Goal: Task Accomplishment & Management: Complete application form

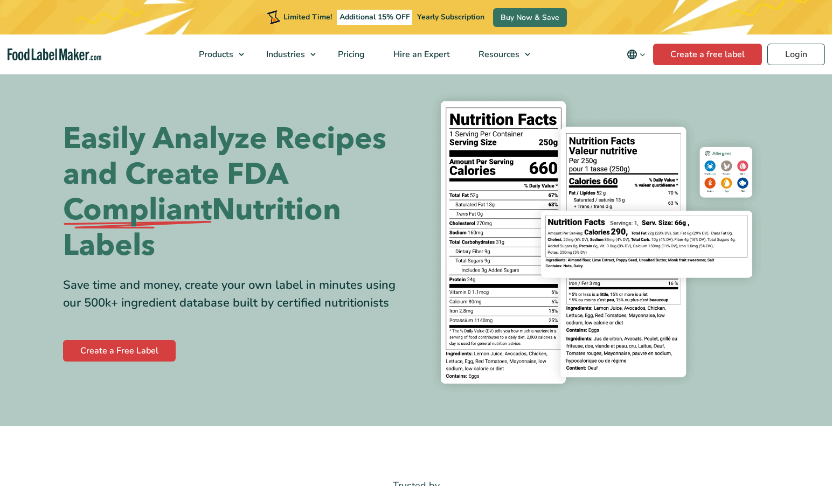
scroll to position [16, 0]
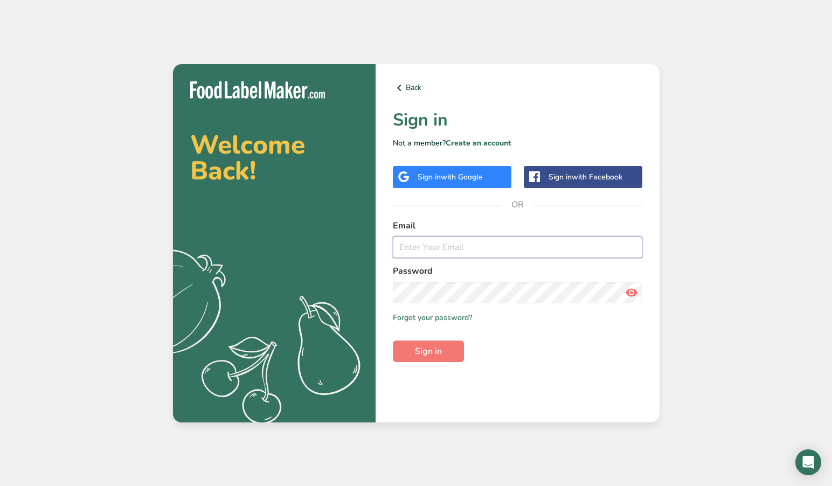
click at [417, 249] on input "email" at bounding box center [517, 247] width 249 height 22
type input "[PERSON_NAME][EMAIL_ADDRESS][DOMAIN_NAME]"
click at [429, 348] on span "Sign in" at bounding box center [428, 351] width 27 height 13
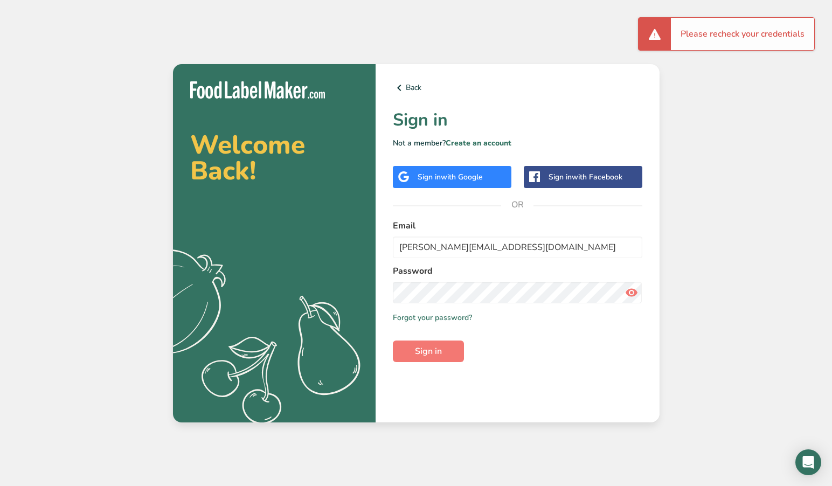
click at [635, 290] on icon at bounding box center [631, 292] width 13 height 19
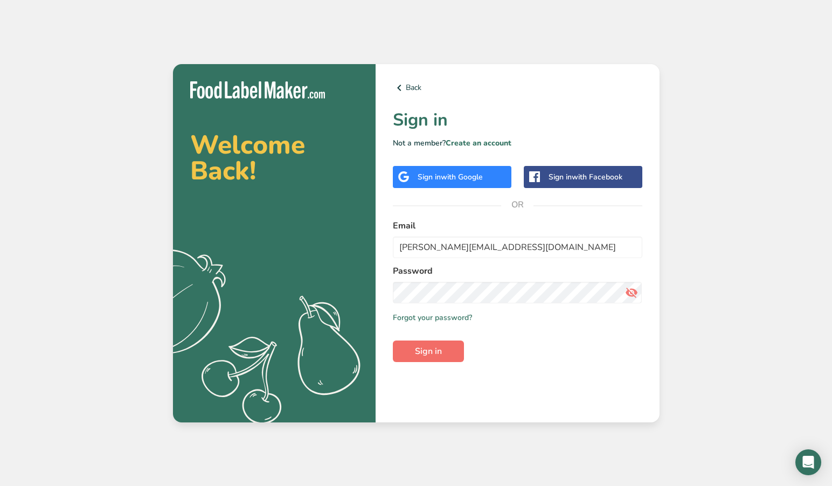
click at [430, 352] on span "Sign in" at bounding box center [428, 351] width 27 height 13
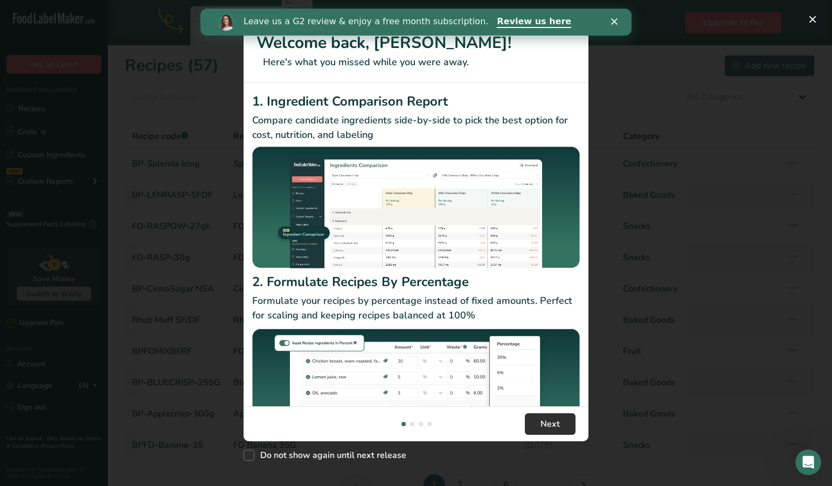
click at [547, 421] on span "Next" at bounding box center [549, 423] width 19 height 13
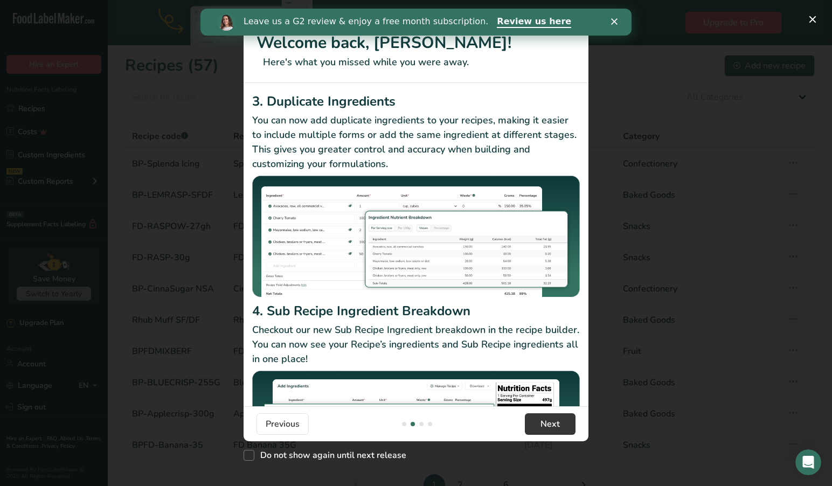
click at [614, 25] on div "Leave us a G2 review & enjoy a free month subscription. Review us here" at bounding box center [415, 22] width 431 height 18
click at [613, 22] on polygon "Close" at bounding box center [614, 21] width 6 height 6
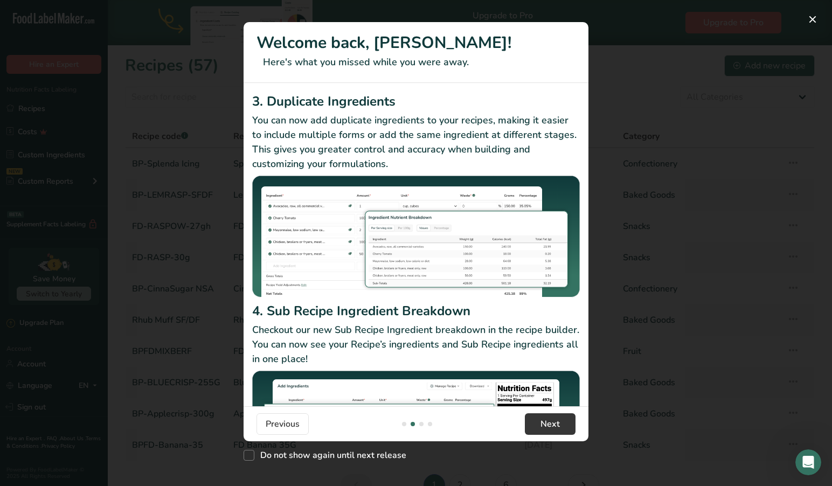
click at [813, 18] on button "New Features" at bounding box center [812, 19] width 17 height 17
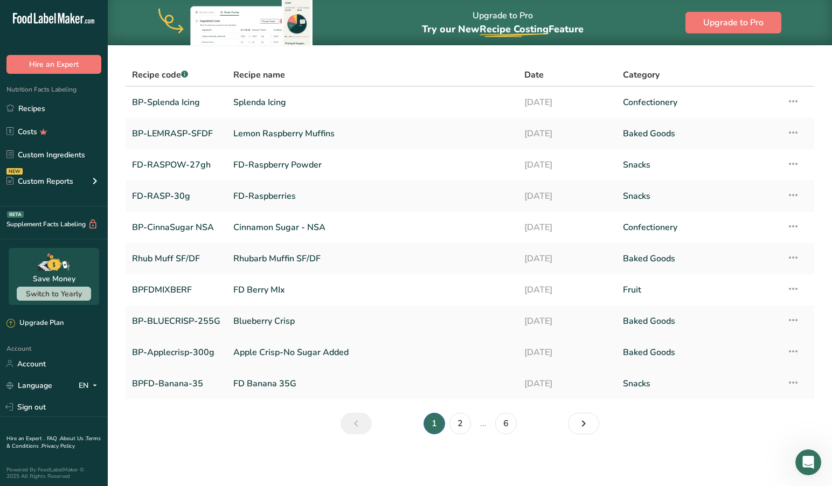
scroll to position [61, 0]
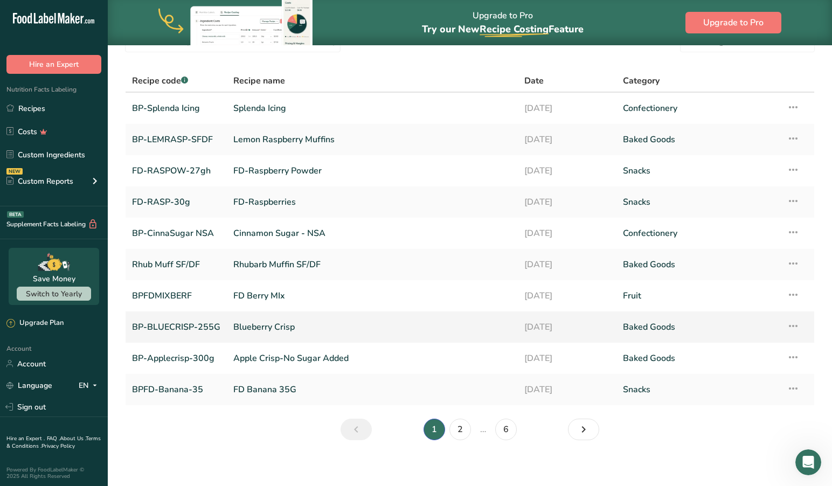
click at [186, 318] on link "BP-BLUECRISP-255G" at bounding box center [176, 327] width 88 height 23
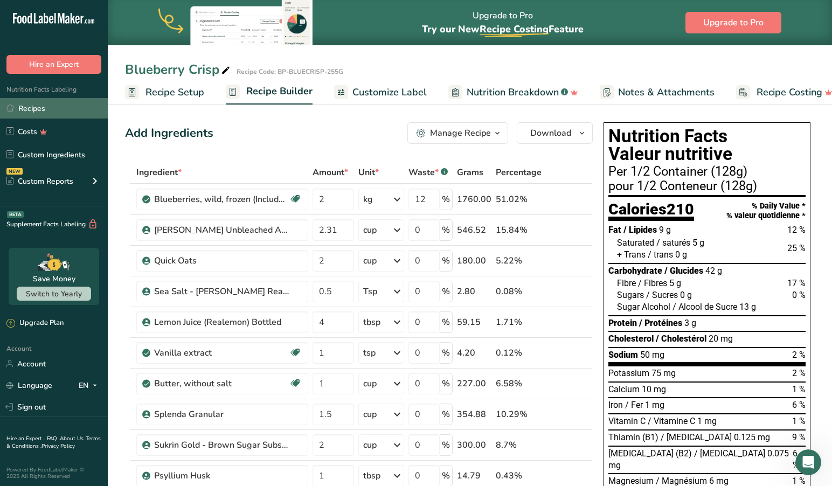
click at [36, 107] on link "Recipes" at bounding box center [54, 108] width 108 height 20
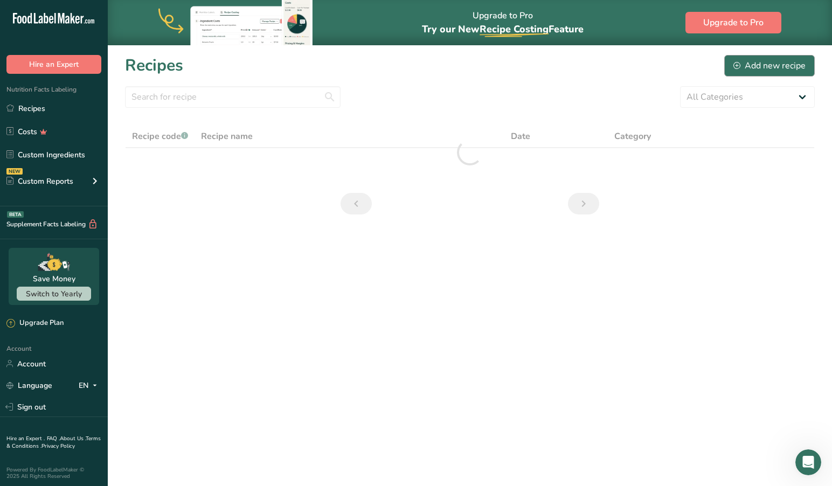
click at [767, 63] on div "Add new recipe" at bounding box center [769, 65] width 72 height 13
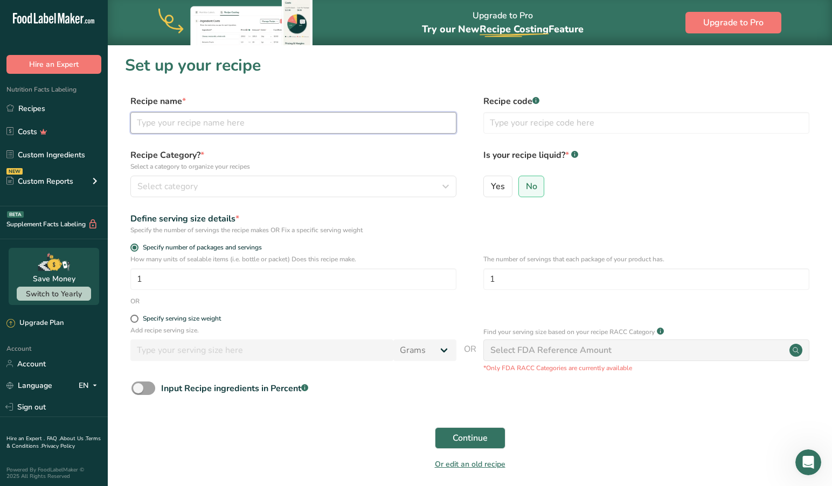
click at [263, 121] on input "text" at bounding box center [293, 123] width 326 height 22
type input "Peach Crisp"
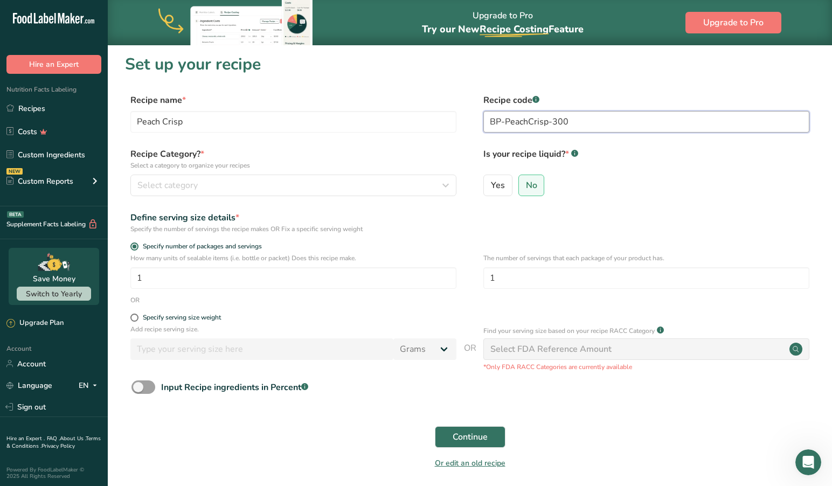
scroll to position [1, 0]
type input "BP-PeachCrisp-300G"
click at [291, 189] on div "Select category" at bounding box center [289, 185] width 305 height 13
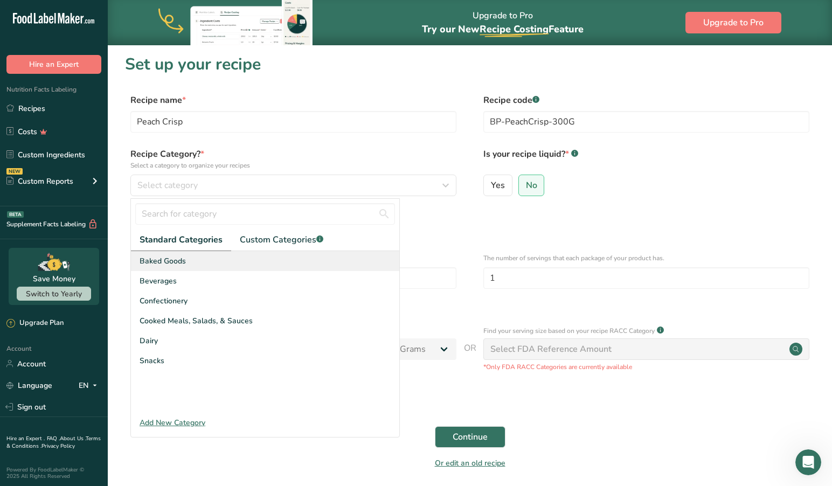
click at [173, 262] on span "Baked Goods" at bounding box center [162, 260] width 46 height 11
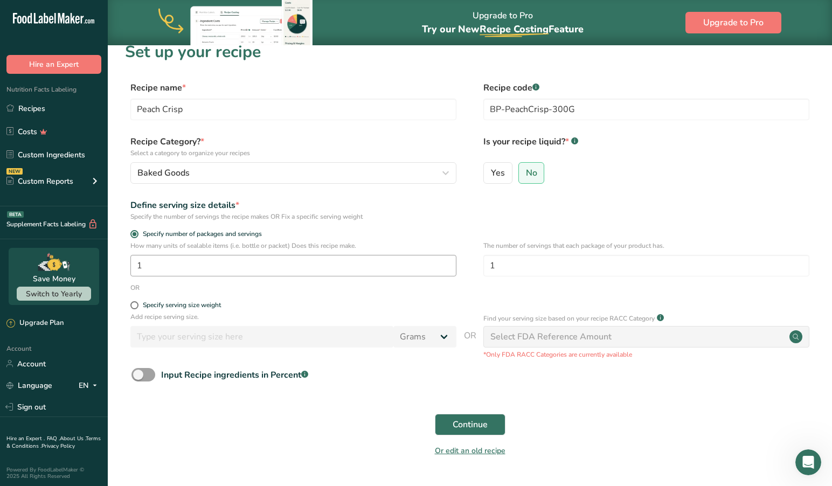
scroll to position [0, 0]
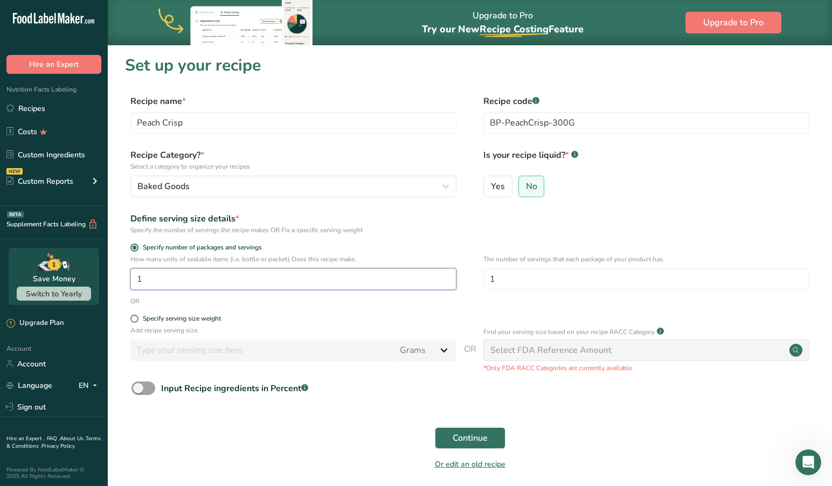
click at [169, 284] on input "1" at bounding box center [293, 279] width 326 height 22
type input "6"
type input "2"
click at [469, 439] on span "Continue" at bounding box center [469, 437] width 35 height 13
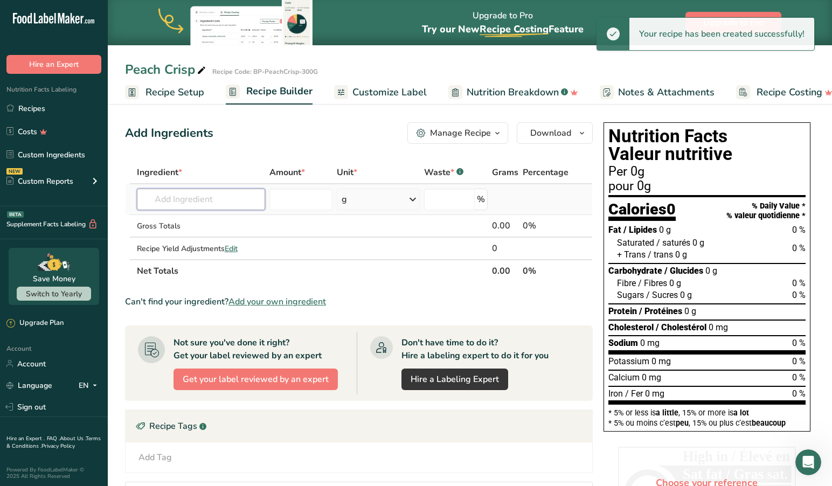
click at [220, 203] on input "text" at bounding box center [201, 200] width 129 height 22
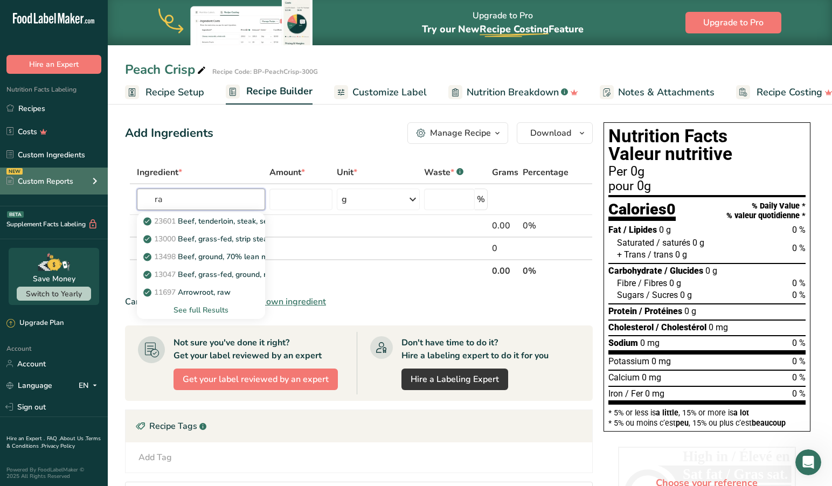
type input "r"
type input "peaches"
click at [205, 310] on div "See full Results" at bounding box center [200, 309] width 111 height 11
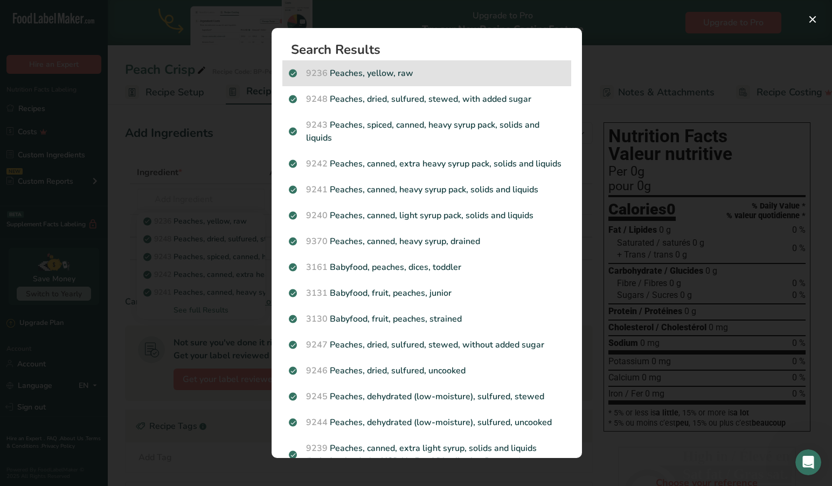
click at [395, 74] on p "9236 Peaches, yellow, raw" at bounding box center [427, 73] width 276 height 13
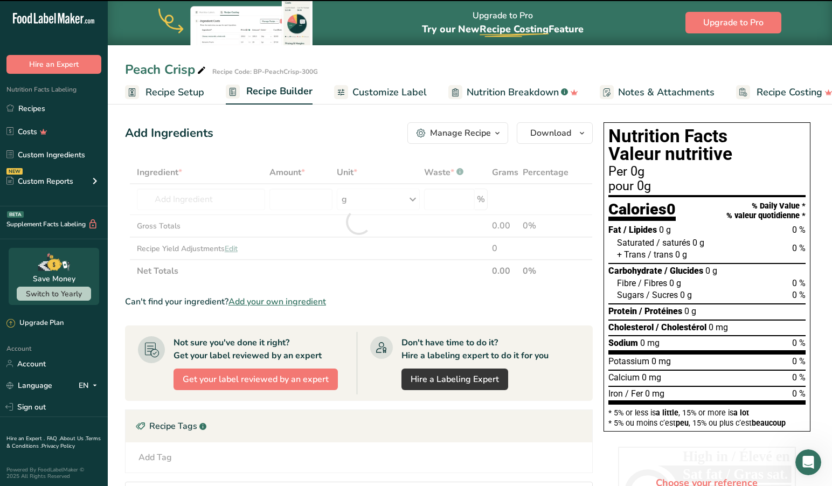
type input "0"
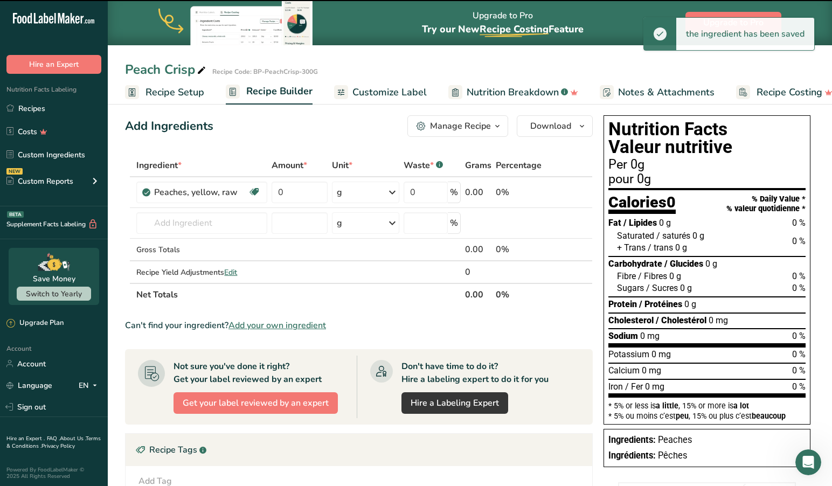
scroll to position [8, 0]
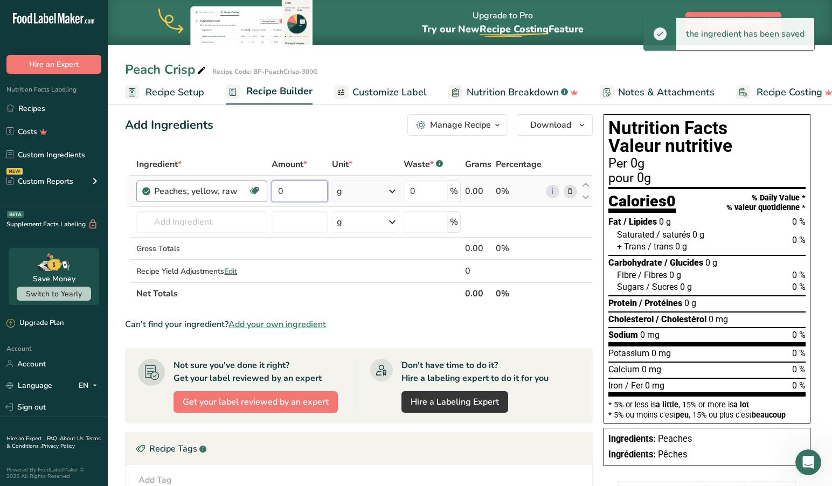
drag, startPoint x: 309, startPoint y: 186, endPoint x: 262, endPoint y: 187, distance: 46.9
click at [262, 187] on tr "Peaches, yellow, raw Source of Antioxidants Dairy free Gluten free Vegan Vegeta…" at bounding box center [358, 191] width 466 height 31
click at [394, 191] on icon at bounding box center [392, 191] width 13 height 19
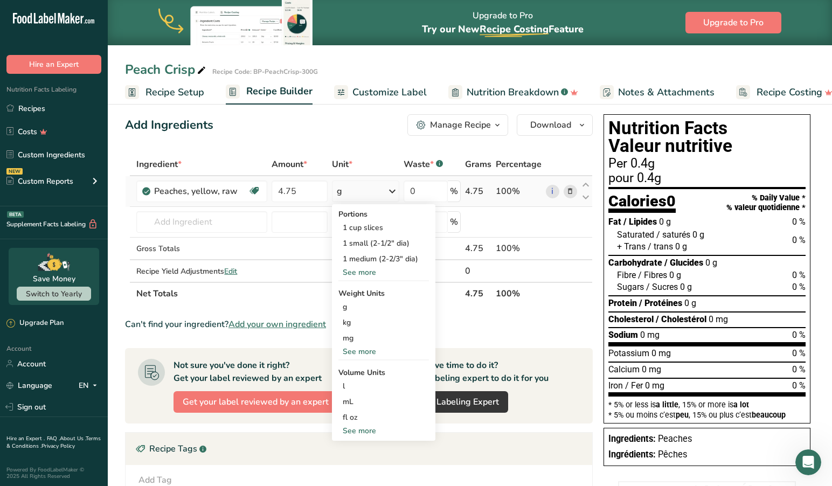
click at [365, 430] on div "See more" at bounding box center [383, 430] width 90 height 11
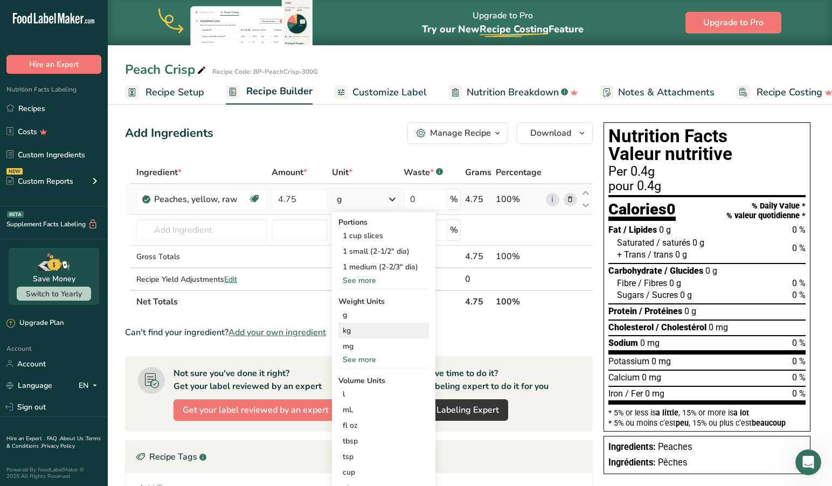
scroll to position [0, 0]
drag, startPoint x: 308, startPoint y: 201, endPoint x: 263, endPoint y: 198, distance: 45.4
click at [263, 198] on tr "Peaches, yellow, raw Source of Antioxidants Dairy free Gluten free Vegan Vegeta…" at bounding box center [358, 199] width 466 height 31
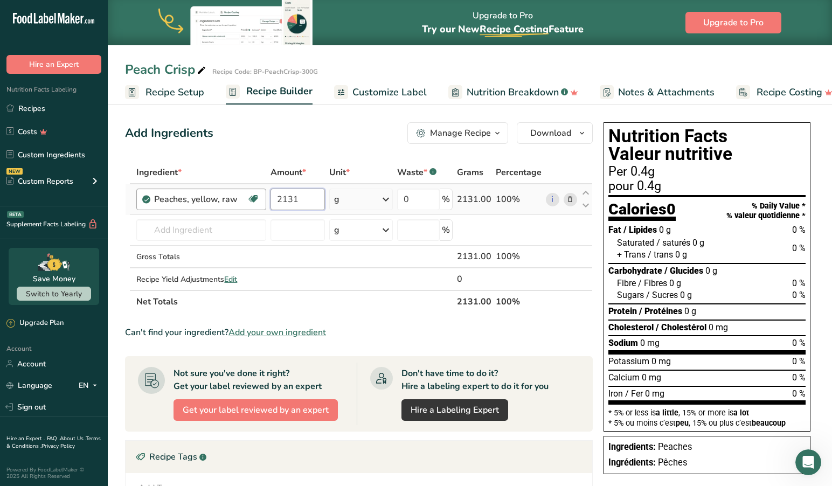
type input "2131"
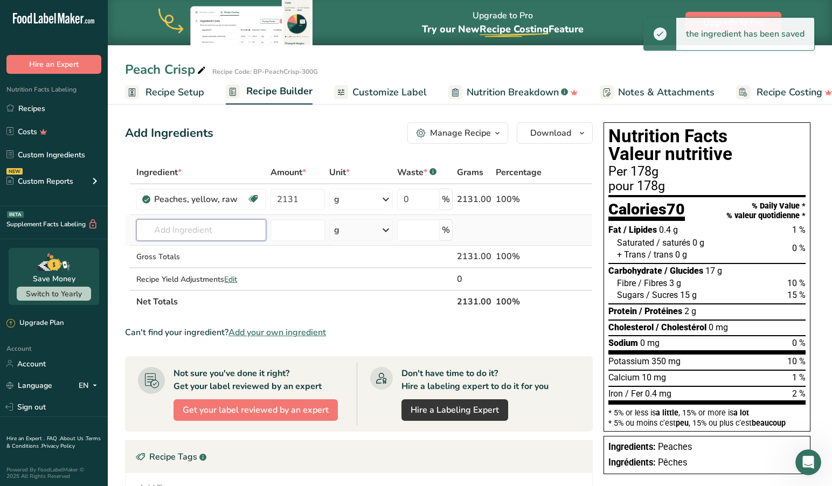
click at [210, 234] on input "text" at bounding box center [201, 230] width 130 height 22
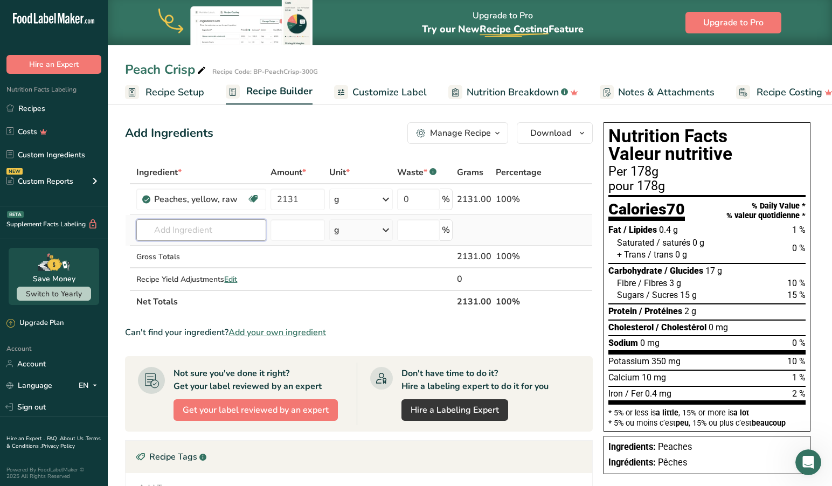
click at [228, 231] on input "text" at bounding box center [201, 230] width 130 height 22
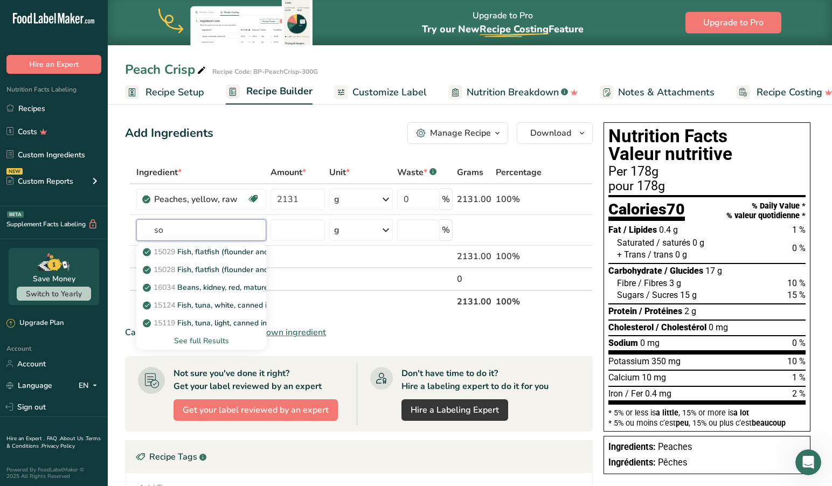
type input "s"
type input "Splenda"
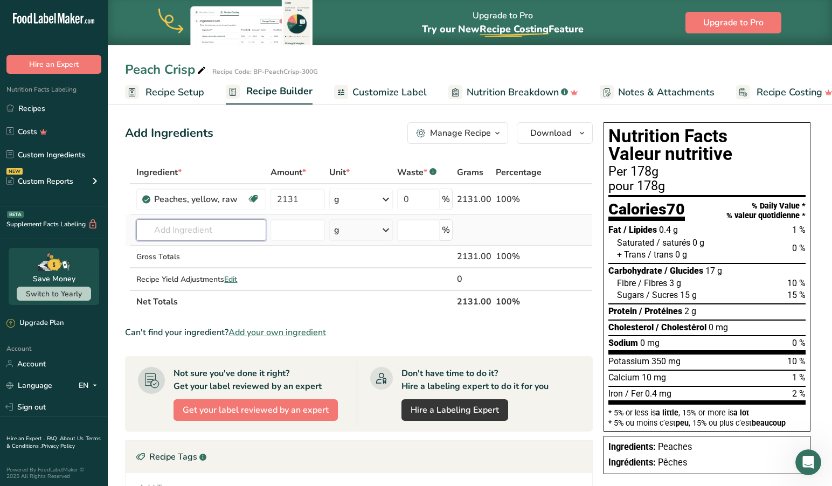
click at [259, 234] on input "text" at bounding box center [201, 230] width 130 height 22
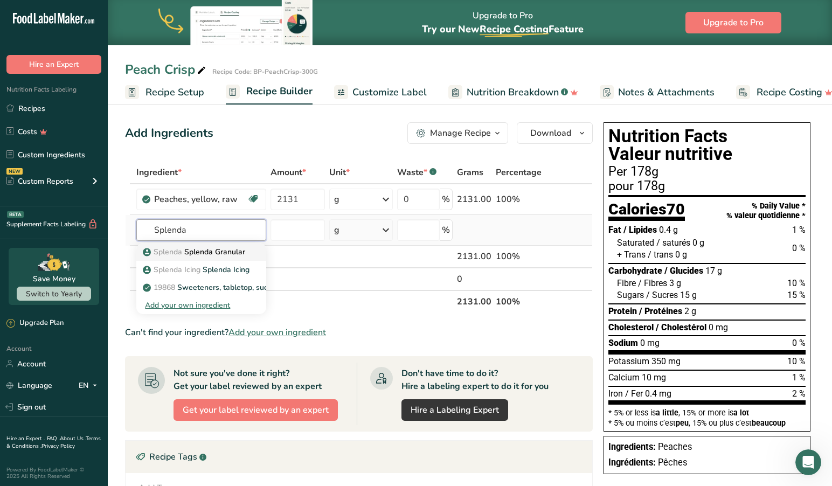
scroll to position [0, 1]
type input "Splenda"
click at [226, 251] on p "Splenda Splenda Granular" at bounding box center [195, 251] width 100 height 11
type input "Splenda Granular"
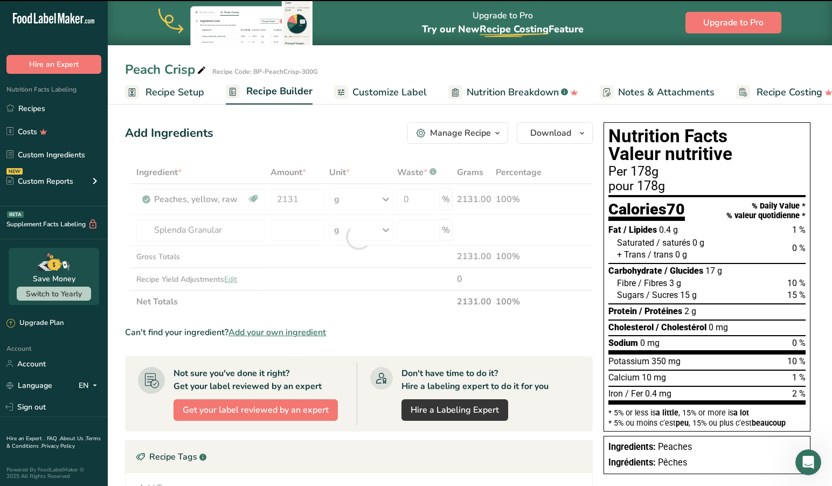
scroll to position [0, 0]
type input "0"
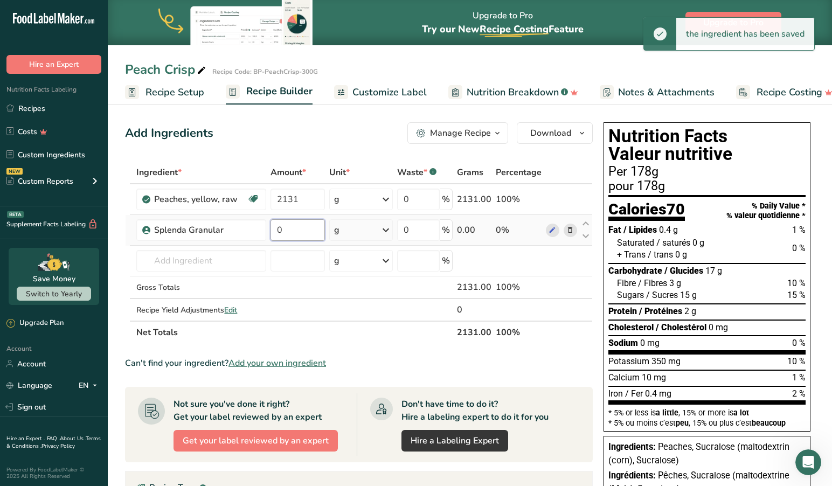
click at [301, 229] on input "0" at bounding box center [297, 230] width 54 height 22
drag, startPoint x: 292, startPoint y: 229, endPoint x: 266, endPoint y: 228, distance: 27.0
click at [266, 228] on tr "Splenda Granular 0 g Weight Units g kg mg See more Volume Units l Volume units …" at bounding box center [358, 230] width 466 height 31
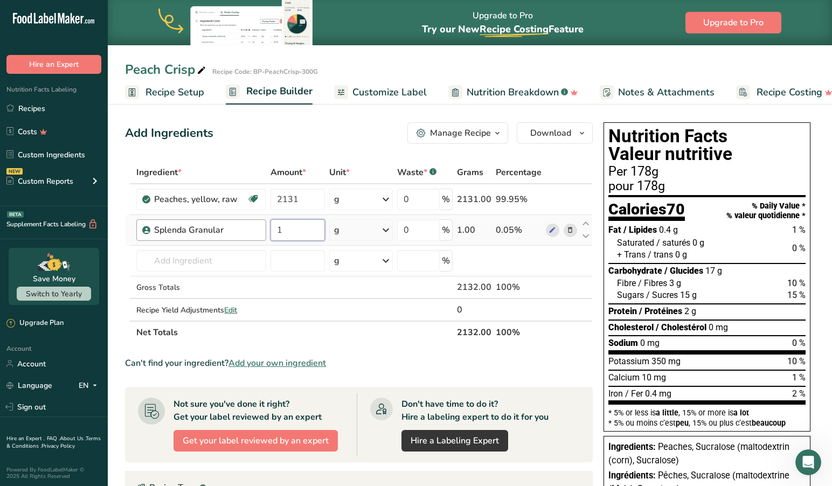
type input "1"
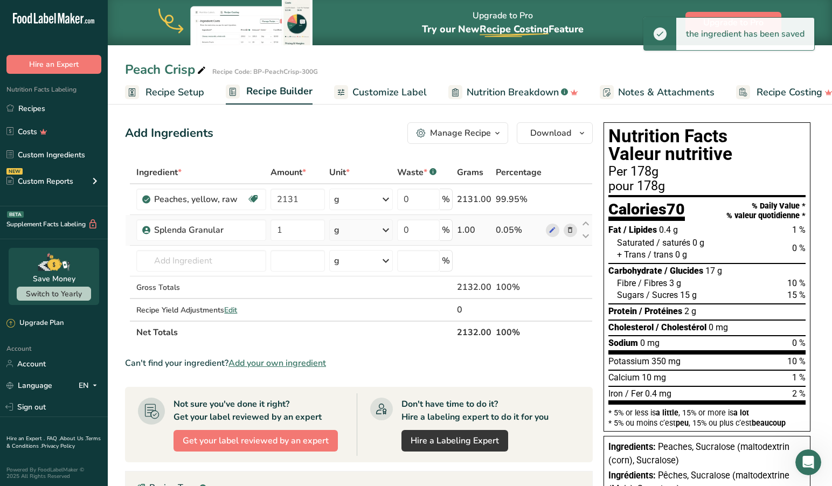
click at [388, 228] on icon at bounding box center [385, 229] width 13 height 19
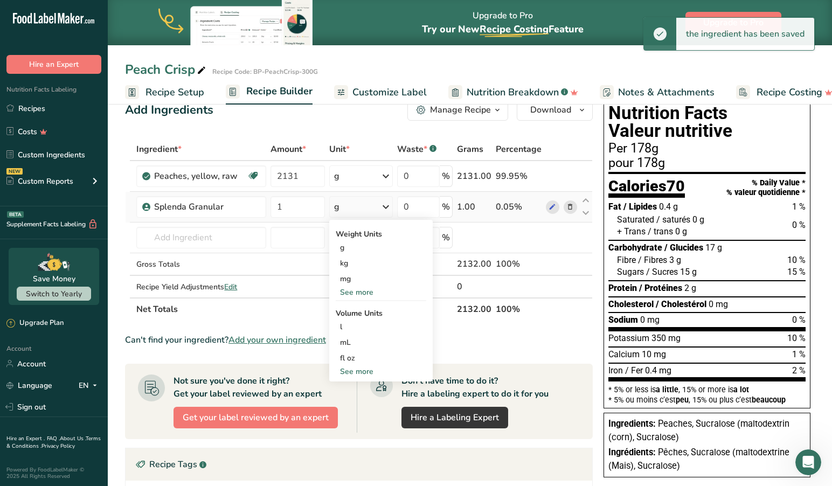
scroll to position [26, 0]
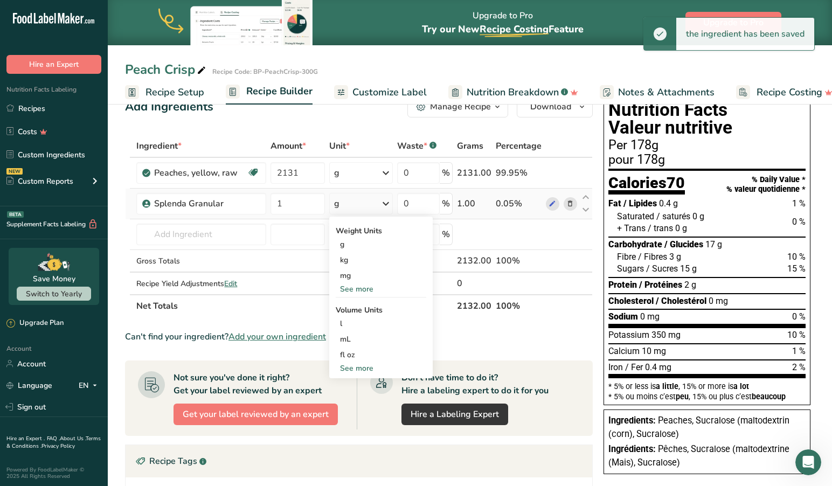
click at [362, 368] on div "See more" at bounding box center [381, 367] width 90 height 11
select select "22"
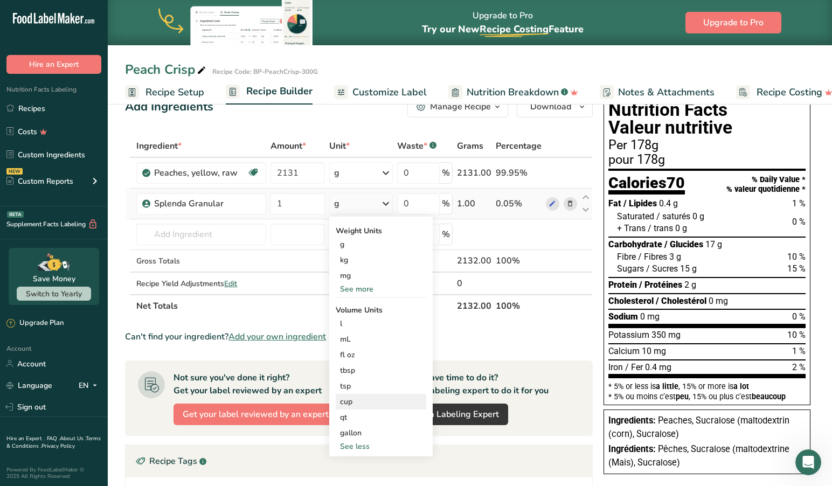
click at [352, 403] on div "cup" at bounding box center [381, 401] width 82 height 11
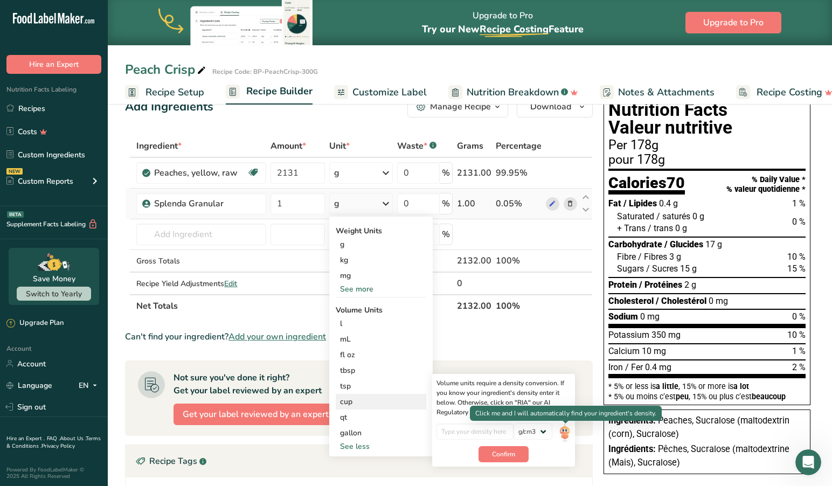
drag, startPoint x: 511, startPoint y: 453, endPoint x: 561, endPoint y: 432, distance: 53.8
click at [560, 432] on div "Volume units require a density conversion. If you know your ingredient's densit…" at bounding box center [503, 420] width 143 height 93
click at [563, 430] on img at bounding box center [565, 432] width 12 height 19
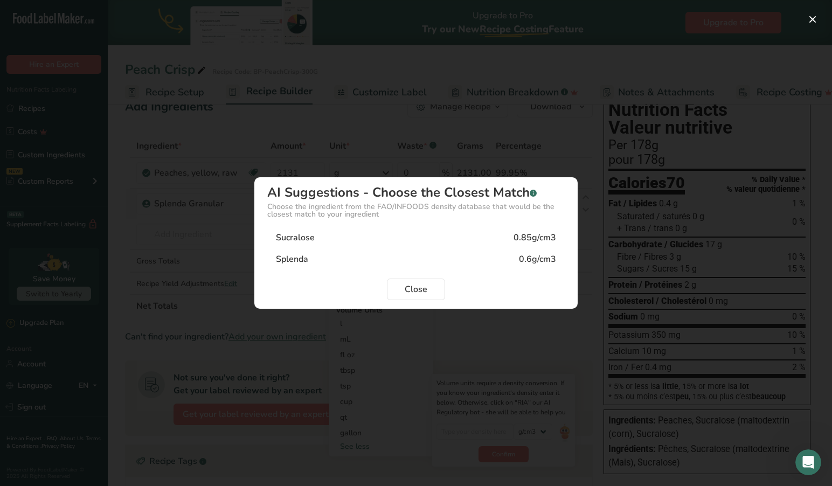
click at [526, 235] on div "0.85g/cm3" at bounding box center [534, 237] width 43 height 13
type input "0.85"
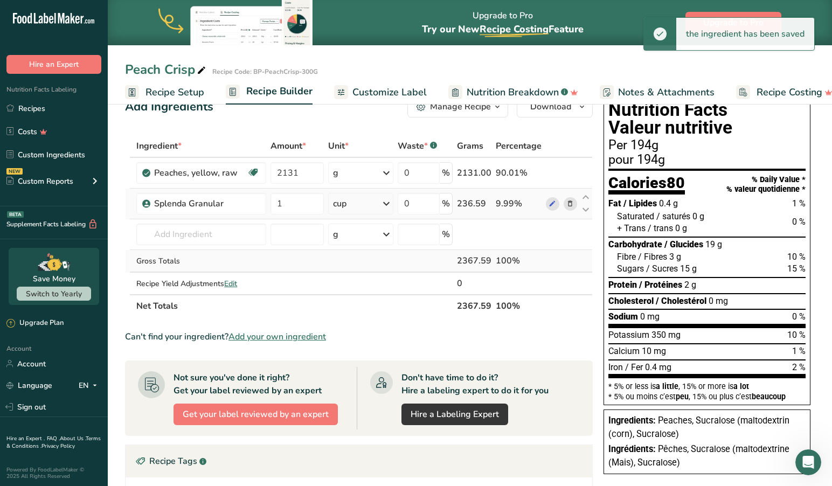
scroll to position [27, 0]
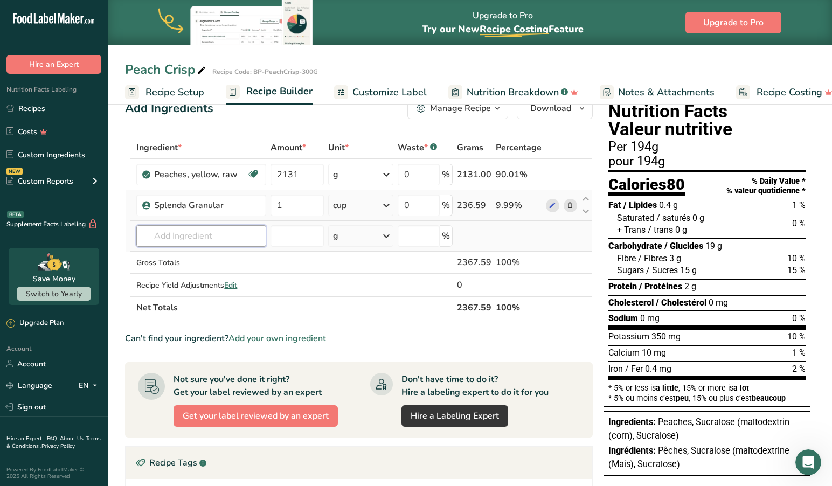
click at [229, 235] on input "text" at bounding box center [200, 236] width 129 height 22
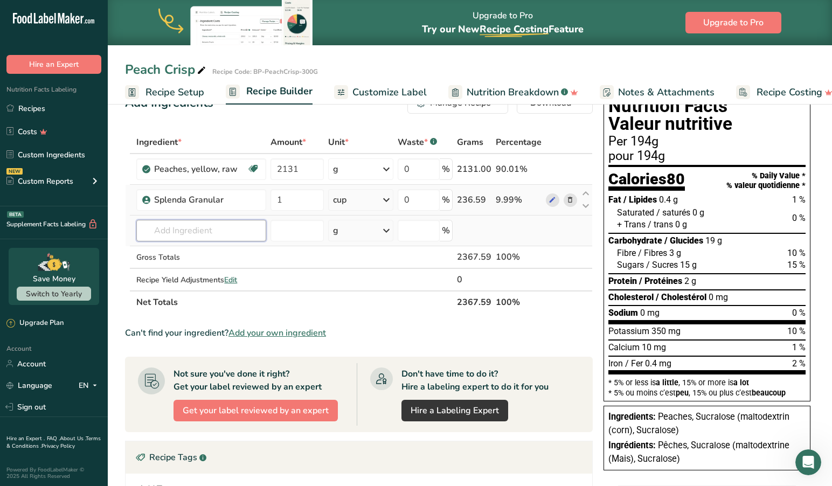
scroll to position [32, 0]
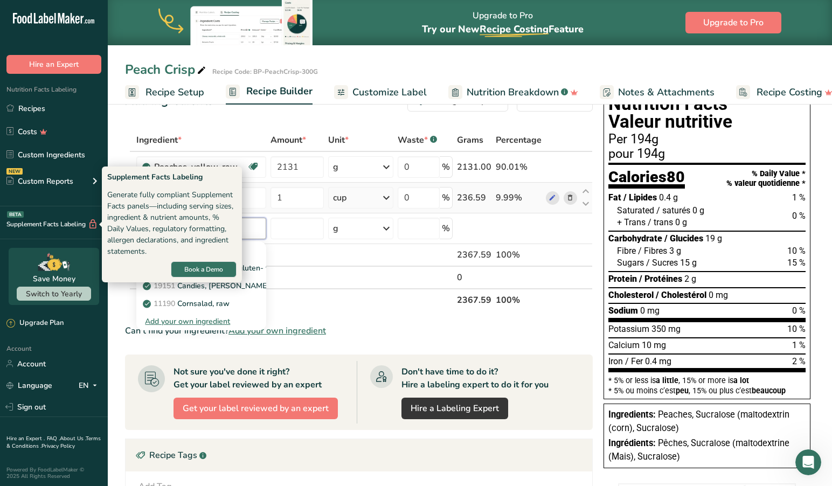
type input "cornet"
drag, startPoint x: 10, startPoint y: 227, endPoint x: 308, endPoint y: 253, distance: 299.0
click at [308, 253] on td at bounding box center [297, 255] width 58 height 23
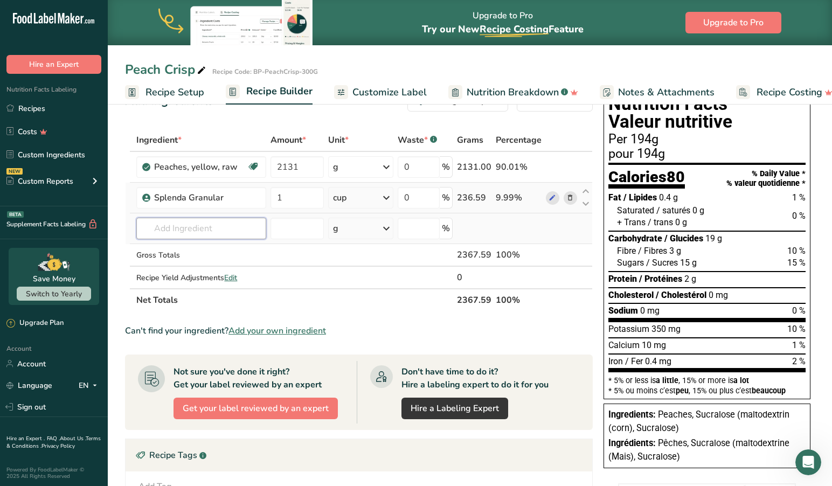
click at [206, 229] on input "text" at bounding box center [200, 229] width 129 height 22
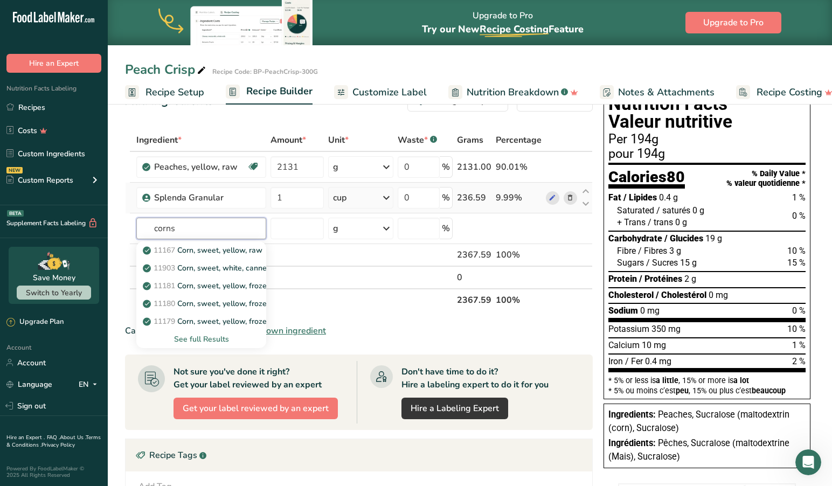
scroll to position [0, 0]
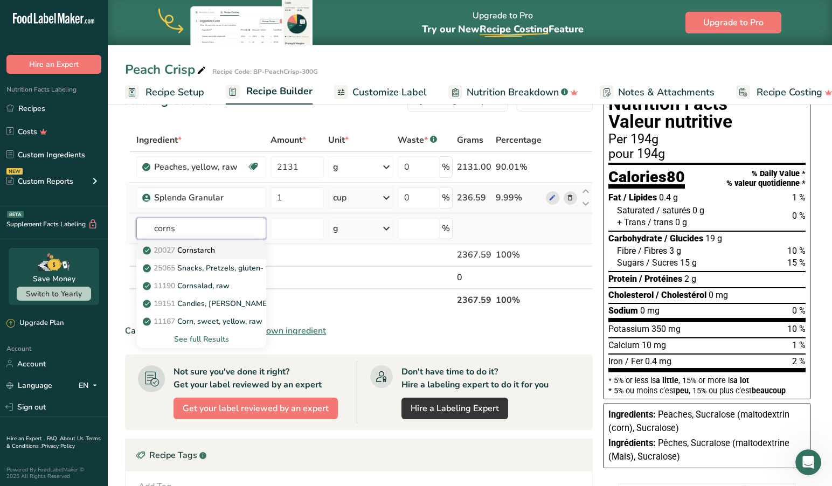
type input "corns"
click at [207, 249] on p "20027 [GEOGRAPHIC_DATA]" at bounding box center [180, 250] width 70 height 11
type input "Cornstarch"
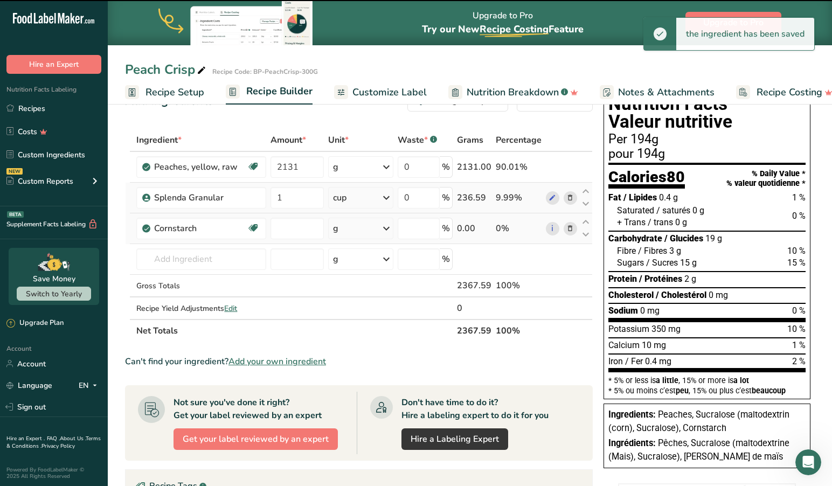
type input "0"
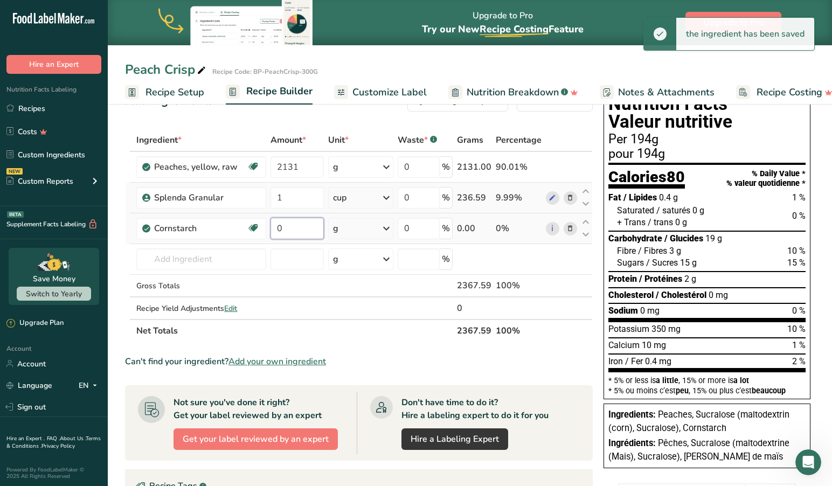
click at [299, 228] on input "0" at bounding box center [296, 229] width 53 height 22
type input "4"
click at [388, 226] on icon at bounding box center [386, 228] width 13 height 19
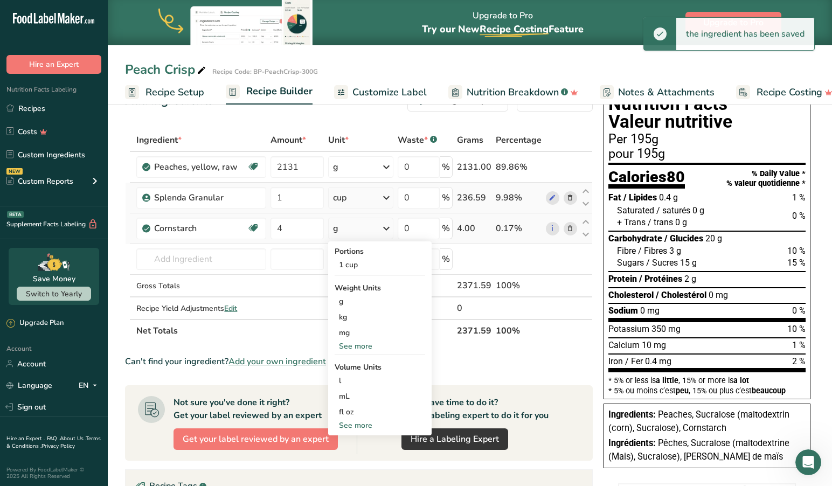
click at [365, 425] on div "See more" at bounding box center [379, 425] width 90 height 11
select select "22"
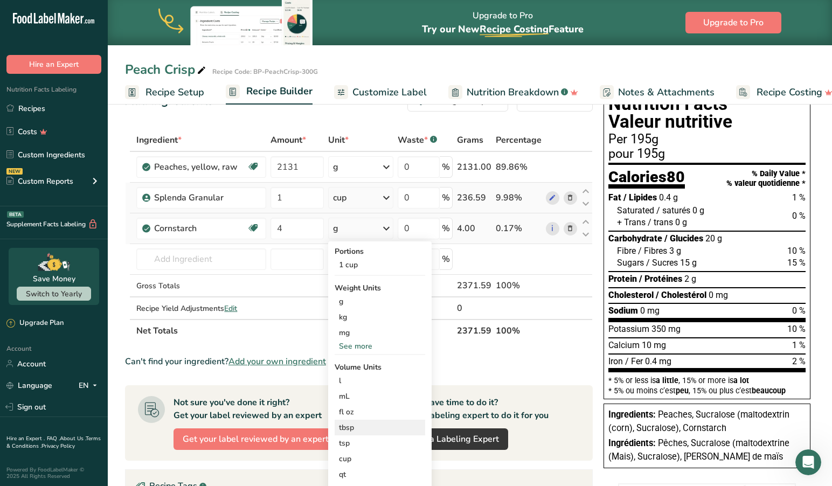
click at [352, 427] on div "tbsp" at bounding box center [380, 427] width 82 height 11
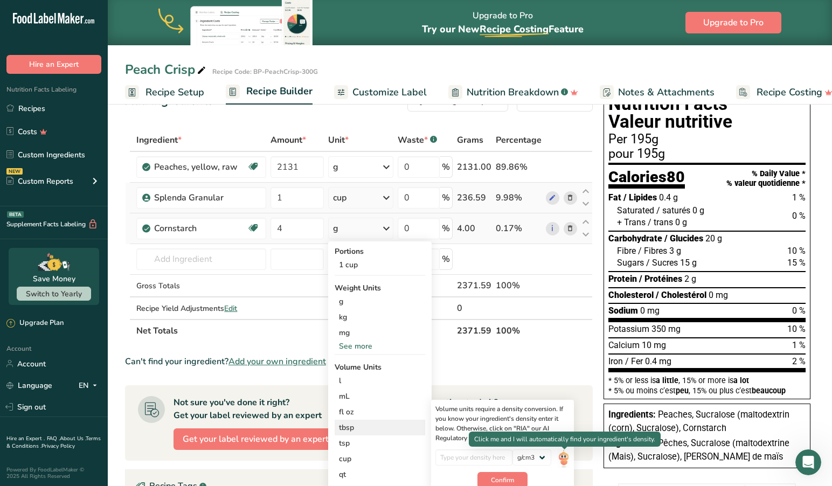
click at [566, 455] on img at bounding box center [563, 458] width 12 height 19
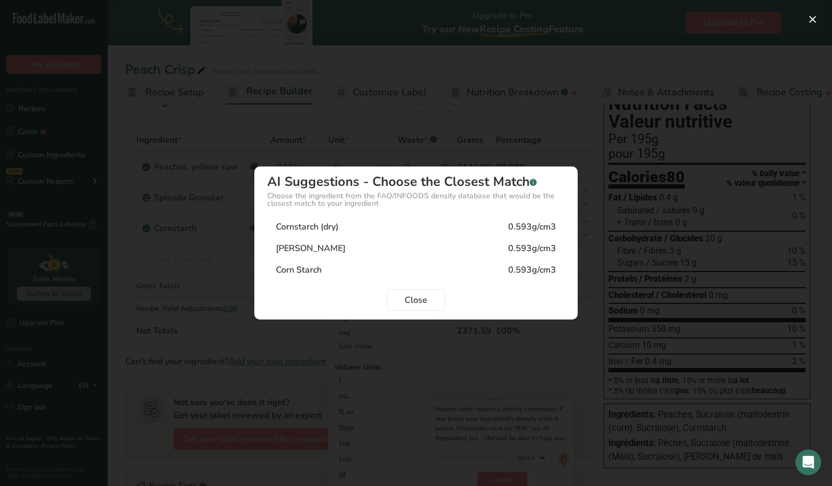
click at [536, 267] on div "0.593g/cm3" at bounding box center [532, 269] width 48 height 13
type input "0.593"
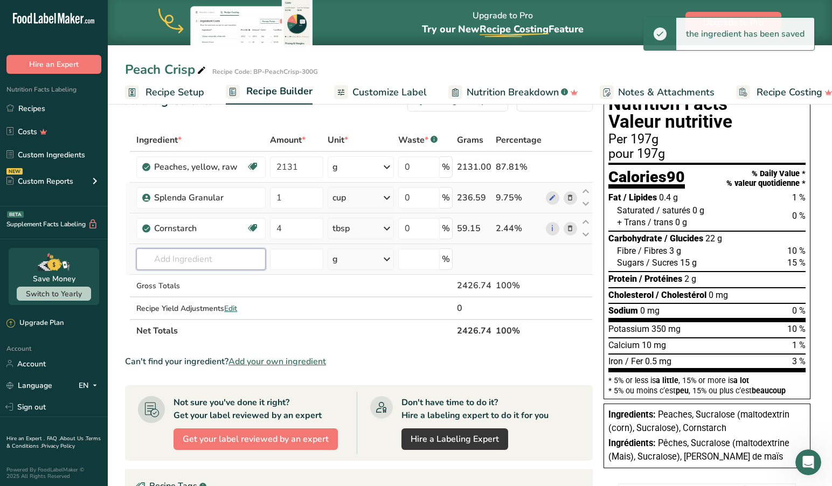
click at [197, 268] on input "text" at bounding box center [200, 259] width 129 height 22
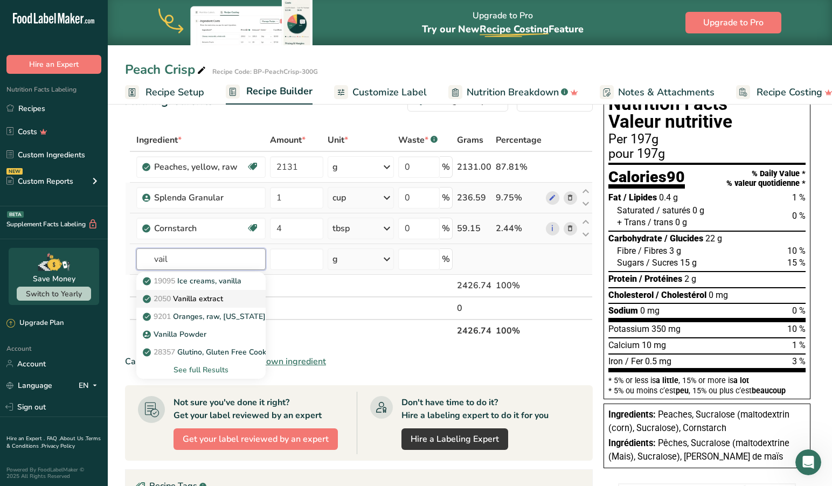
type input "vail"
click at [216, 299] on p "2050 Vanilla extract" at bounding box center [184, 298] width 78 height 11
type input "Vanilla extract"
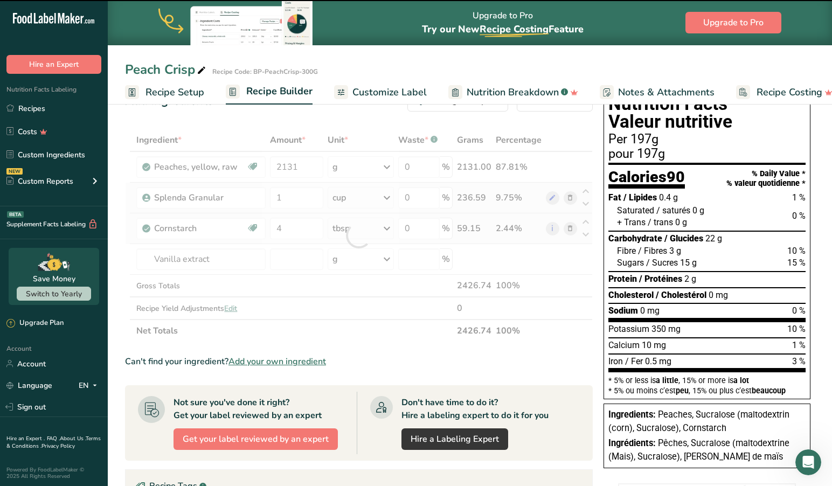
type input "0"
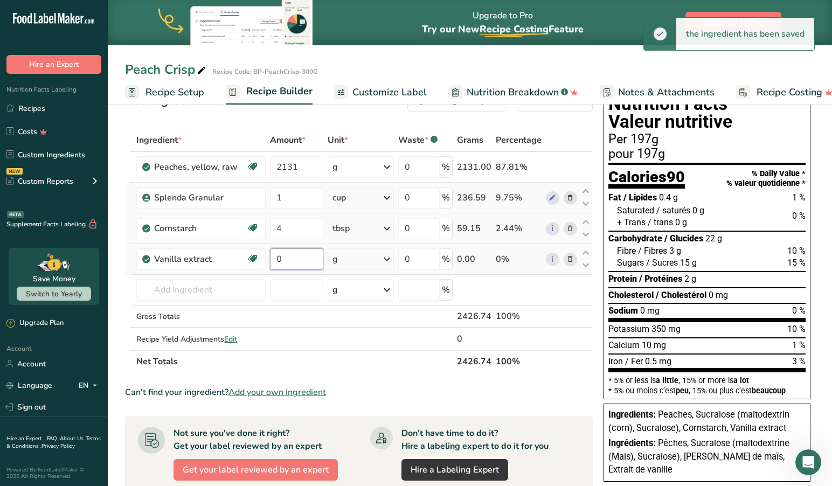
click at [299, 262] on input "0" at bounding box center [296, 259] width 53 height 22
drag, startPoint x: 299, startPoint y: 261, endPoint x: 268, endPoint y: 261, distance: 31.2
click at [268, 261] on td "0" at bounding box center [296, 259] width 57 height 31
type input "2"
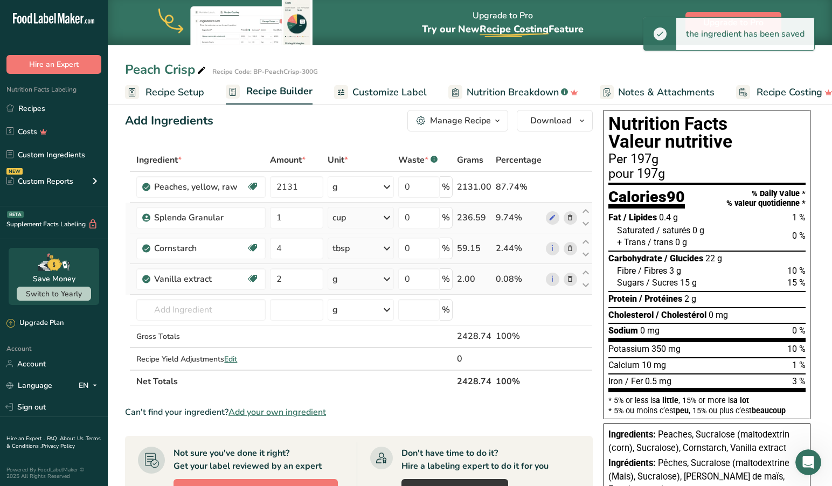
click at [389, 277] on icon at bounding box center [386, 278] width 13 height 19
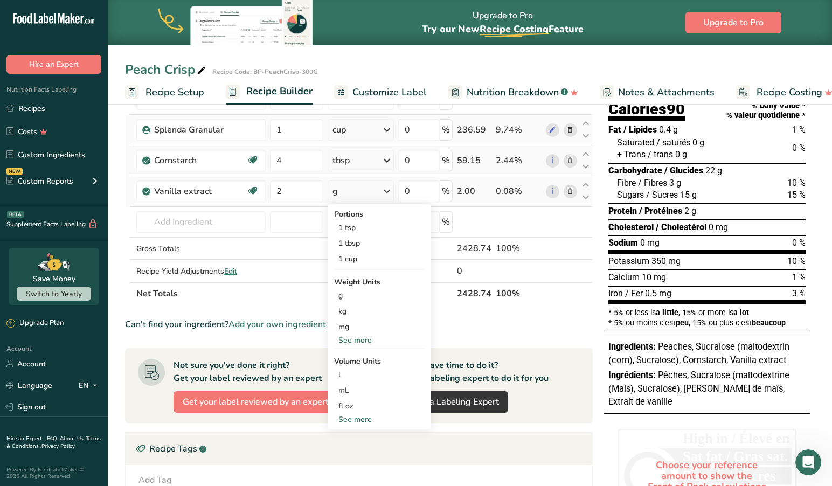
scroll to position [98, 1]
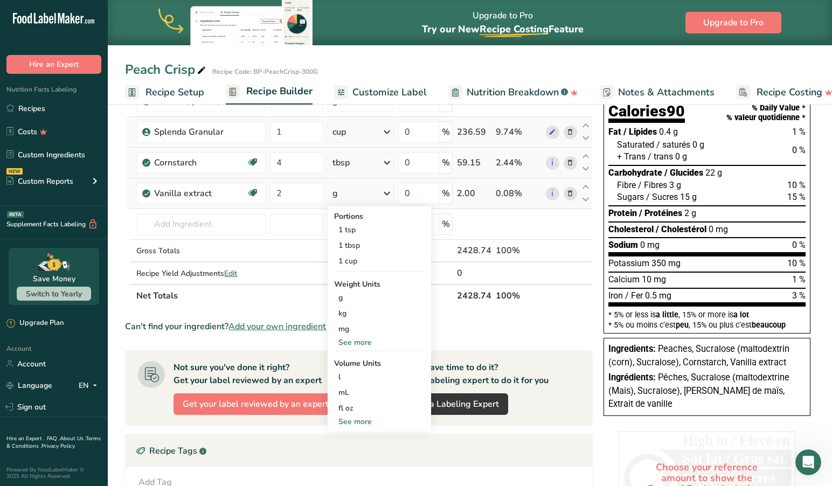
click at [359, 420] on div "See more" at bounding box center [379, 421] width 90 height 11
select select "22"
click at [352, 441] on div "tsp" at bounding box center [379, 439] width 82 height 11
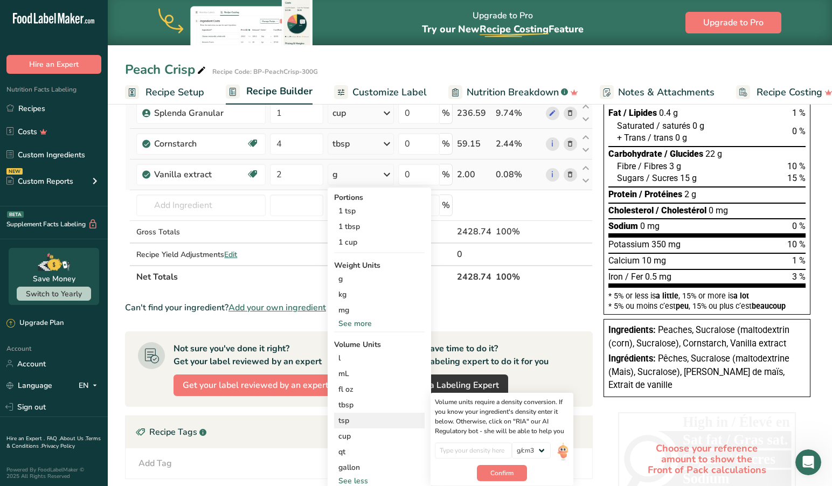
scroll to position [120, 0]
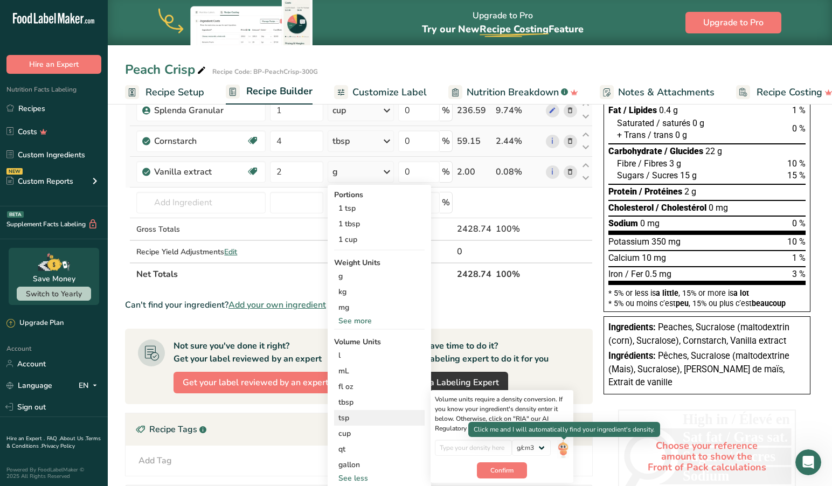
click at [563, 449] on img at bounding box center [563, 448] width 12 height 19
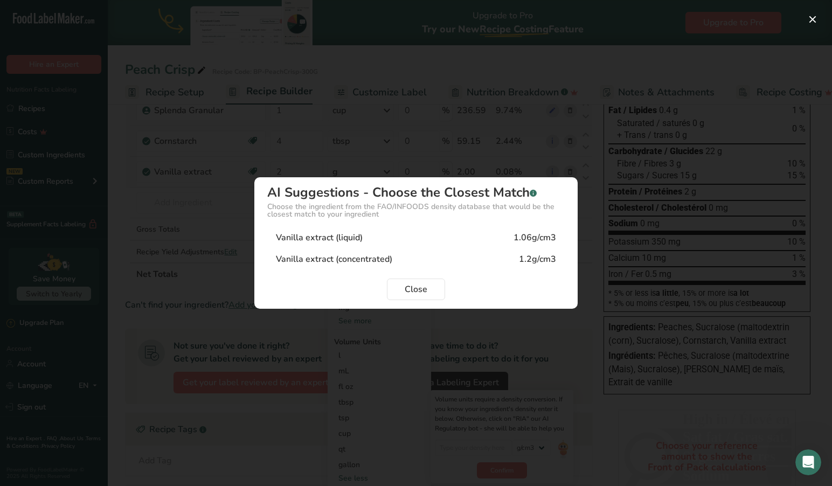
click at [427, 235] on div "Vanilla extract (liquid) 1.06g/cm3" at bounding box center [415, 238] width 297 height 22
type input "1.06"
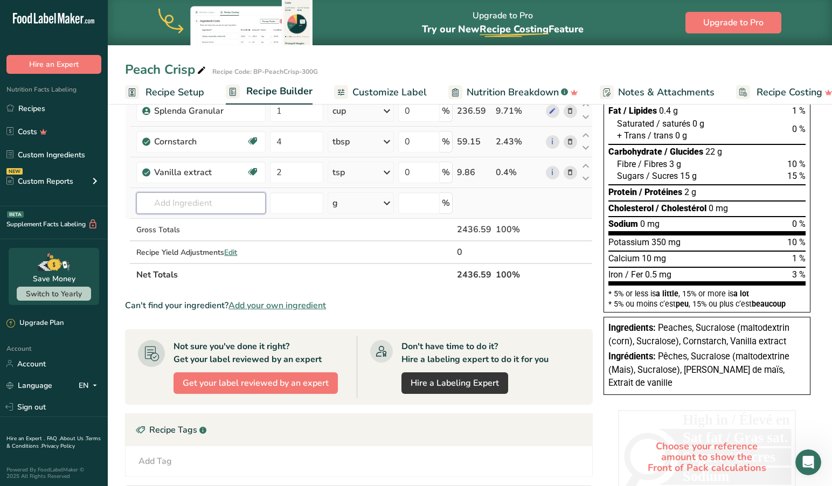
click at [230, 204] on input "text" at bounding box center [200, 203] width 129 height 22
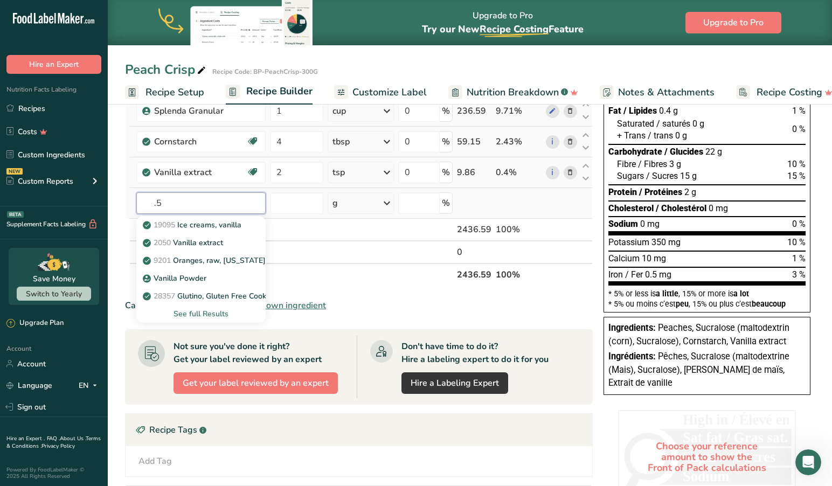
type input ".5"
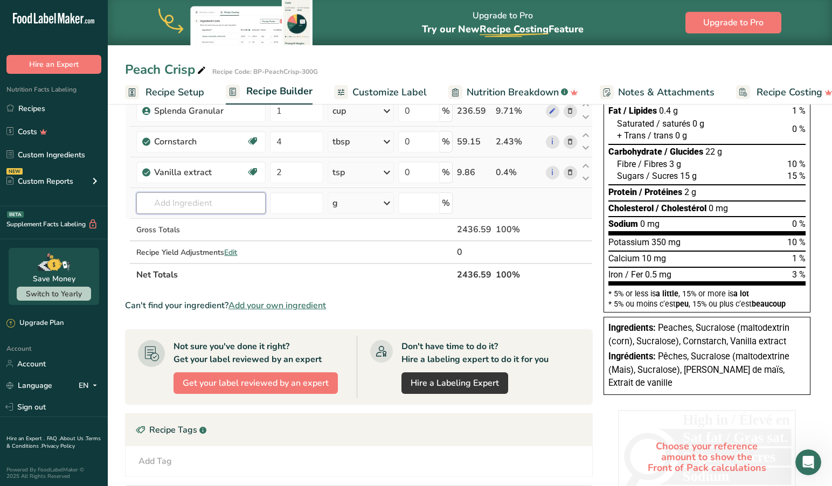
click at [189, 205] on input "text" at bounding box center [200, 203] width 129 height 22
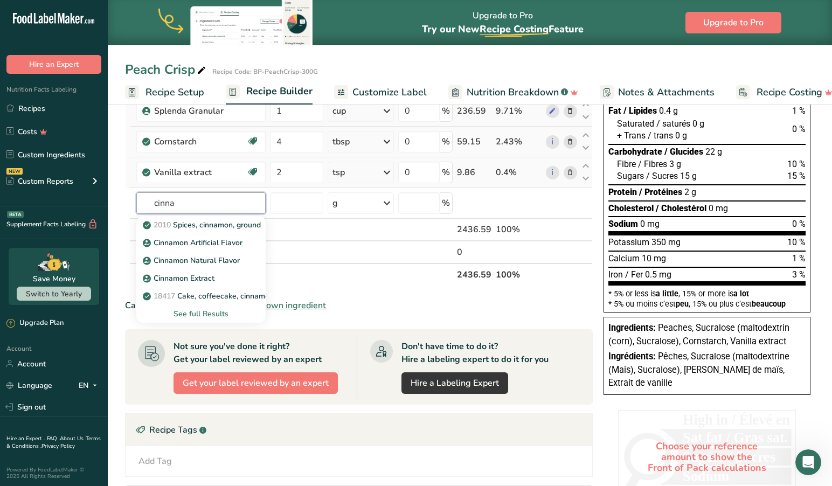
type input "china"
drag, startPoint x: 26, startPoint y: 199, endPoint x: 228, endPoint y: 224, distance: 203.5
click at [228, 224] on p "2010 Spices, cinnamon, ground" at bounding box center [203, 224] width 116 height 11
type input "Spices, cinnamon, ground"
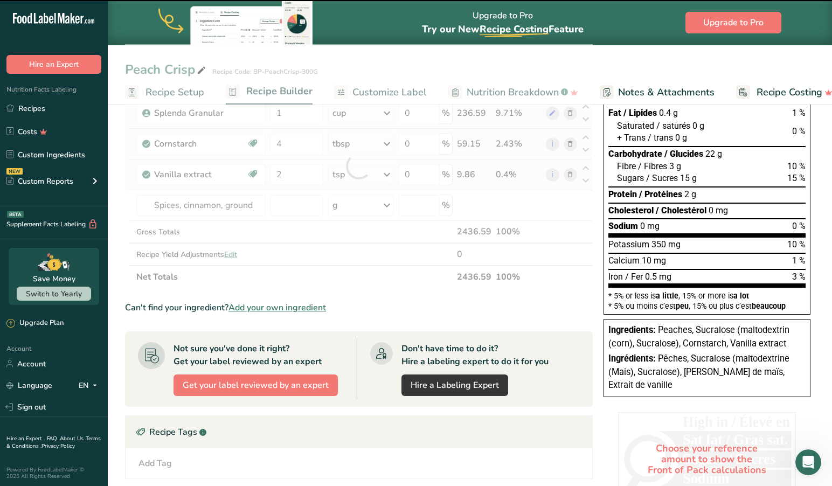
scroll to position [116, 0]
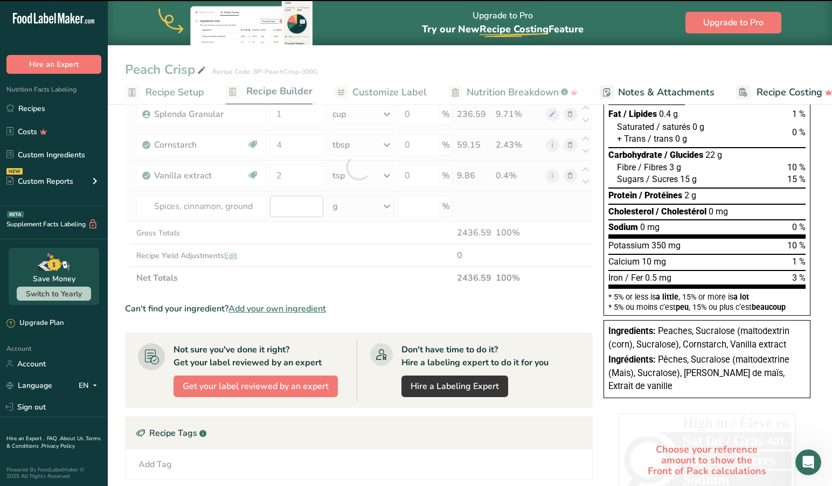
type input "0"
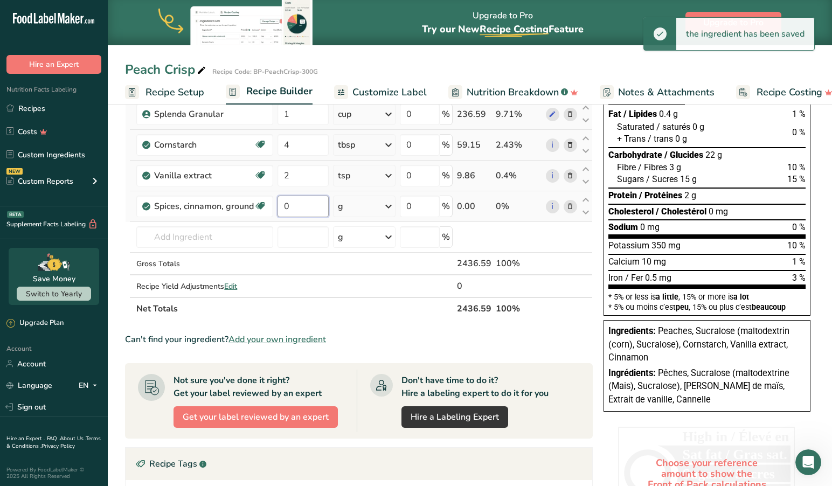
click at [297, 210] on input "0" at bounding box center [302, 207] width 51 height 22
type input "0.50"
click at [392, 207] on icon at bounding box center [388, 206] width 13 height 19
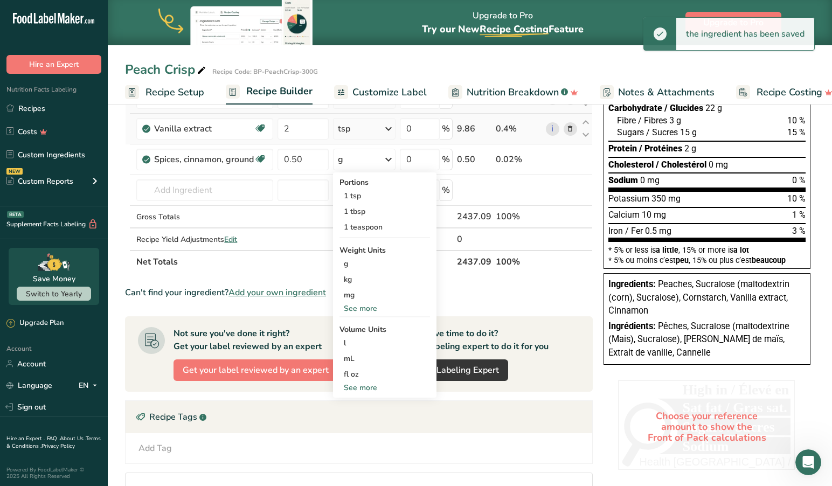
scroll to position [189, 0]
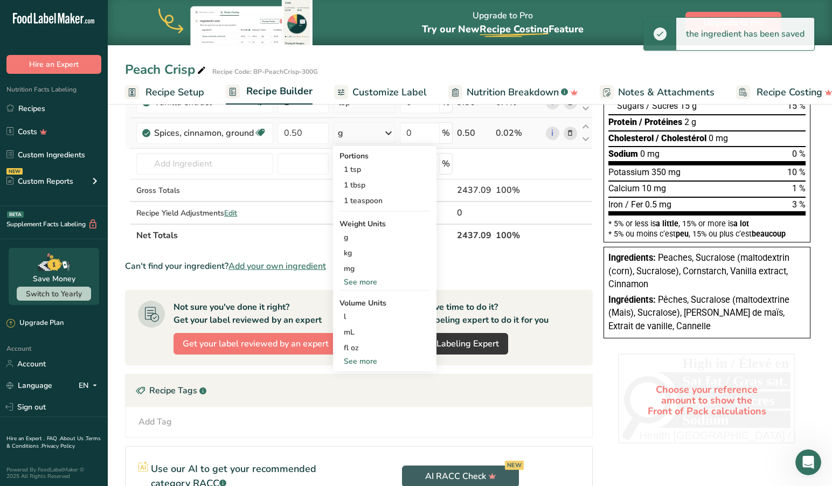
click at [362, 359] on div "See more" at bounding box center [384, 360] width 90 height 11
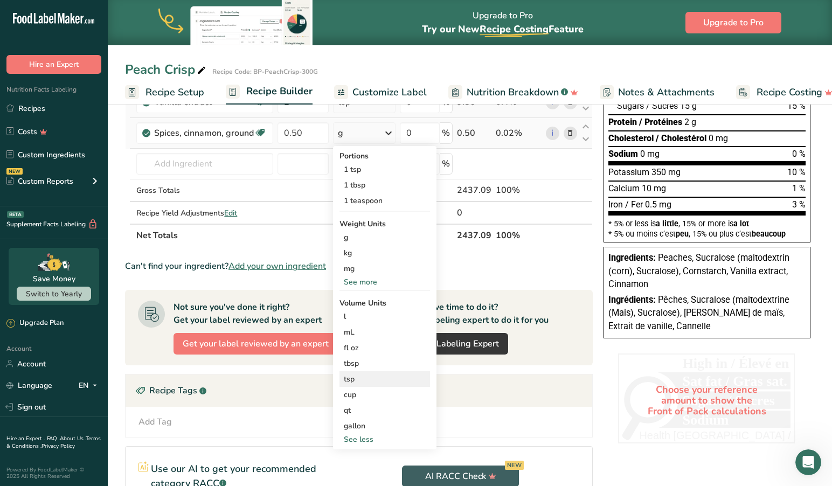
click at [350, 377] on div "tsp" at bounding box center [385, 378] width 82 height 11
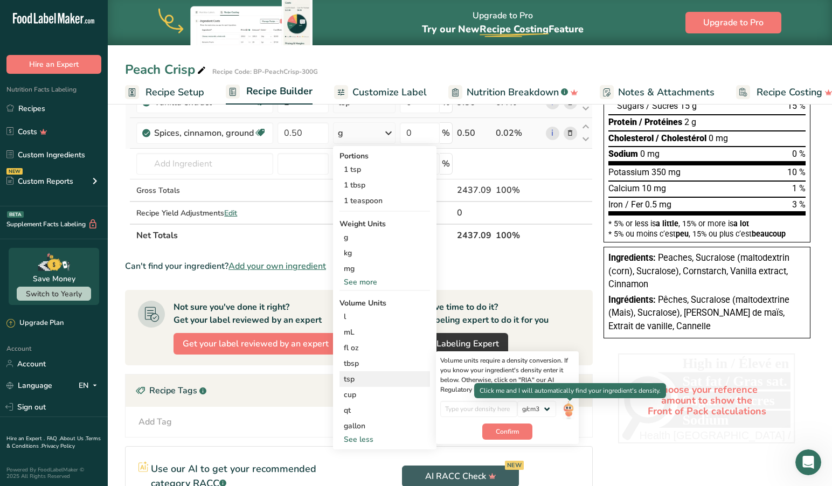
click at [567, 407] on img at bounding box center [568, 410] width 12 height 19
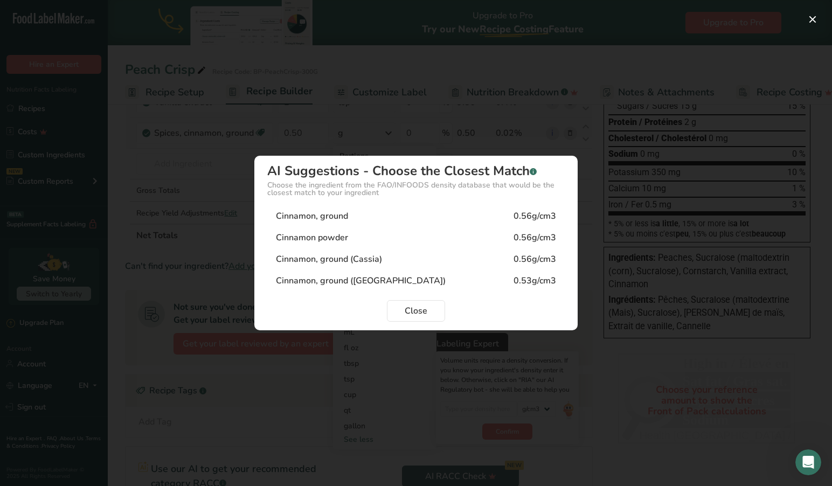
click at [529, 220] on div "0.56g/cm3" at bounding box center [534, 216] width 43 height 13
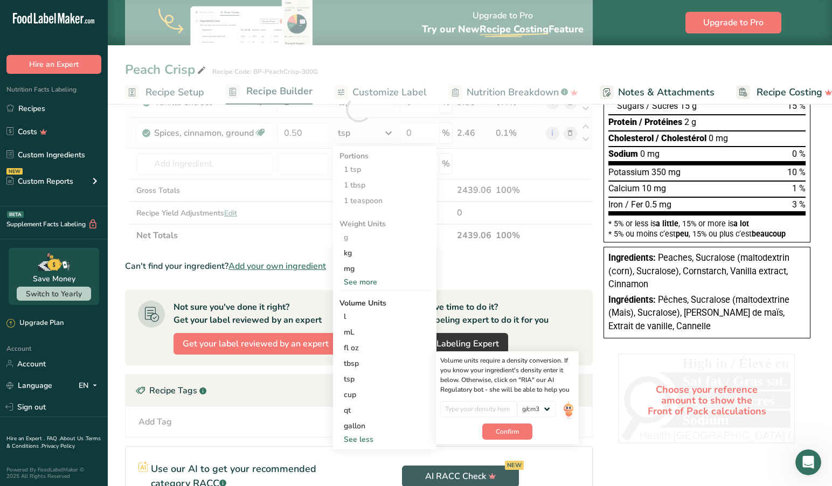
type input "0.56"
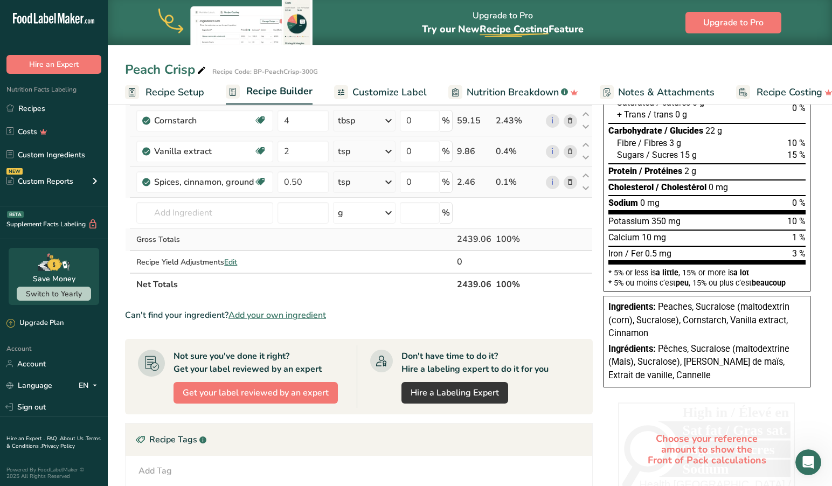
scroll to position [136, 0]
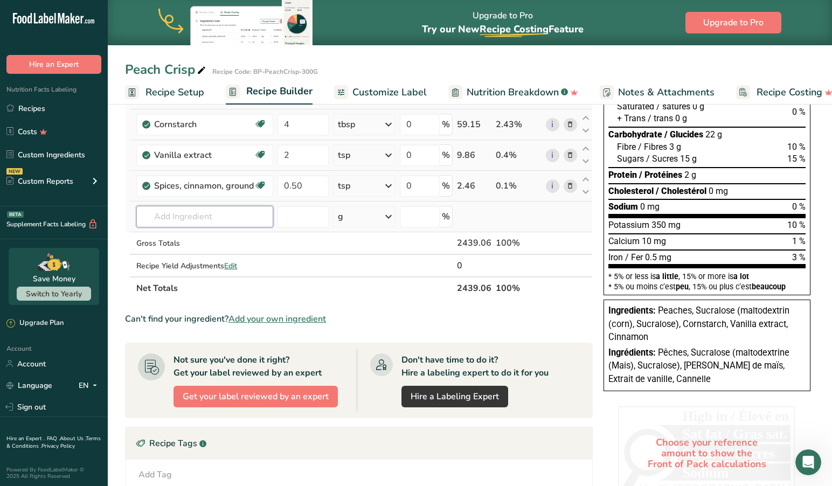
click at [203, 215] on input "text" at bounding box center [204, 217] width 137 height 22
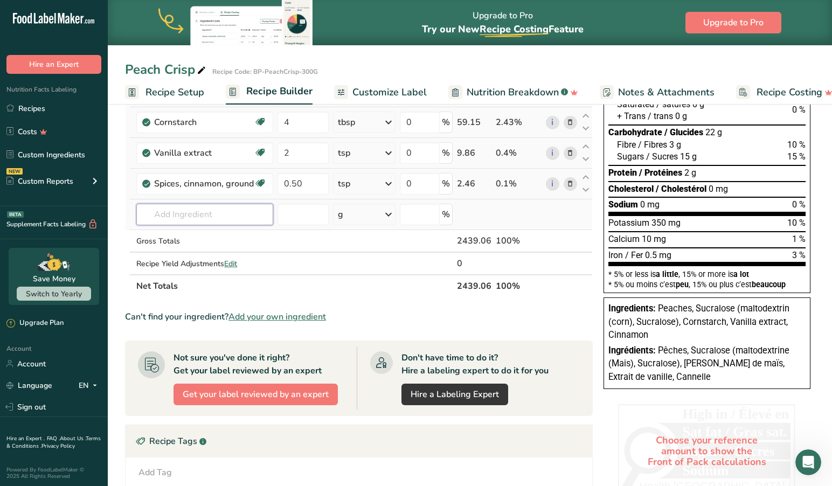
scroll to position [139, 0]
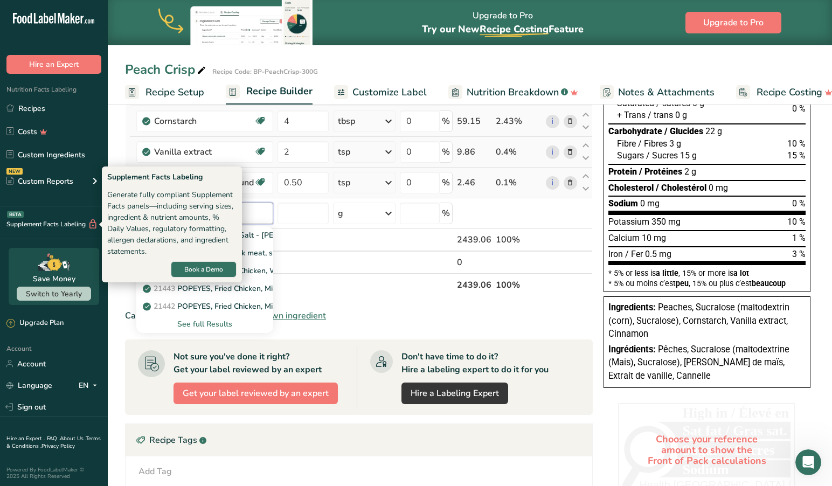
type input "[PERSON_NAME]"
drag, startPoint x: 165, startPoint y: 247, endPoint x: 262, endPoint y: 236, distance: 97.5
click at [262, 236] on p "Redmonds Sea Salt Sea Salt - [PERSON_NAME] Real Salt" at bounding box center [250, 234] width 211 height 11
type input "Sea Salt - [PERSON_NAME] Real Salt"
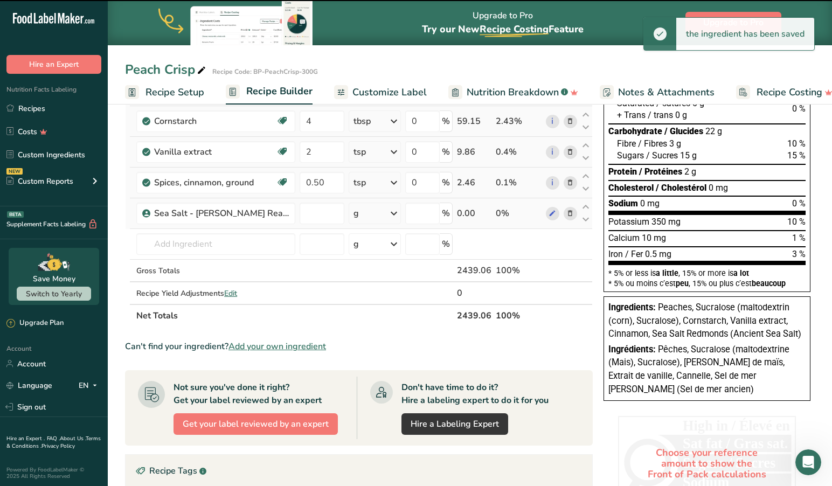
type input "0"
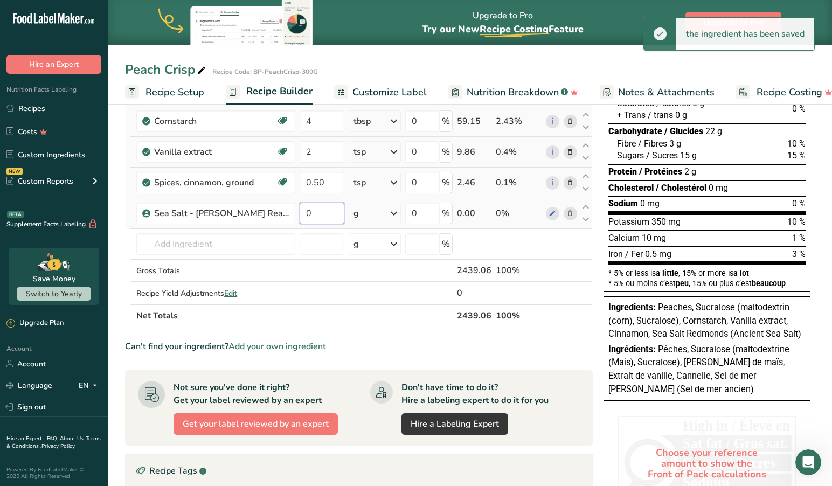
click at [311, 214] on input "0" at bounding box center [321, 214] width 45 height 22
drag, startPoint x: 311, startPoint y: 213, endPoint x: 229, endPoint y: 212, distance: 81.9
click at [229, 212] on tr "Sea Salt - [PERSON_NAME] Real Salt 0 g Portions 1 Tsp Weight Units g kg mg See …" at bounding box center [358, 213] width 466 height 31
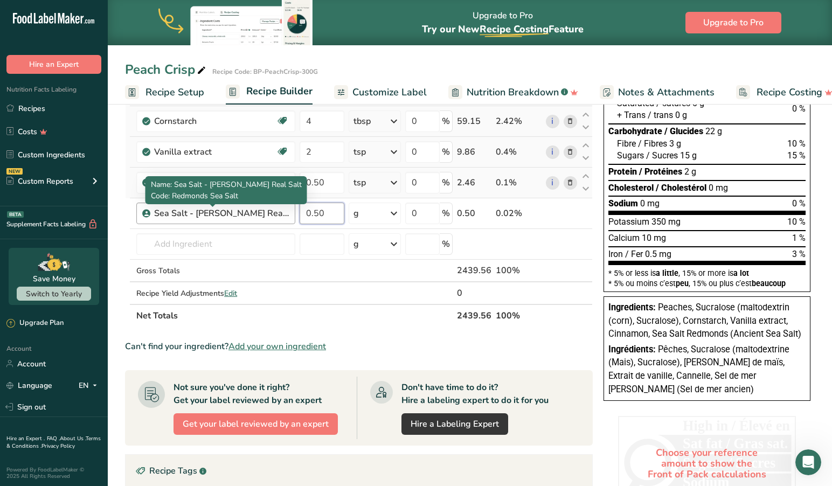
type input "0.50"
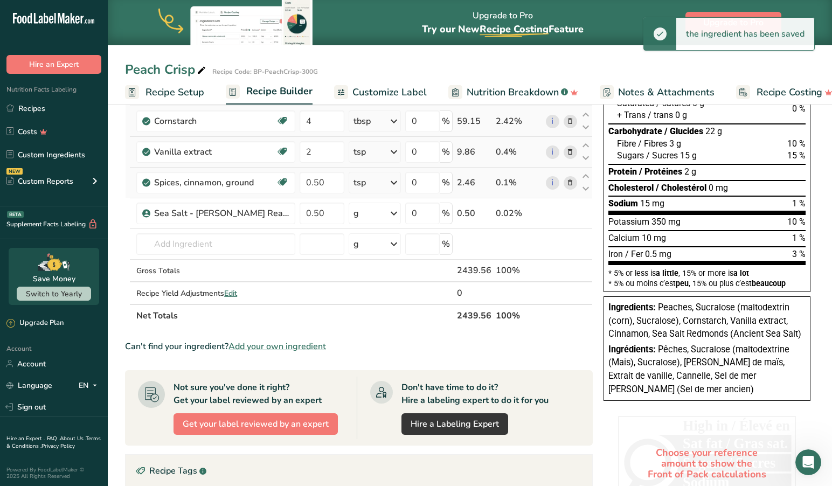
click at [390, 211] on icon at bounding box center [393, 213] width 13 height 19
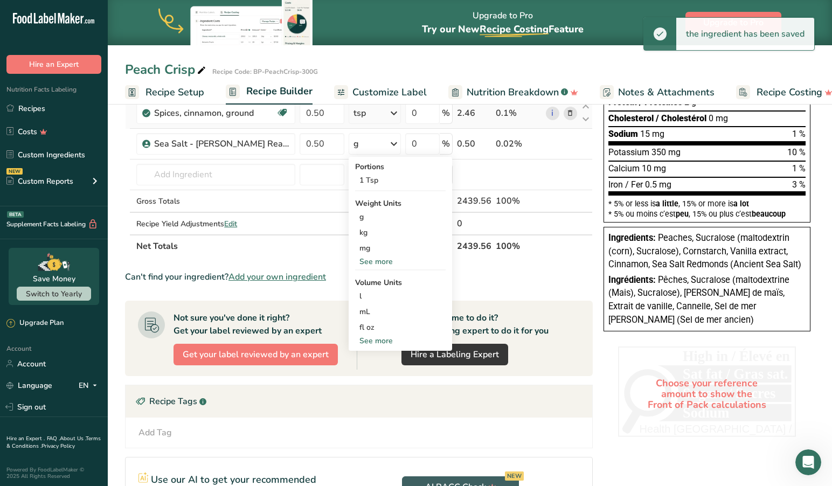
scroll to position [215, 0]
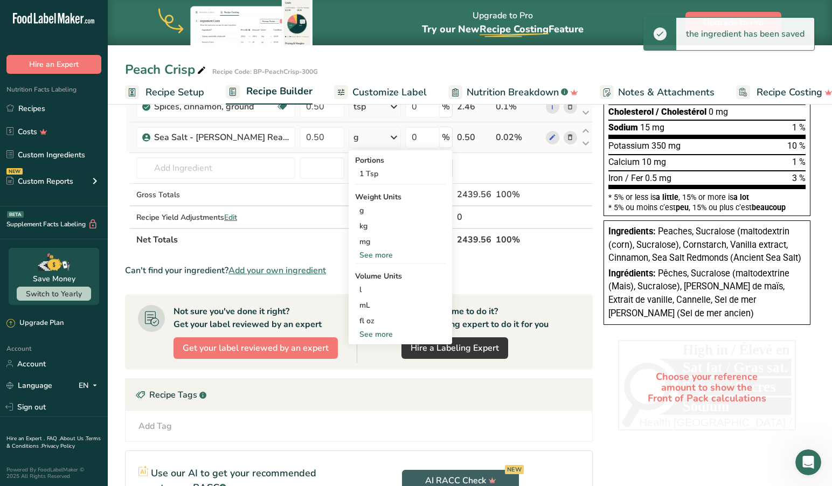
click at [365, 330] on div "See more" at bounding box center [400, 334] width 90 height 11
select select "22"
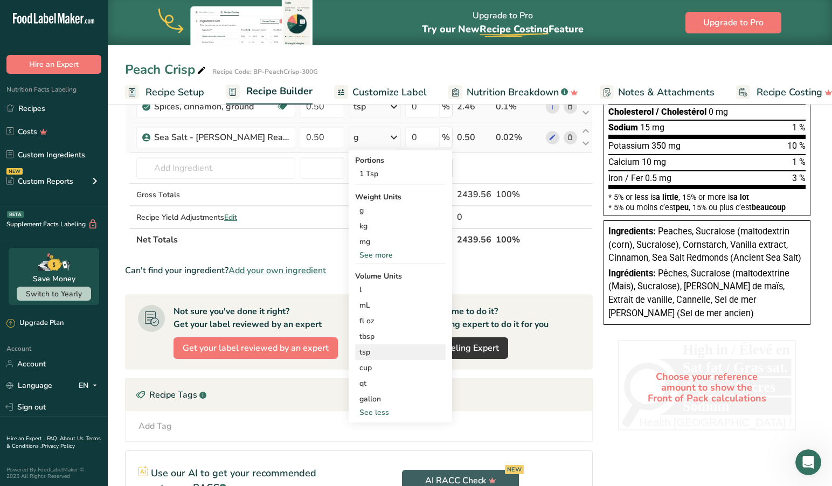
click at [359, 351] on div "tsp" at bounding box center [400, 351] width 82 height 11
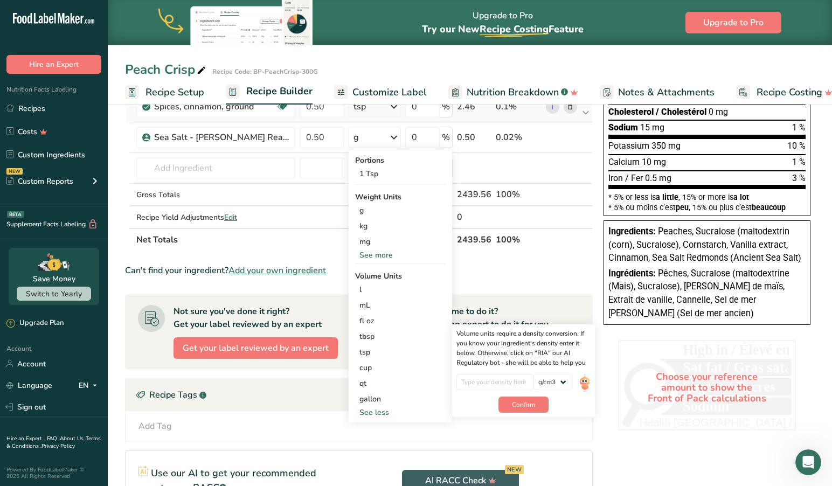
click at [115, 237] on section "Add Ingredients Manage Recipe Delete Recipe Duplicate Recipe Scale Recipe Save …" at bounding box center [470, 258] width 724 height 746
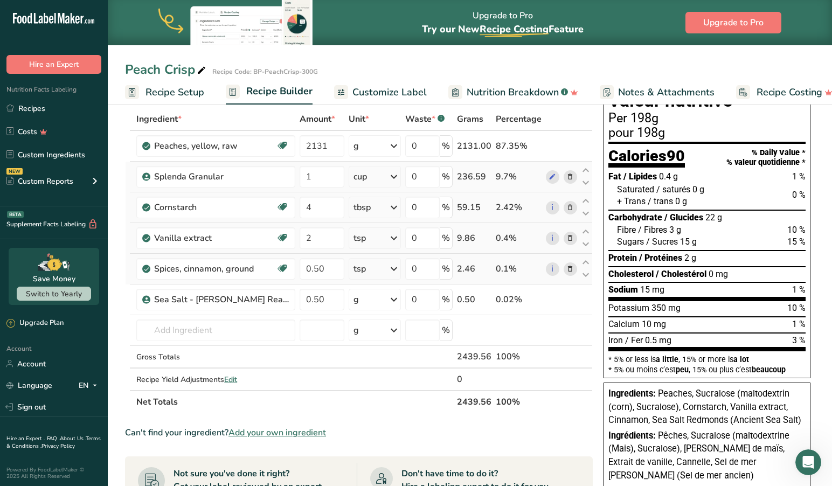
scroll to position [55, 0]
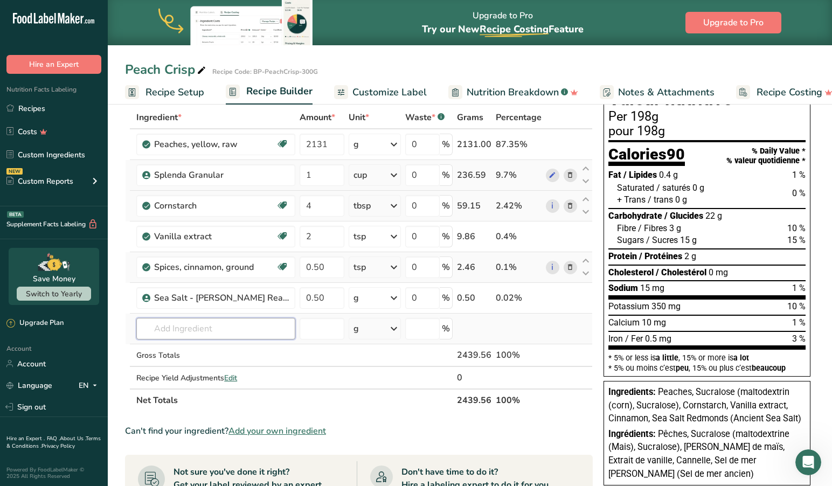
click at [209, 331] on input "text" at bounding box center [215, 329] width 159 height 22
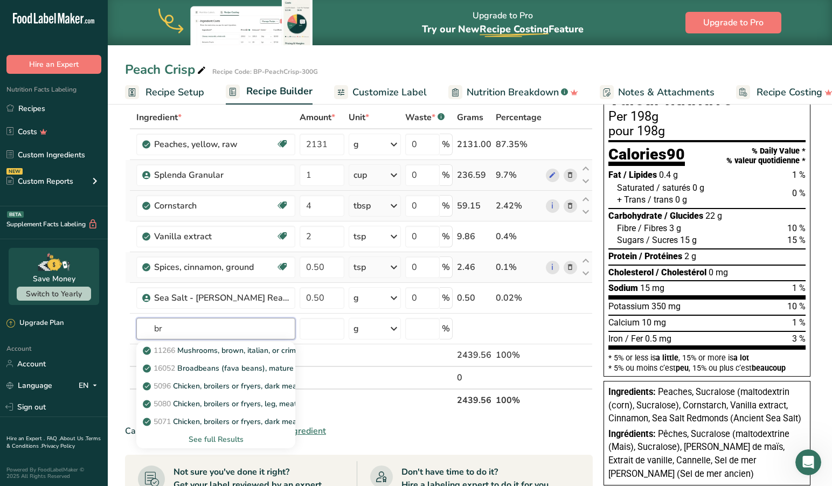
type input "b"
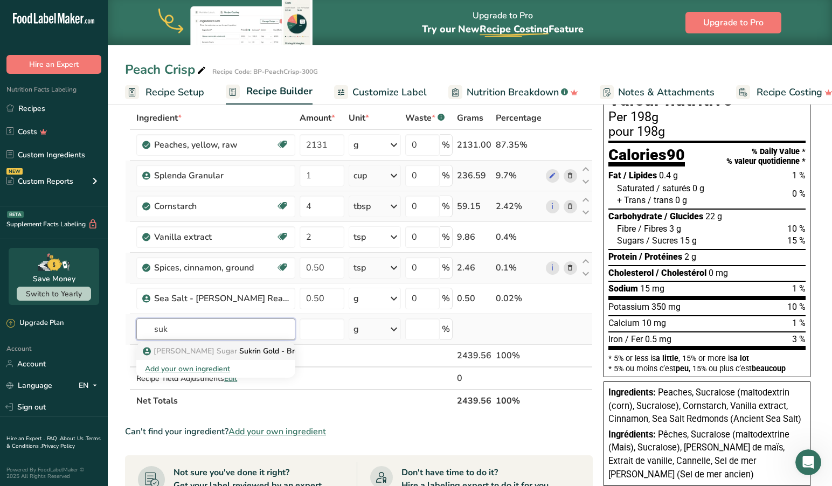
type input "suk"
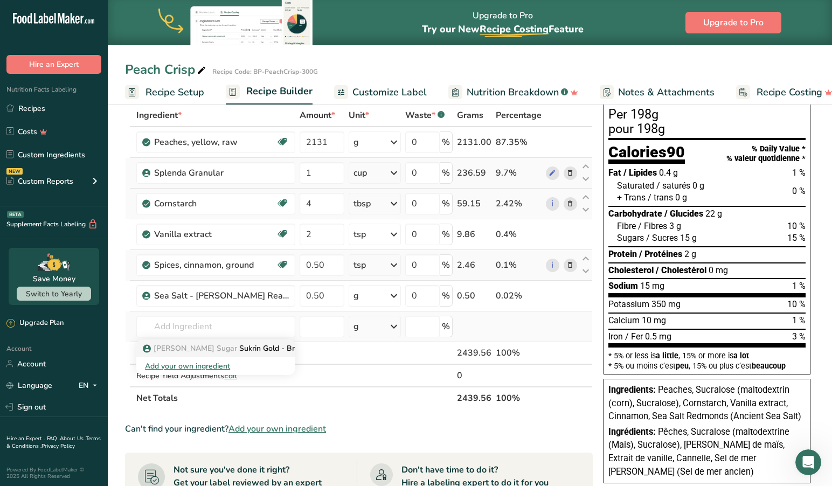
click at [250, 348] on p "[PERSON_NAME] Sugar Sukrin Gold - Brown Sugar Substitute" at bounding box center [257, 348] width 225 height 11
type input "Sukrin Gold - Brown Sugar Substitute"
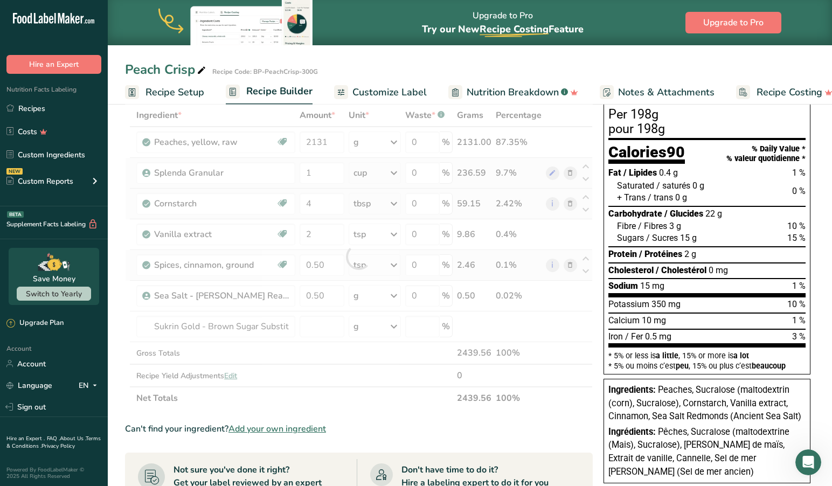
scroll to position [56, 0]
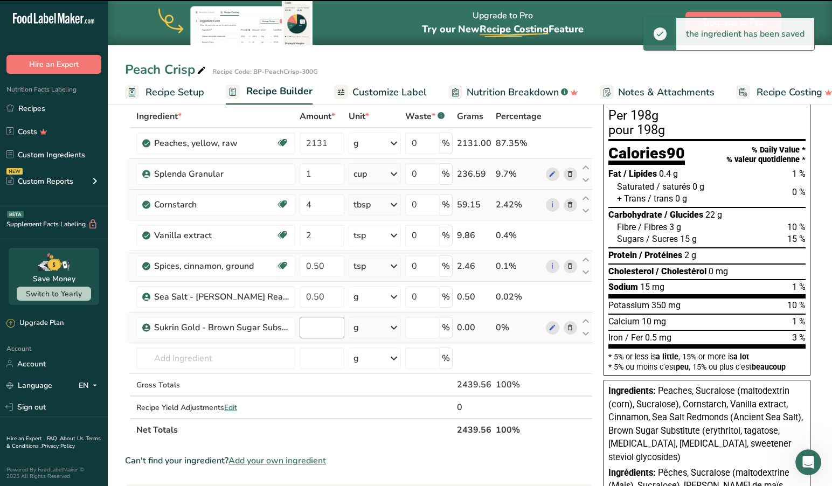
type input "0"
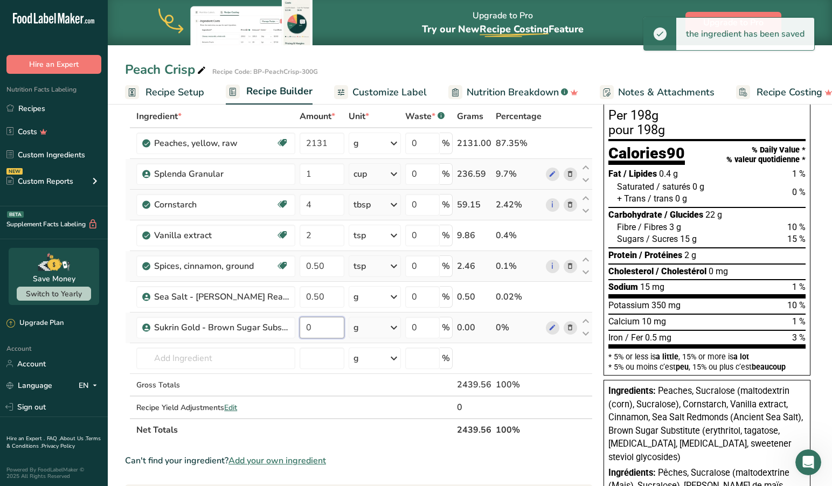
scroll to position [54, 1]
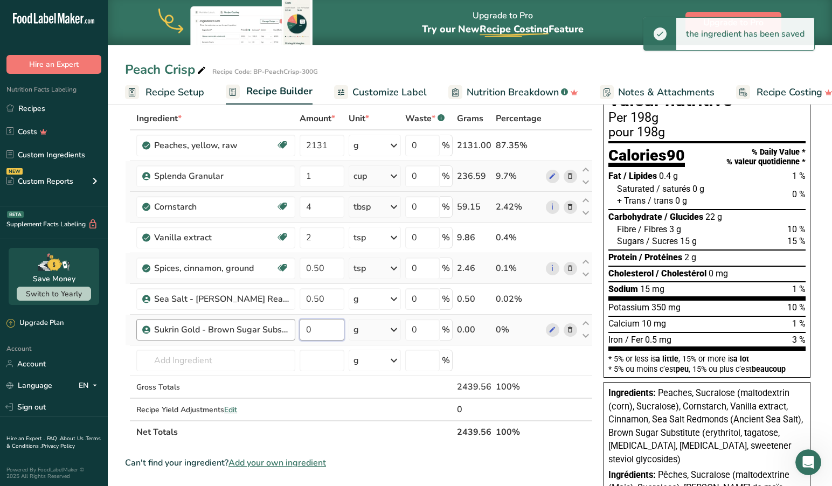
drag, startPoint x: 331, startPoint y: 326, endPoint x: 290, endPoint y: 324, distance: 41.5
click at [292, 324] on tr "Sukrin Gold - Brown Sugar Substitute 0 g Portions 1 cup Weight Units g kg mg Se…" at bounding box center [358, 330] width 466 height 31
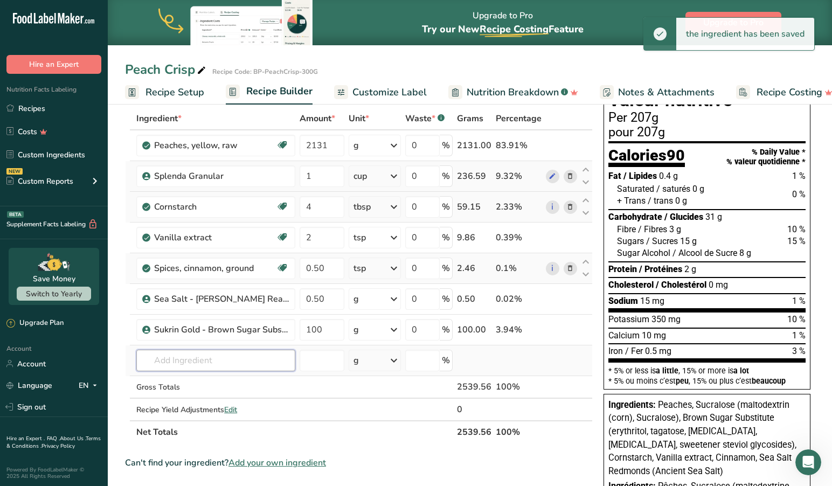
click at [241, 359] on input "text" at bounding box center [215, 361] width 159 height 22
click at [343, 328] on input "100" at bounding box center [321, 330] width 45 height 22
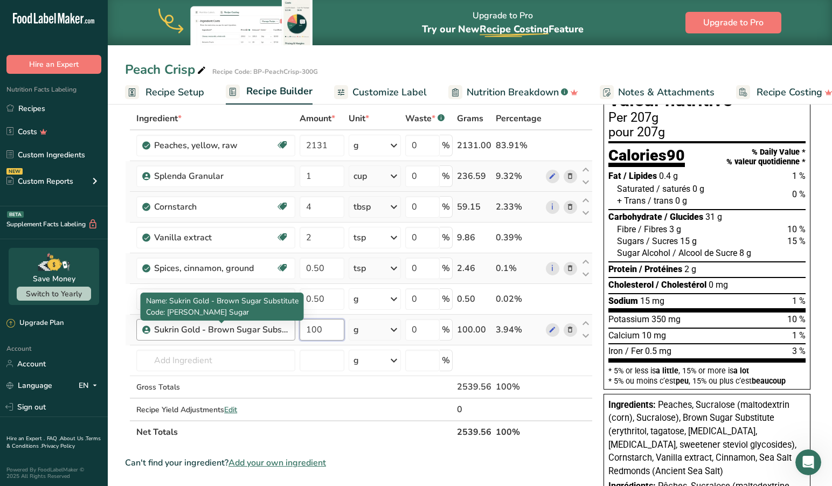
drag, startPoint x: 337, startPoint y: 330, endPoint x: 281, endPoint y: 330, distance: 56.0
click at [281, 330] on tr "Sukrin Gold - Brown Sugar Substitute 100 g Portions 1 cup Weight Units g kg mg …" at bounding box center [358, 330] width 466 height 31
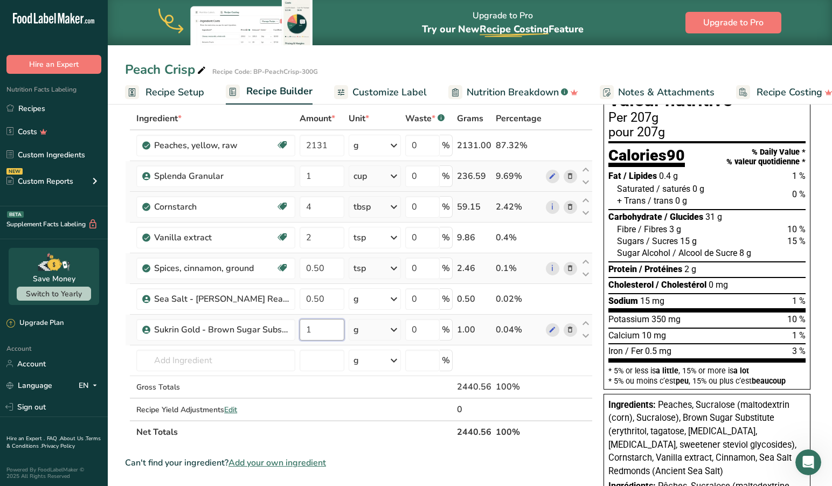
type input "1"
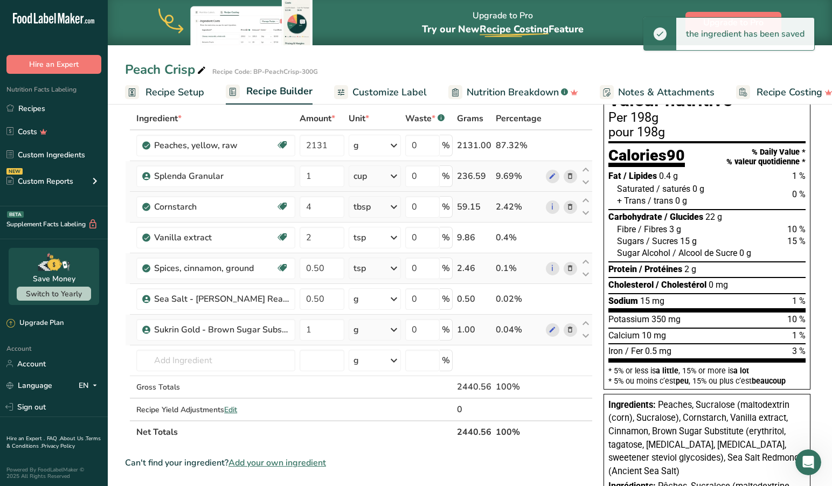
click at [395, 330] on icon at bounding box center [393, 329] width 13 height 19
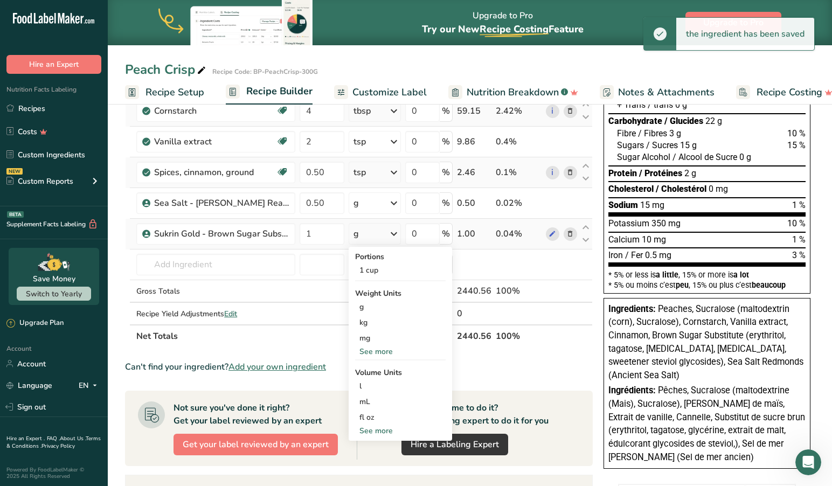
scroll to position [150, 1]
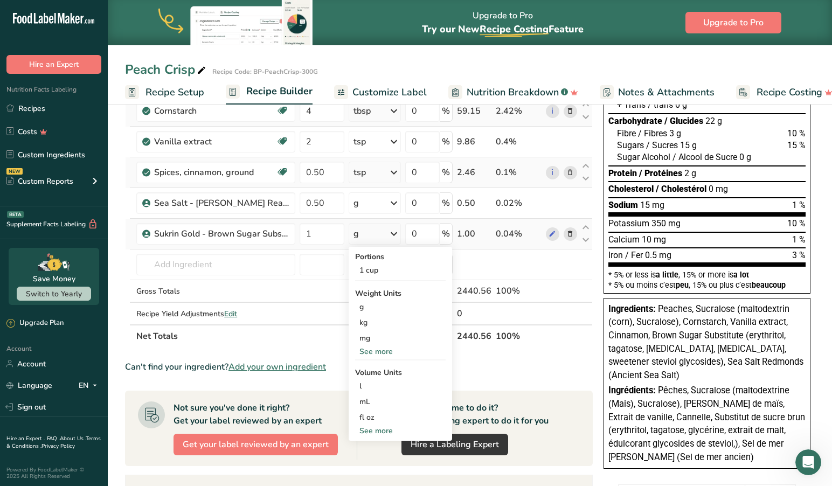
click at [381, 428] on div "See more" at bounding box center [400, 430] width 90 height 11
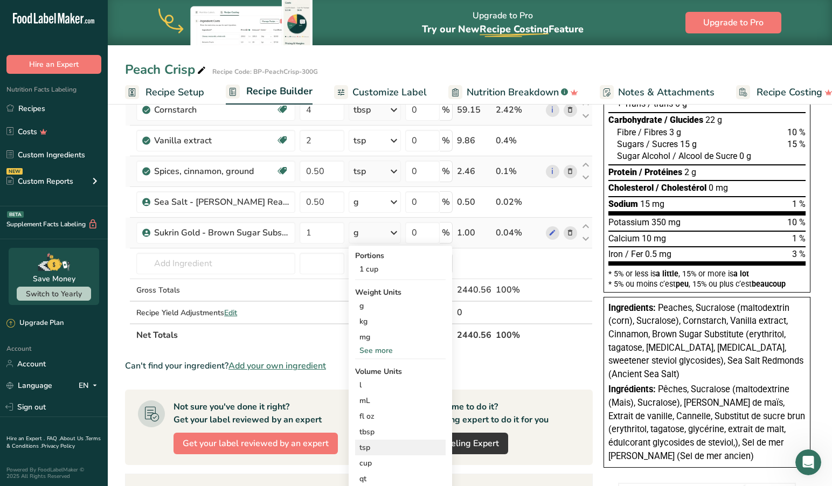
scroll to position [151, 0]
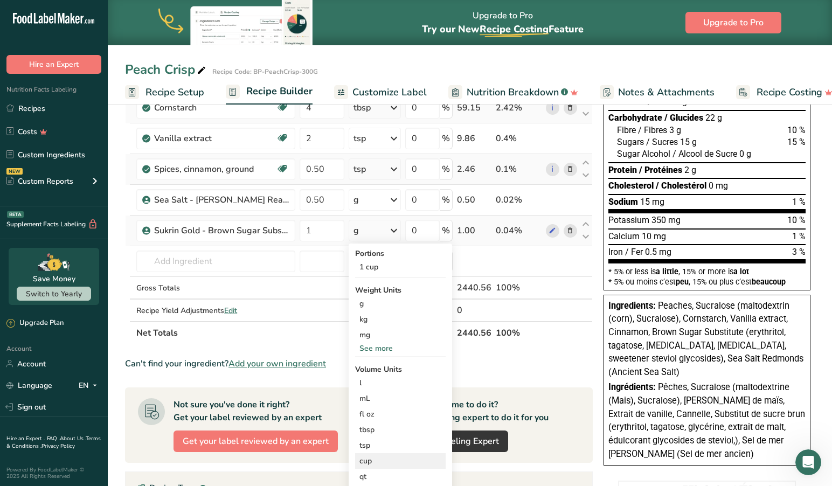
click at [376, 458] on div "cup" at bounding box center [400, 460] width 82 height 11
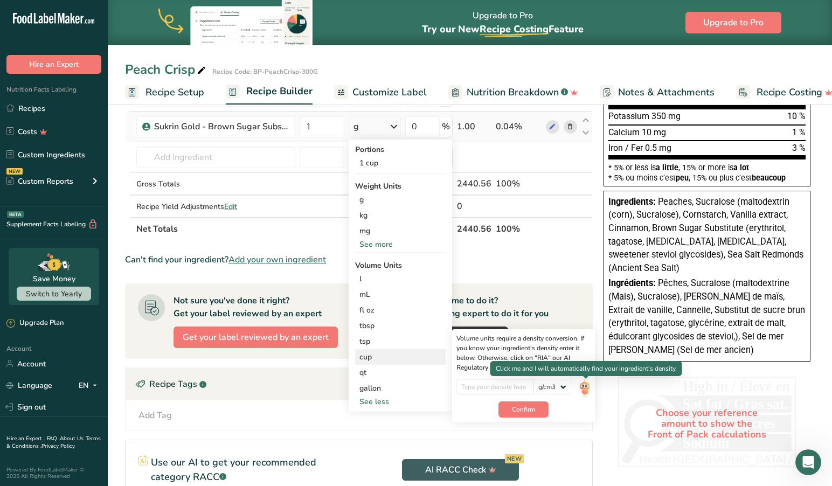
scroll to position [255, 0]
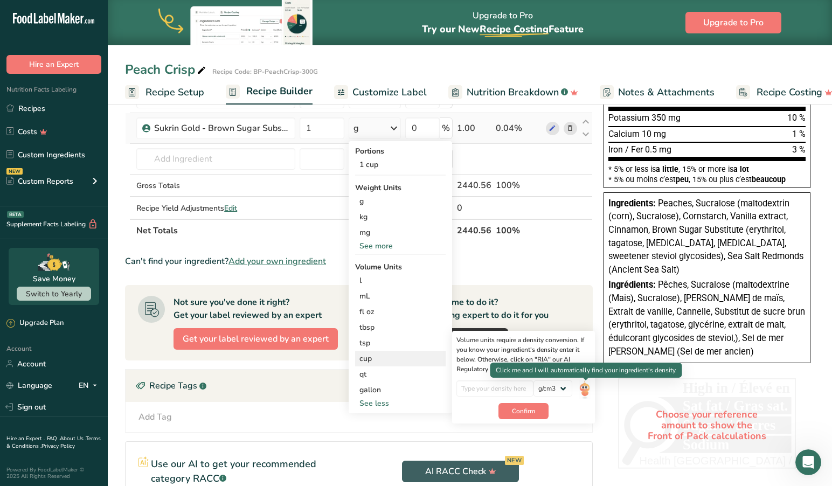
click at [589, 387] on img at bounding box center [584, 389] width 12 height 19
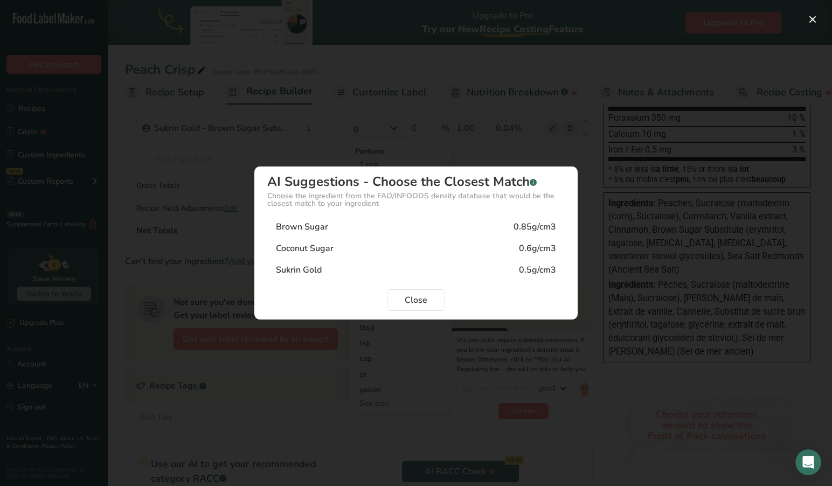
click at [528, 271] on div "0.5g/cm3" at bounding box center [537, 269] width 37 height 13
type input "0.5"
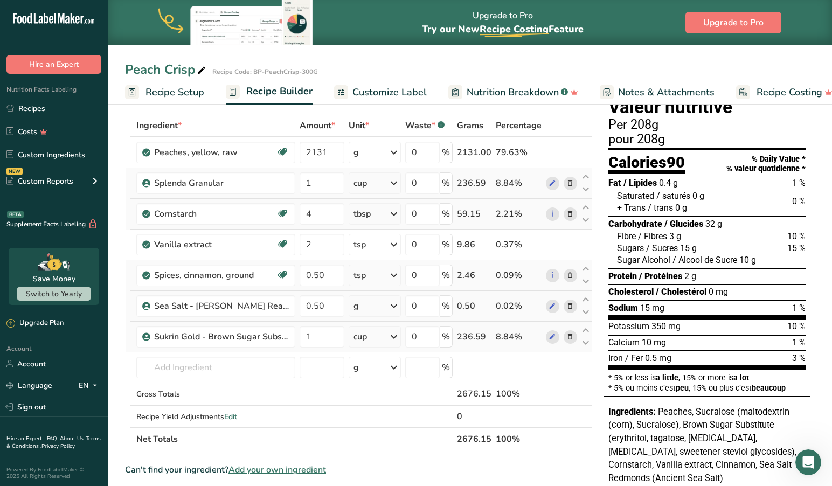
scroll to position [45, 0]
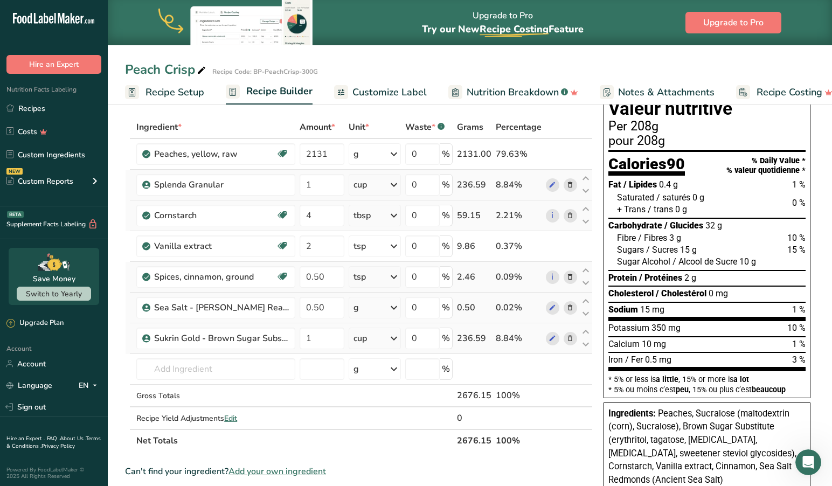
click at [397, 304] on icon at bounding box center [393, 307] width 13 height 19
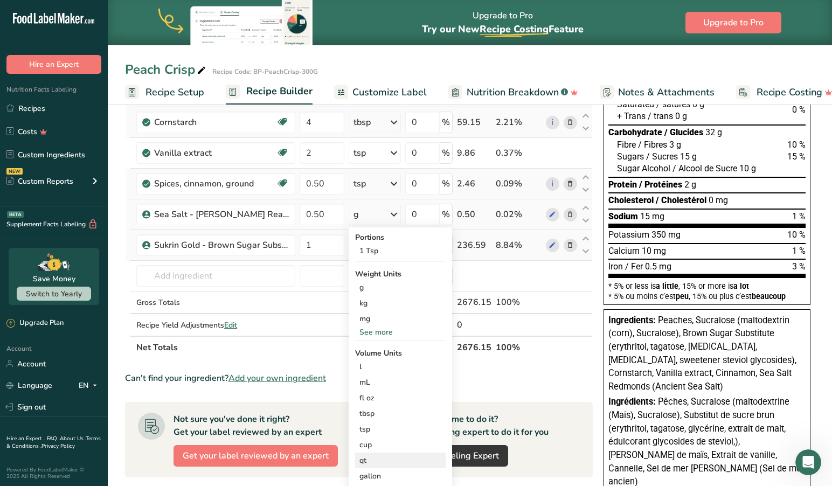
scroll to position [138, 0]
click at [366, 428] on div "tsp" at bounding box center [400, 428] width 82 height 11
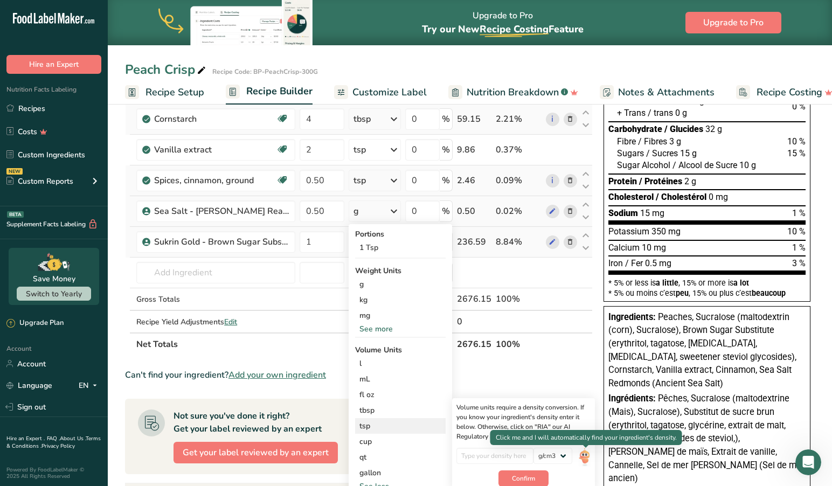
scroll to position [143, 0]
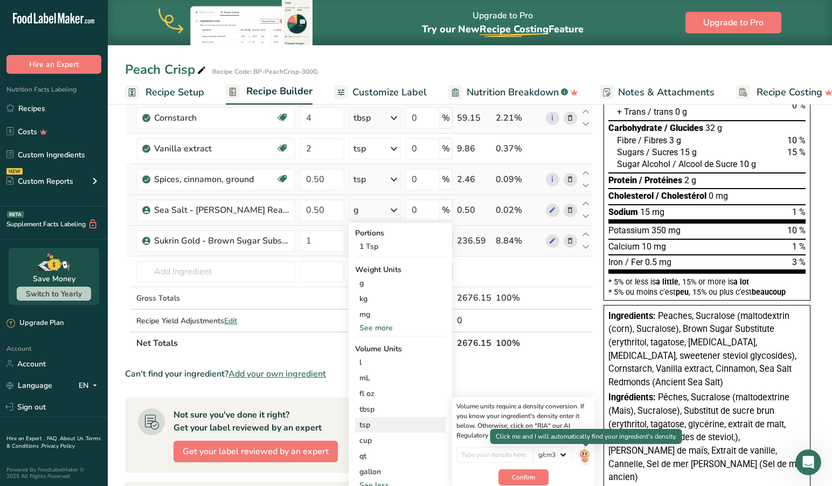
click at [581, 456] on img at bounding box center [584, 455] width 12 height 19
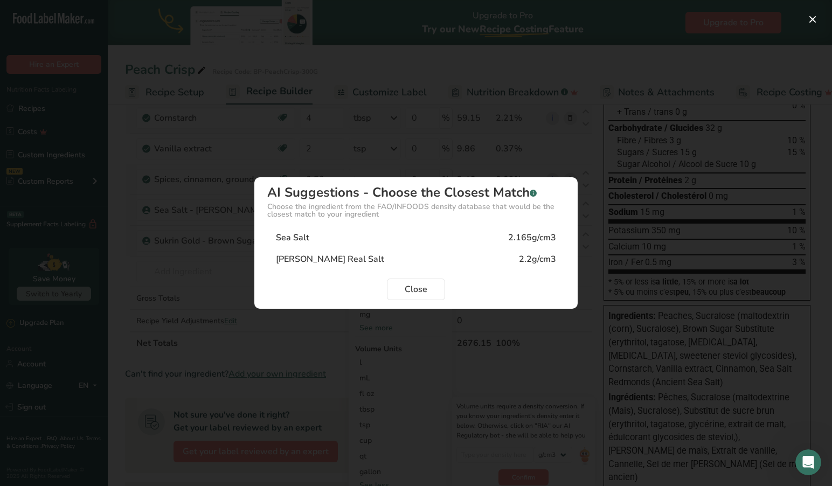
click at [318, 258] on div "[PERSON_NAME] Real Salt" at bounding box center [330, 259] width 108 height 13
type input "2.2"
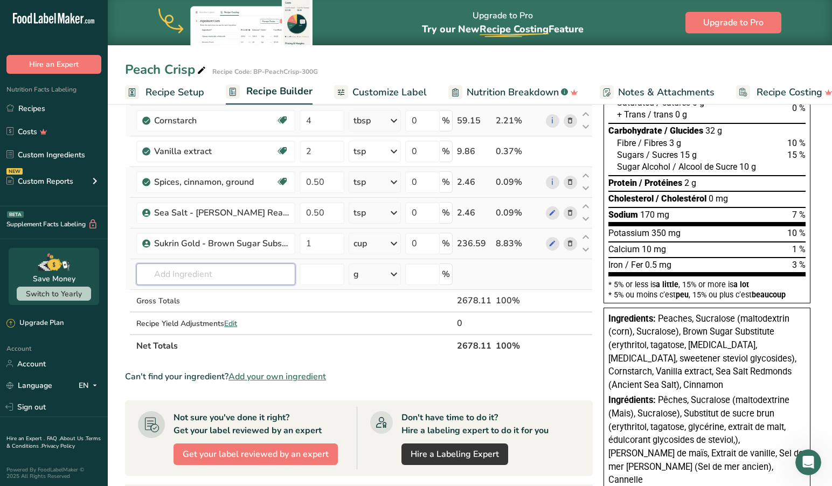
scroll to position [139, 0]
click at [192, 274] on input "text" at bounding box center [215, 274] width 159 height 22
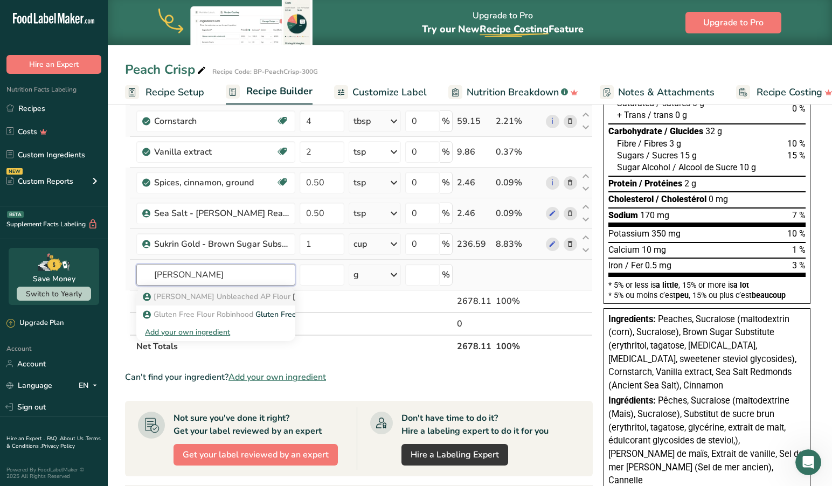
type input "[PERSON_NAME]"
click at [281, 295] on p "[PERSON_NAME] Unbleached AP Flour [PERSON_NAME] Unbleached All Purpose Flour-En…" at bounding box center [318, 296] width 347 height 11
type input "[PERSON_NAME] Unbleached All Purpose Flour-Enriched"
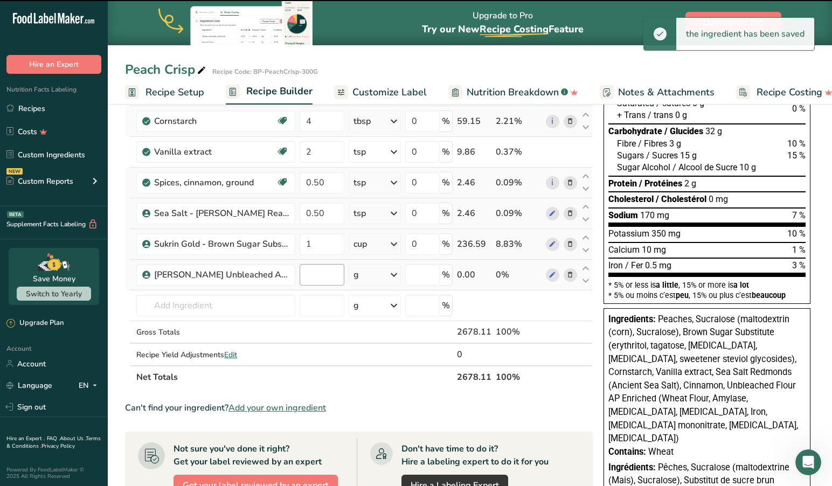
type input "0"
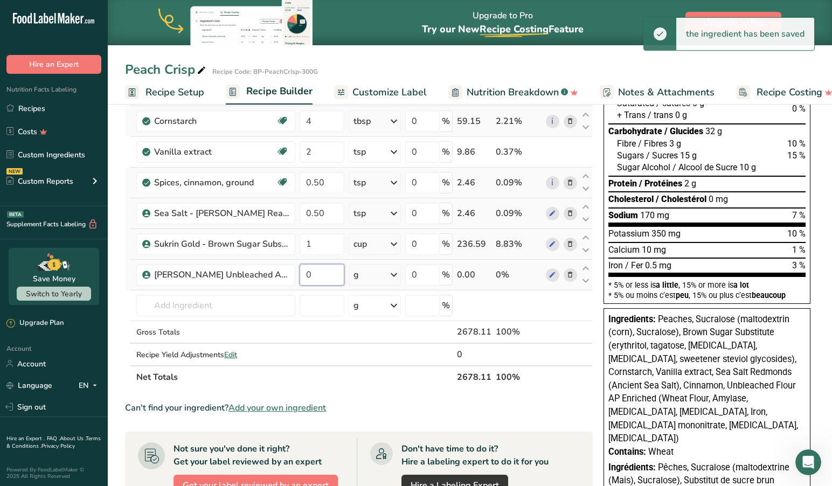
click at [333, 278] on input "0" at bounding box center [321, 275] width 45 height 22
drag, startPoint x: 333, startPoint y: 278, endPoint x: 288, endPoint y: 277, distance: 44.7
click at [288, 277] on tr "[PERSON_NAME] Unbleached All Purpose Flour-Enriched 0 g Weight Units g kg mg Se…" at bounding box center [358, 275] width 466 height 31
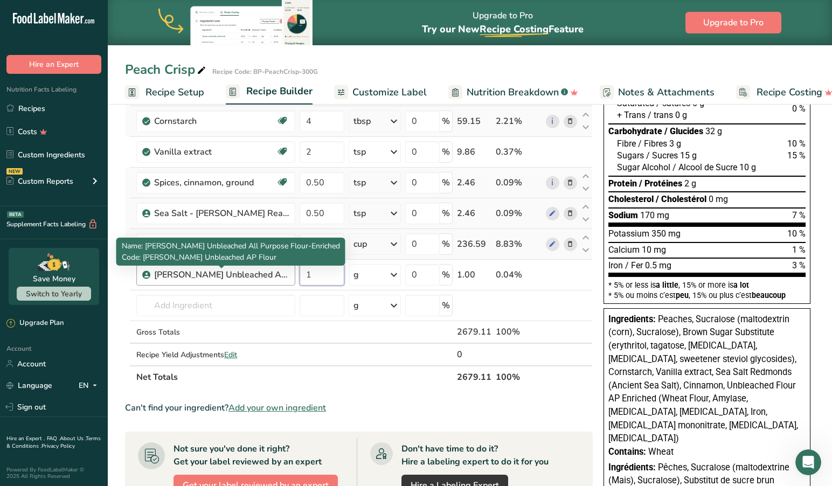
type input "1"
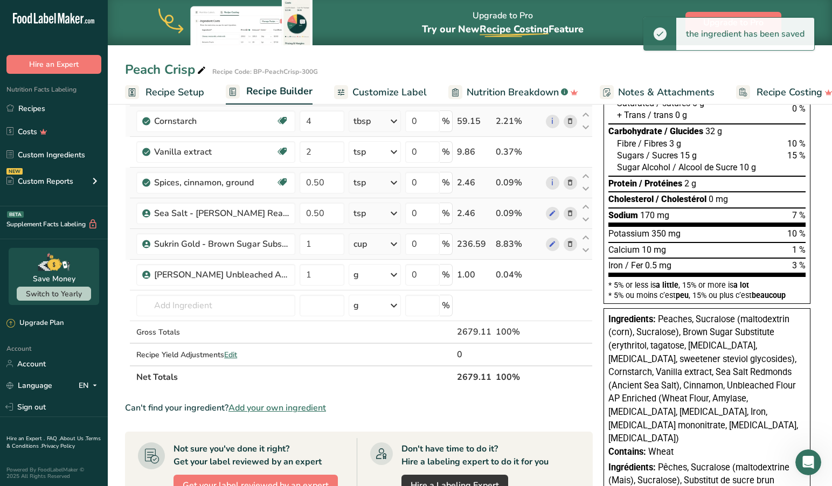
click at [395, 272] on icon at bounding box center [393, 274] width 13 height 19
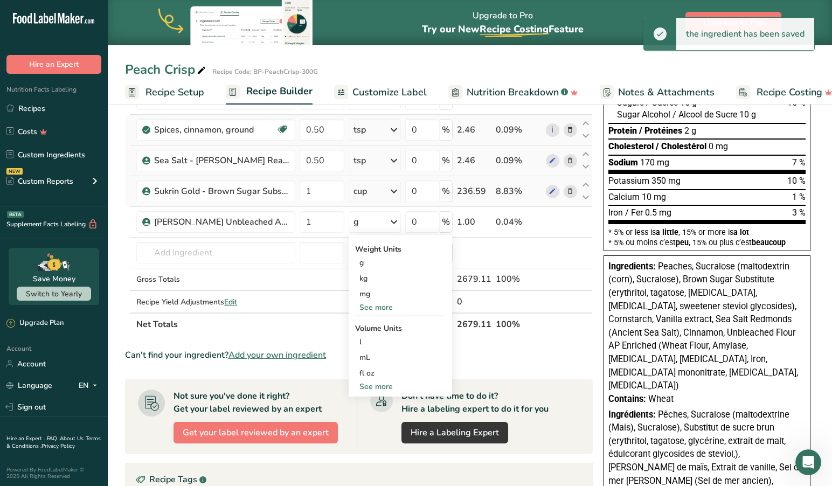
scroll to position [203, 0]
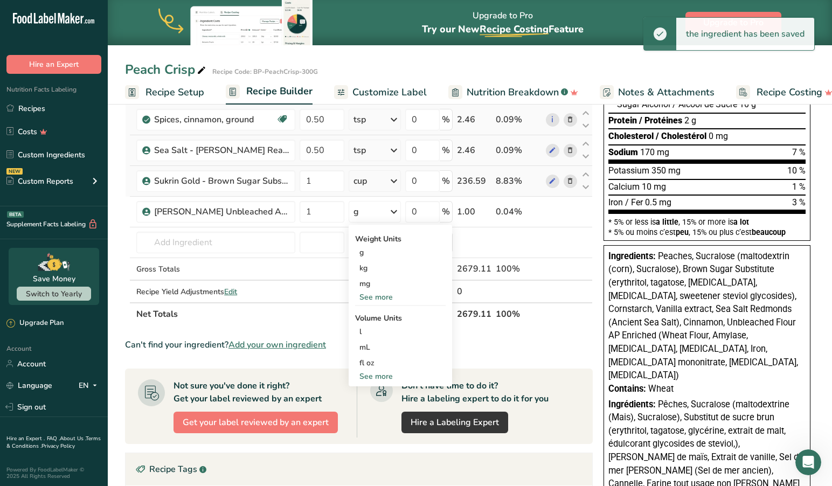
click at [382, 374] on div "See more" at bounding box center [400, 376] width 90 height 11
select select "22"
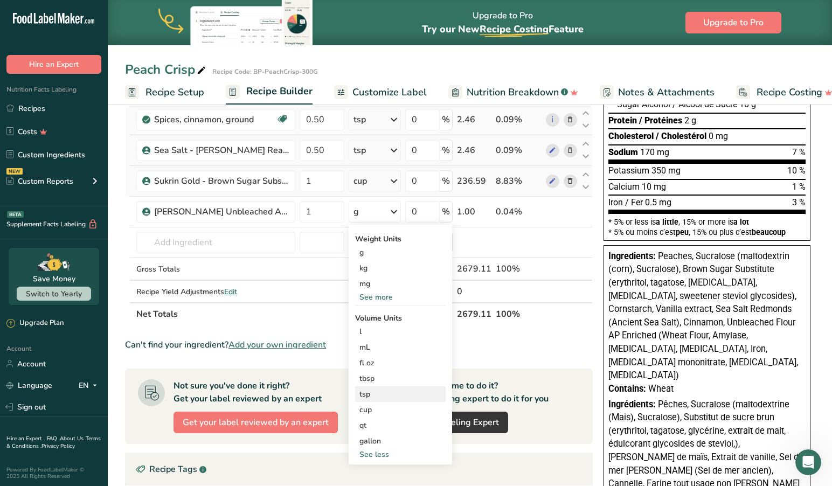
scroll to position [214, 0]
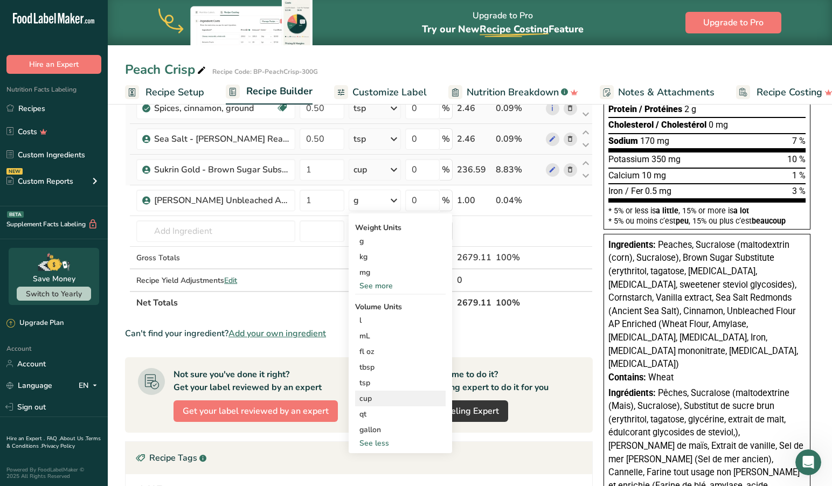
click at [372, 399] on div "cup" at bounding box center [400, 398] width 82 height 11
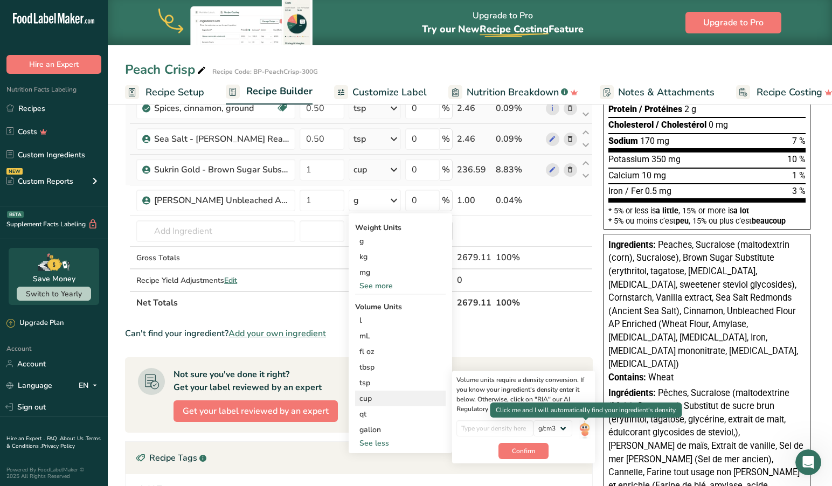
click at [584, 427] on img at bounding box center [584, 429] width 12 height 19
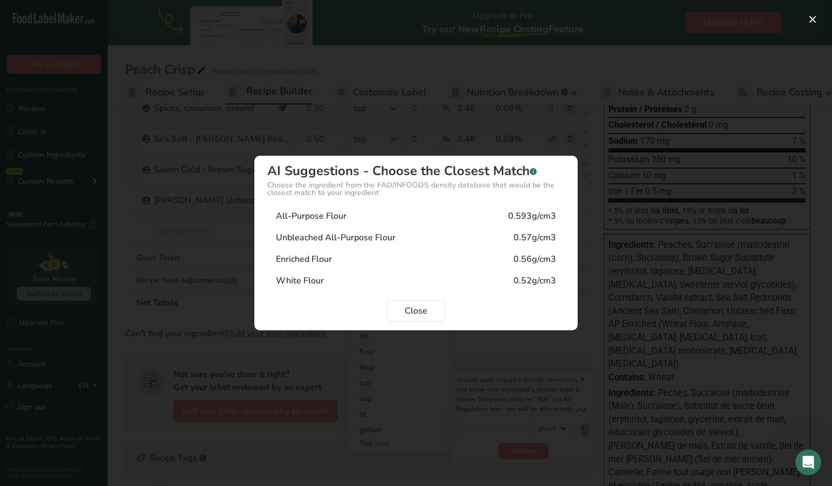
click at [340, 232] on div "Unbleached All-Purpose Flour" at bounding box center [336, 237] width 120 height 13
type input "0.57"
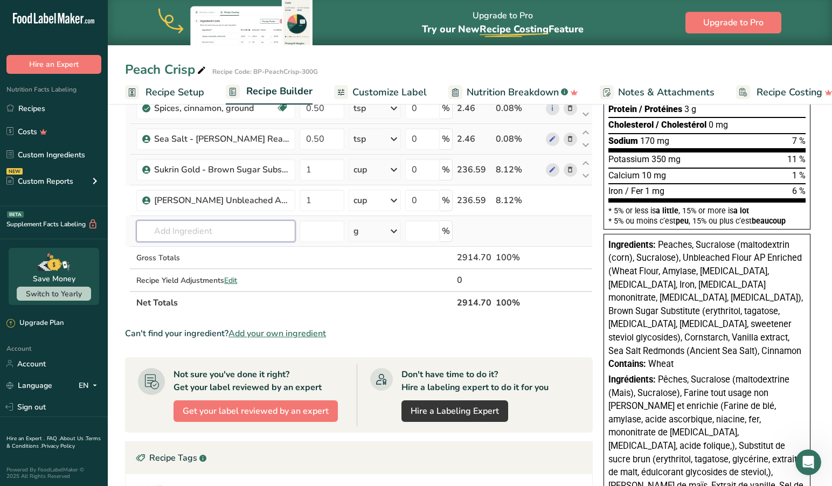
click at [235, 231] on input "text" at bounding box center [215, 231] width 159 height 22
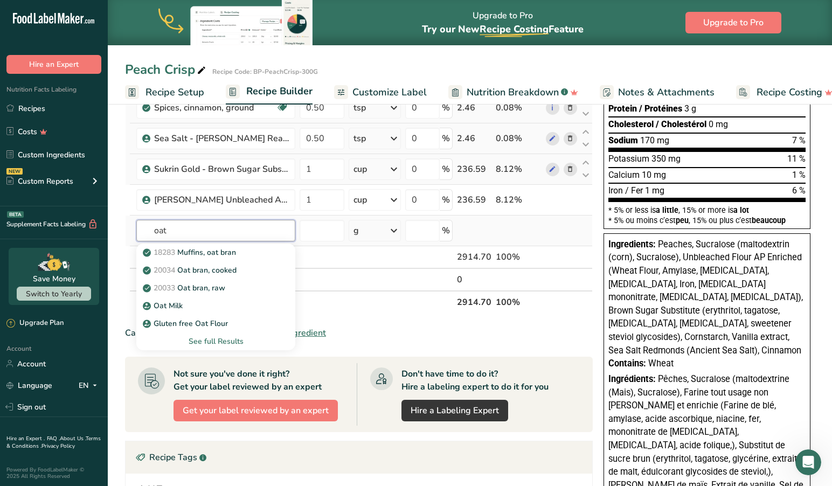
type input "oat"
click at [215, 340] on div "See full Results" at bounding box center [216, 341] width 142 height 11
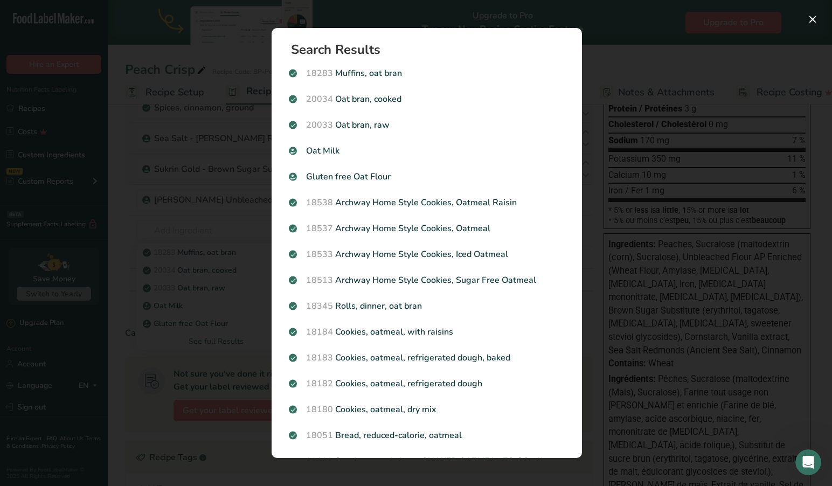
click at [212, 219] on div "Search results modal" at bounding box center [416, 243] width 832 height 486
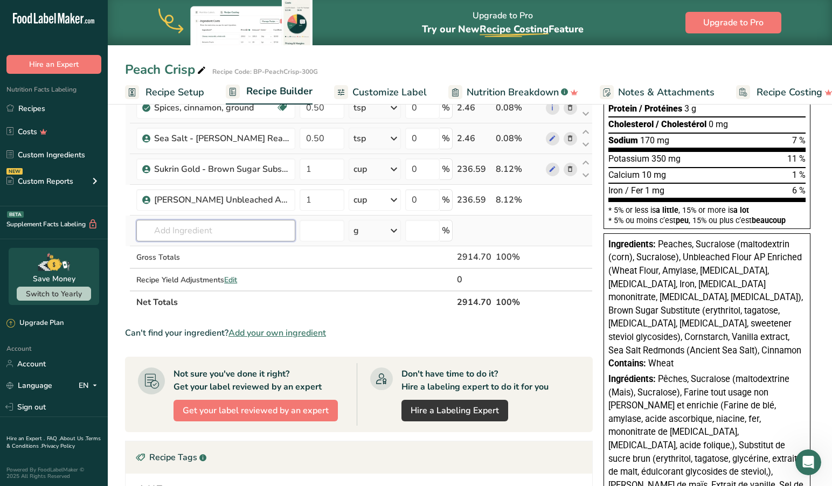
click at [222, 226] on input "text" at bounding box center [215, 231] width 159 height 22
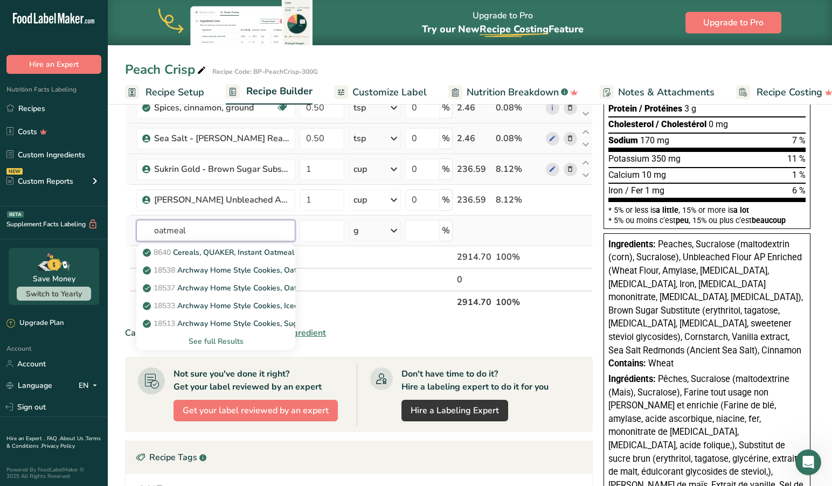
type input "oatmeal"
click at [215, 340] on div "See full Results" at bounding box center [216, 341] width 142 height 11
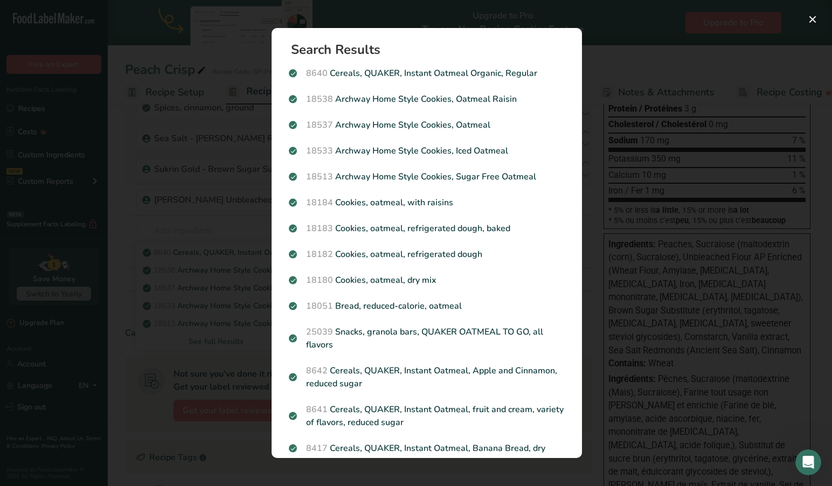
scroll to position [0, 0]
drag, startPoint x: 227, startPoint y: 348, endPoint x: 186, endPoint y: 357, distance: 41.7
click at [226, 349] on div "Search results modal" at bounding box center [416, 243] width 832 height 486
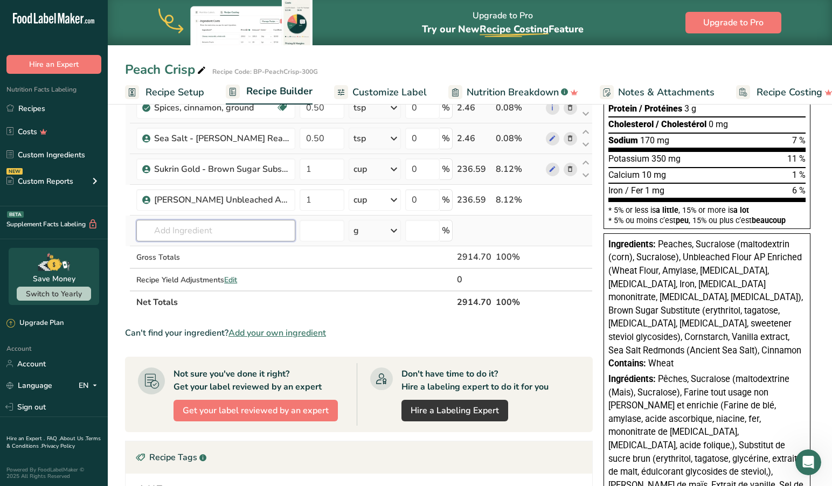
click at [225, 232] on input "text" at bounding box center [215, 231] width 159 height 22
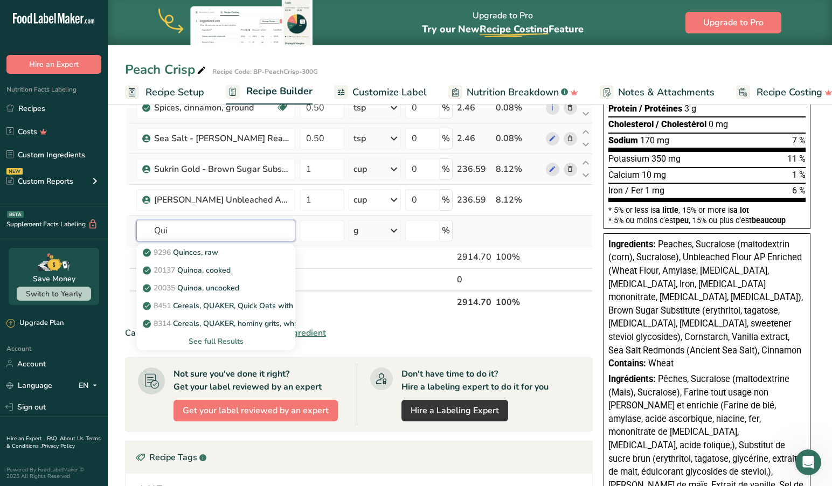
scroll to position [214, 0]
type input "Qui"
click at [219, 337] on div "See full Results" at bounding box center [216, 341] width 142 height 11
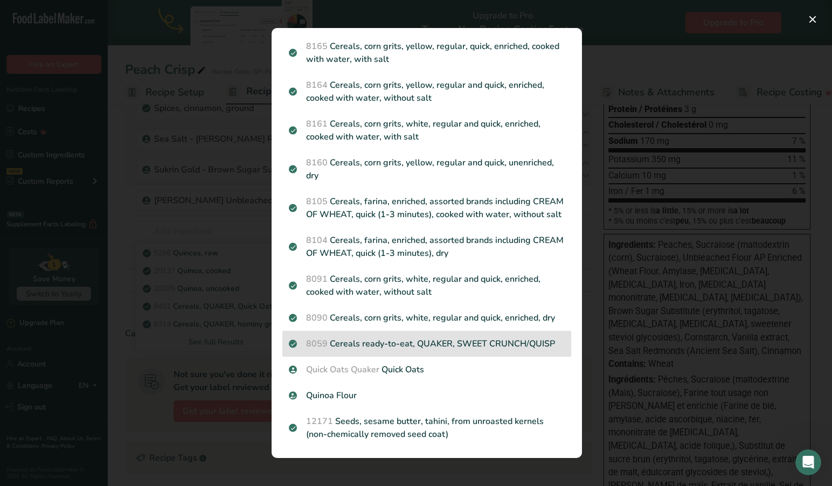
scroll to position [324, 0]
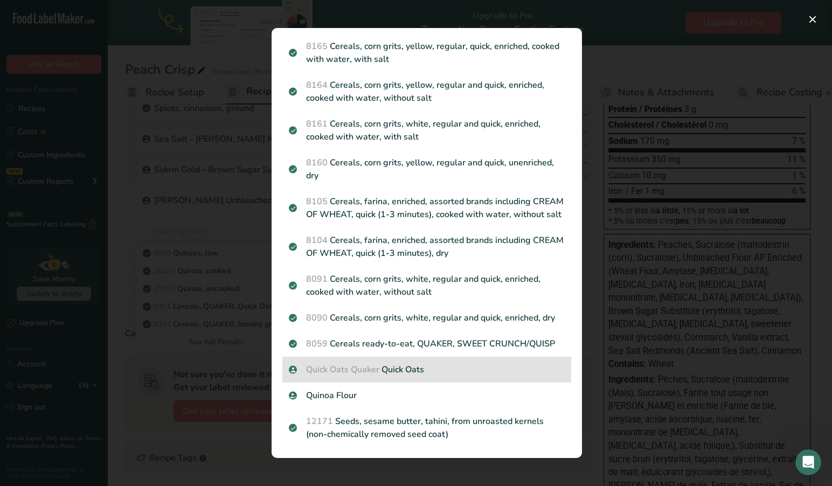
click at [405, 364] on p "Quick Oats Quaker Quick Oats" at bounding box center [427, 369] width 276 height 13
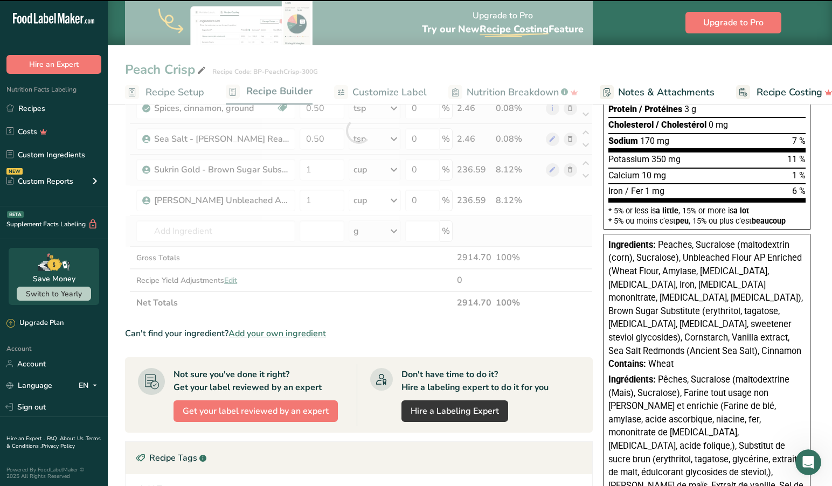
type input "0"
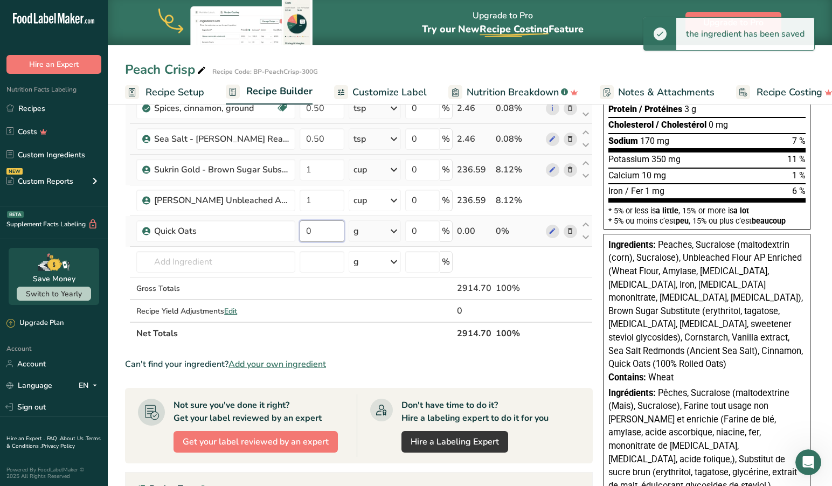
click at [324, 232] on input "0" at bounding box center [321, 231] width 45 height 22
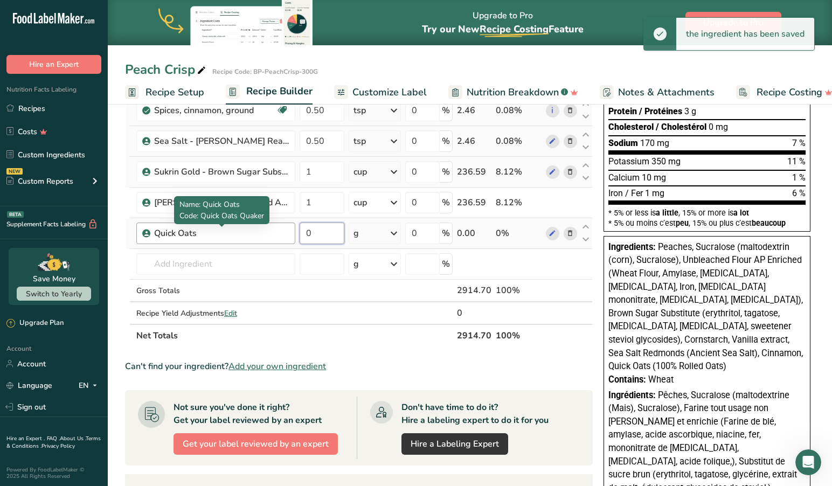
drag, startPoint x: 322, startPoint y: 231, endPoint x: 286, endPoint y: 228, distance: 35.6
click at [286, 228] on tr "Quick Oats 0 g Portions 0.33 cup 1 cup Weight Units g kg mg See more Volume Uni…" at bounding box center [358, 233] width 466 height 31
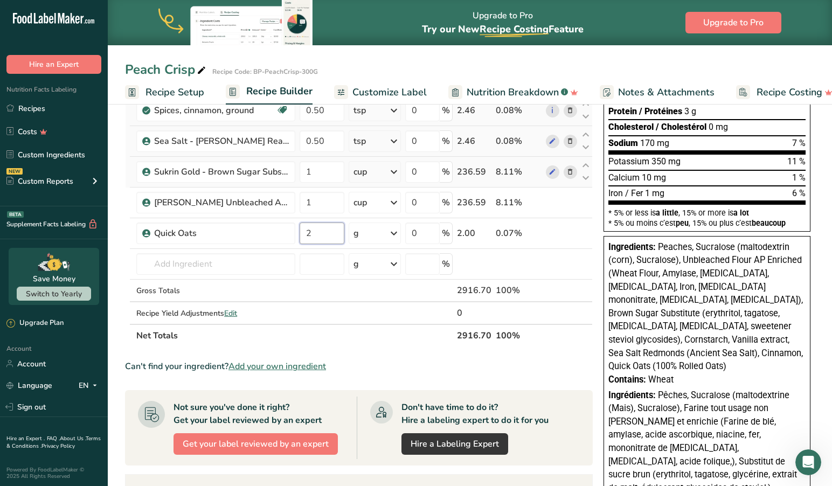
type input "2"
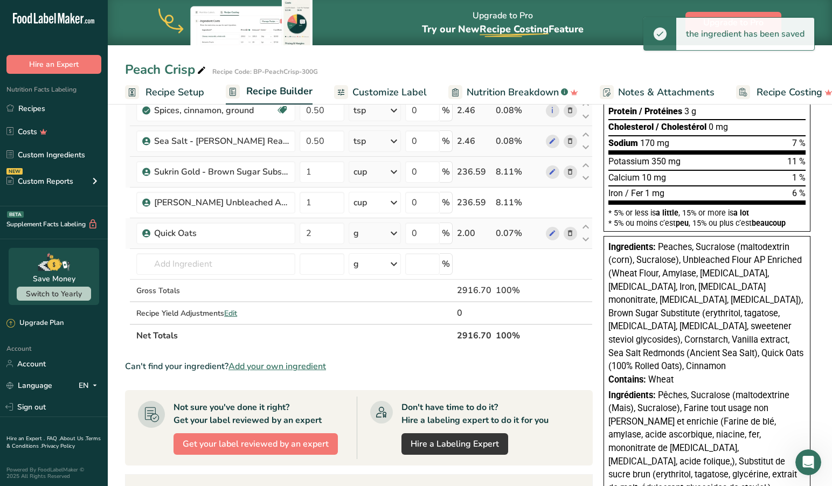
click at [397, 233] on icon at bounding box center [393, 233] width 13 height 19
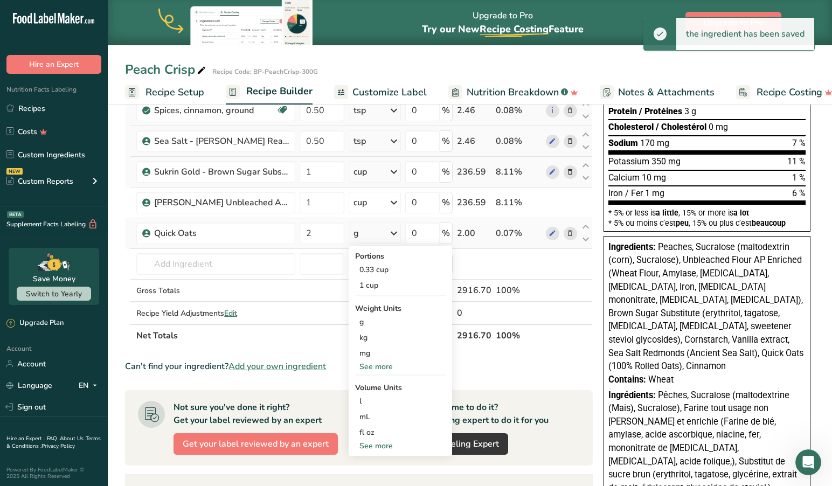
click at [374, 443] on div "See more" at bounding box center [400, 445] width 90 height 11
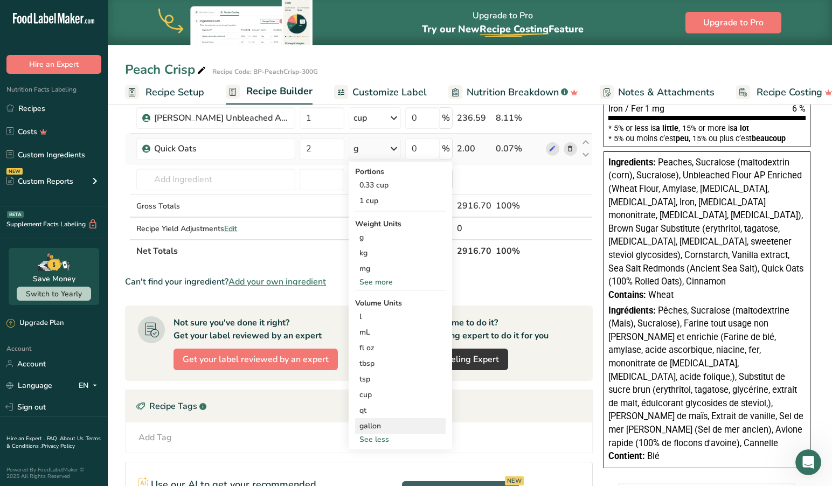
scroll to position [341, 0]
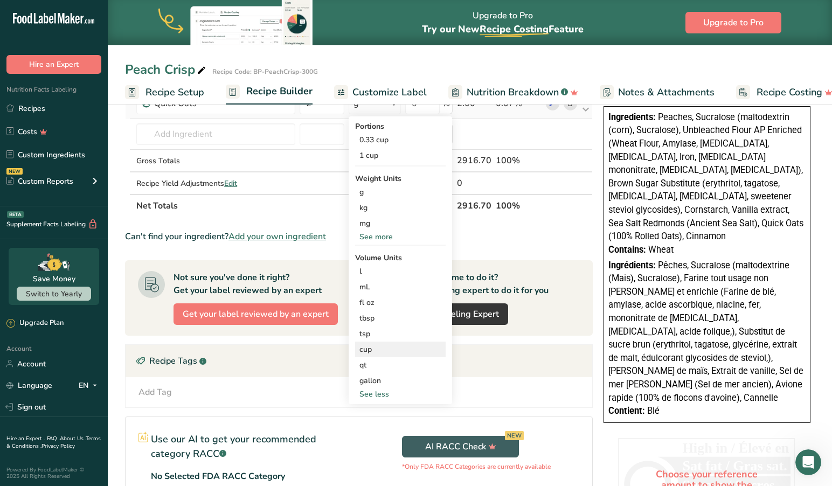
click at [374, 349] on div "cup" at bounding box center [400, 349] width 82 height 11
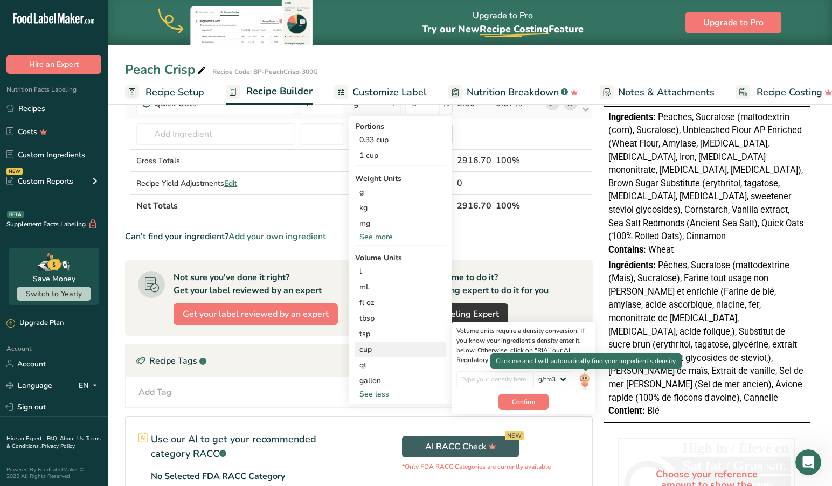
click at [584, 375] on img at bounding box center [584, 380] width 12 height 19
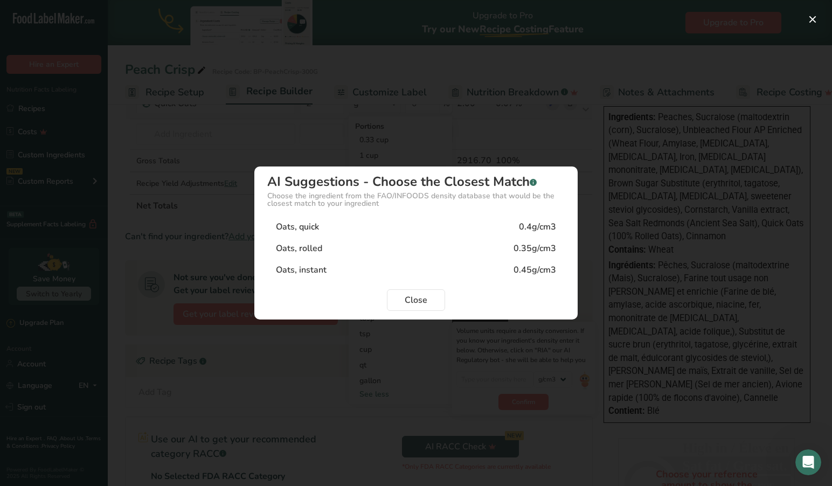
click at [341, 228] on div "Oats, quick 0.4g/cm3" at bounding box center [415, 227] width 297 height 22
type input "0.4"
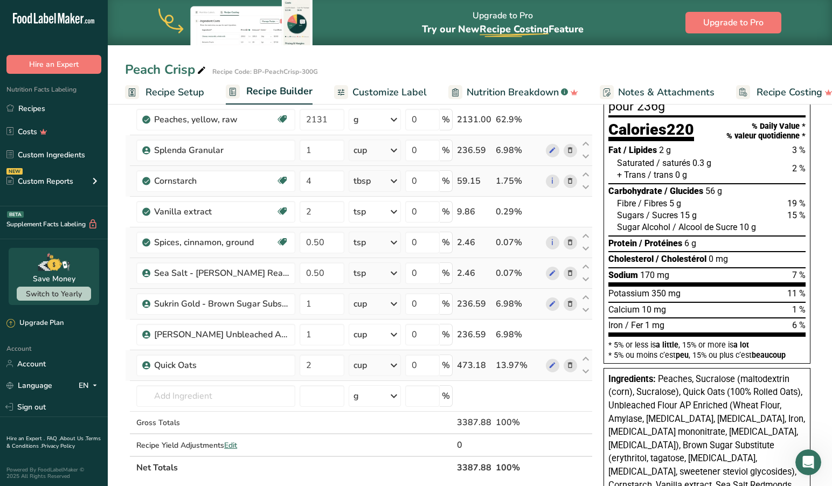
scroll to position [90, 0]
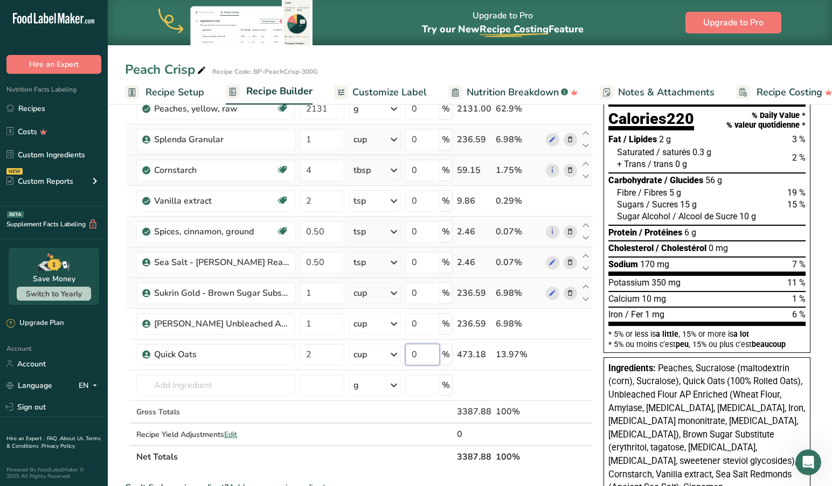
drag, startPoint x: 435, startPoint y: 356, endPoint x: 374, endPoint y: 351, distance: 61.1
click at [375, 351] on tr "Quick Oats 2 cup Portions 0.33 cup 1 cup Weight Units g kg mg See more Volume U…" at bounding box center [358, 354] width 466 height 31
type input "30"
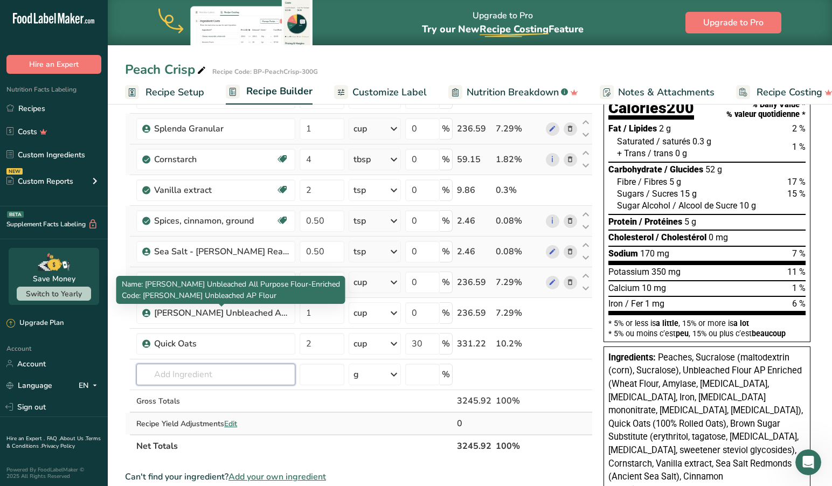
scroll to position [103, 0]
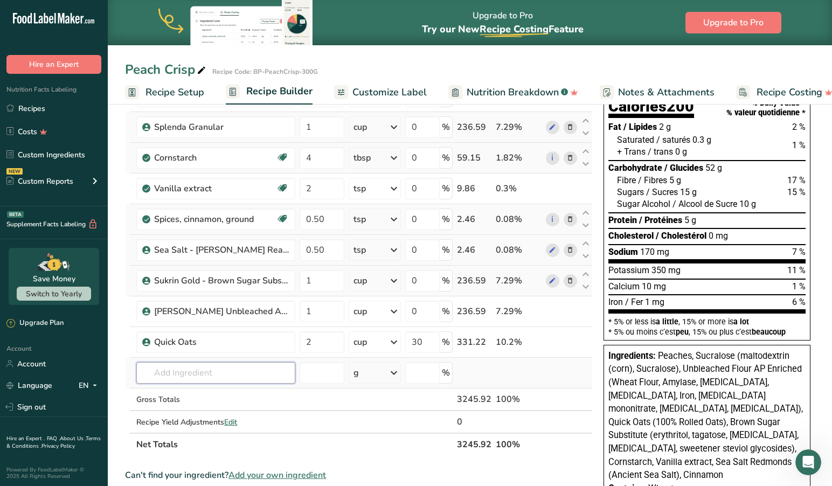
click at [225, 373] on input "text" at bounding box center [215, 373] width 159 height 22
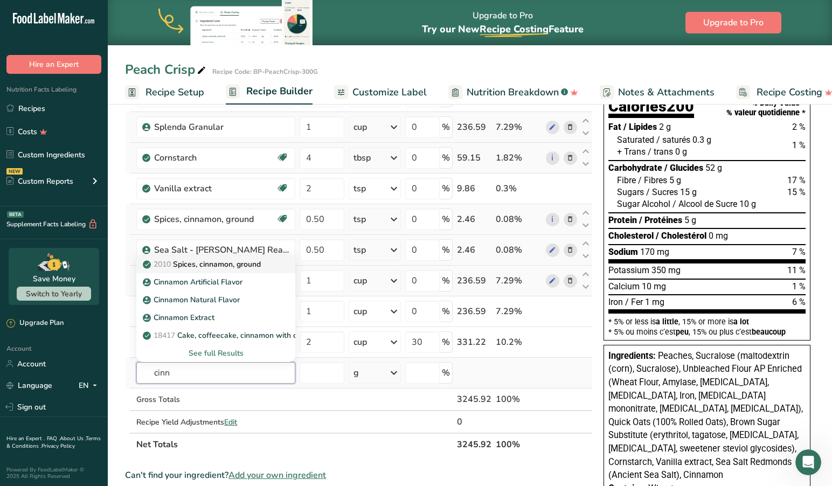
type input "cinn"
click at [254, 267] on p "2010 Spices, cinnamon, ground" at bounding box center [203, 264] width 116 height 11
type input "Spices, cinnamon, ground"
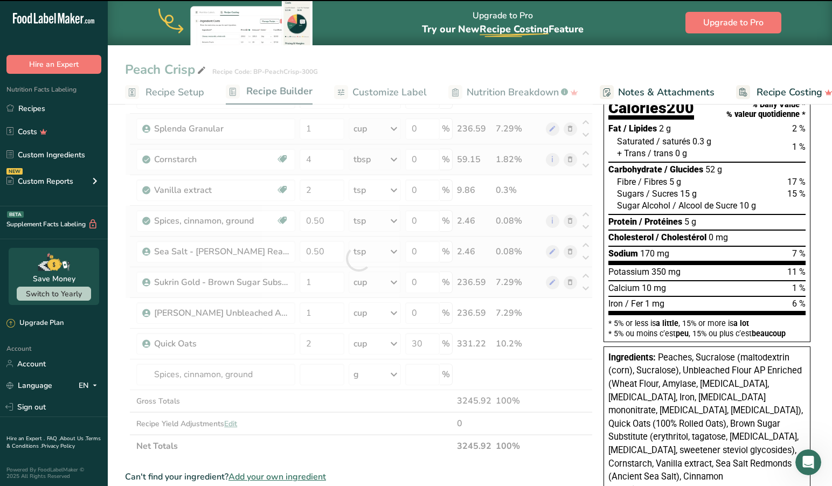
scroll to position [100, 1]
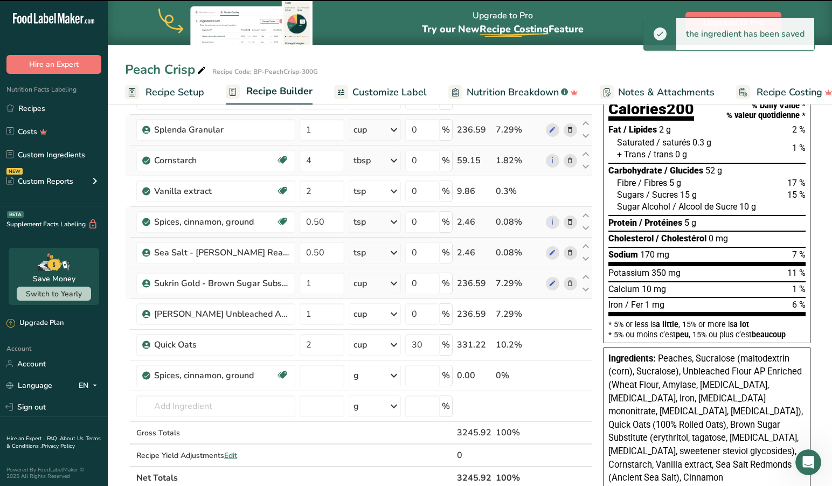
type input "0"
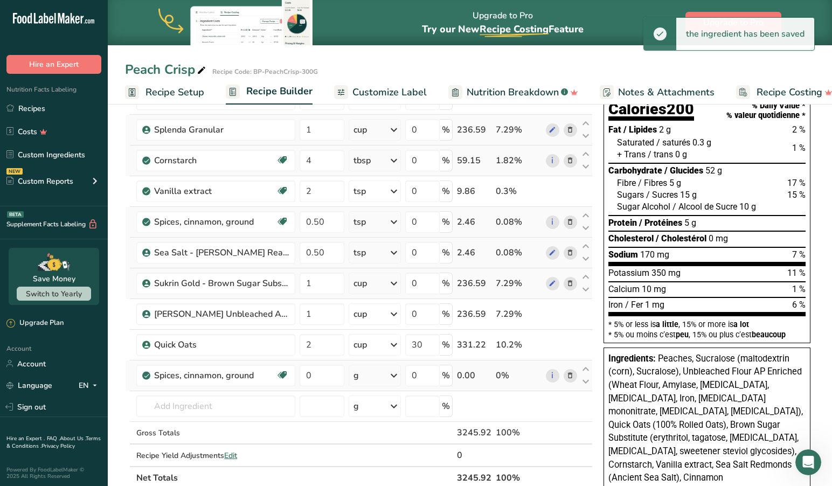
click at [390, 376] on icon at bounding box center [393, 375] width 13 height 19
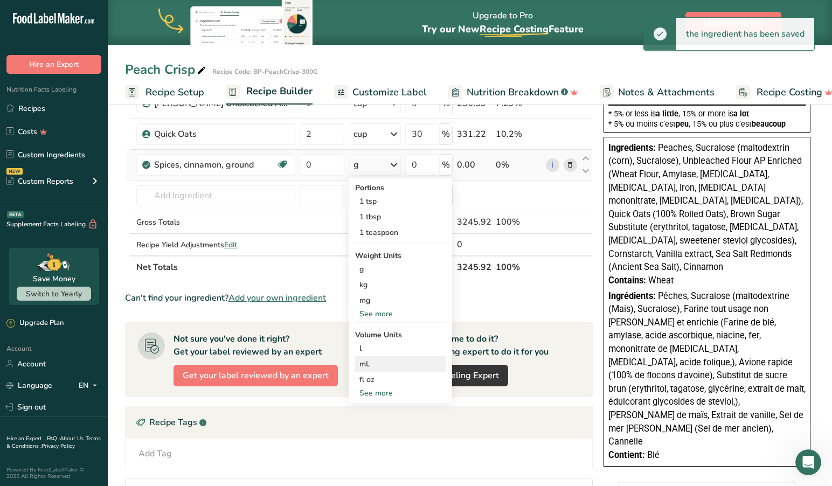
scroll to position [311, 0]
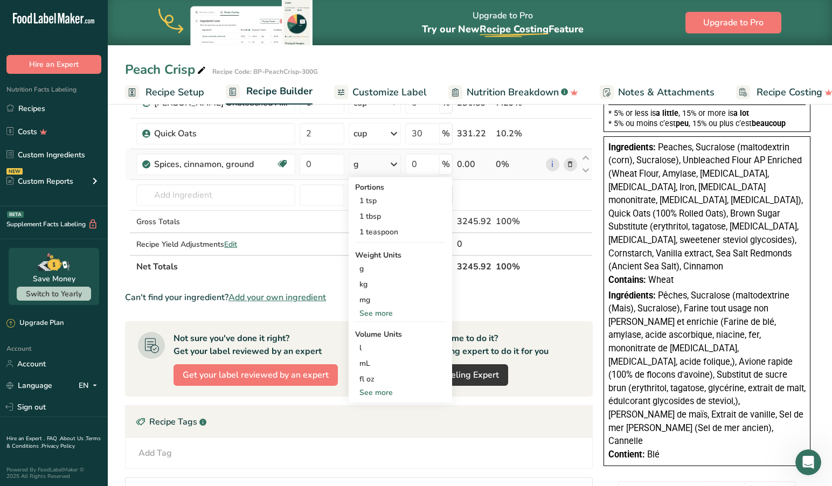
click at [380, 390] on div "See more" at bounding box center [400, 392] width 90 height 11
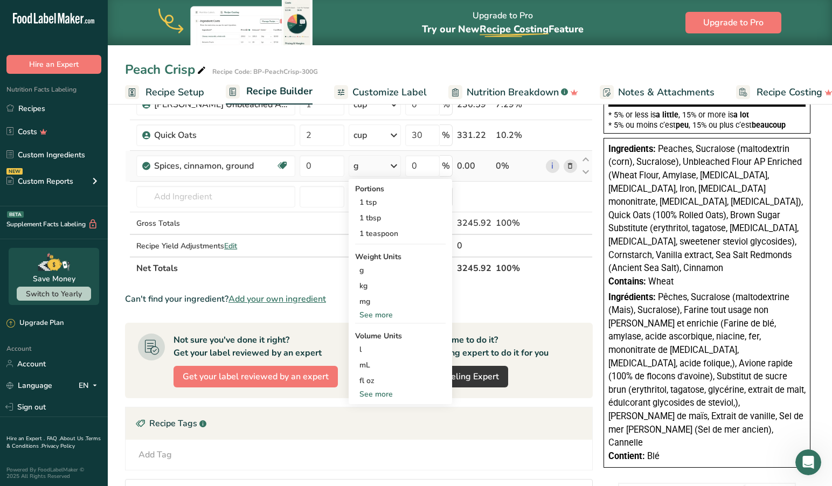
select select "22"
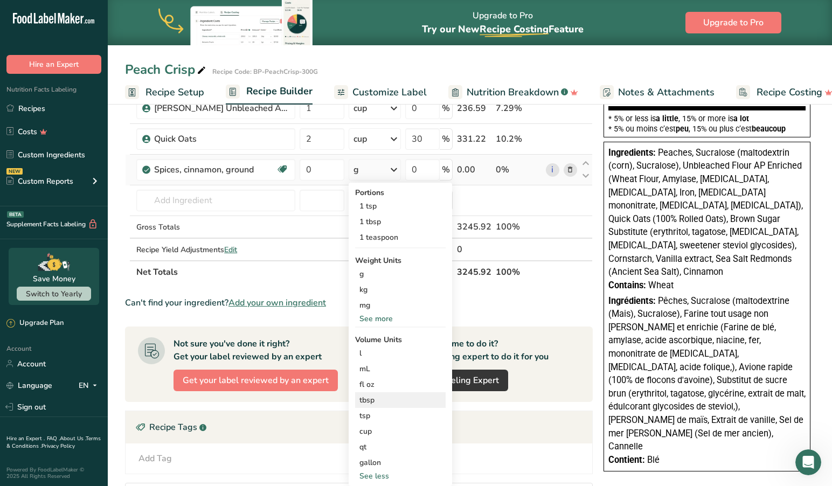
scroll to position [301, 0]
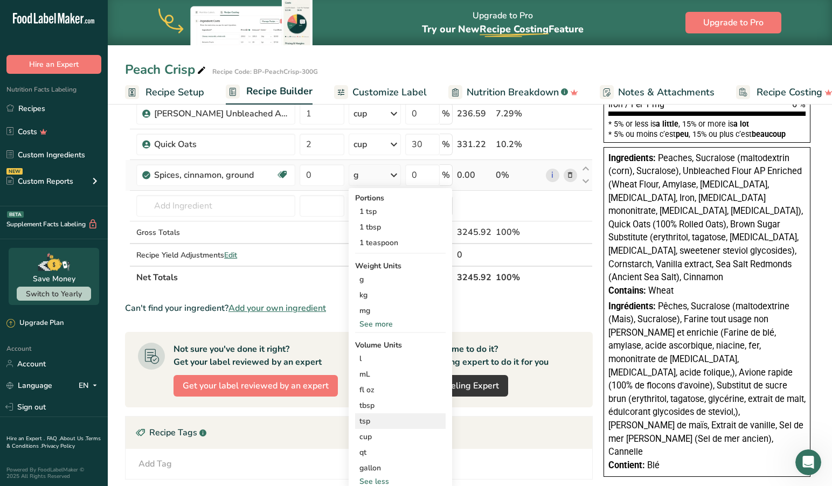
click at [374, 418] on div "tsp" at bounding box center [400, 420] width 82 height 11
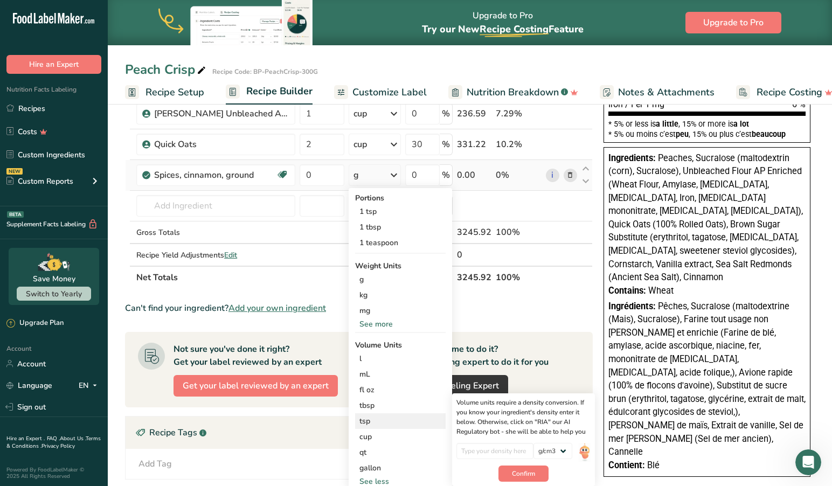
click at [373, 421] on div "tsp" at bounding box center [400, 420] width 82 height 11
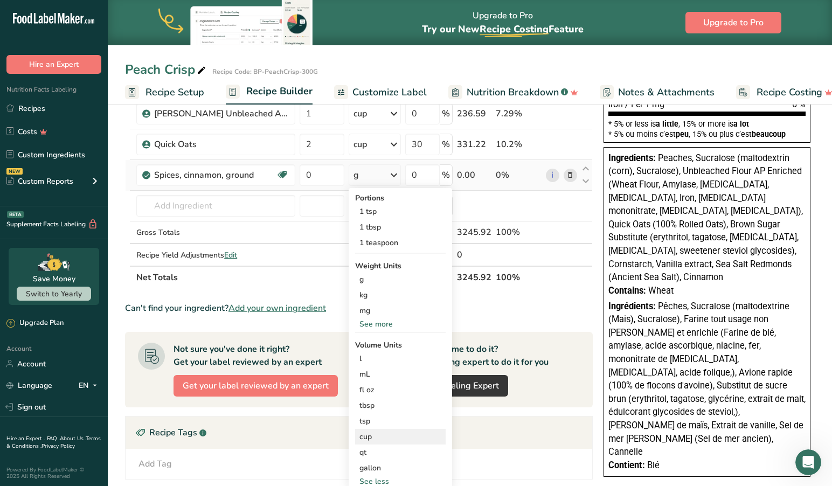
drag, startPoint x: 374, startPoint y: 422, endPoint x: 441, endPoint y: 430, distance: 66.8
click at [374, 422] on div "tsp" at bounding box center [400, 420] width 82 height 11
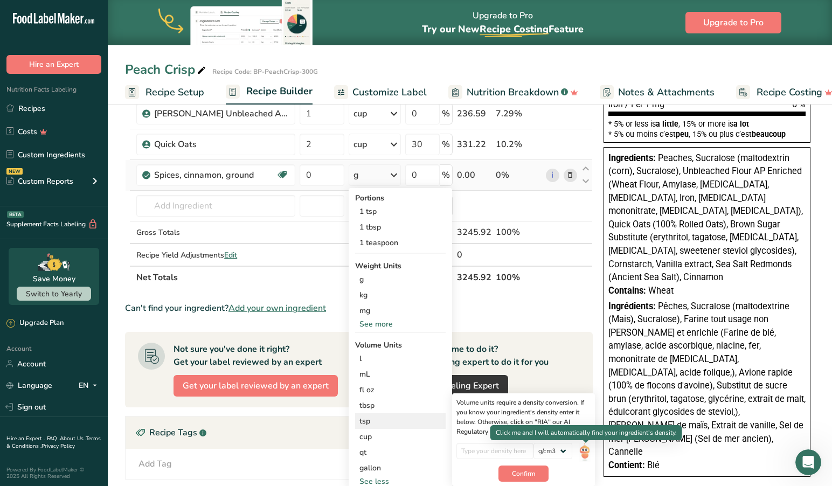
click at [584, 450] on img at bounding box center [584, 452] width 12 height 19
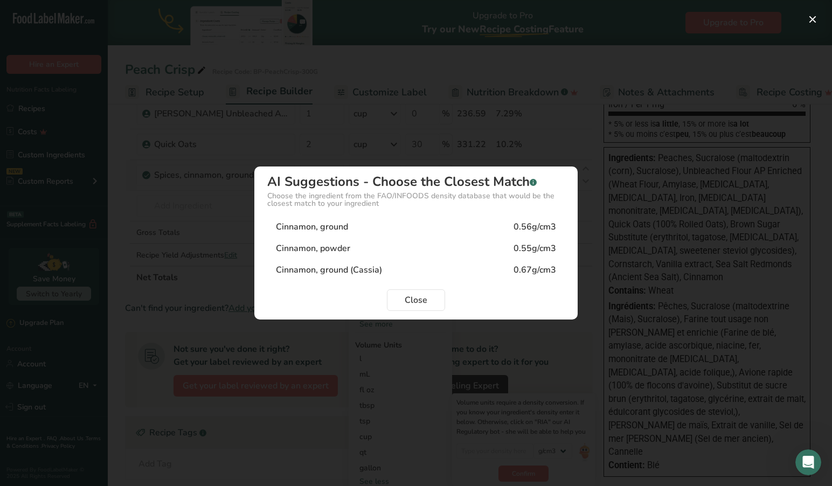
click at [341, 223] on div "Cinnamon, ground" at bounding box center [312, 226] width 72 height 13
type input "0.56"
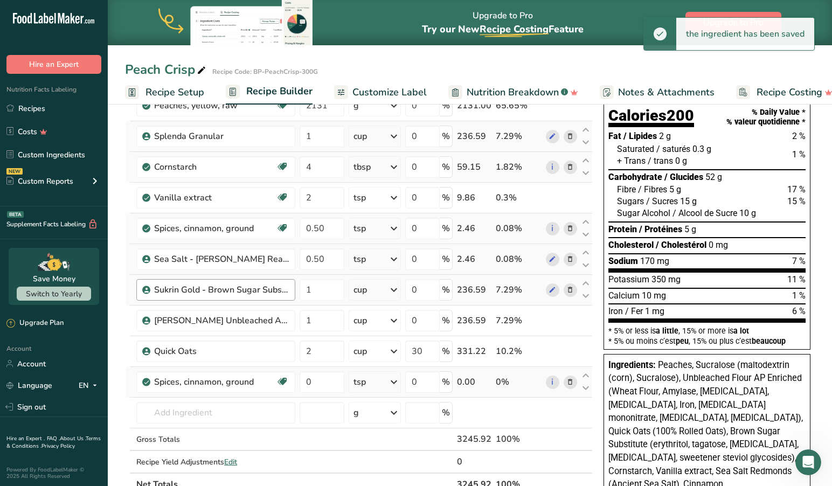
scroll to position [87, 0]
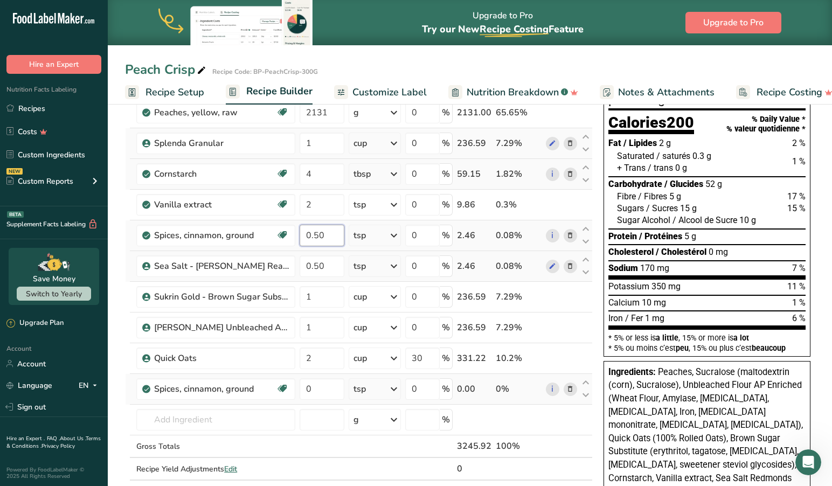
click at [308, 235] on input "0.50" at bounding box center [321, 236] width 45 height 22
type input "1"
type input "1.5"
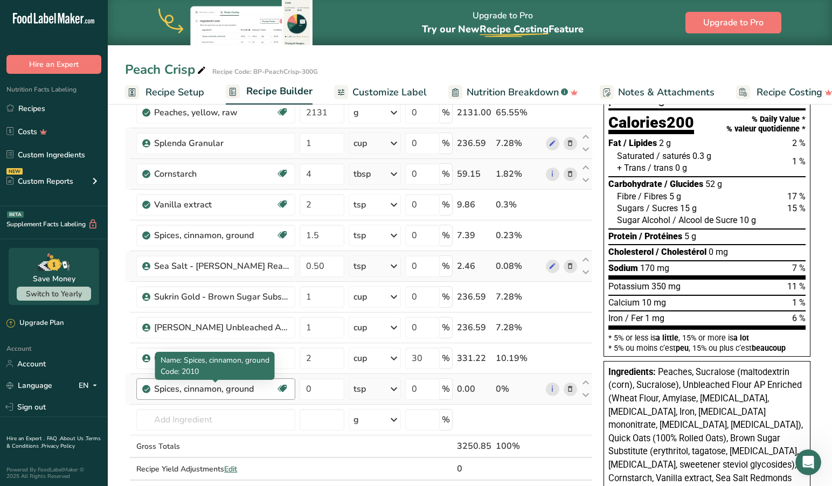
drag, startPoint x: 254, startPoint y: 390, endPoint x: 156, endPoint y: 385, distance: 98.2
click at [156, 385] on div "Spices, cinnamon, ground" at bounding box center [215, 388] width 122 height 13
click at [571, 386] on icon at bounding box center [570, 388] width 8 height 11
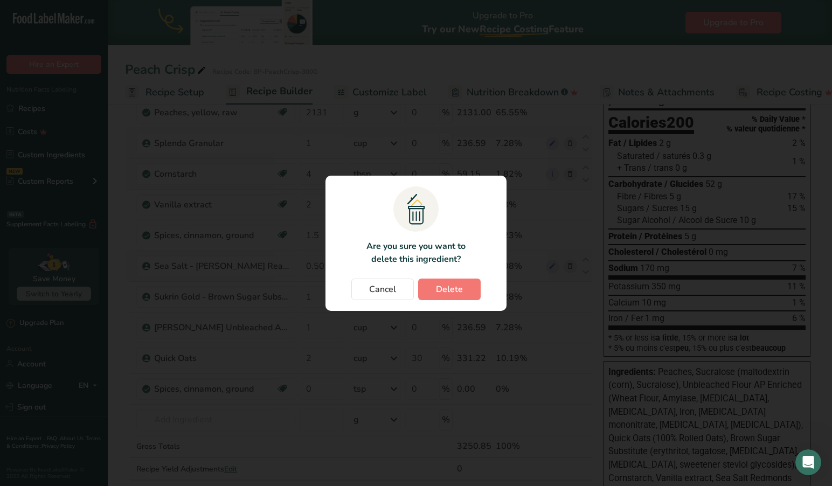
drag, startPoint x: 457, startPoint y: 289, endPoint x: 345, endPoint y: 330, distance: 119.5
click at [457, 289] on span "Delete" at bounding box center [449, 289] width 27 height 13
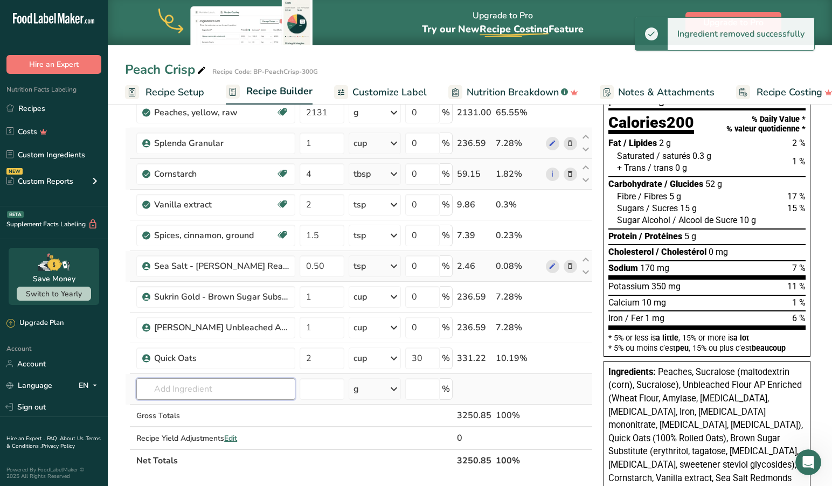
click at [205, 389] on input "text" at bounding box center [215, 389] width 159 height 22
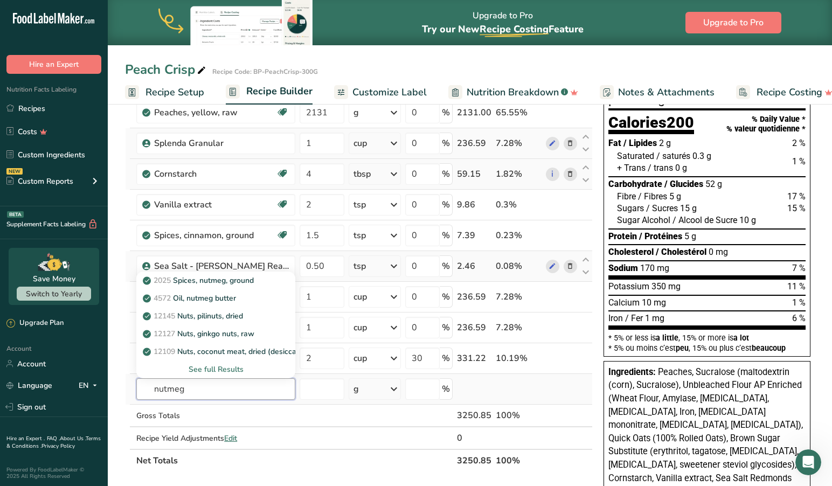
type input "nutmeg"
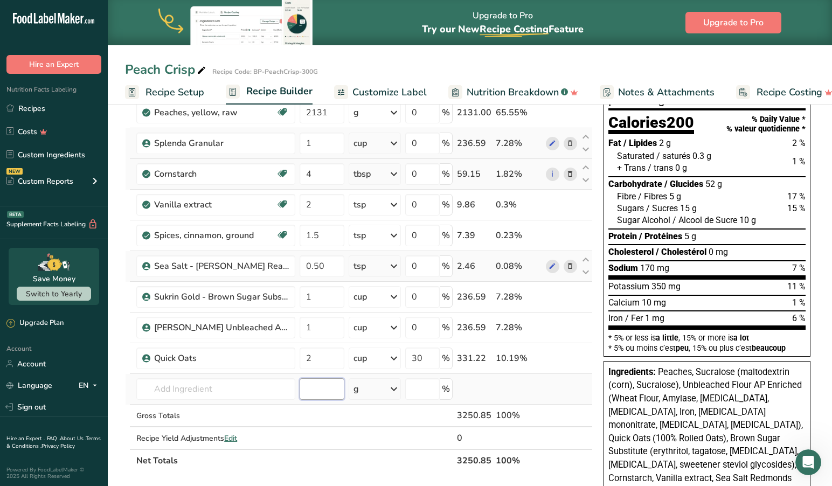
scroll to position [86, 0]
click at [230, 388] on input "text" at bounding box center [215, 390] width 159 height 22
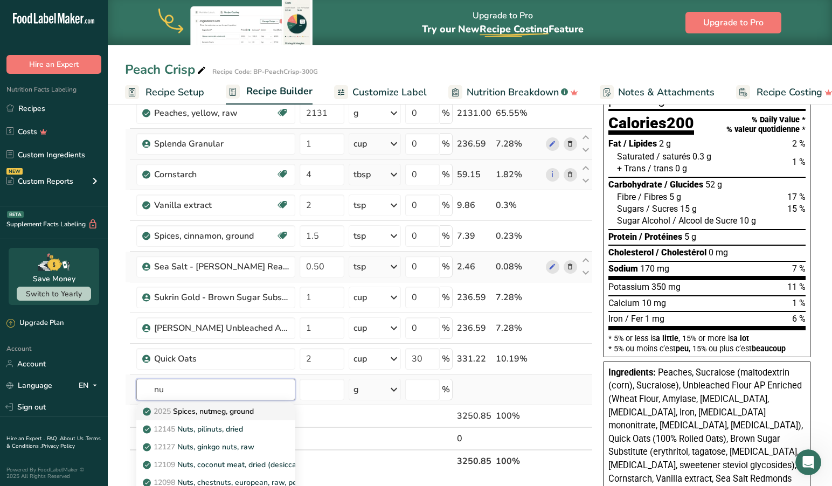
type input "nu"
click at [252, 410] on p "2025 Spices, nutmeg, ground" at bounding box center [199, 411] width 109 height 11
type input "Spices, nutmeg, ground"
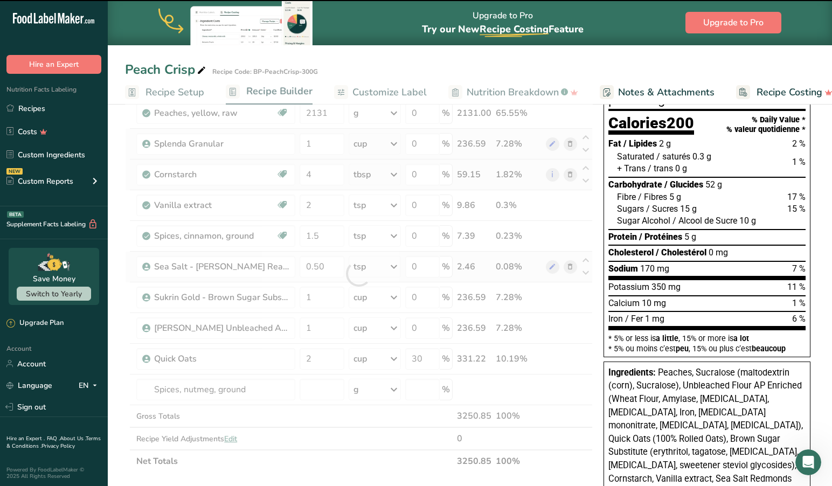
scroll to position [86, 1]
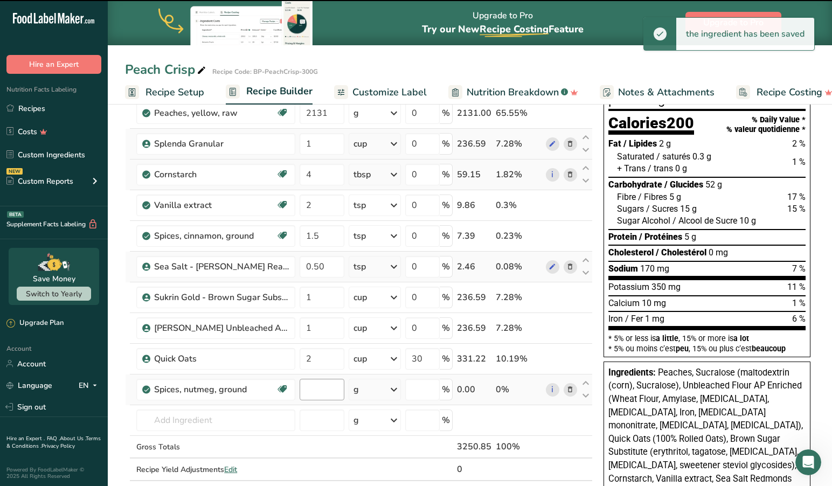
type input "0"
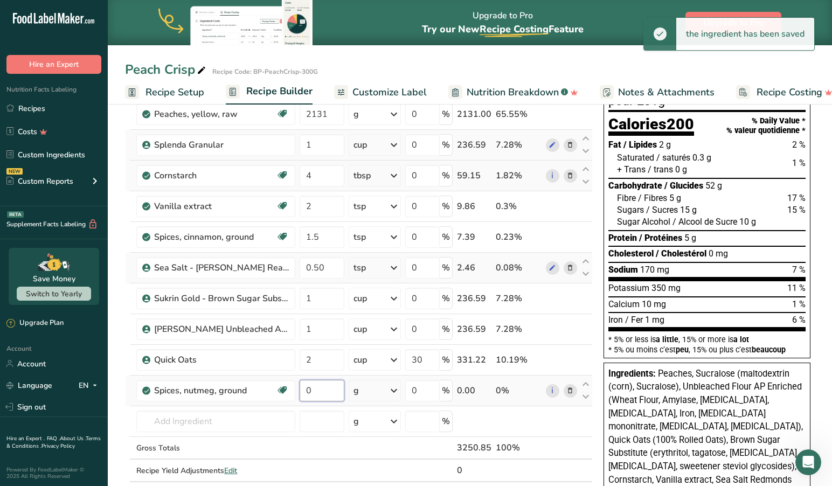
click at [327, 392] on input "0" at bounding box center [321, 391] width 45 height 22
type input "0.50"
click at [395, 389] on icon at bounding box center [393, 390] width 13 height 19
click at [379, 425] on div "1 tsp" at bounding box center [400, 427] width 90 height 16
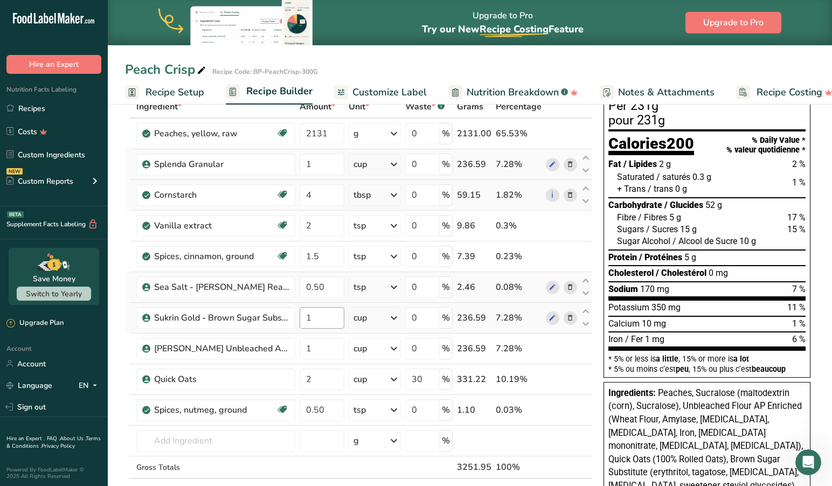
scroll to position [66, 0]
drag, startPoint x: 307, startPoint y: 286, endPoint x: 297, endPoint y: 297, distance: 15.3
click at [307, 286] on input "0.50" at bounding box center [321, 287] width 45 height 22
type input "0"
type input "1"
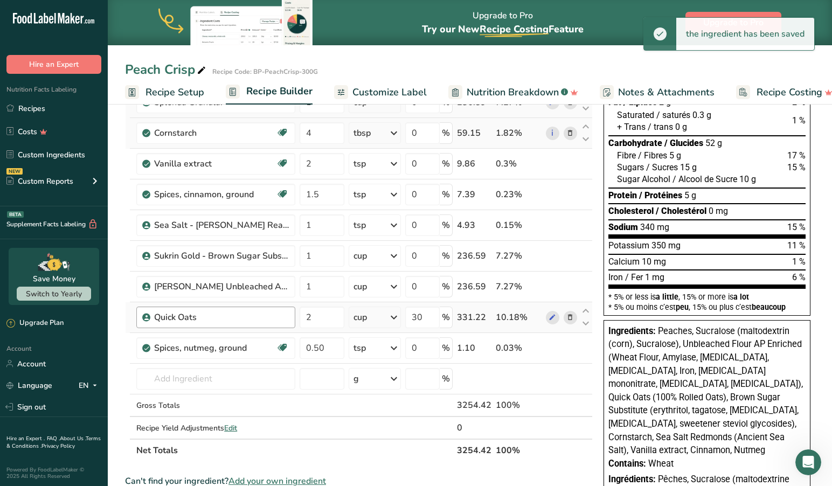
scroll to position [124, 1]
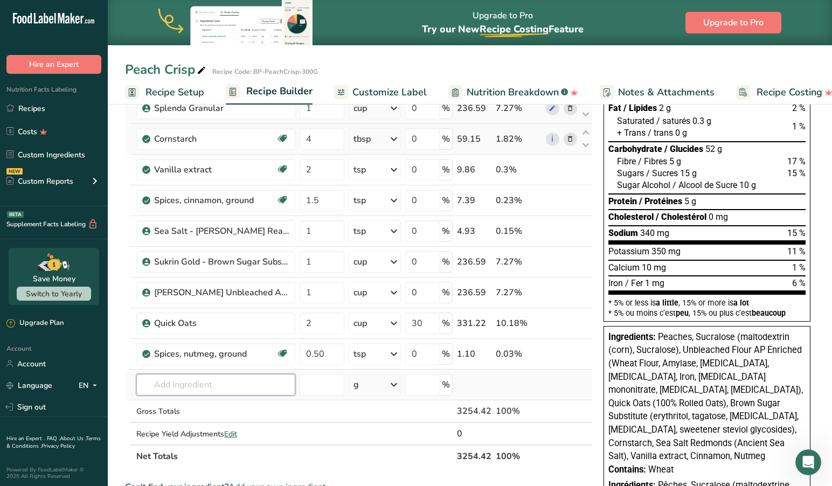
click at [229, 387] on input "text" at bounding box center [215, 385] width 159 height 22
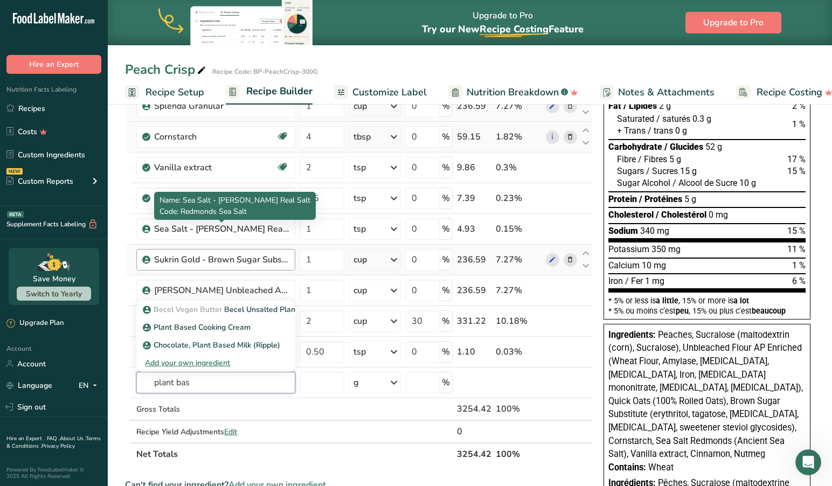
scroll to position [121, 0]
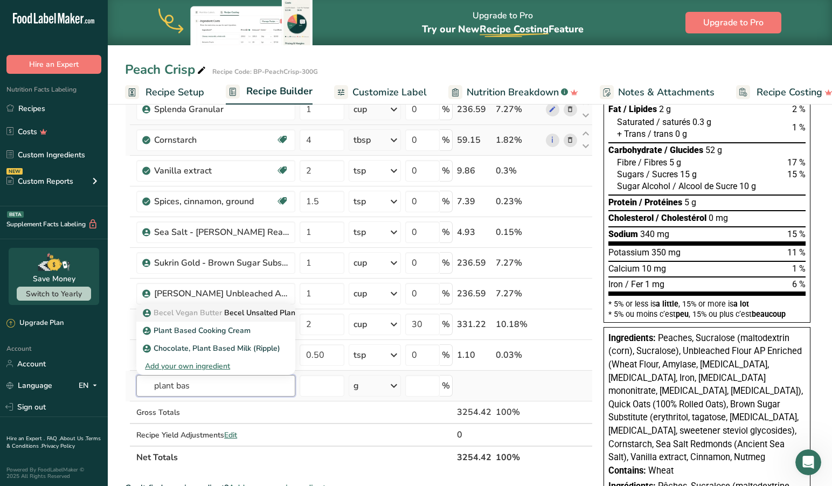
type input "plant bas"
click at [268, 309] on p "Becel Vegan Butter Becel Unsalted Plant Based Butter" at bounding box center [245, 312] width 201 height 11
type input "Becel Unsalted Plant Based Butter"
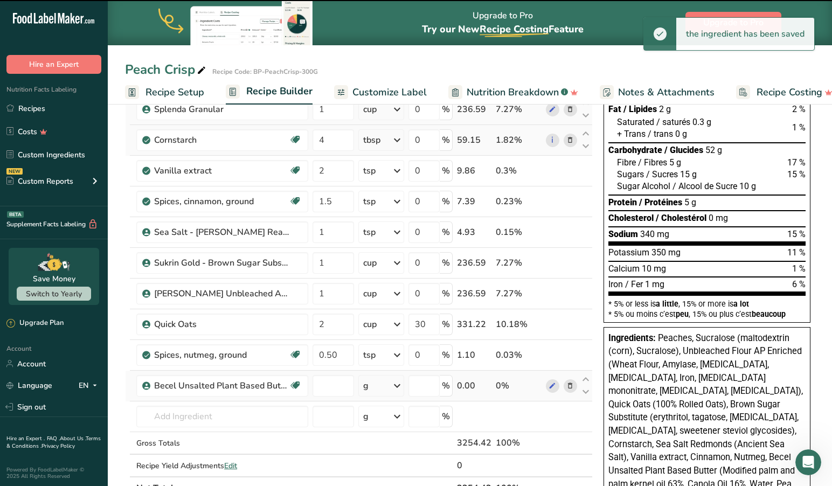
type input "0"
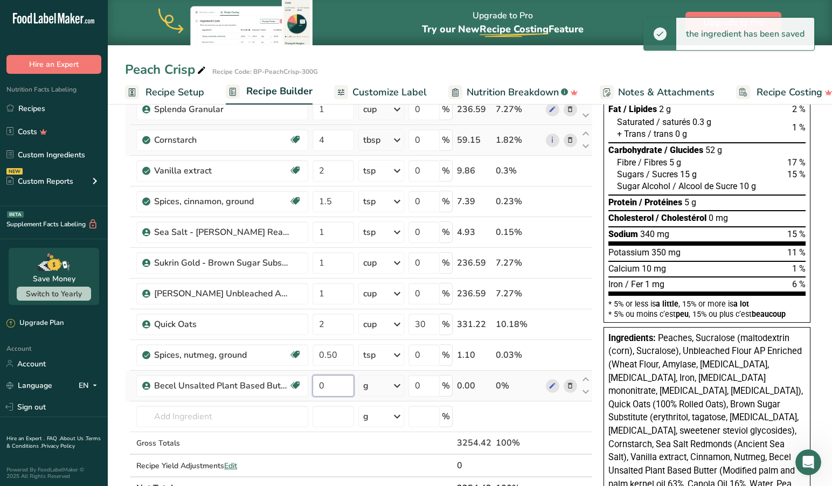
click at [329, 390] on input "0" at bounding box center [332, 386] width 41 height 22
drag, startPoint x: 340, startPoint y: 387, endPoint x: 297, endPoint y: 383, distance: 43.8
click at [297, 383] on tr "Becel Unsalted Plant Based Butter Plant-based Protein Dairy free Vegan 0 g Port…" at bounding box center [358, 386] width 466 height 31
click at [403, 387] on icon at bounding box center [396, 385] width 13 height 19
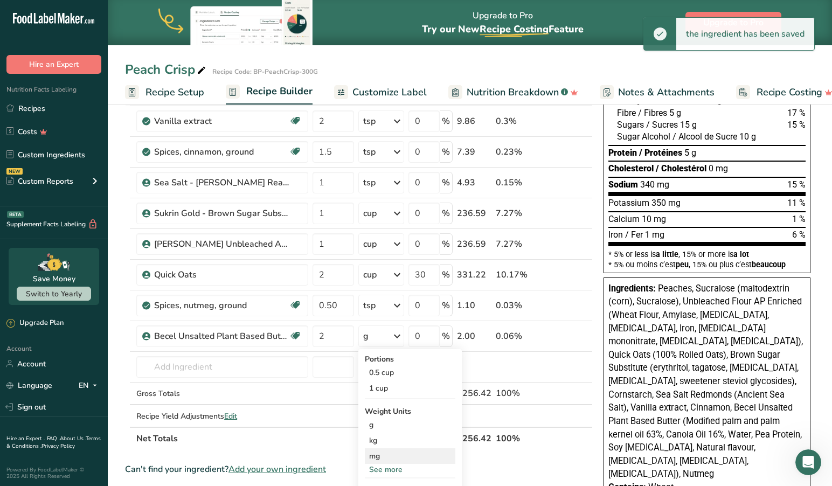
scroll to position [173, 0]
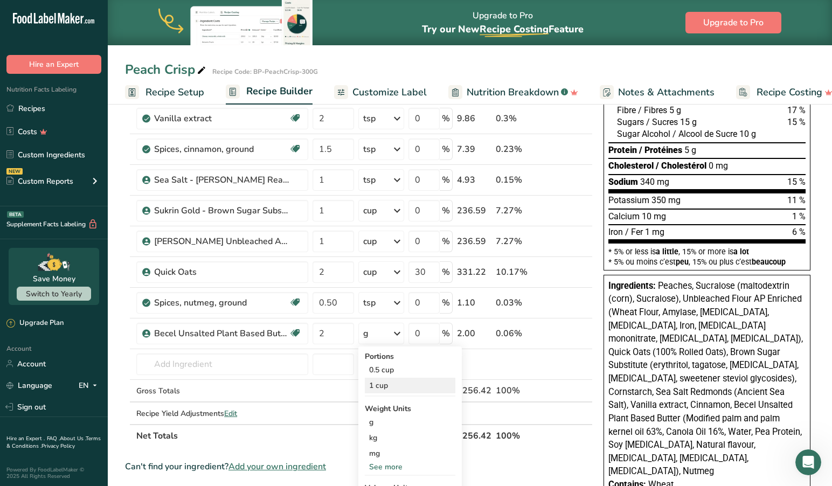
click at [378, 385] on div "1 cup" at bounding box center [410, 386] width 90 height 16
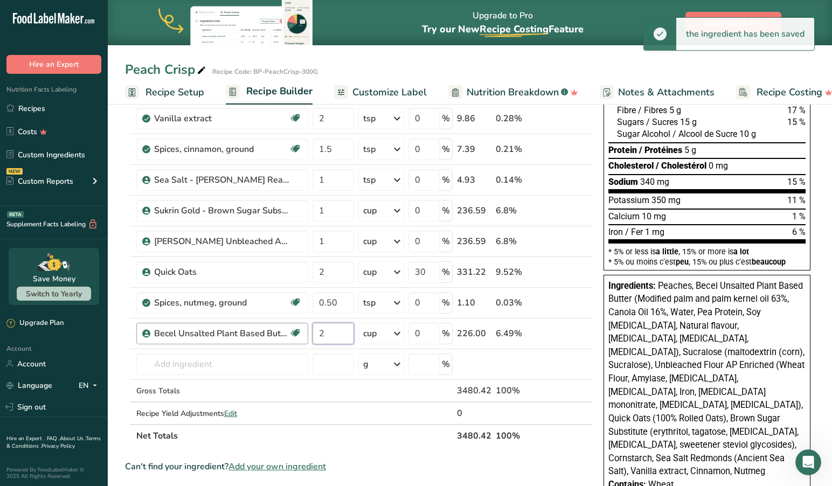
drag, startPoint x: 331, startPoint y: 333, endPoint x: 289, endPoint y: 331, distance: 42.1
click at [289, 331] on tr "Becel Unsalted Plant Based Butter Plant-based Protein Dairy free Vegan 2 cup Po…" at bounding box center [358, 333] width 466 height 31
type input "1"
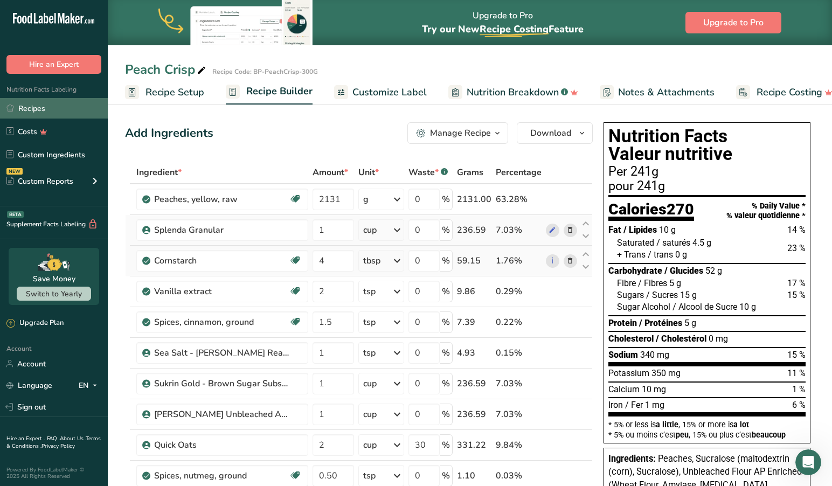
scroll to position [0, 1]
click at [163, 89] on span "Recipe Setup" at bounding box center [174, 92] width 59 height 15
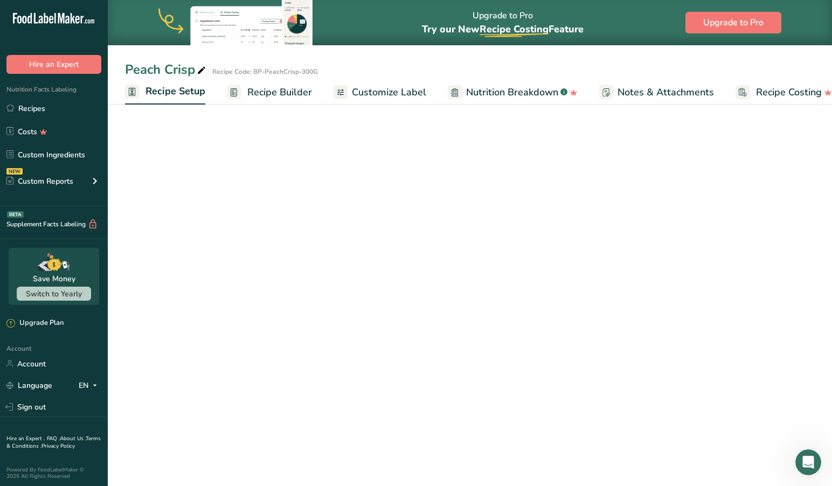
scroll to position [0, 4]
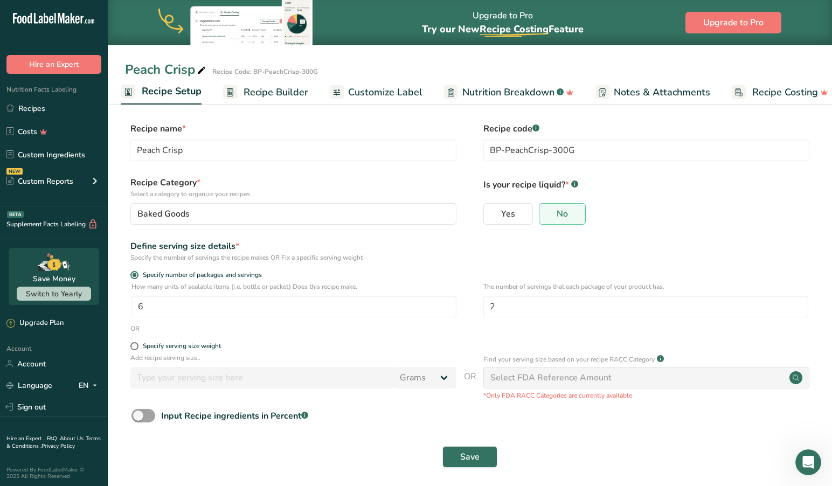
drag, startPoint x: 137, startPoint y: 345, endPoint x: 109, endPoint y: 352, distance: 29.0
click at [137, 345] on span at bounding box center [134, 346] width 8 height 8
click at [137, 345] on input "Specify serving size weight" at bounding box center [133, 346] width 7 height 7
radio input "true"
radio input "false"
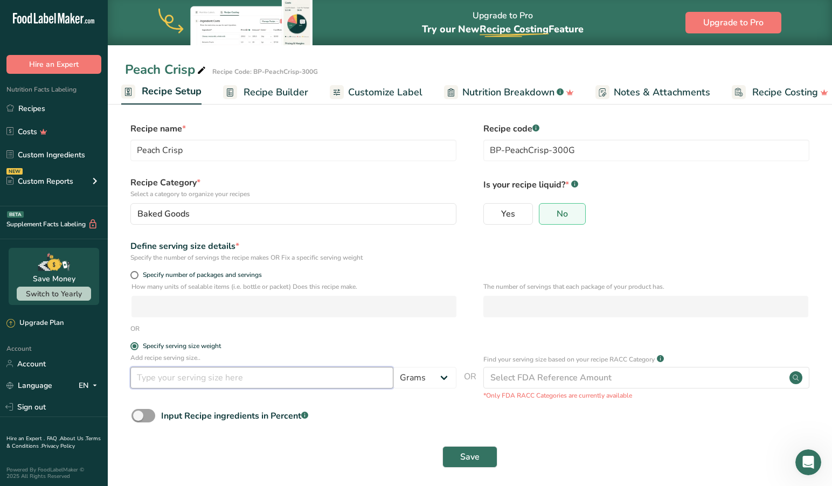
click at [245, 376] on input "number" at bounding box center [261, 378] width 263 height 22
type input "300"
click at [469, 456] on span "Save" at bounding box center [469, 456] width 19 height 13
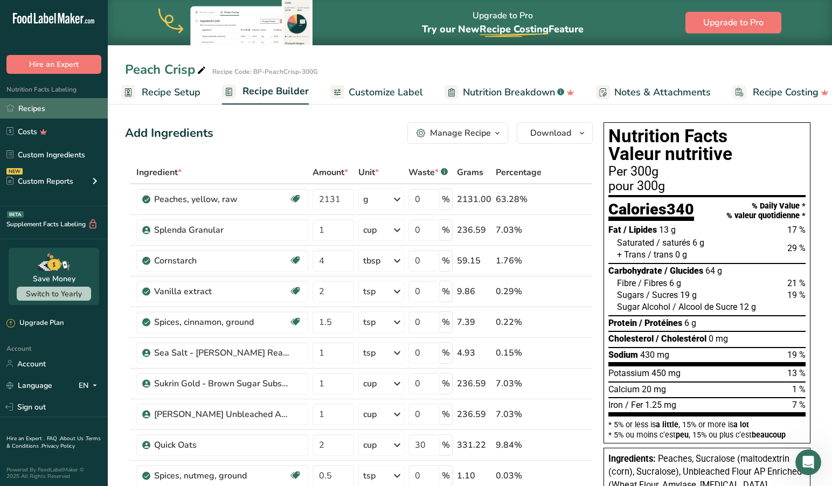
click at [23, 107] on link "Recipes" at bounding box center [54, 108] width 108 height 20
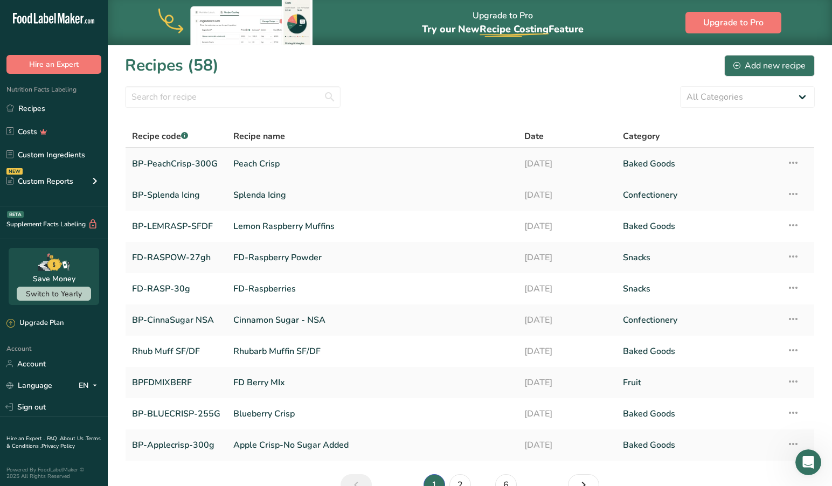
click at [212, 161] on link "BP-PeachCrisp-300G" at bounding box center [176, 163] width 88 height 23
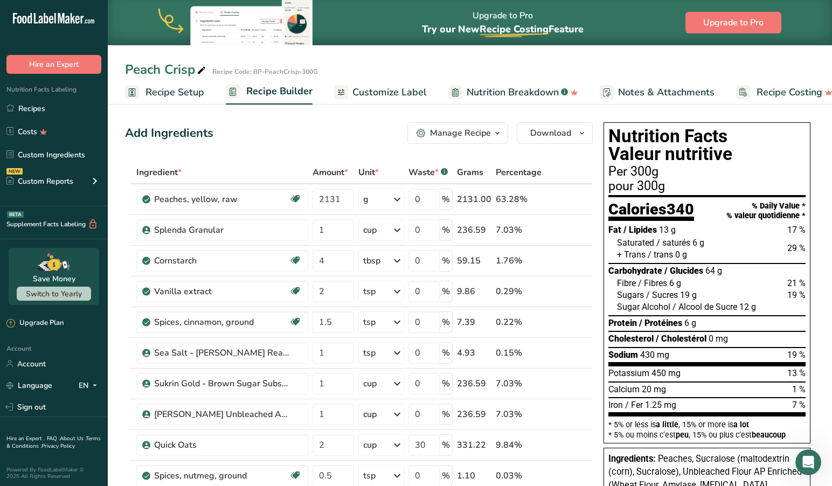
click at [165, 87] on span "Recipe Setup" at bounding box center [174, 92] width 59 height 15
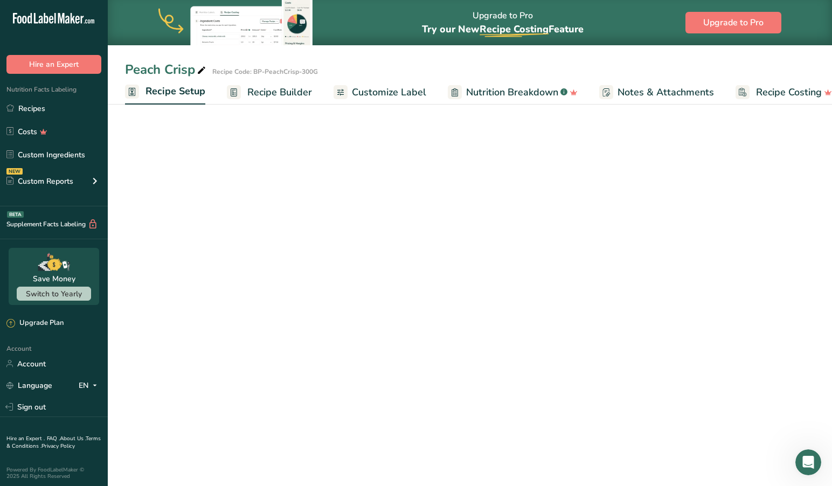
scroll to position [0, 4]
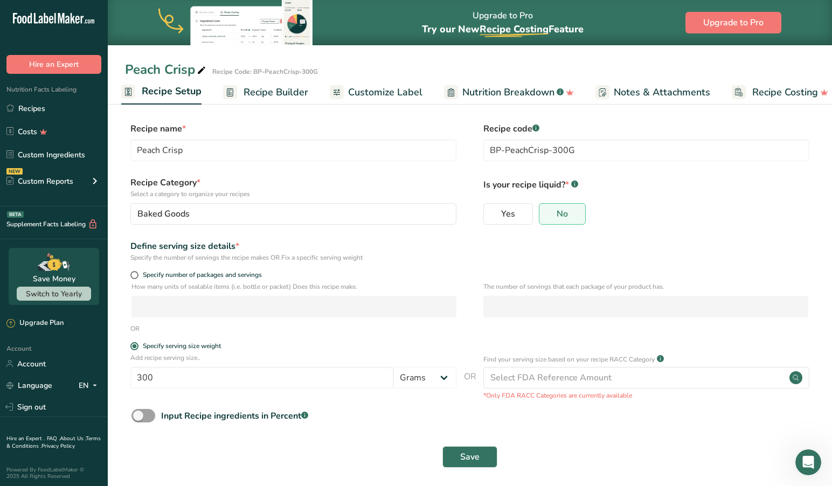
drag, startPoint x: 134, startPoint y: 274, endPoint x: 135, endPoint y: 281, distance: 7.6
click at [135, 275] on span at bounding box center [134, 275] width 8 height 8
click at [135, 275] on input "Specify number of packages and servings" at bounding box center [133, 274] width 7 height 7
radio input "true"
radio input "false"
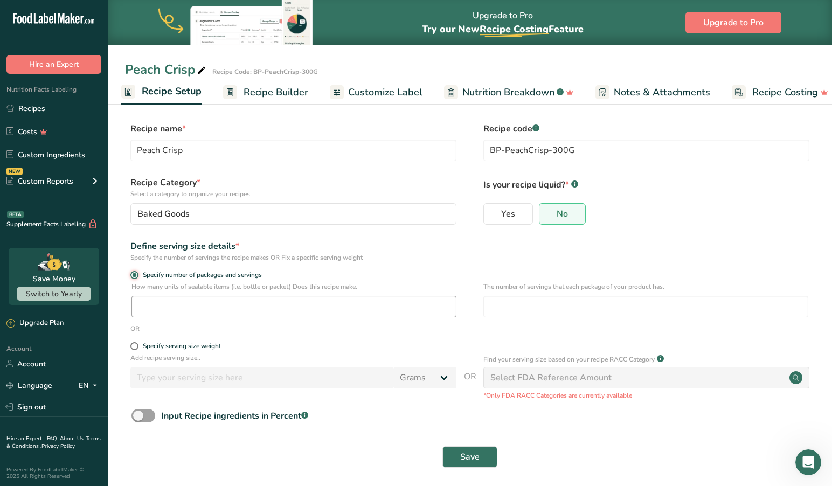
scroll to position [0, 0]
click at [181, 305] on input "number" at bounding box center [293, 307] width 325 height 22
type input "6"
type input "2"
click at [461, 459] on span "Save" at bounding box center [469, 456] width 19 height 13
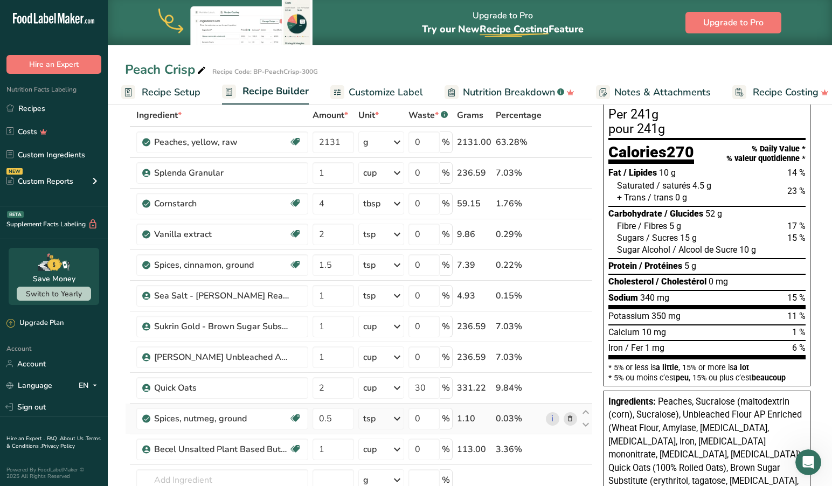
scroll to position [57, 0]
drag, startPoint x: 436, startPoint y: 388, endPoint x: 384, endPoint y: 386, distance: 51.7
click at [385, 386] on tr "Quick Oats 2 cup Portions 0.33 cup 1 cup Weight Units g kg mg See more Volume U…" at bounding box center [358, 388] width 466 height 31
type input "0"
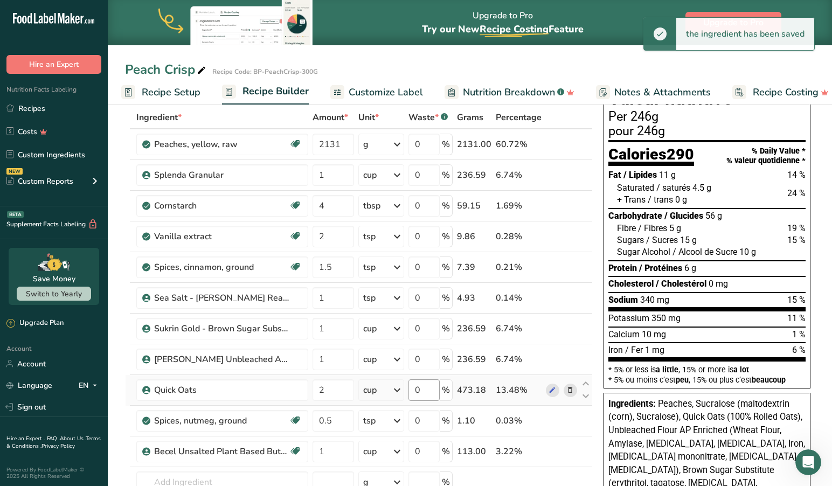
scroll to position [56, 0]
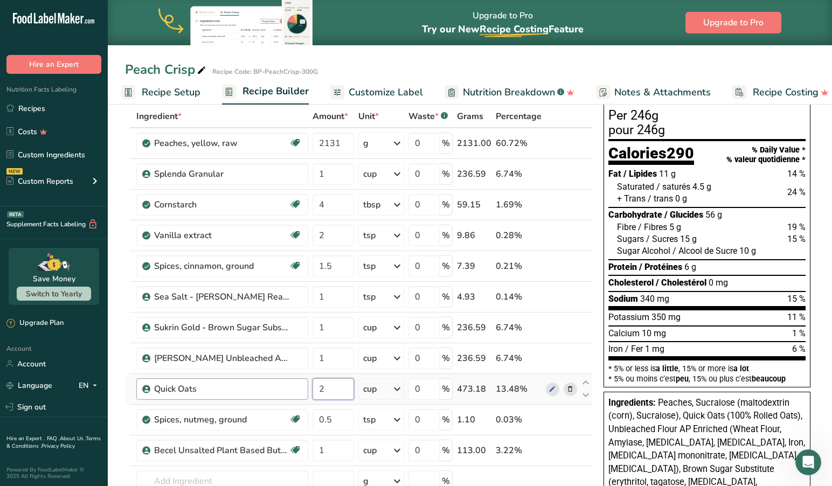
drag, startPoint x: 332, startPoint y: 390, endPoint x: 292, endPoint y: 387, distance: 39.4
click at [292, 387] on tr "Quick Oats 2 cup Portions 0.33 cup 1 cup Weight Units g kg mg See more Volume U…" at bounding box center [358, 389] width 466 height 31
type input "1"
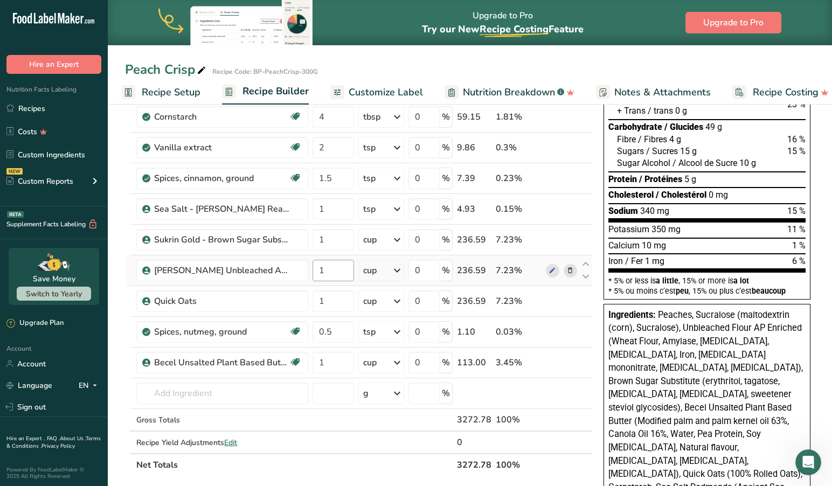
scroll to position [143, 0]
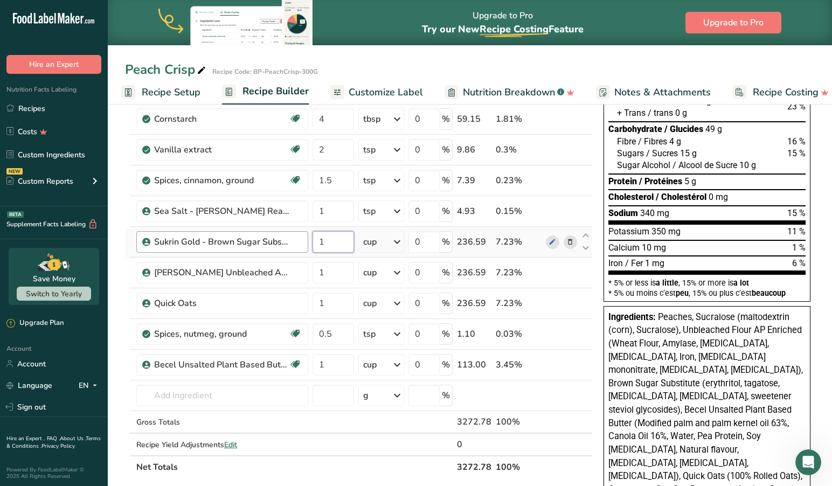
drag, startPoint x: 342, startPoint y: 239, endPoint x: 302, endPoint y: 238, distance: 40.4
click at [302, 238] on tr "Sukrin Gold - Brown Sugar Substitute 1 cup Portions 1 cup Weight Units g kg mg …" at bounding box center [358, 242] width 466 height 31
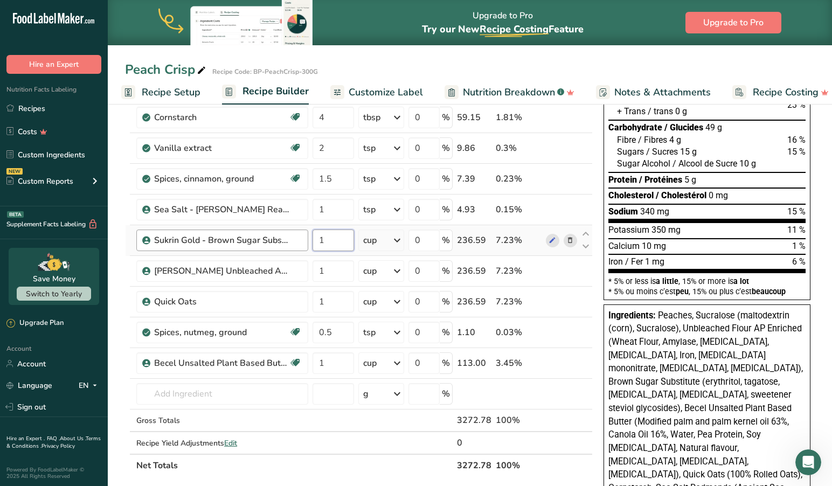
scroll to position [144, 0]
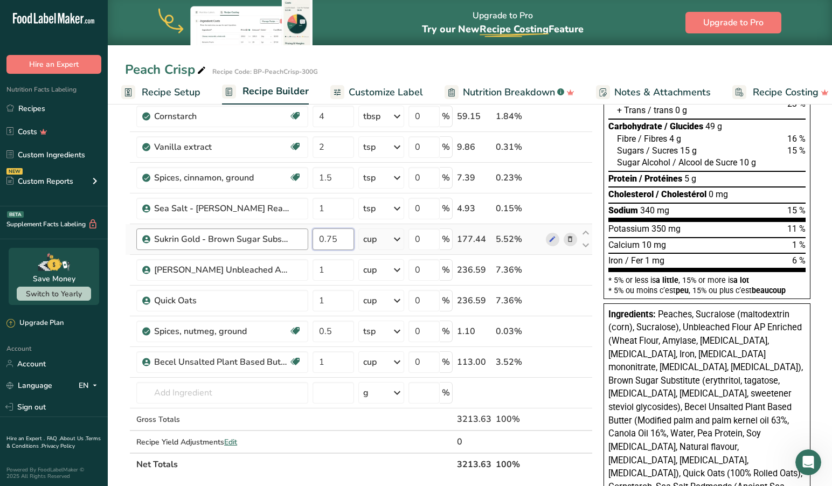
type input "0.75"
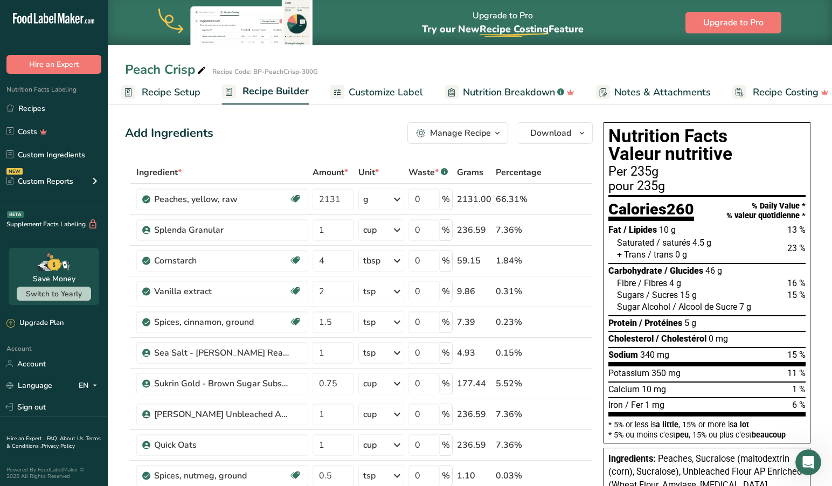
scroll to position [0, 0]
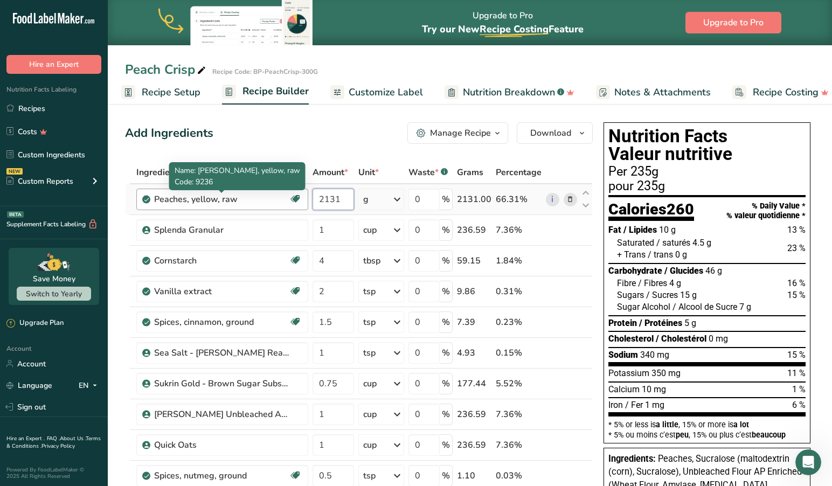
drag, startPoint x: 347, startPoint y: 199, endPoint x: 284, endPoint y: 193, distance: 63.3
click at [284, 193] on tr "Peaches, yellow, raw Source of Antioxidants Dairy free Gluten free Vegan Vegeta…" at bounding box center [358, 199] width 466 height 31
type input "2000"
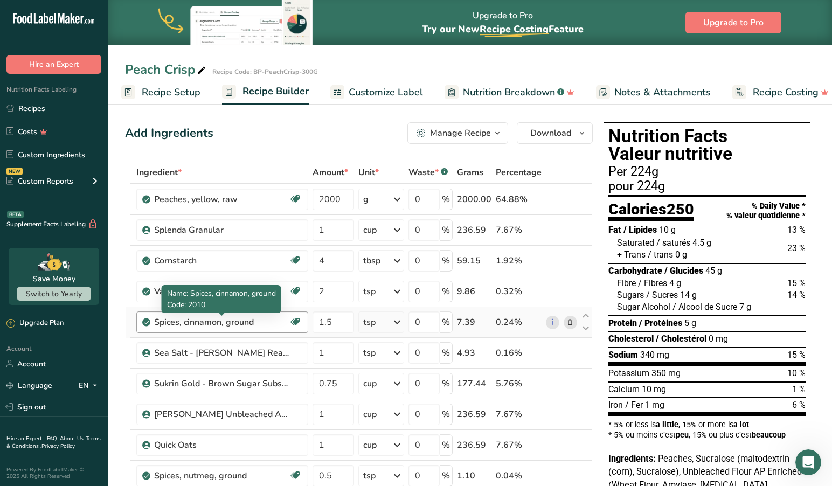
scroll to position [1, 0]
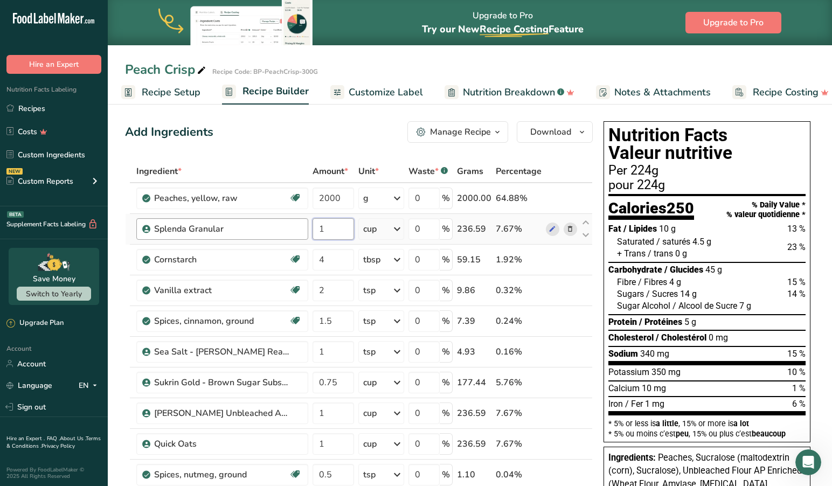
drag, startPoint x: 339, startPoint y: 228, endPoint x: 284, endPoint y: 225, distance: 55.6
click at [284, 225] on tr "Splenda Granular 1 cup Weight Units g kg mg See more Volume Units l Volume unit…" at bounding box center [358, 229] width 466 height 31
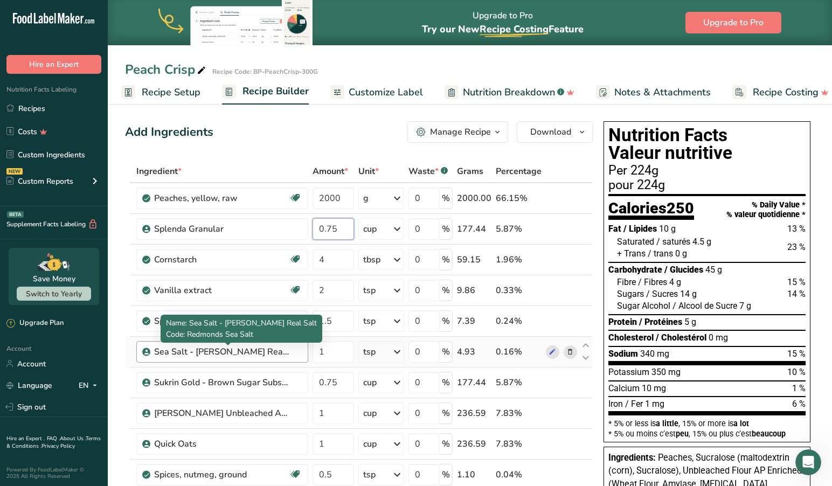
type input "0.75"
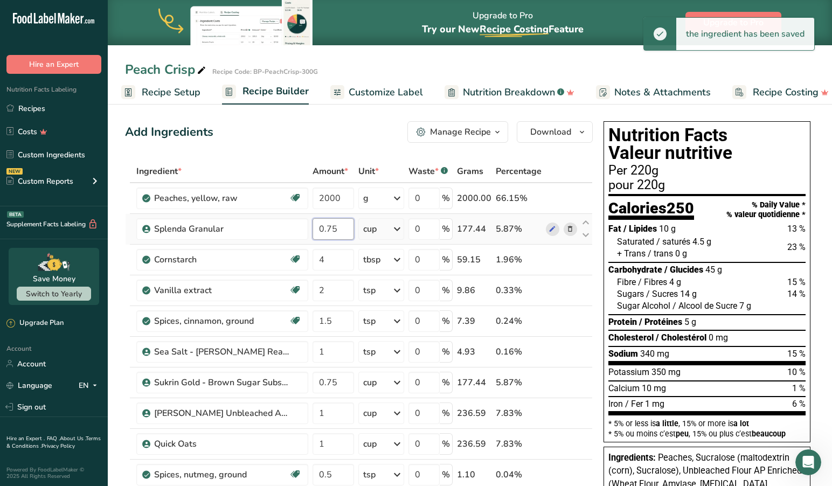
click at [343, 228] on input "0.75" at bounding box center [332, 229] width 41 height 22
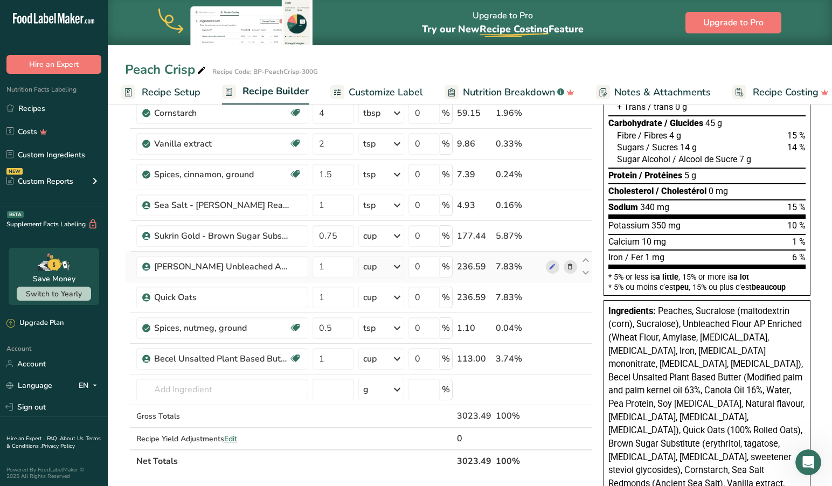
scroll to position [151, 0]
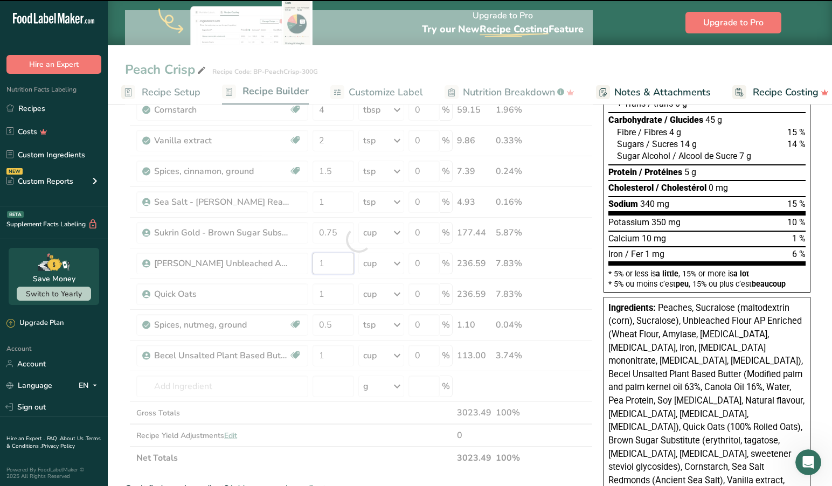
drag, startPoint x: 337, startPoint y: 261, endPoint x: 280, endPoint y: 253, distance: 57.7
click at [280, 253] on div "Ingredient * Amount * Unit * Waste * .a-a{fill:#347362;}.b-a{fill:#fff;} Grams …" at bounding box center [358, 239] width 467 height 459
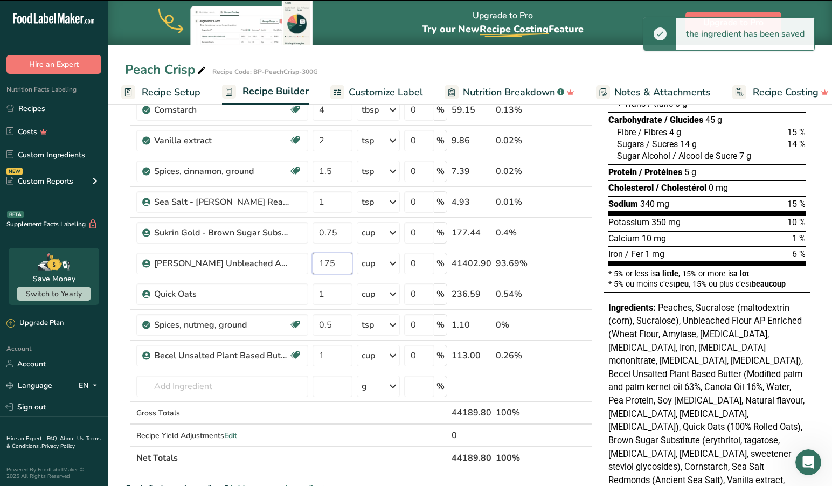
type input "175"
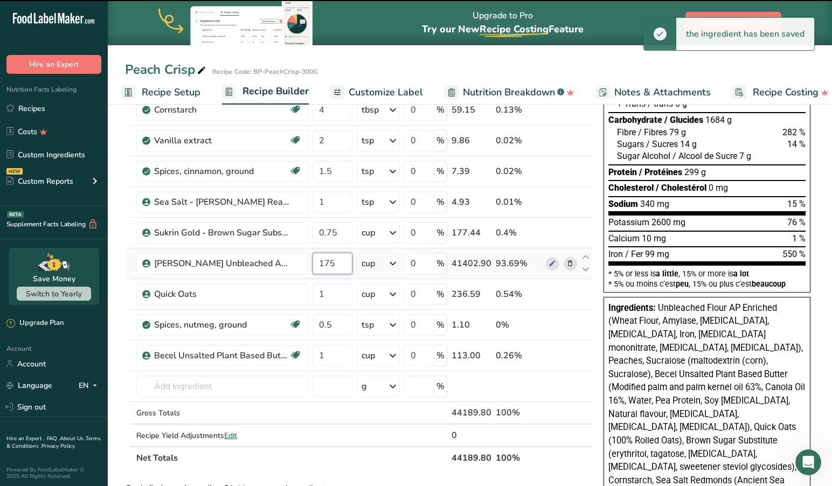
click at [342, 262] on input "175" at bounding box center [332, 264] width 40 height 22
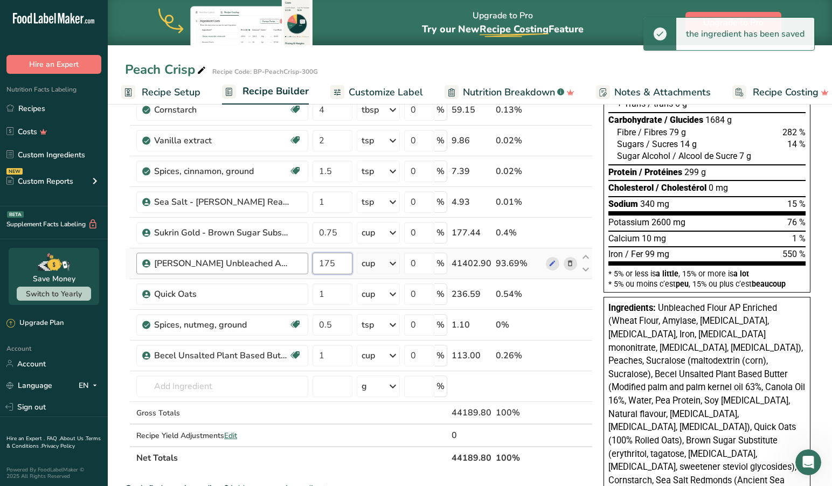
drag, startPoint x: 313, startPoint y: 256, endPoint x: 299, endPoint y: 254, distance: 13.6
click at [299, 254] on tr "[PERSON_NAME] Unbleached All Purpose Flour-Enriched 175 cup Weight Units g kg m…" at bounding box center [358, 263] width 466 height 31
type input "0.75"
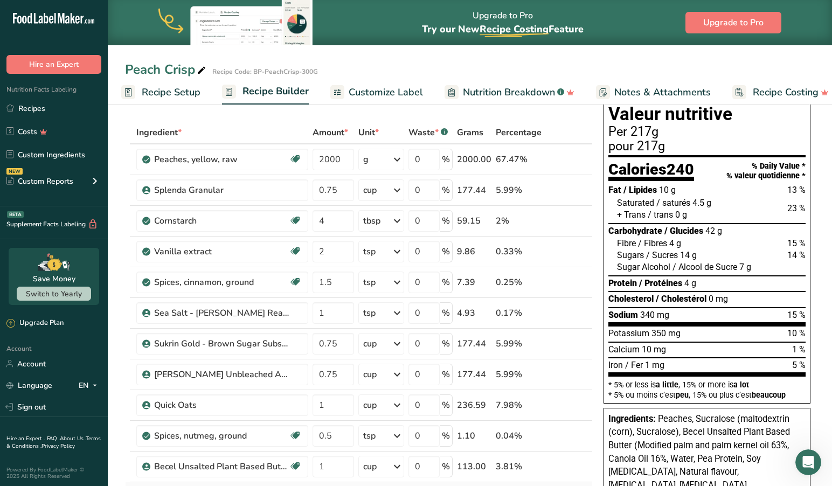
scroll to position [39, 0]
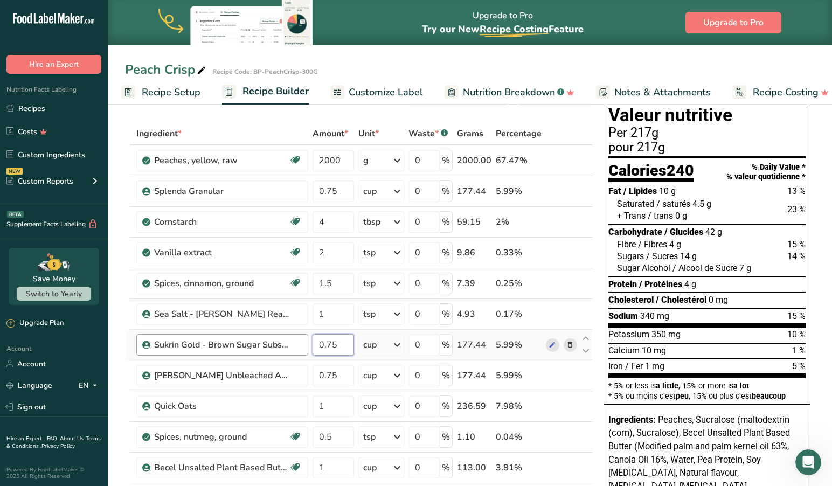
drag, startPoint x: 343, startPoint y: 347, endPoint x: 304, endPoint y: 345, distance: 38.9
click at [304, 345] on tr "Sukrin Gold - Brown Sugar Substitute 0.75 cup Portions 1 cup Weight Units g kg …" at bounding box center [358, 345] width 466 height 31
type input "0"
type input "0.75"
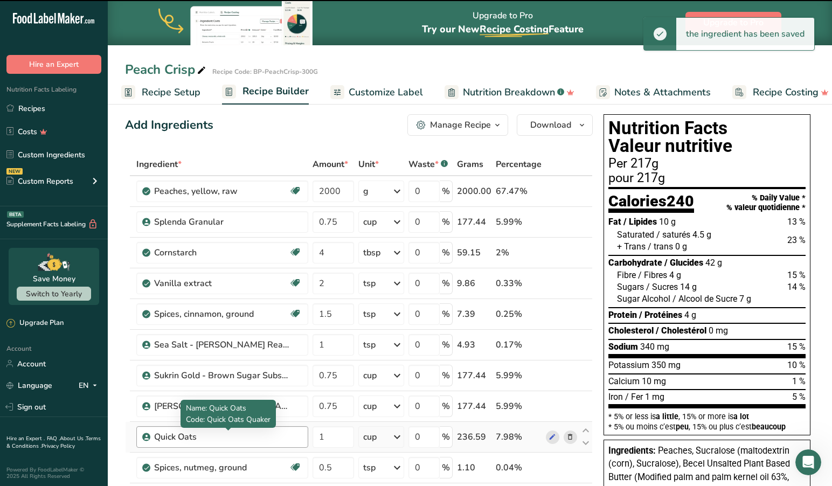
scroll to position [0, 0]
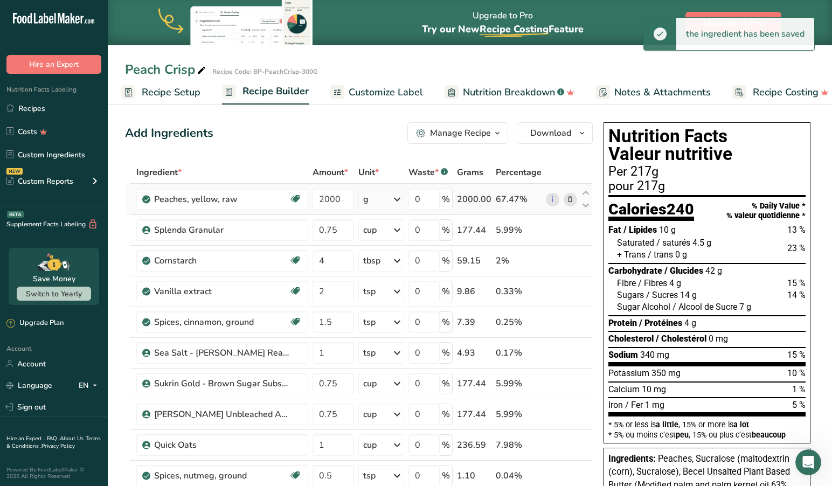
click at [397, 199] on icon at bounding box center [396, 199] width 13 height 19
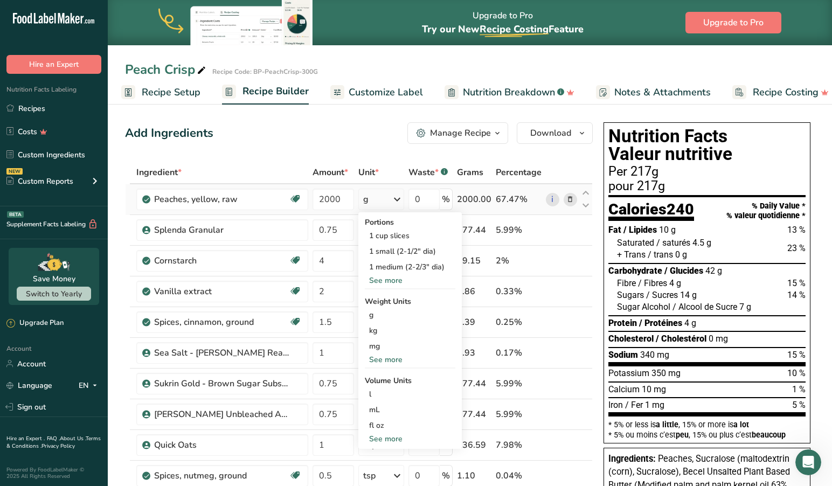
click at [386, 281] on div "See more" at bounding box center [410, 280] width 90 height 11
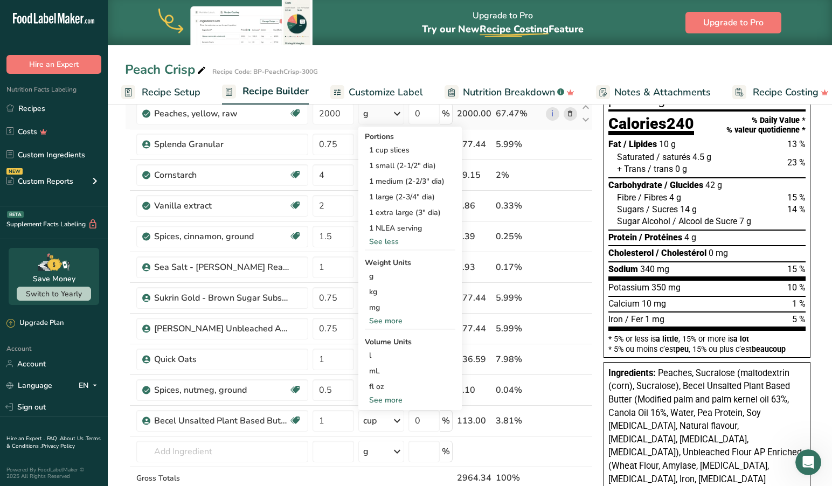
scroll to position [86, 0]
click at [388, 318] on div "See more" at bounding box center [410, 320] width 90 height 11
click at [378, 338] on div "lb" at bounding box center [410, 338] width 90 height 16
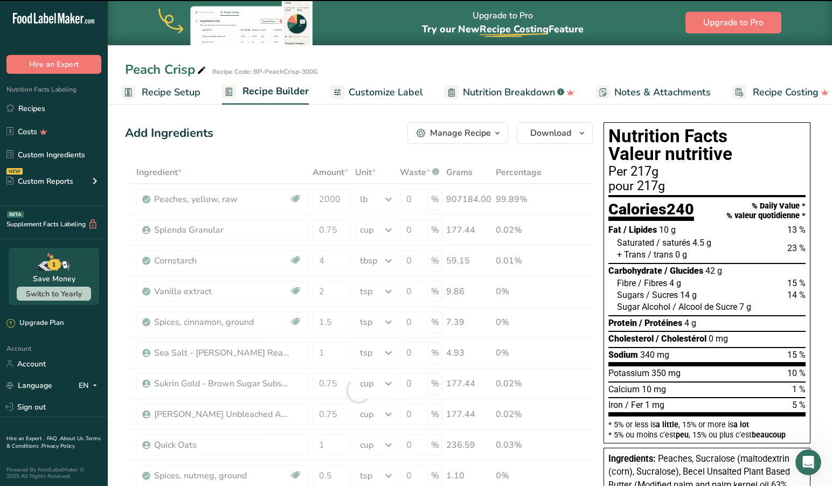
scroll to position [1, 0]
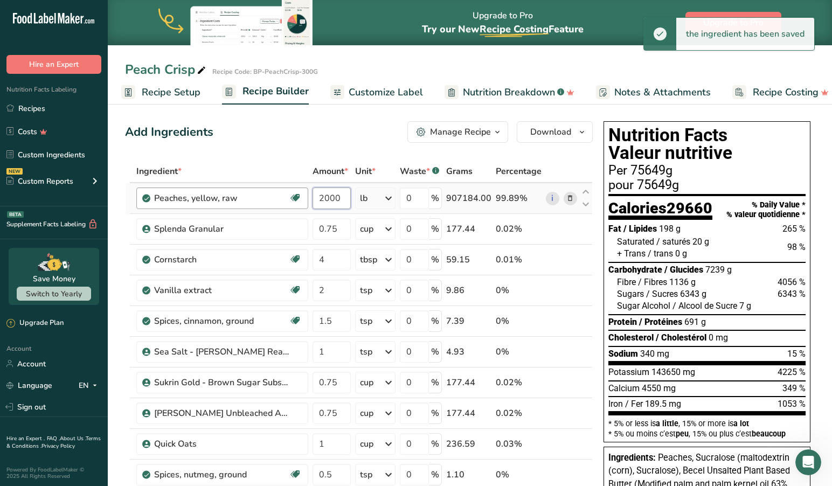
drag, startPoint x: 345, startPoint y: 198, endPoint x: 302, endPoint y: 194, distance: 42.7
click at [303, 194] on tr "Peaches, yellow, raw Source of Antioxidants Dairy free Gluten free Vegan Vegeta…" at bounding box center [358, 198] width 466 height 31
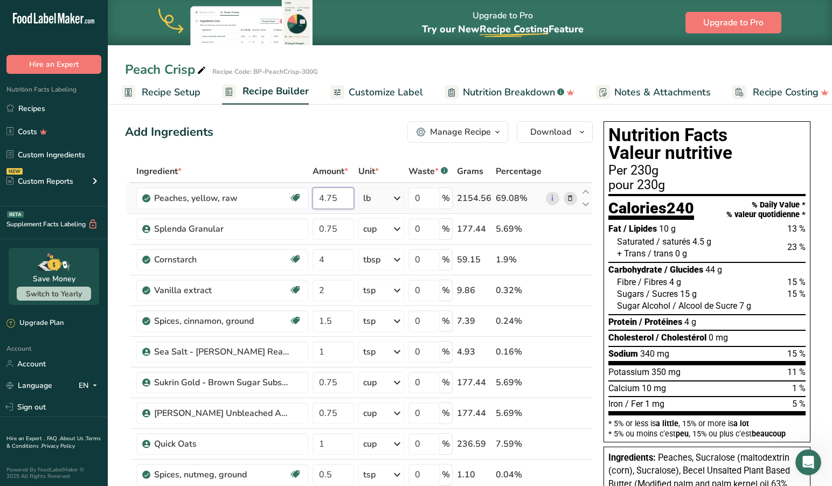
scroll to position [0, 1]
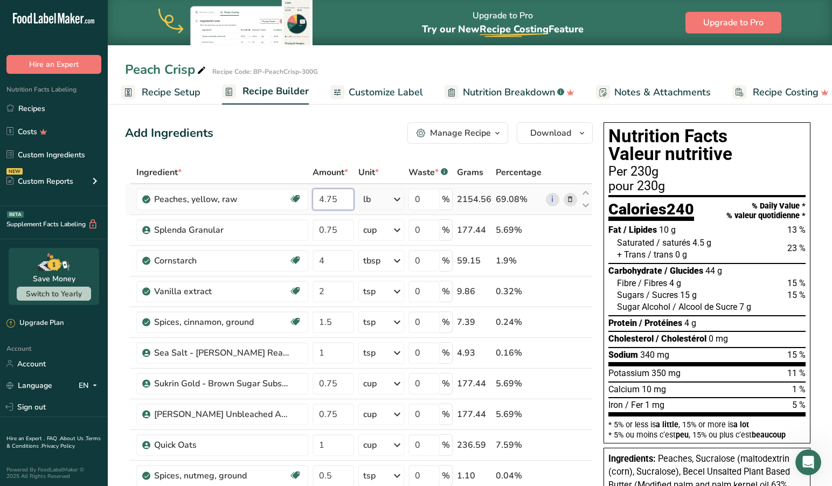
drag, startPoint x: 350, startPoint y: 201, endPoint x: 344, endPoint y: 203, distance: 6.1
click at [350, 201] on input "4.75" at bounding box center [332, 200] width 41 height 22
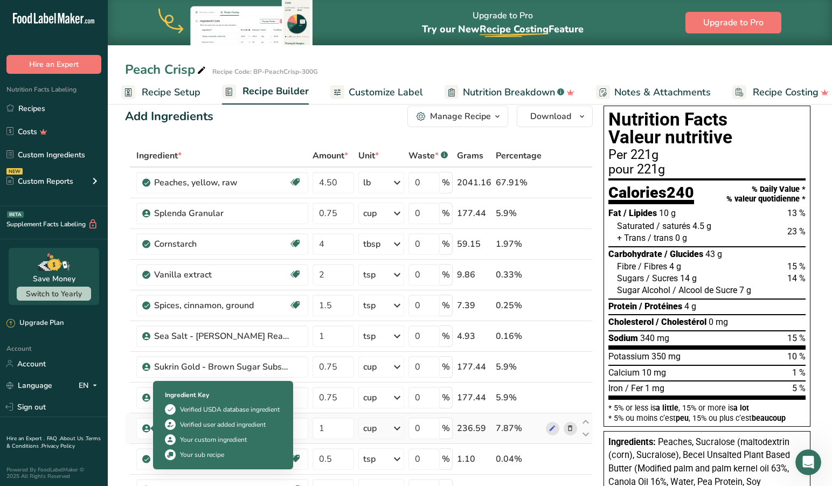
scroll to position [0, 0]
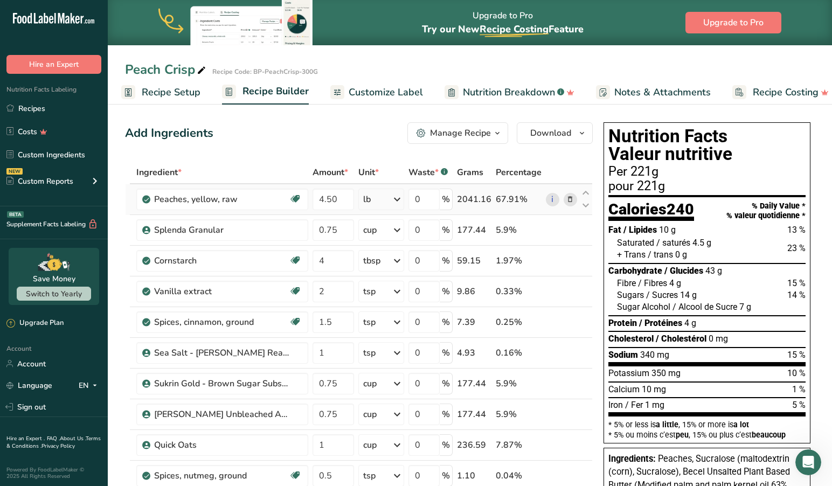
click at [400, 201] on icon at bounding box center [396, 199] width 13 height 19
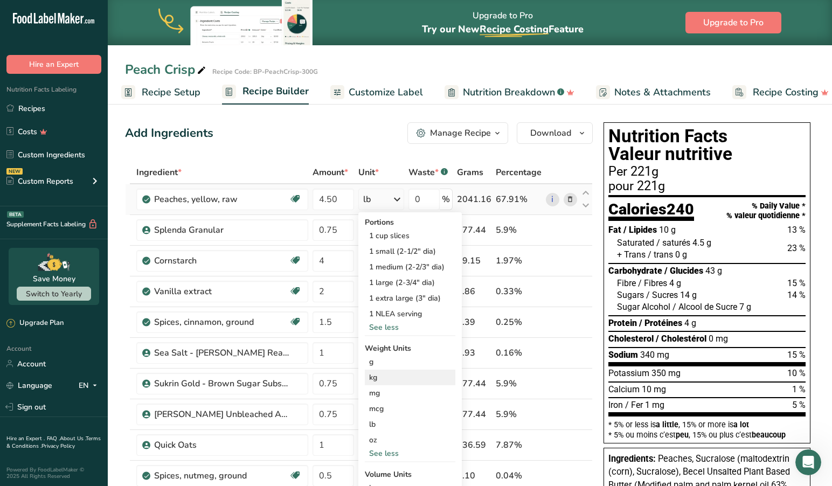
click at [383, 379] on div "kg" at bounding box center [410, 377] width 90 height 16
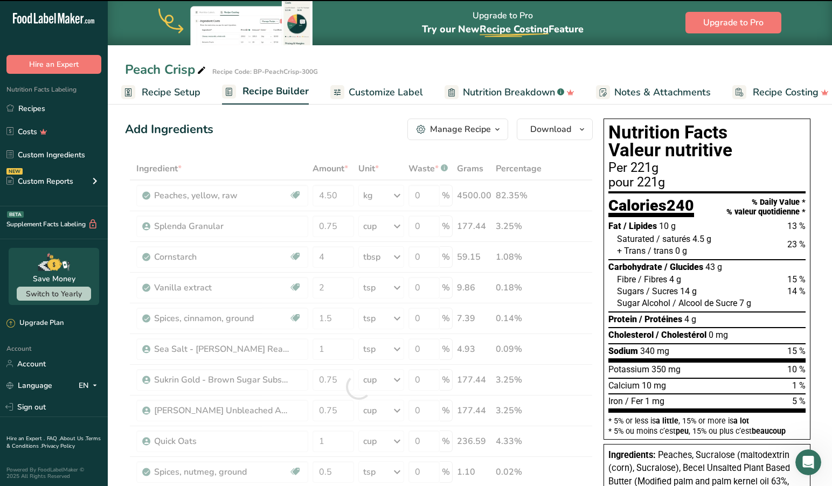
scroll to position [6, 0]
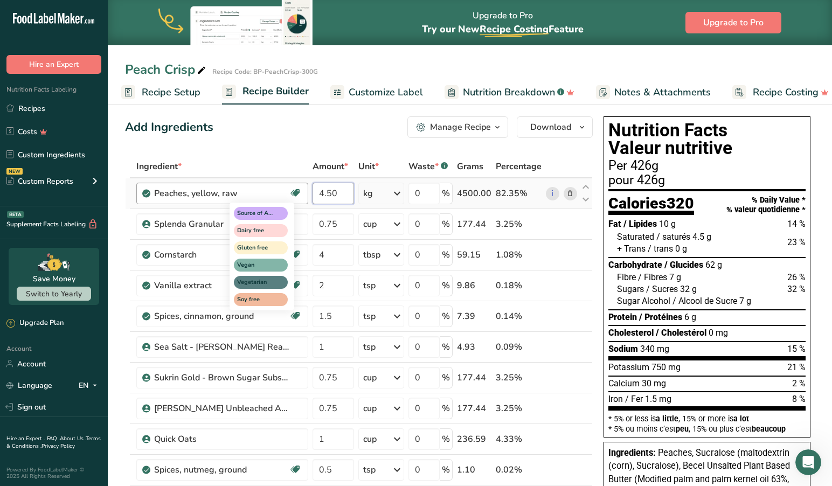
drag, startPoint x: 345, startPoint y: 198, endPoint x: 295, endPoint y: 191, distance: 50.6
click at [295, 191] on tr "Peaches, yellow, raw Source of Antioxidants Dairy free Gluten free Vegan Vegeta…" at bounding box center [358, 193] width 466 height 31
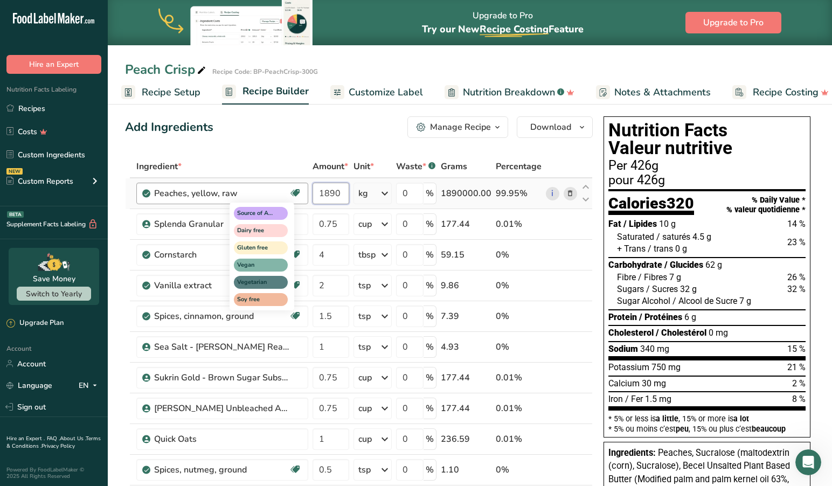
type input "1890"
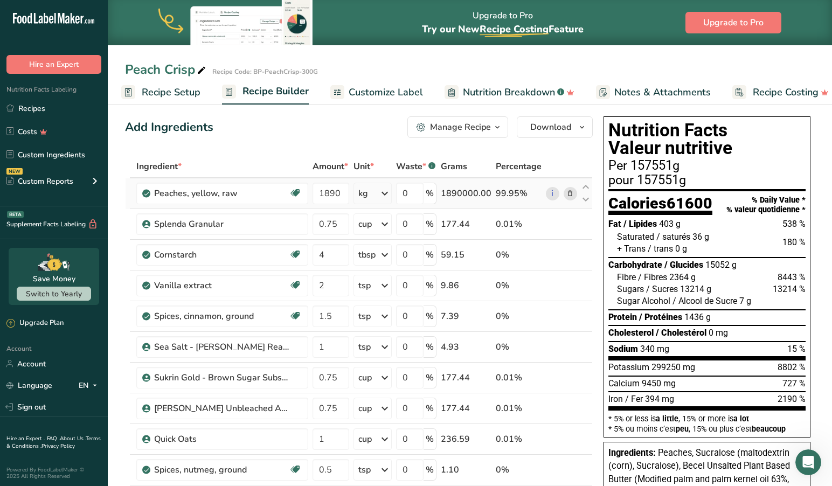
click at [388, 192] on icon at bounding box center [384, 193] width 13 height 19
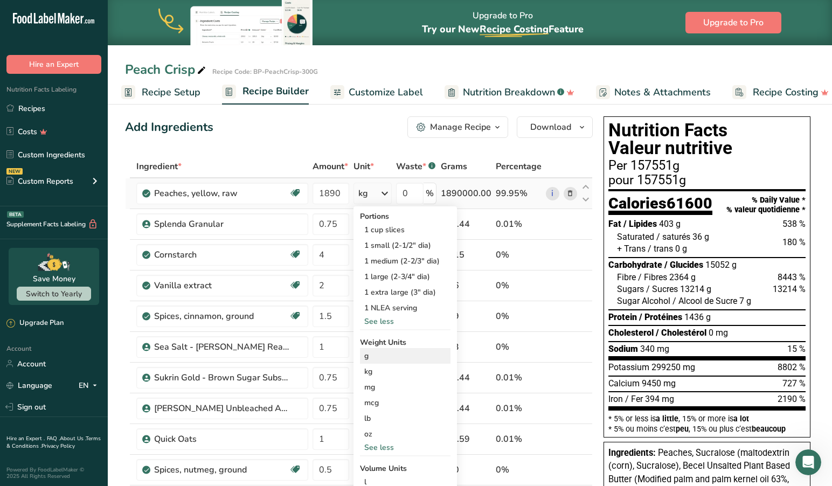
click at [375, 357] on div "g" at bounding box center [405, 356] width 90 height 16
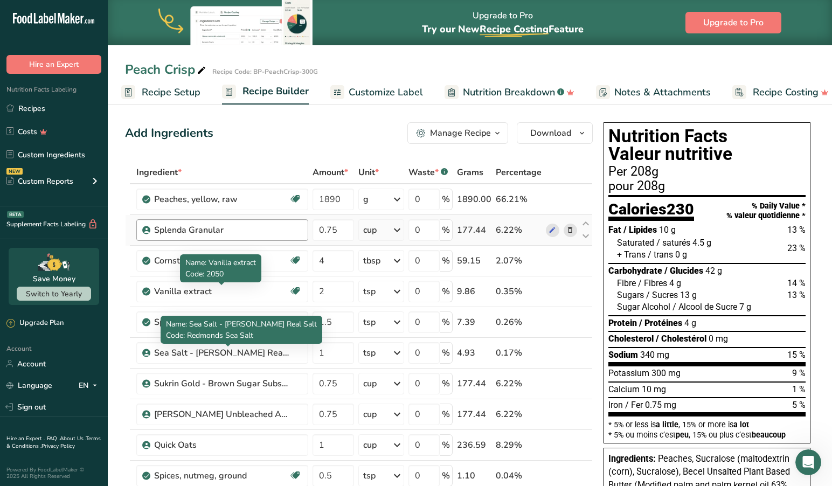
scroll to position [0, 0]
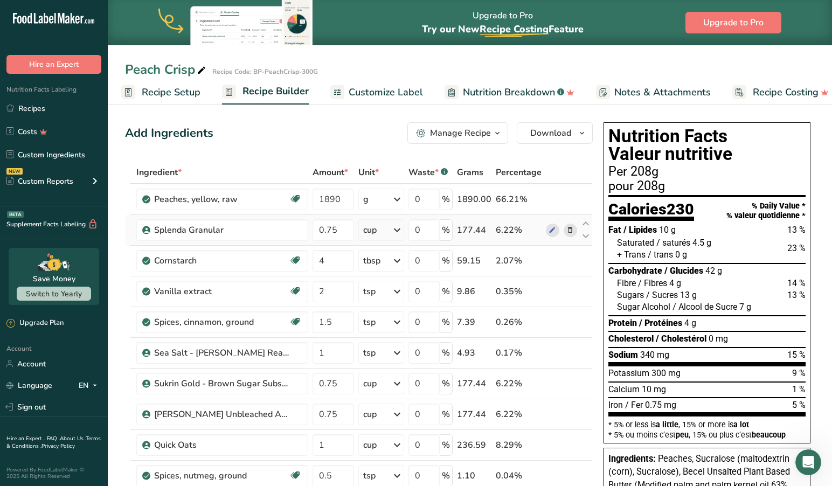
click at [571, 230] on icon at bounding box center [570, 230] width 8 height 11
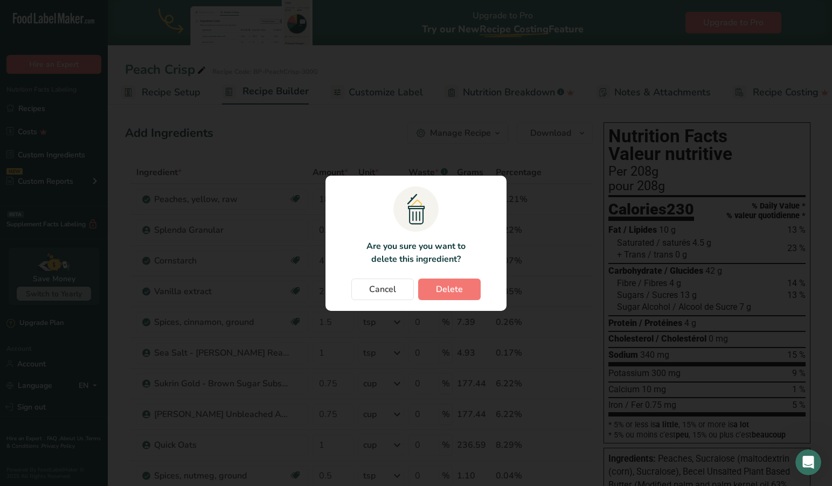
click at [446, 285] on span "Delete" at bounding box center [449, 289] width 27 height 13
type input "4"
type input "2"
type input "1.5"
type input "1"
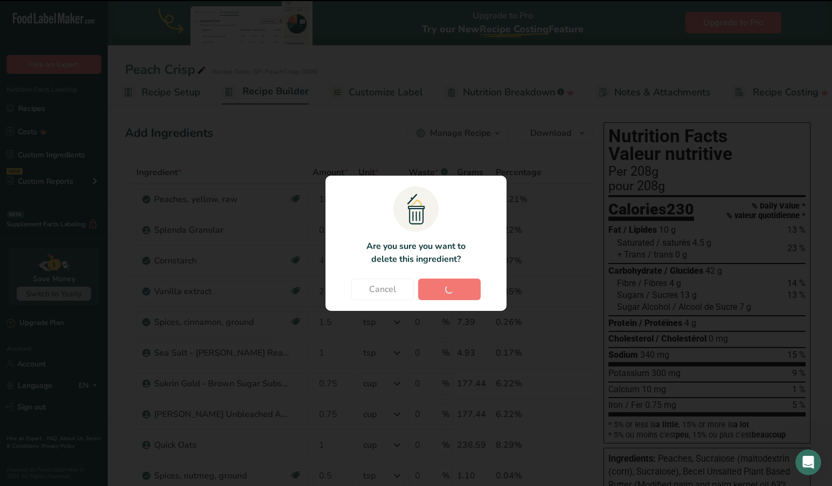
type input "0.75"
type input "1"
type input "0.5"
type input "1"
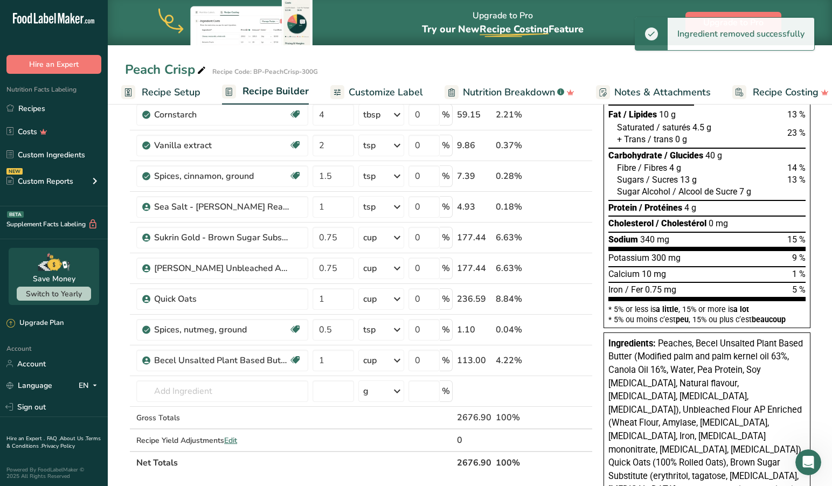
scroll to position [127, 0]
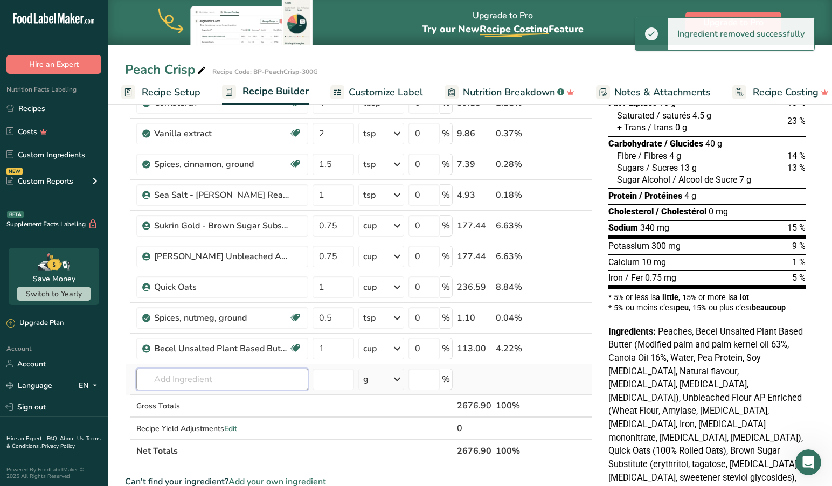
click at [223, 378] on input "text" at bounding box center [222, 379] width 172 height 22
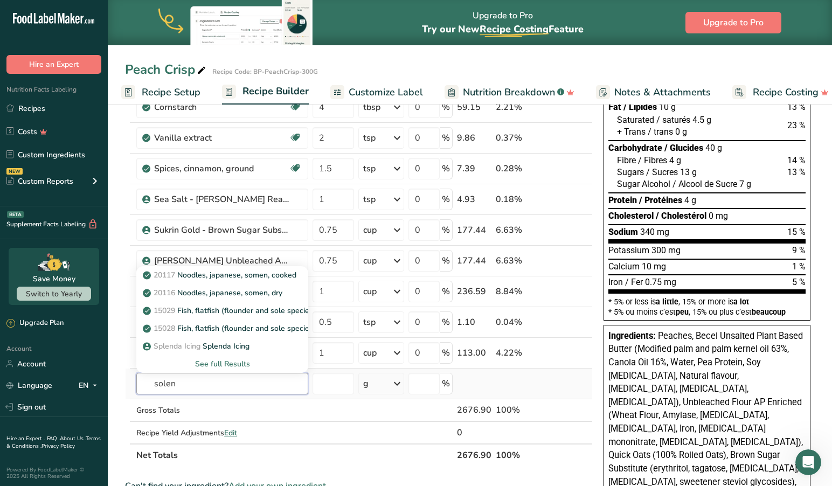
scroll to position [120, 0]
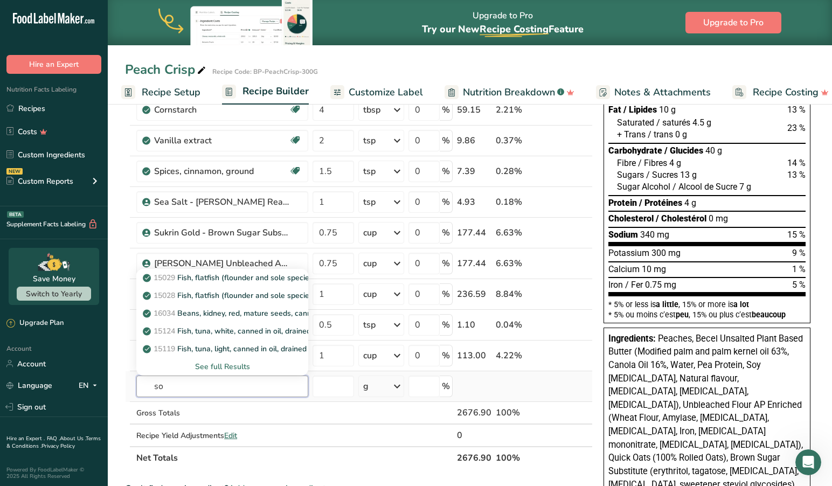
type input "s"
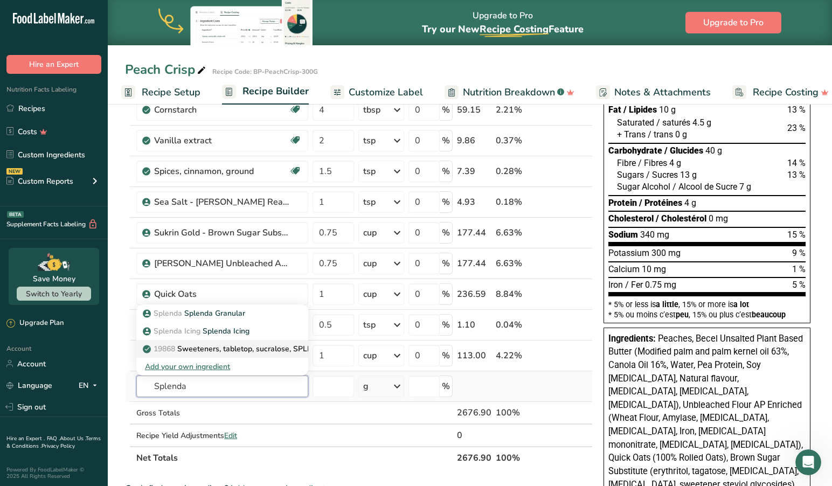
scroll to position [113, 0]
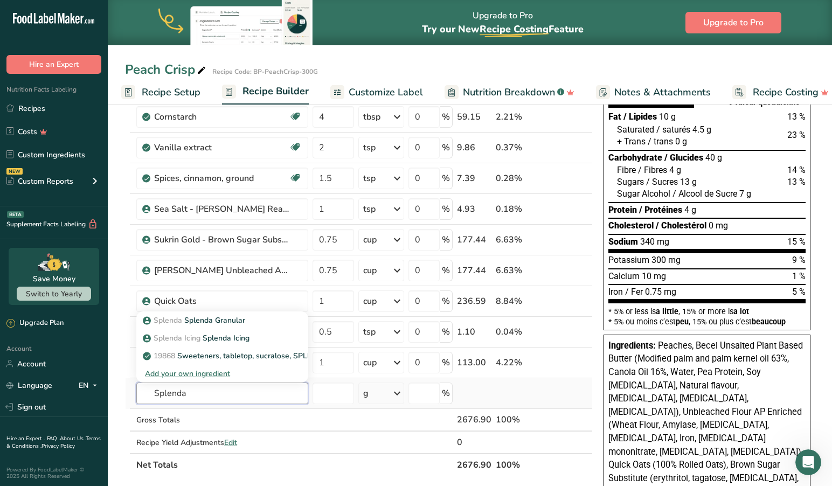
type input "Splenda"
click at [215, 374] on div "Add your own ingredient" at bounding box center [222, 373] width 155 height 11
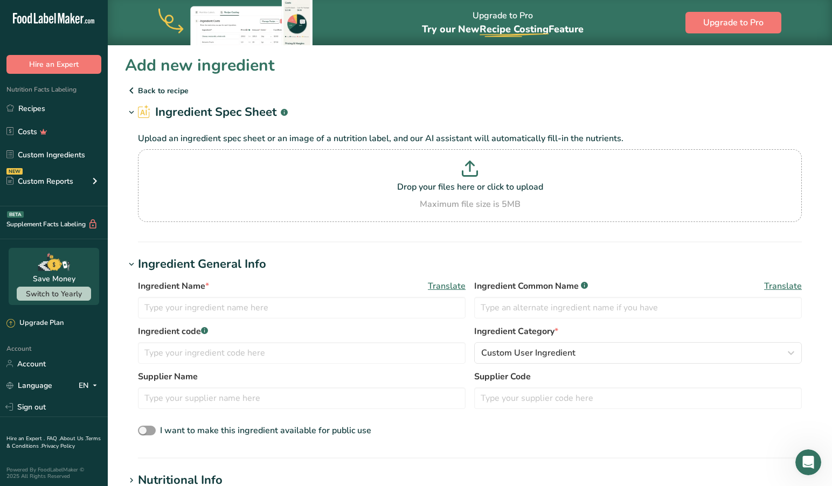
click at [132, 88] on icon at bounding box center [131, 90] width 13 height 19
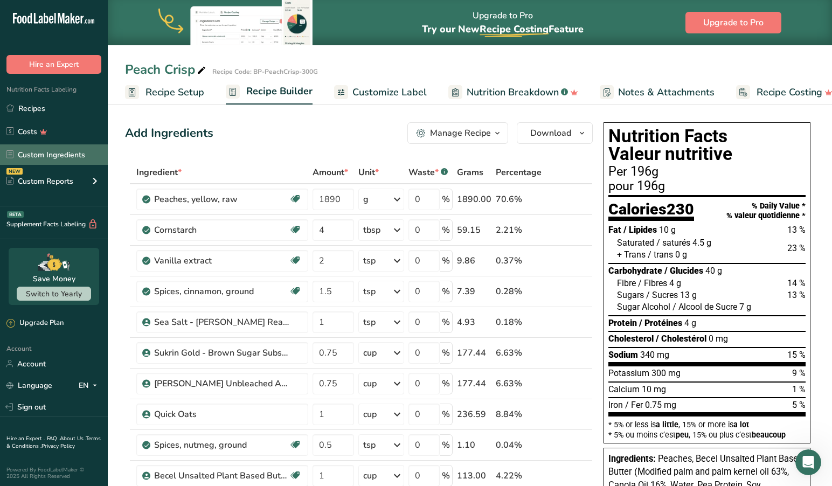
click at [56, 152] on link "Custom Ingredients" at bounding box center [54, 154] width 108 height 20
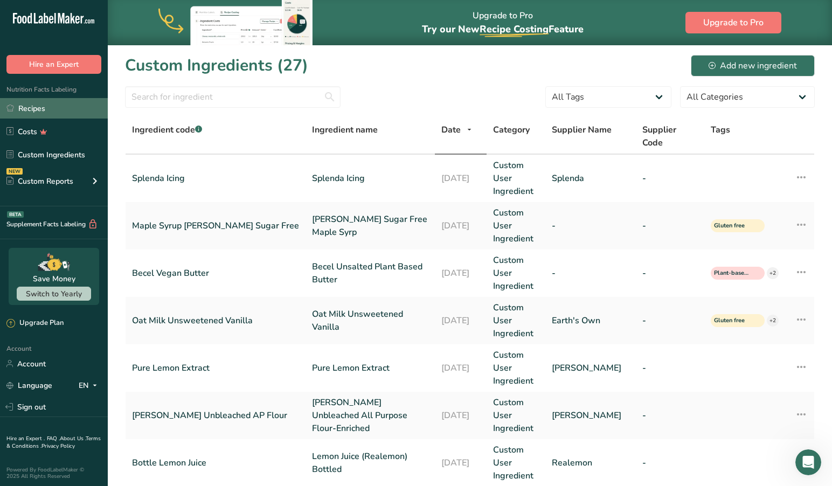
click at [38, 108] on link "Recipes" at bounding box center [54, 108] width 108 height 20
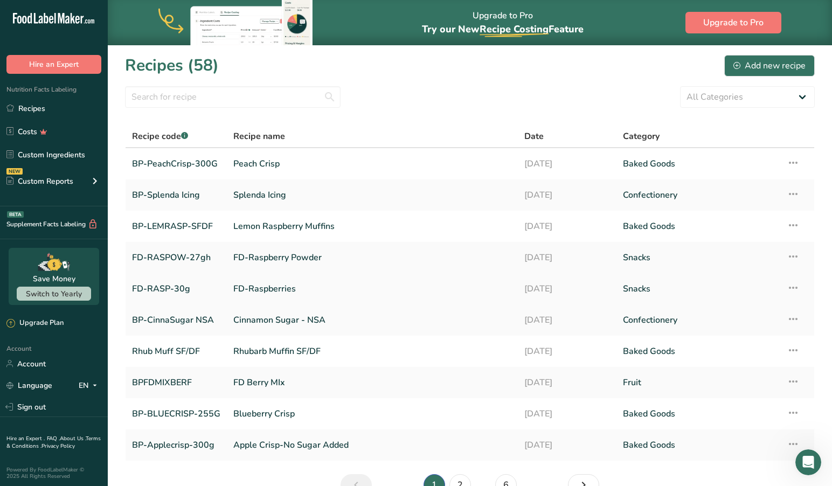
scroll to position [0, 1]
click at [178, 160] on link "BP-PeachCrisp-300G" at bounding box center [176, 163] width 88 height 23
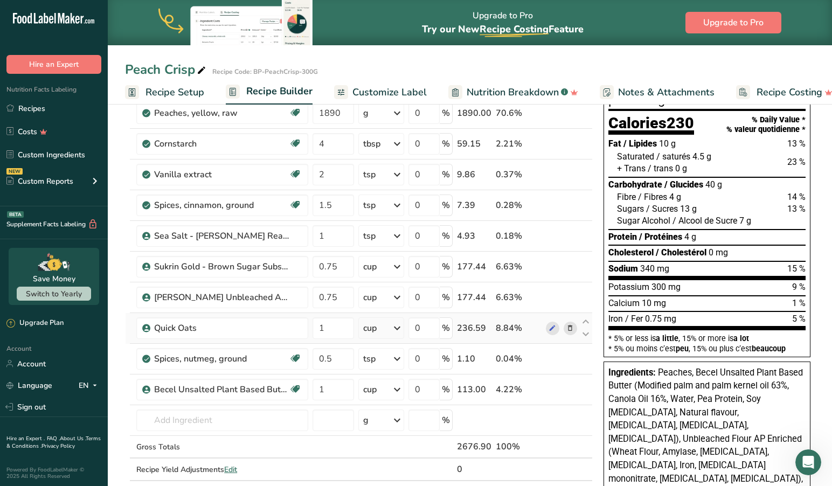
scroll to position [87, 0]
click at [568, 325] on icon at bounding box center [570, 327] width 8 height 11
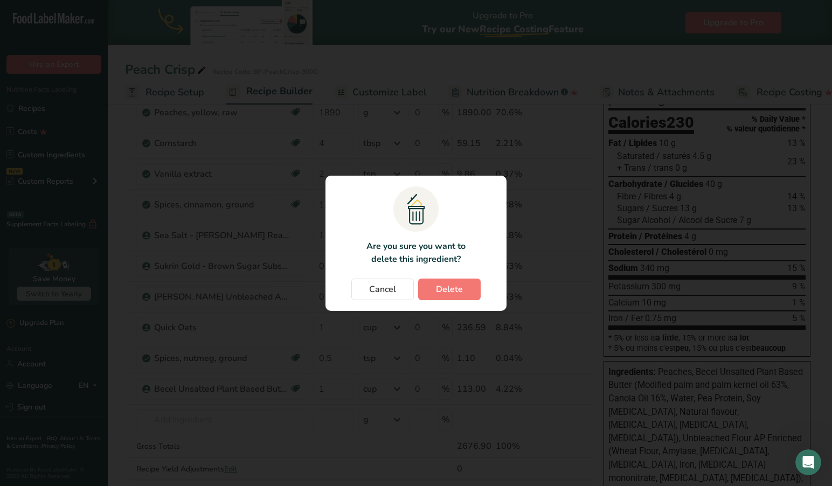
click at [456, 292] on span "Delete" at bounding box center [449, 289] width 27 height 13
type input "0.5"
type input "1"
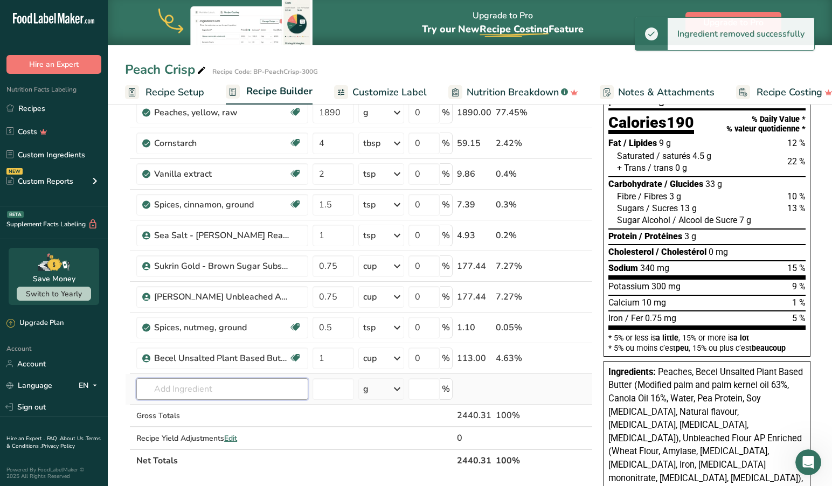
click at [215, 390] on input "text" at bounding box center [222, 389] width 172 height 22
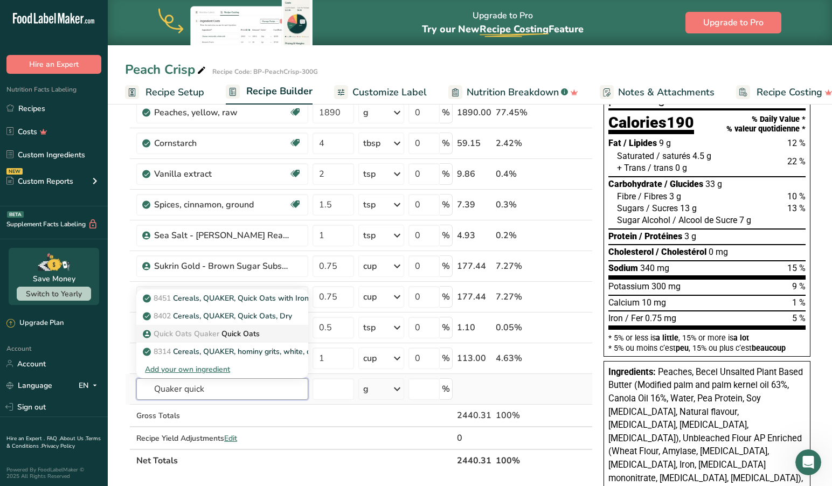
type input "Quaker quick"
click at [240, 338] on p "Quick Oats Quaker Quick Oats" at bounding box center [202, 333] width 115 height 11
type input "Quick Oats"
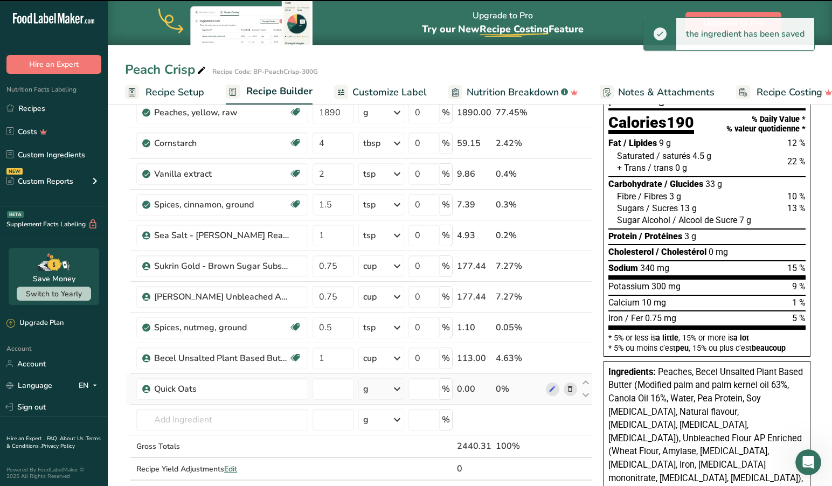
type input "0"
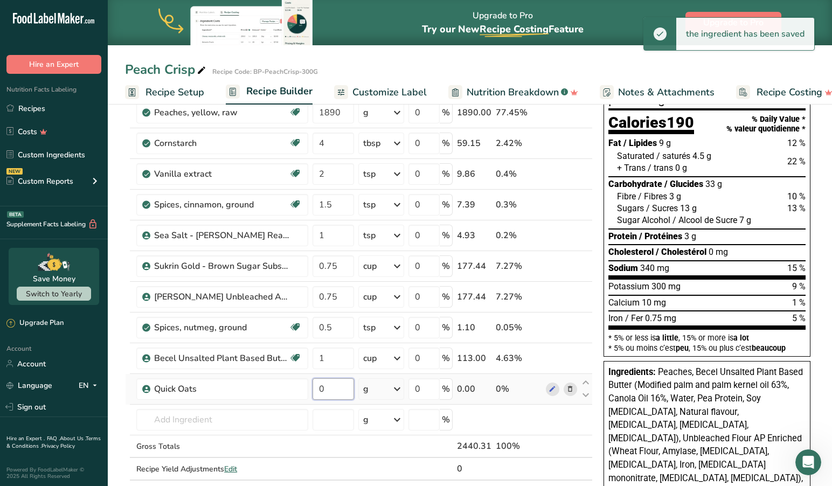
click at [337, 388] on input "0" at bounding box center [332, 389] width 41 height 22
drag, startPoint x: 334, startPoint y: 388, endPoint x: 271, endPoint y: 386, distance: 63.0
click at [271, 386] on tr "Quick Oats 0 g Portions 0.33 cup 1 cup Weight Units g kg mg See more Volume Uni…" at bounding box center [358, 389] width 466 height 31
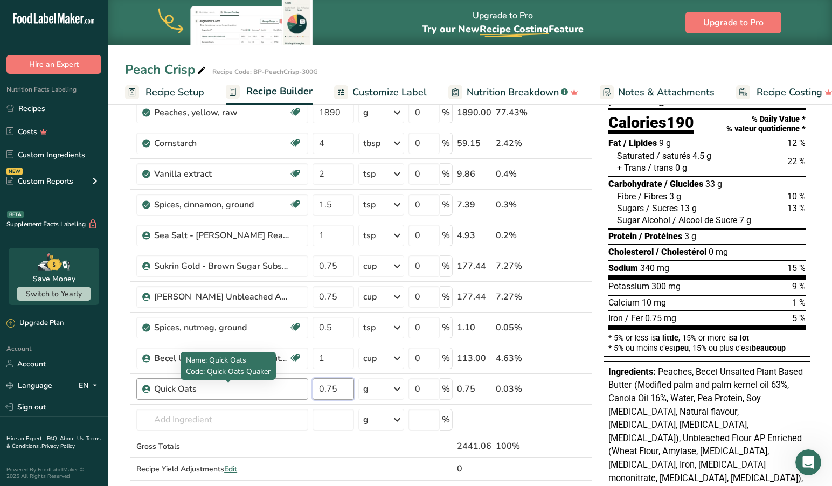
type input "0.75"
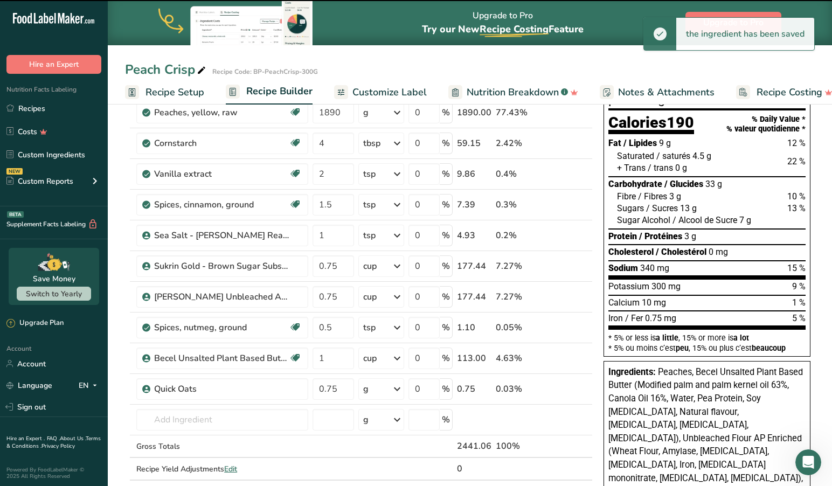
click at [399, 387] on icon at bounding box center [396, 388] width 13 height 19
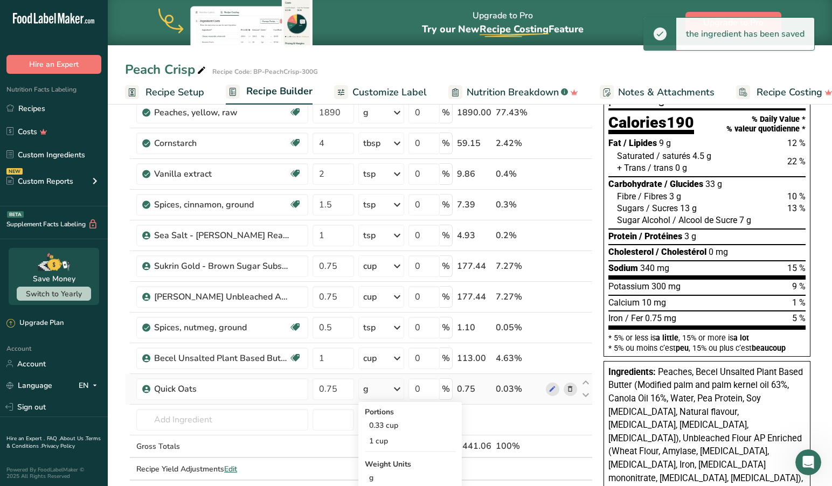
click at [398, 388] on icon at bounding box center [396, 388] width 13 height 19
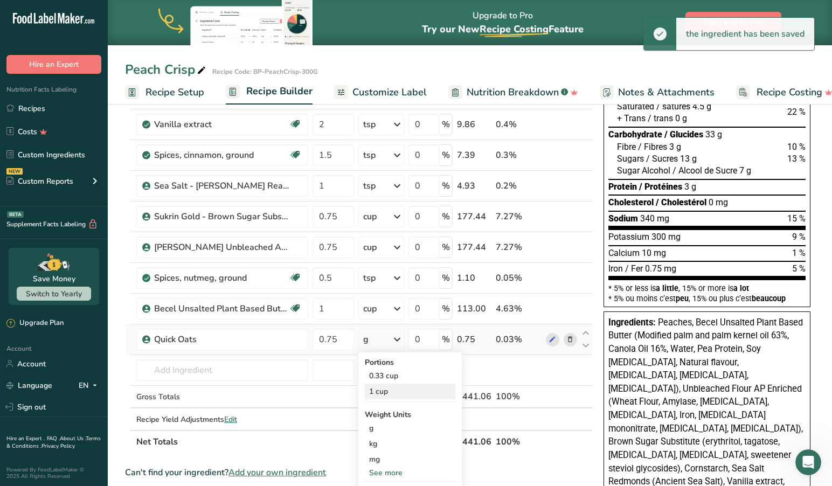
scroll to position [137, 0]
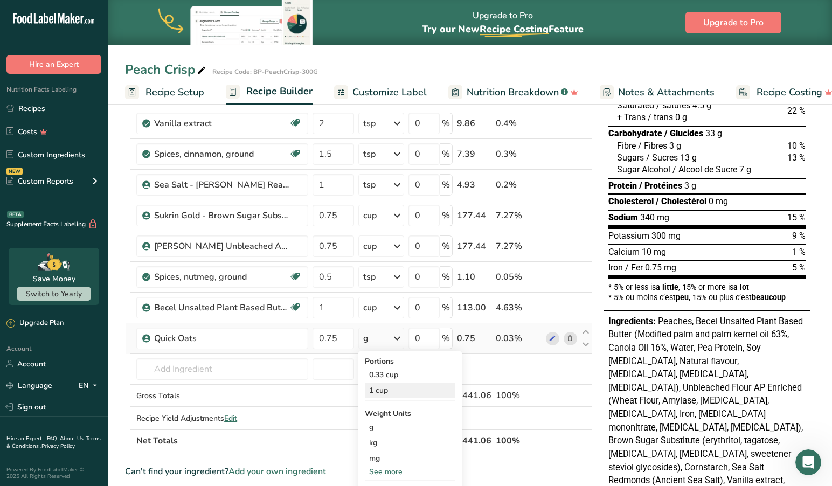
click at [381, 389] on div "1 cup" at bounding box center [410, 390] width 90 height 16
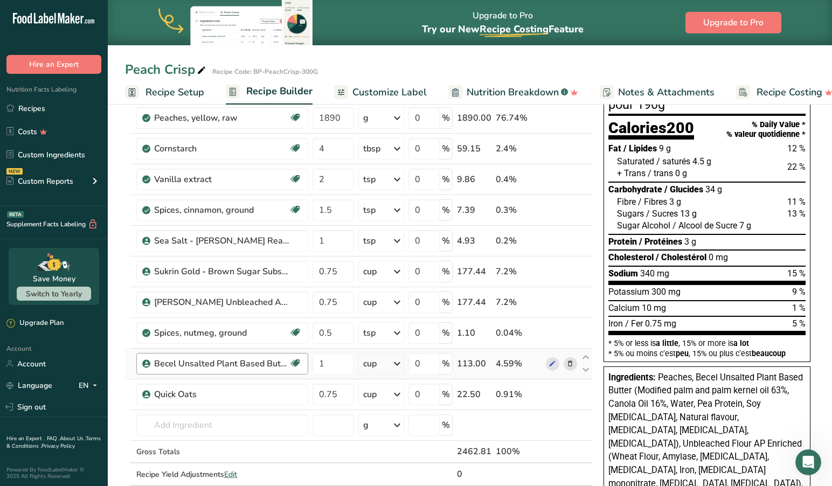
scroll to position [106, 0]
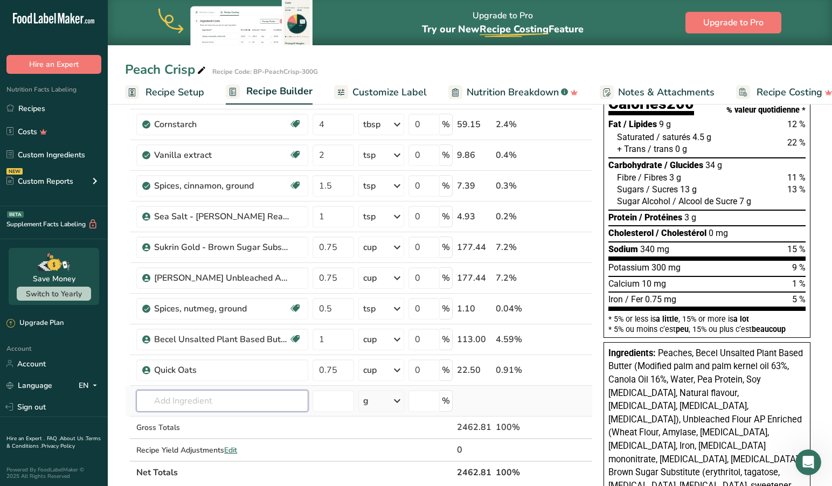
click at [213, 407] on input "text" at bounding box center [222, 401] width 172 height 22
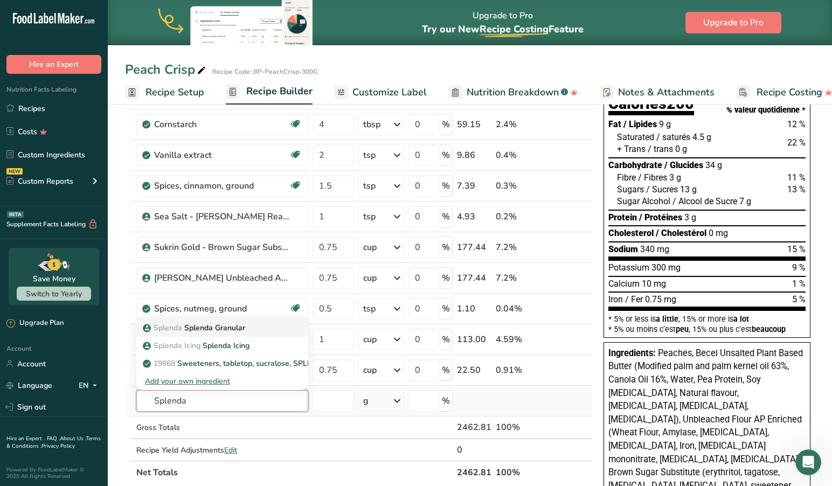
type input "Splenda"
click at [218, 327] on p "Splenda Splenda Granular" at bounding box center [195, 327] width 100 height 11
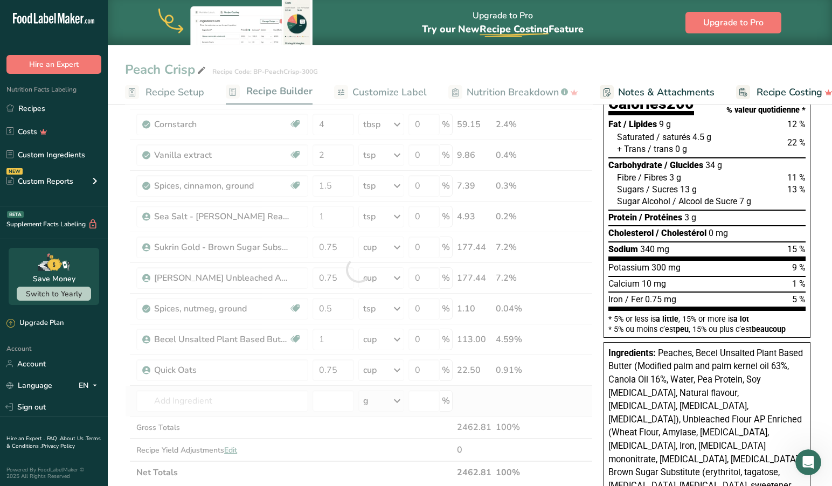
type input "Splenda Granular"
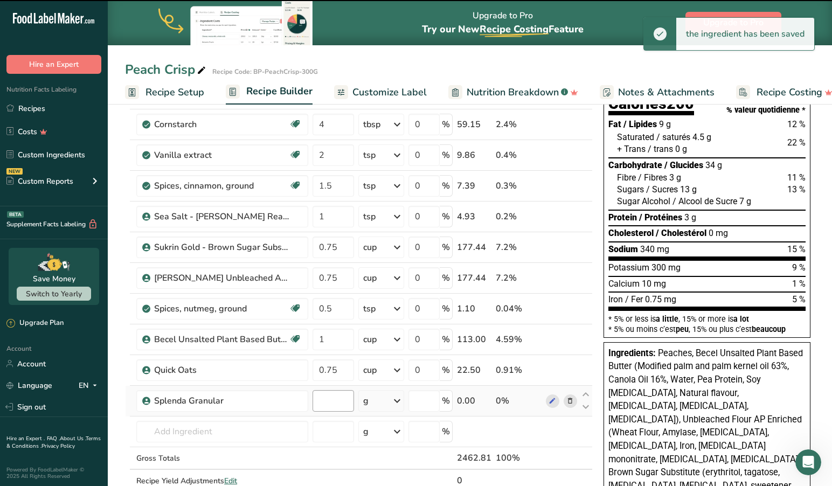
type input "0"
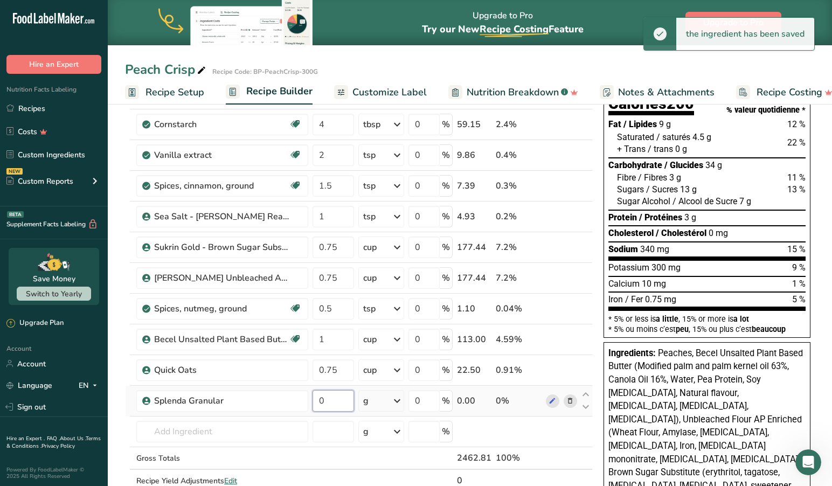
click at [335, 404] on input "0" at bounding box center [332, 401] width 41 height 22
drag, startPoint x: 340, startPoint y: 402, endPoint x: 300, endPoint y: 398, distance: 40.1
click at [300, 398] on tr "Splenda Granular 0 g Weight Units g kg mg See more Volume Units l Volume units …" at bounding box center [358, 401] width 466 height 31
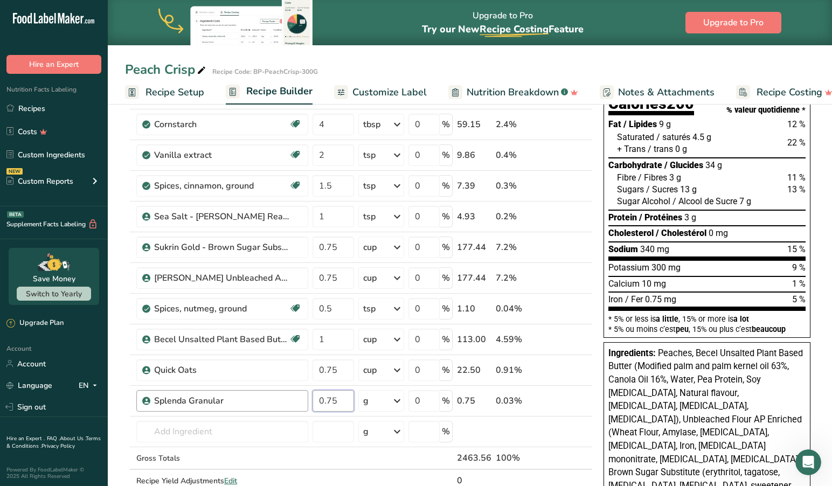
type input "0.75"
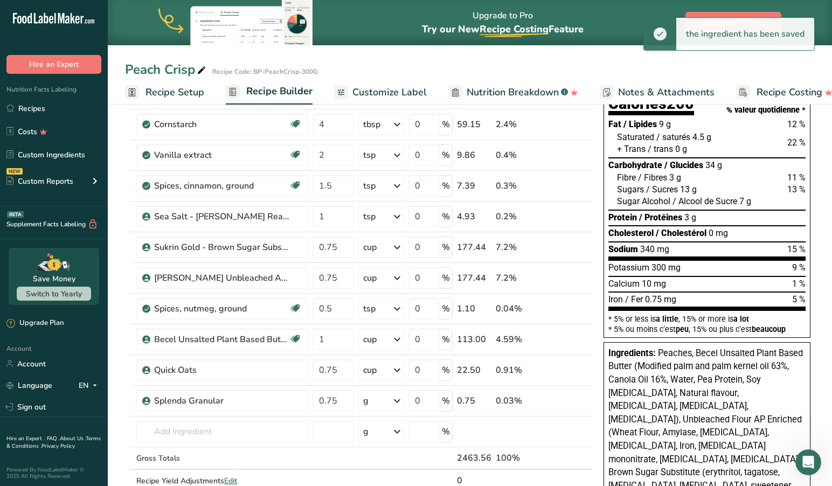
click at [400, 399] on icon at bounding box center [396, 400] width 13 height 19
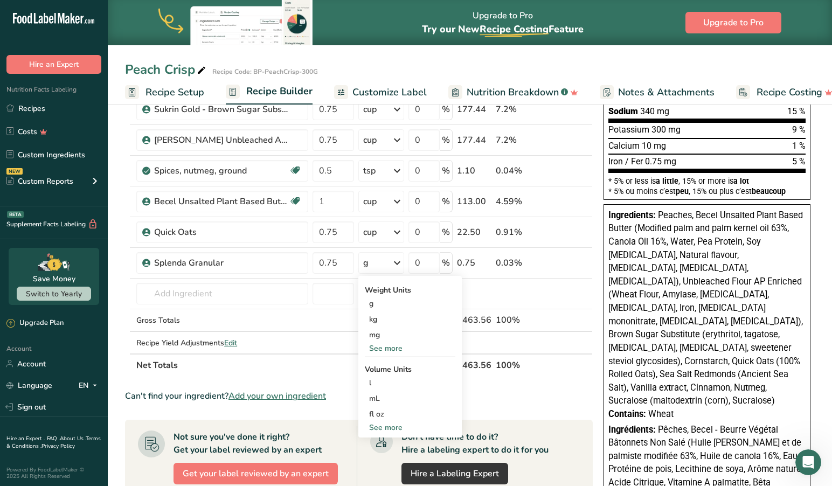
scroll to position [254, 0]
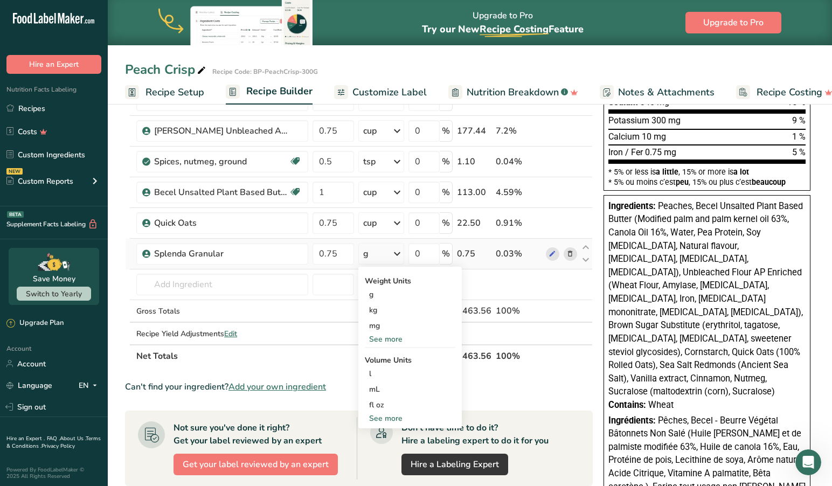
click at [387, 416] on div "See more" at bounding box center [410, 418] width 90 height 11
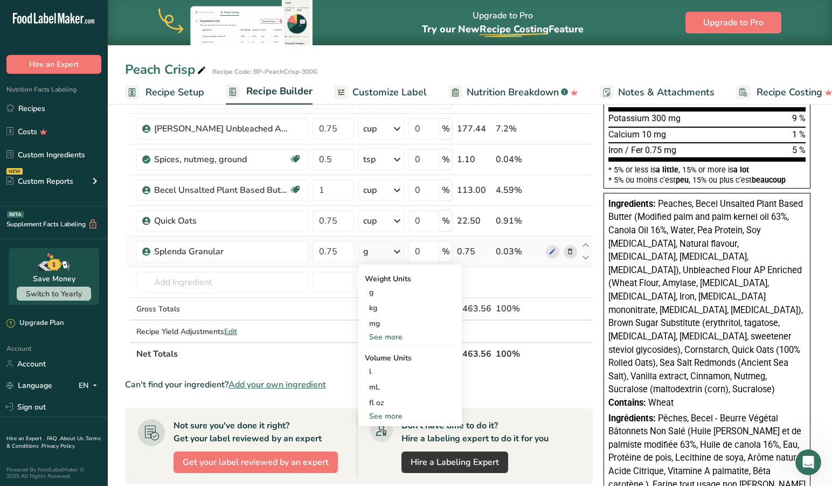
select select "22"
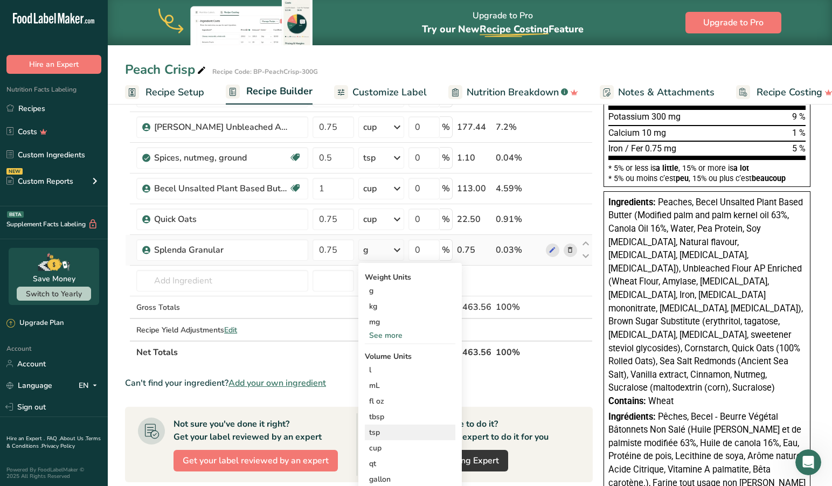
scroll to position [267, 0]
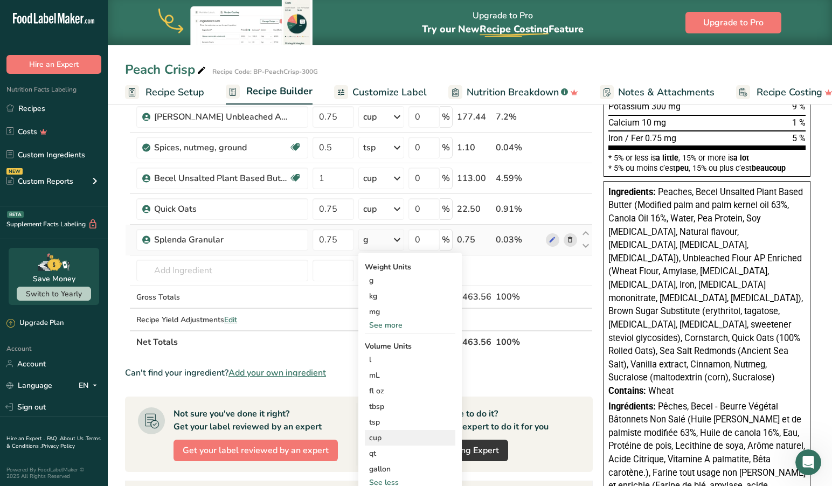
click at [383, 436] on div "cup" at bounding box center [410, 437] width 82 height 11
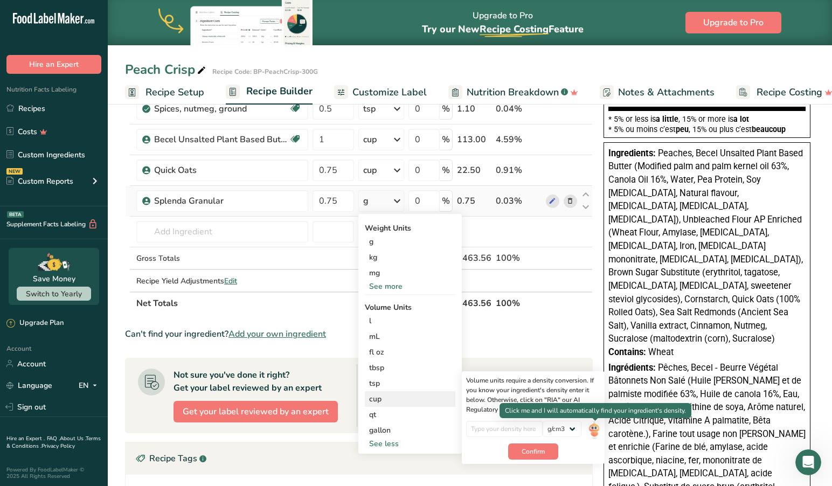
click at [596, 422] on body ".a-20{fill:#fff;} Hire an Expert Nutrition Facts Labeling Recipes Costs Custom …" at bounding box center [416, 209] width 832 height 1028
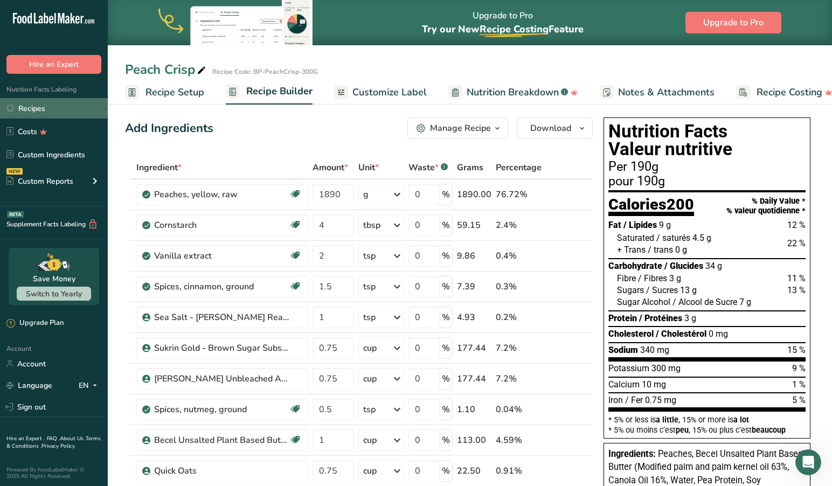
scroll to position [8, 0]
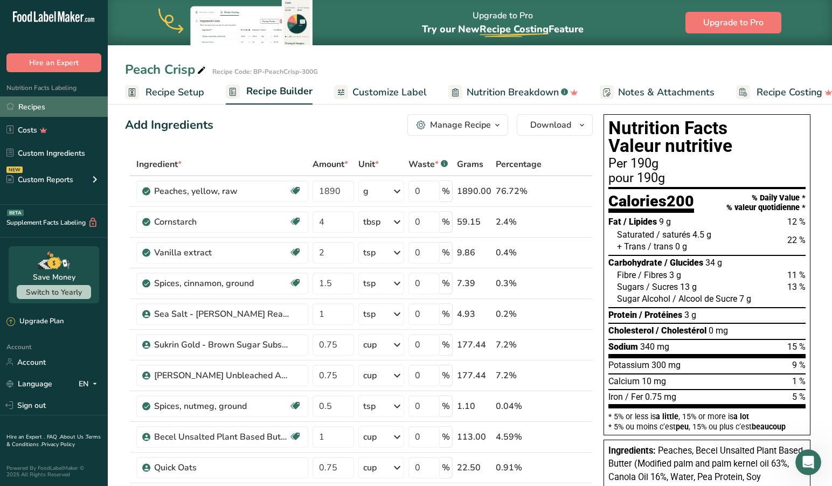
drag, startPoint x: 35, startPoint y: 108, endPoint x: 72, endPoint y: 103, distance: 37.5
click at [182, 90] on span "Recipe Setup" at bounding box center [174, 92] width 59 height 15
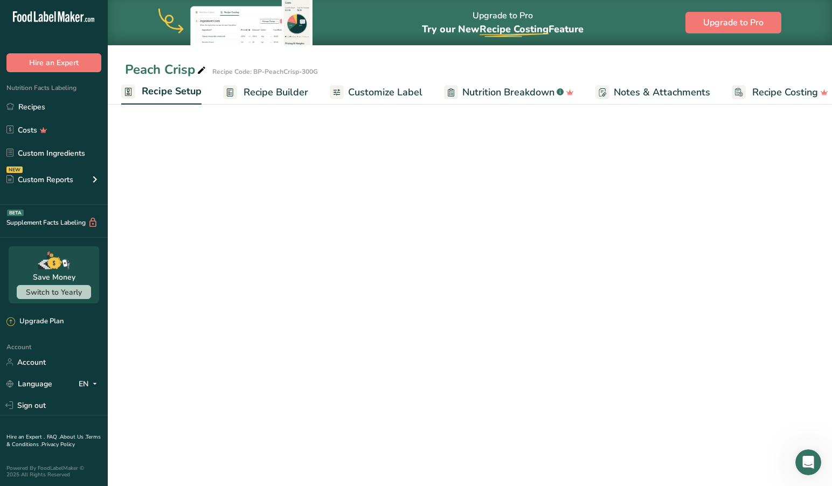
click at [180, 90] on span "Recipe Setup" at bounding box center [172, 91] width 60 height 15
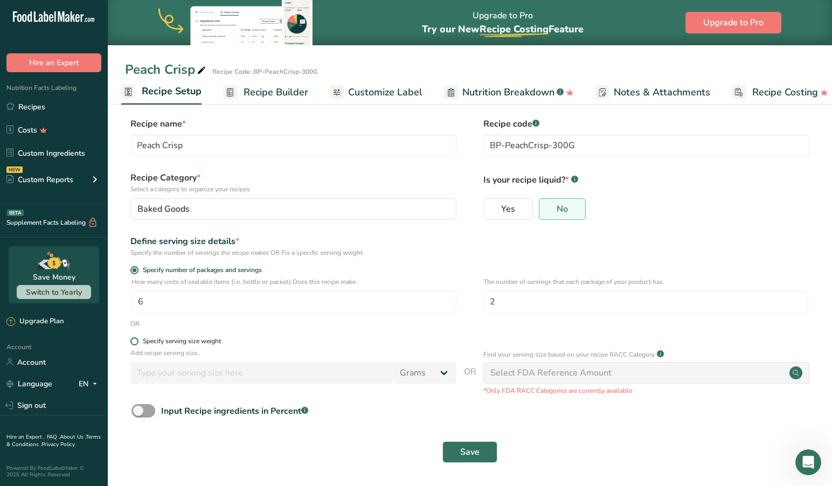
click at [134, 340] on span at bounding box center [134, 341] width 8 height 8
click at [134, 340] on input "Specify serving size weight" at bounding box center [133, 341] width 7 height 7
radio input "true"
radio input "false"
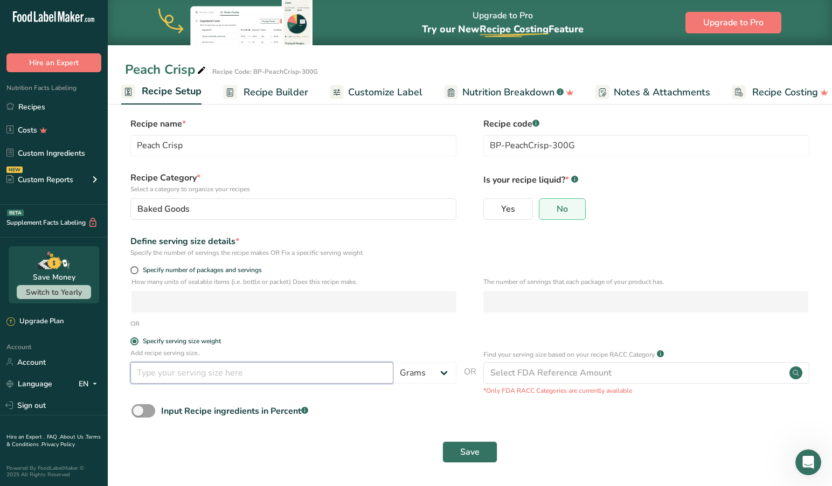
click at [257, 380] on input "number" at bounding box center [261, 373] width 263 height 22
type input "150"
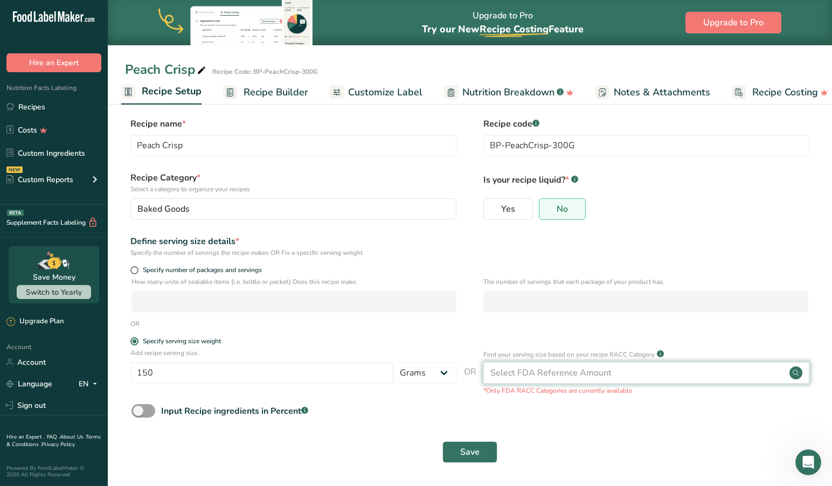
click at [658, 376] on div "Select FDA Reference Amount" at bounding box center [646, 373] width 326 height 22
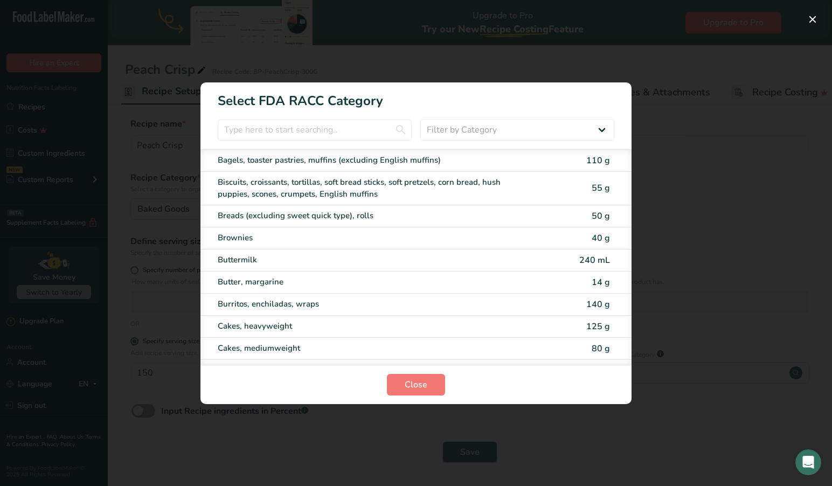
scroll to position [0, 0]
click at [809, 17] on button "RACC Category Selection Modal" at bounding box center [812, 19] width 17 height 17
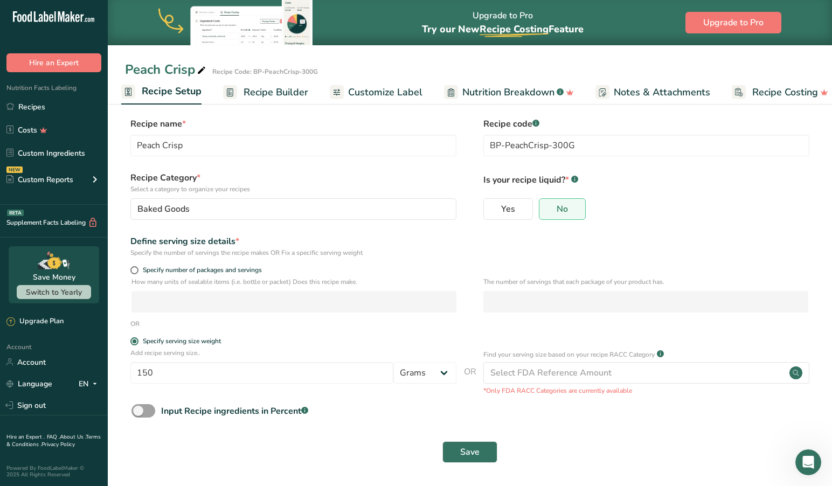
drag, startPoint x: 470, startPoint y: 452, endPoint x: 322, endPoint y: 428, distance: 150.7
click at [325, 429] on form "Recipe name * Peach Crisp Recipe code .a-a{fill:#347362;}.b-a{fill:#fff;} BP-Pe…" at bounding box center [469, 293] width 689 height 352
drag, startPoint x: 185, startPoint y: 378, endPoint x: 108, endPoint y: 370, distance: 77.9
click at [108, 370] on section "Recipe name * Peach Crisp Recipe code .a-a{fill:#347362;}.b-a{fill:#fff;} BP-Pe…" at bounding box center [470, 291] width 724 height 390
click at [462, 449] on span "Save" at bounding box center [469, 451] width 19 height 13
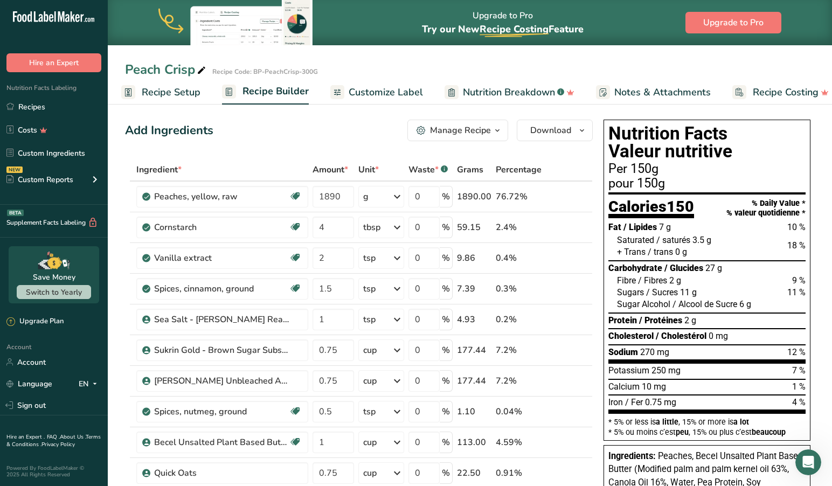
scroll to position [0, 4]
click at [381, 92] on span "Customize Label" at bounding box center [385, 92] width 74 height 15
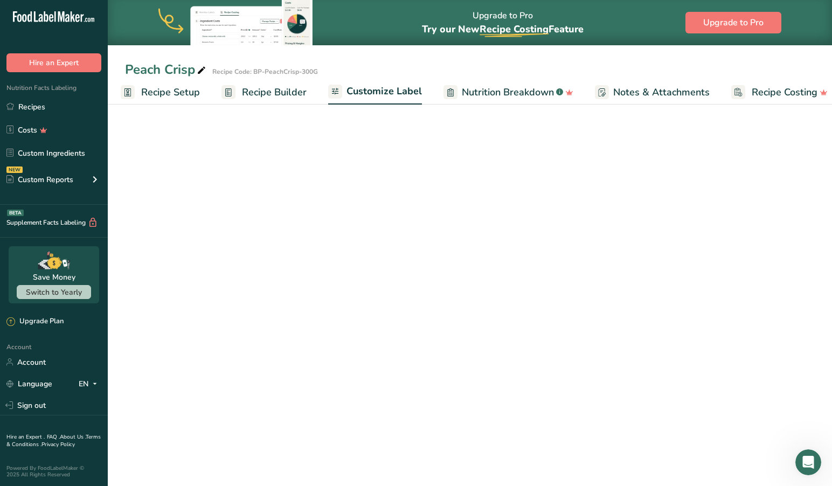
scroll to position [0, 17]
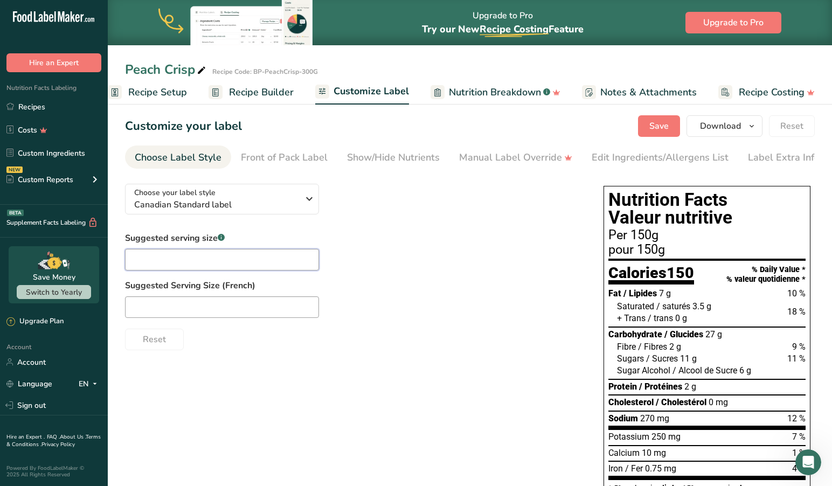
click at [215, 269] on input "text" at bounding box center [222, 260] width 194 height 22
type input "1"
type input "("
click at [156, 89] on span "Recipe Setup" at bounding box center [157, 92] width 59 height 15
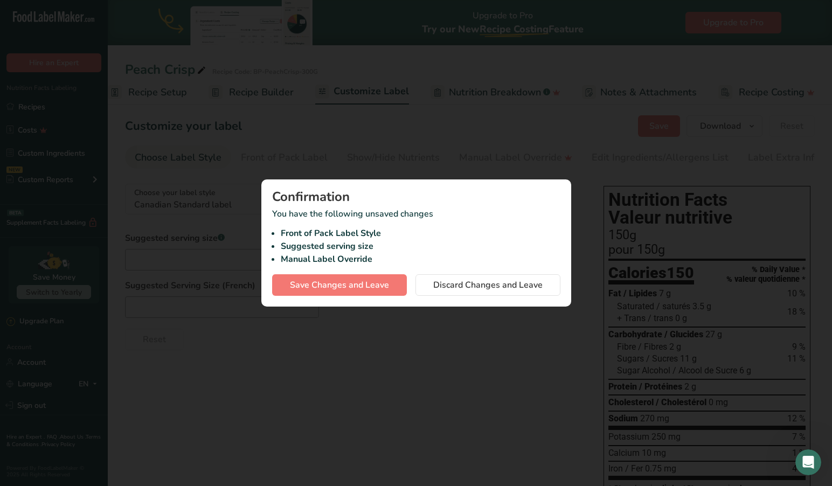
scroll to position [0, 4]
drag, startPoint x: 372, startPoint y: 287, endPoint x: 290, endPoint y: 124, distance: 182.1
click at [162, 160] on div "Confirmation You have the following unsaved changes Front of Pack Label Style S…" at bounding box center [416, 243] width 832 height 486
click at [348, 291] on span "Save Changes and Leave" at bounding box center [339, 284] width 99 height 13
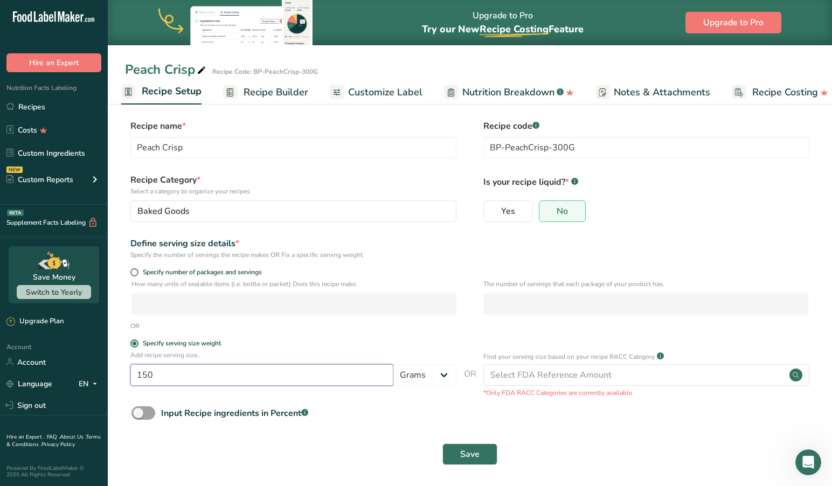
drag, startPoint x: 122, startPoint y: 373, endPoint x: 104, endPoint y: 373, distance: 18.3
click at [104, 373] on div ".a-20{fill:#fff;} Hire an Expert Nutrition Facts Labeling Recipes Costs Custom …" at bounding box center [416, 242] width 832 height 491
type input "300"
click at [474, 450] on span "Save" at bounding box center [469, 454] width 19 height 13
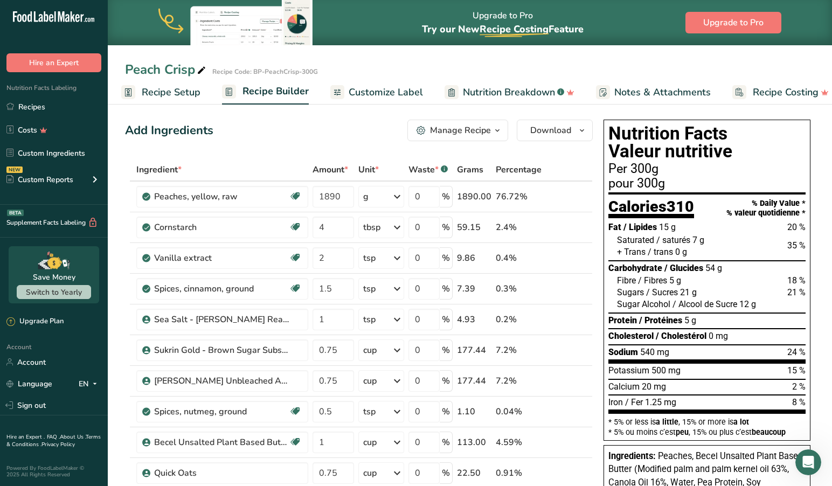
click at [376, 90] on span "Customize Label" at bounding box center [385, 92] width 74 height 15
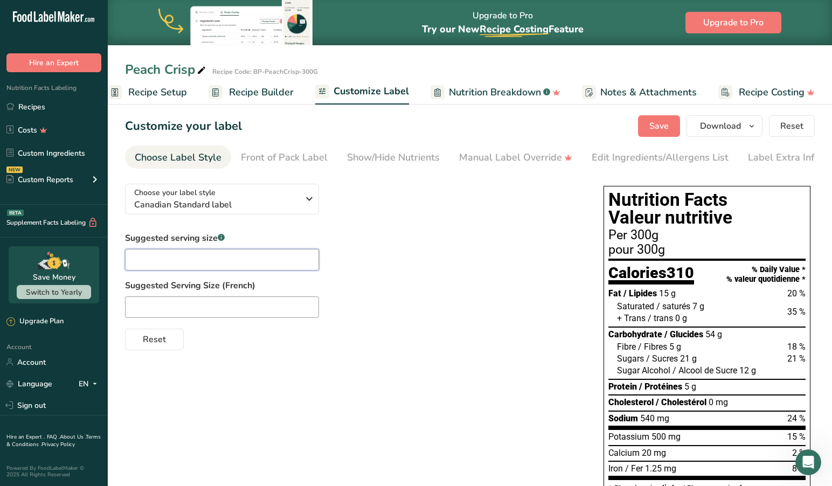
click at [159, 259] on input "text" at bounding box center [222, 260] width 194 height 22
type input "(150g)"
drag, startPoint x: 201, startPoint y: 266, endPoint x: 109, endPoint y: 264, distance: 91.6
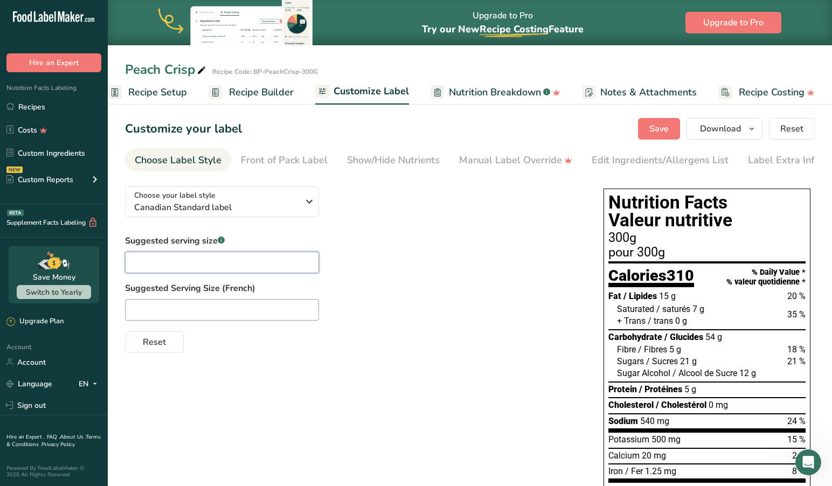
scroll to position [0, 0]
click at [151, 96] on span "Recipe Setup" at bounding box center [157, 92] width 59 height 15
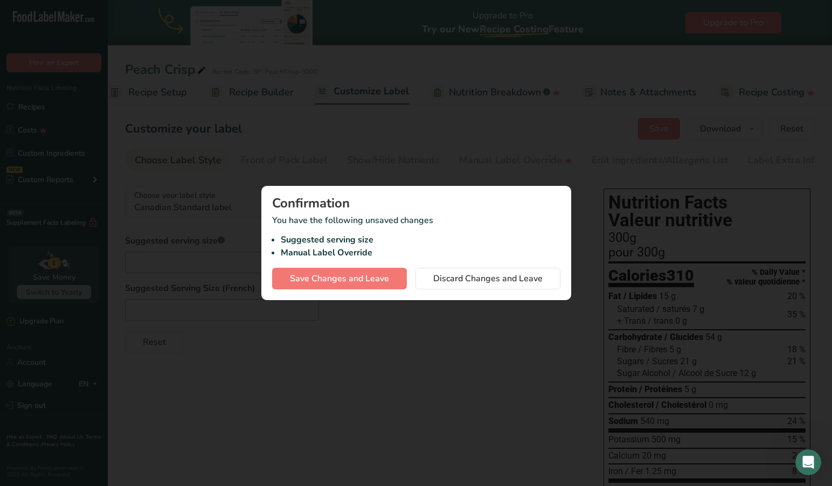
scroll to position [0, 4]
click at [326, 275] on span "Save Changes and Leave" at bounding box center [339, 278] width 99 height 13
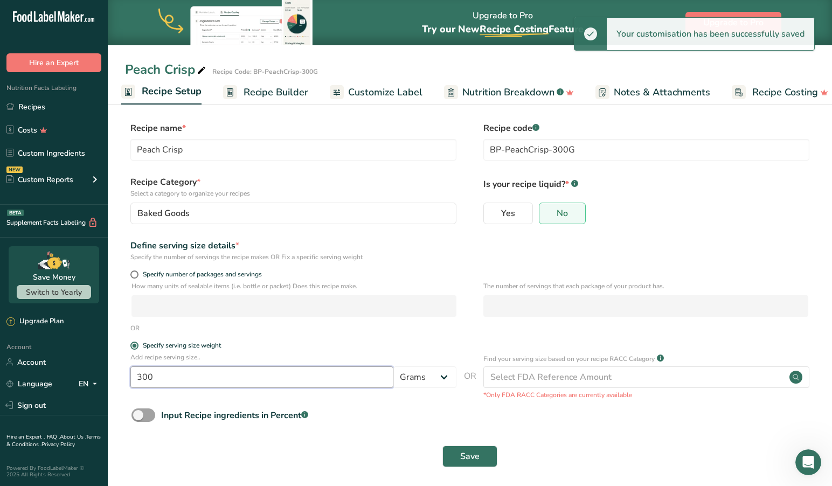
drag, startPoint x: 186, startPoint y: 373, endPoint x: 83, endPoint y: 372, distance: 102.9
click at [83, 372] on div ".a-20{fill:#fff;} Hire an Expert Nutrition Facts Labeling Recipes Costs Custom …" at bounding box center [416, 244] width 832 height 491
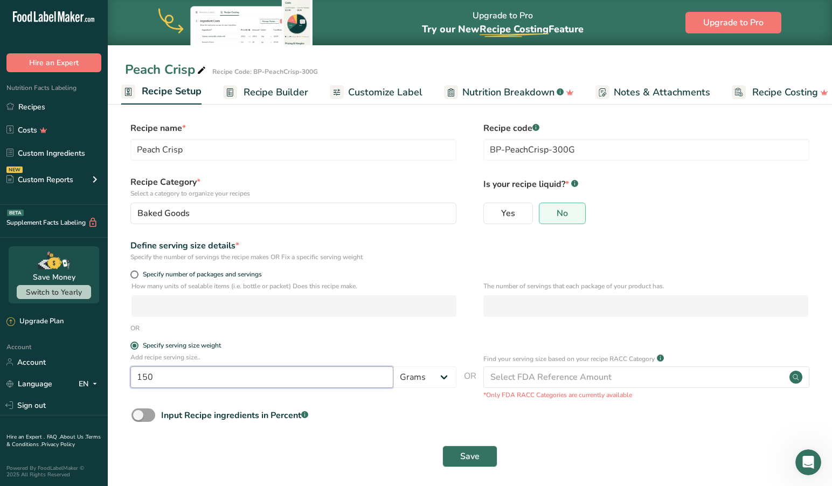
type input "150"
click at [471, 452] on span "Save" at bounding box center [469, 456] width 19 height 13
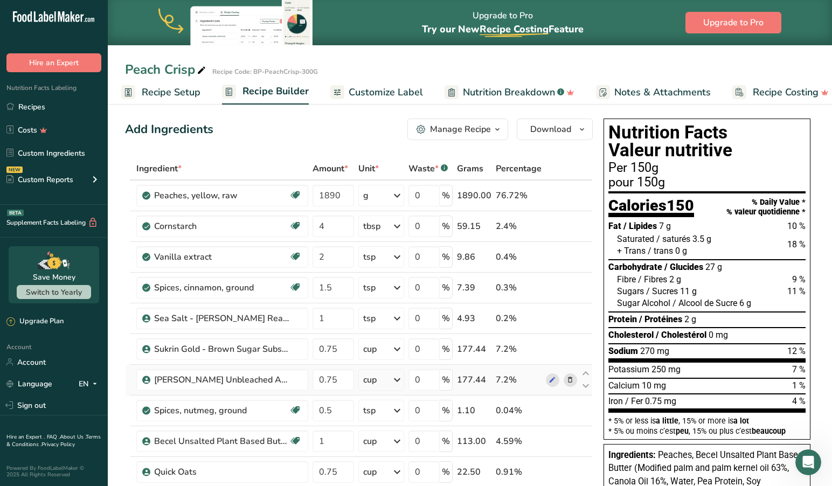
scroll to position [4, 0]
click at [47, 153] on link "Custom Ingredients" at bounding box center [54, 153] width 108 height 20
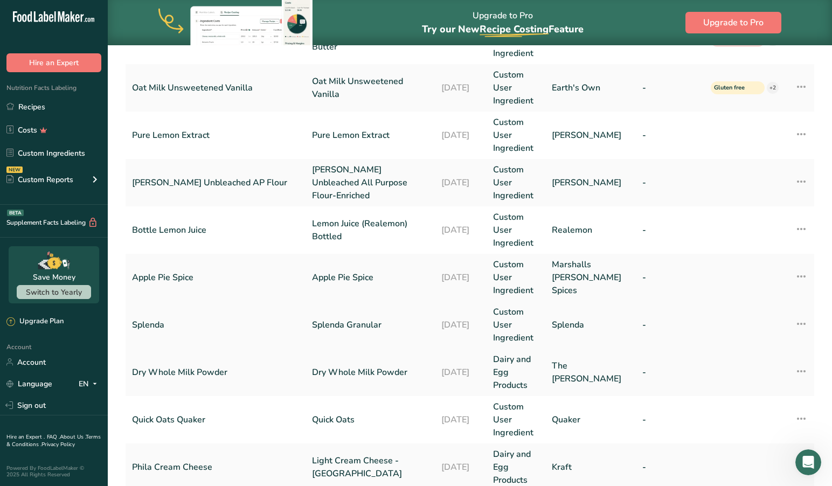
scroll to position [235, 0]
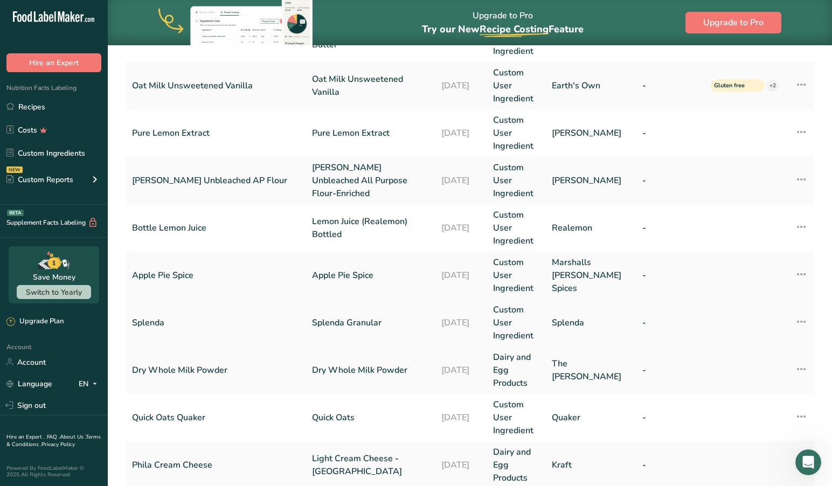
click at [159, 316] on link "Splenda" at bounding box center [215, 322] width 167 height 13
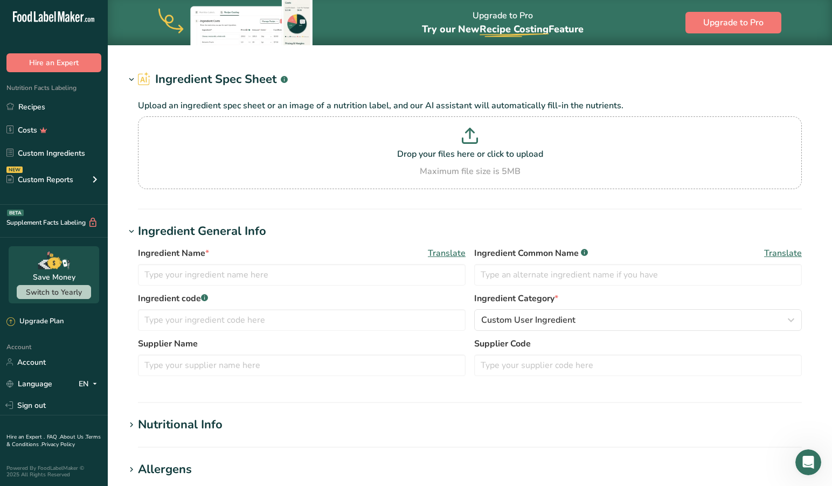
type input "Splenda Granular"
type input "Sucralose"
type input "Splenda"
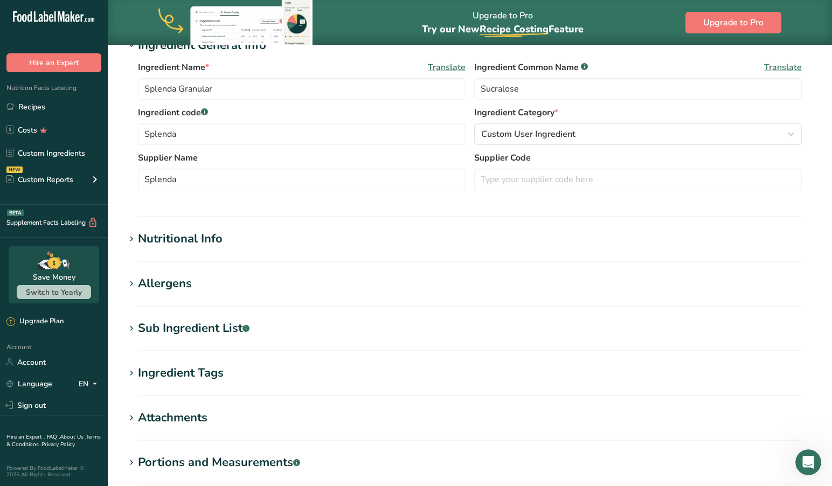
scroll to position [209, 0]
click at [130, 236] on icon at bounding box center [132, 240] width 10 height 15
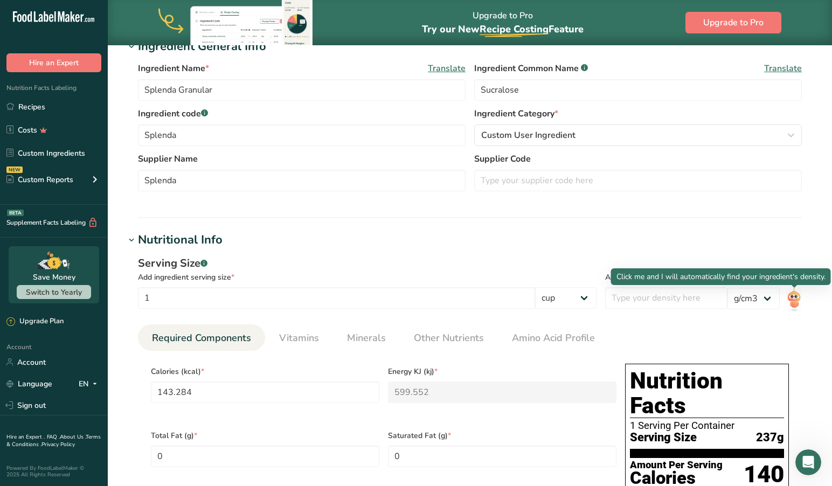
click at [795, 296] on img at bounding box center [794, 300] width 16 height 24
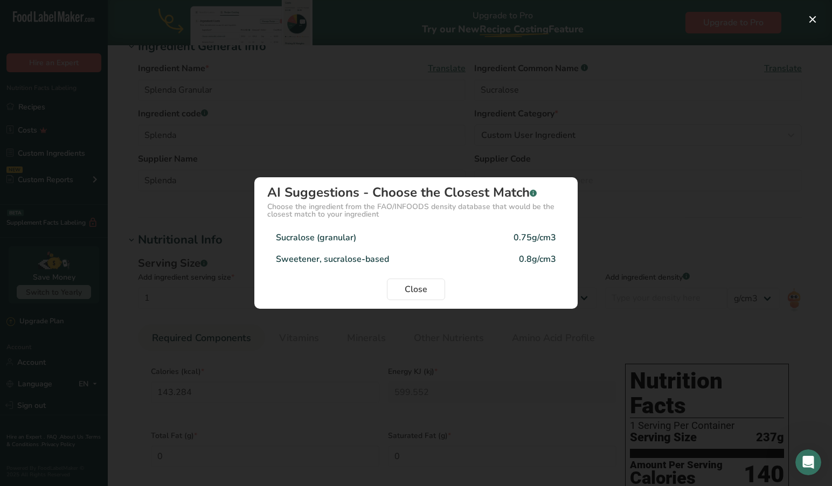
click at [332, 238] on div "Sucralose (granular)" at bounding box center [316, 237] width 80 height 13
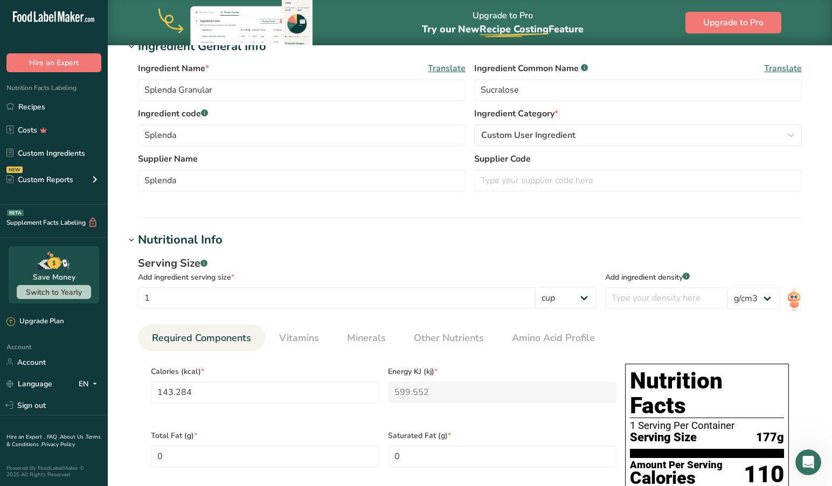
type input "107.4627"
type KJ "449.6642"
type Carbohydrates "26.8656"
type input "0.75"
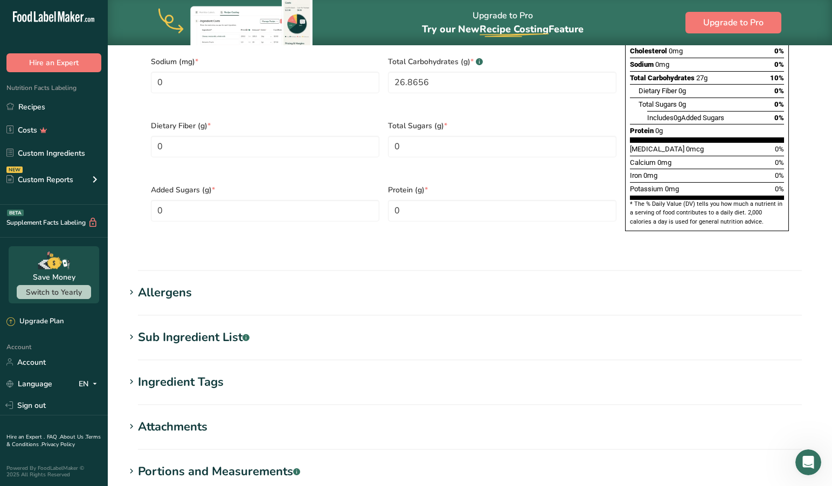
scroll to position [711, 0]
click at [132, 284] on icon at bounding box center [132, 291] width 10 height 15
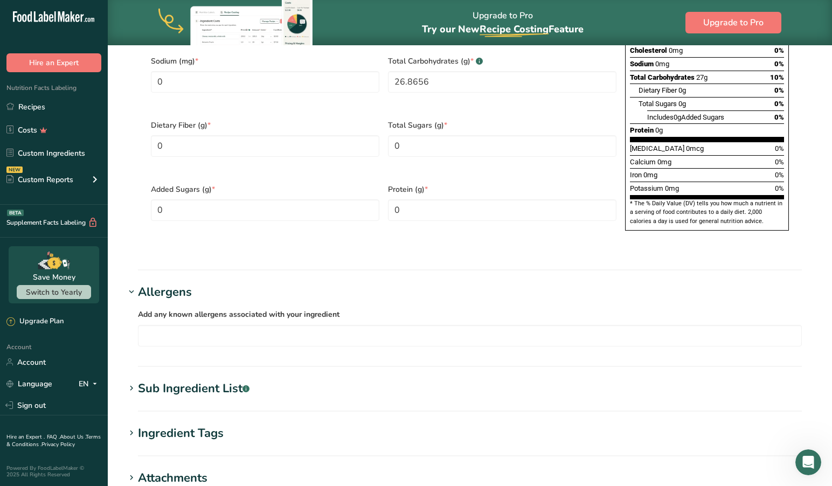
click at [132, 284] on icon at bounding box center [132, 291] width 10 height 15
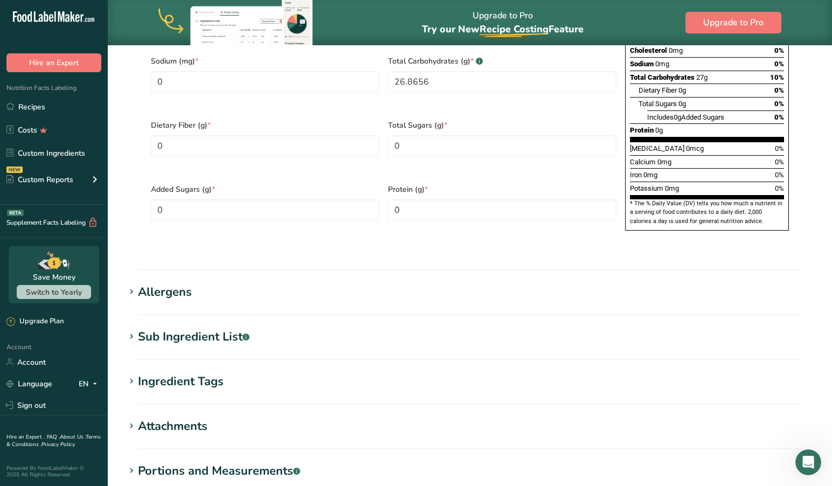
click at [130, 329] on icon at bounding box center [132, 336] width 10 height 15
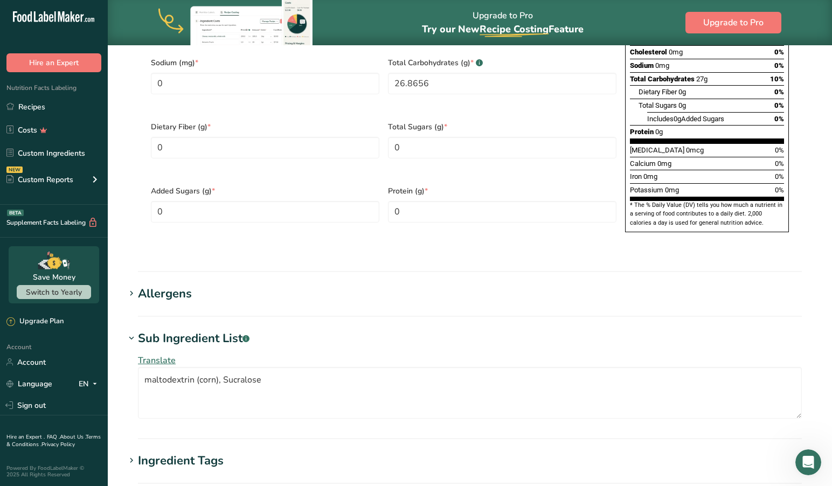
scroll to position [707, 1]
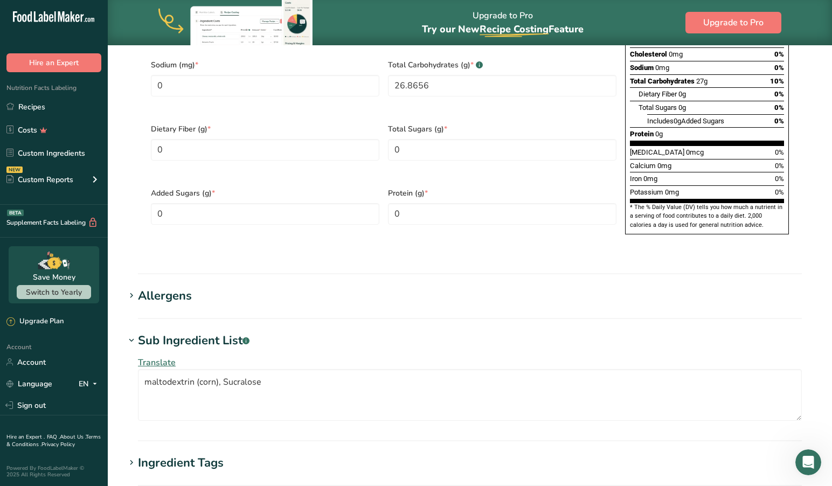
drag, startPoint x: 129, startPoint y: 304, endPoint x: 126, endPoint y: 315, distance: 11.1
click at [129, 333] on icon at bounding box center [132, 340] width 10 height 15
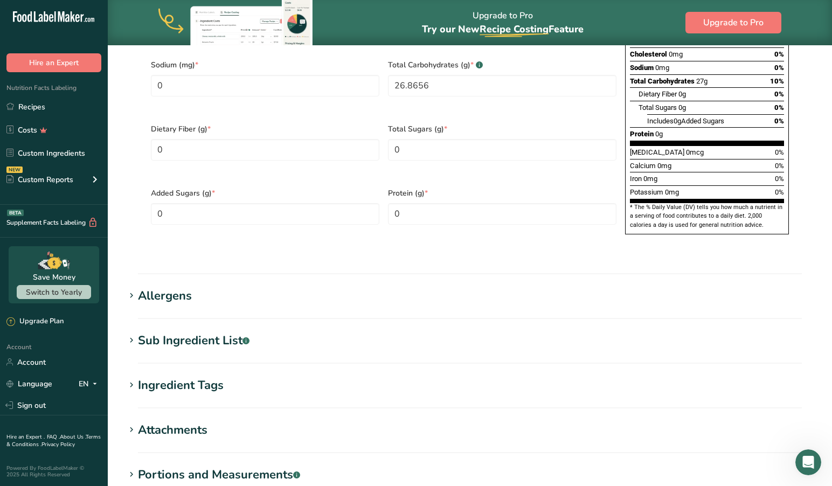
click at [135, 378] on icon at bounding box center [132, 385] width 10 height 15
click at [131, 378] on icon at bounding box center [132, 385] width 10 height 15
click at [132, 422] on icon at bounding box center [132, 429] width 10 height 15
click at [131, 422] on icon at bounding box center [132, 429] width 10 height 15
drag, startPoint x: 133, startPoint y: 442, endPoint x: 148, endPoint y: 426, distance: 22.1
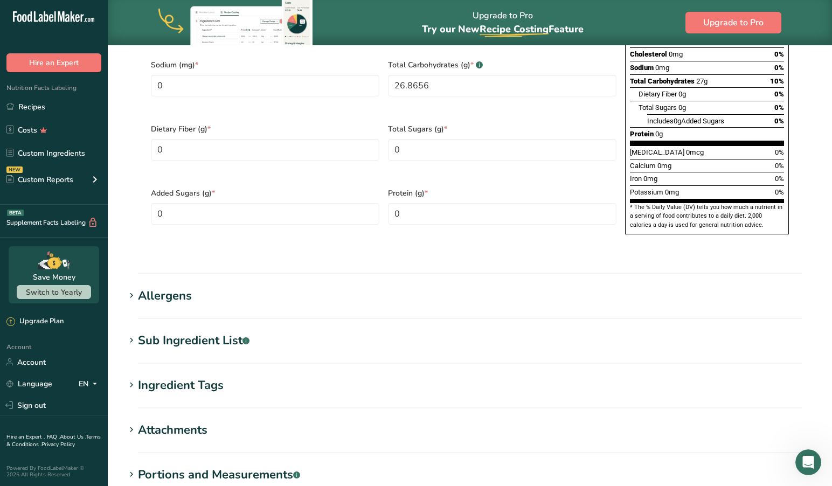
click at [133, 467] on icon at bounding box center [132, 474] width 10 height 15
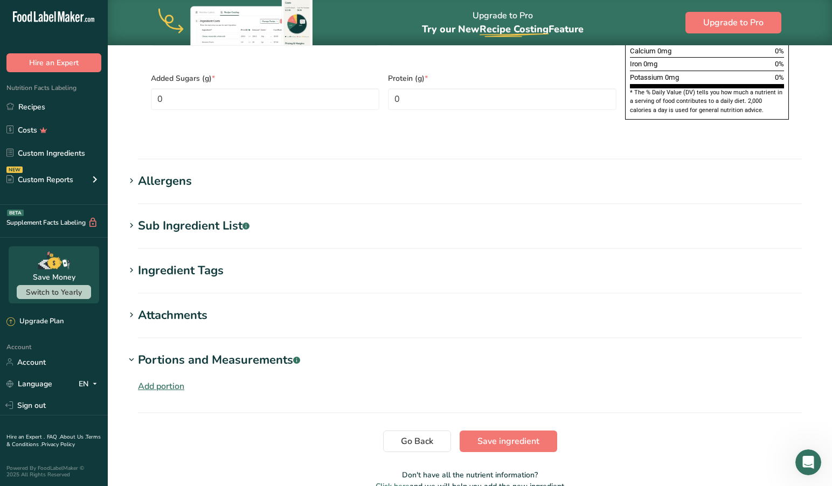
scroll to position [843, 0]
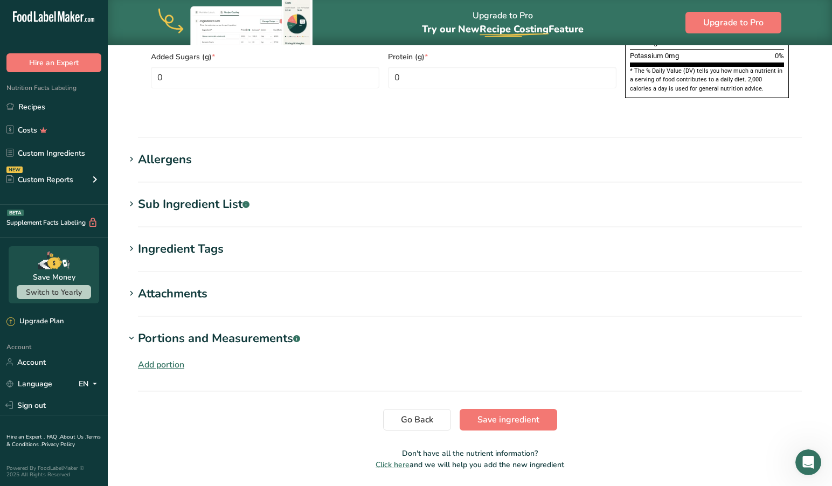
click at [161, 358] on div "Add portion" at bounding box center [161, 364] width 46 height 13
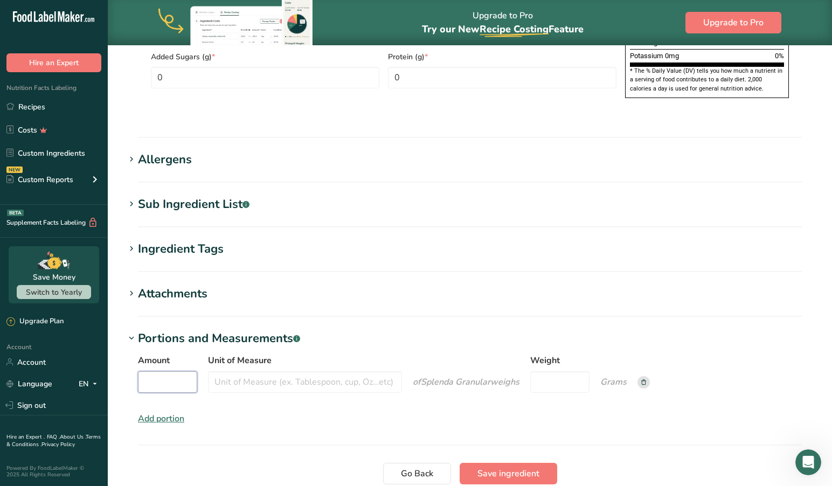
click at [162, 371] on input "Amount" at bounding box center [167, 382] width 59 height 22
type input "1"
click at [283, 371] on input "Unit of Measure" at bounding box center [305, 382] width 194 height 22
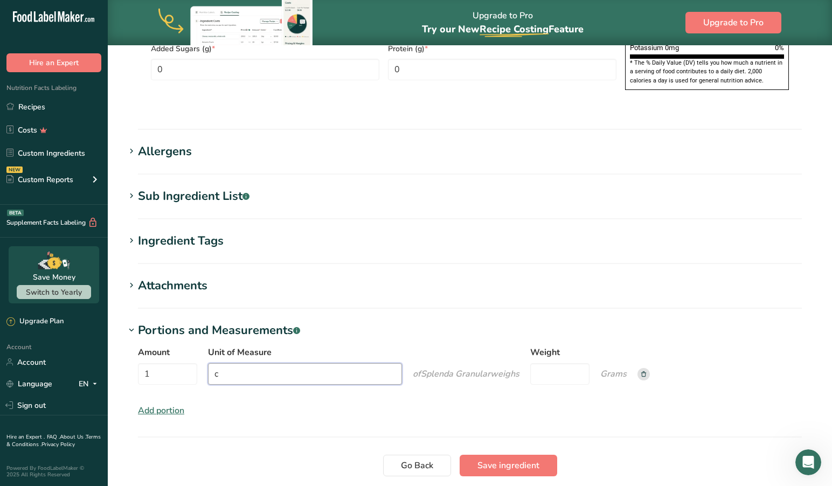
scroll to position [851, 0]
type input "cup"
type input "30"
click at [501, 459] on span "Save ingredient" at bounding box center [508, 465] width 62 height 13
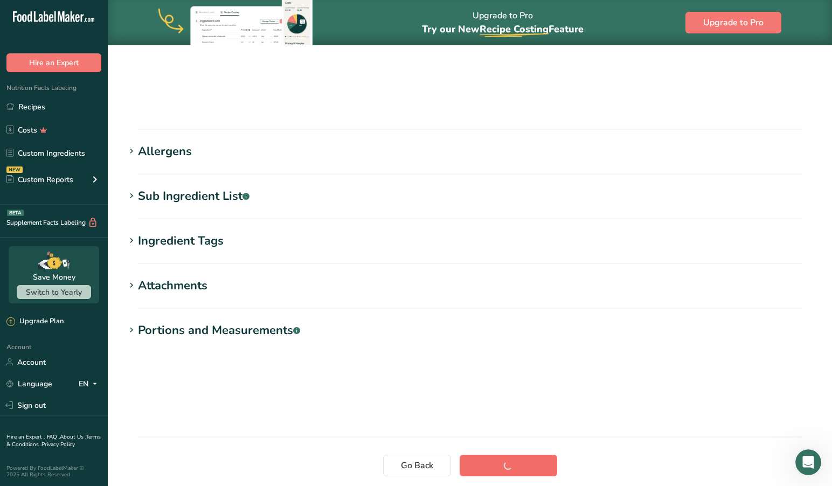
scroll to position [84, 0]
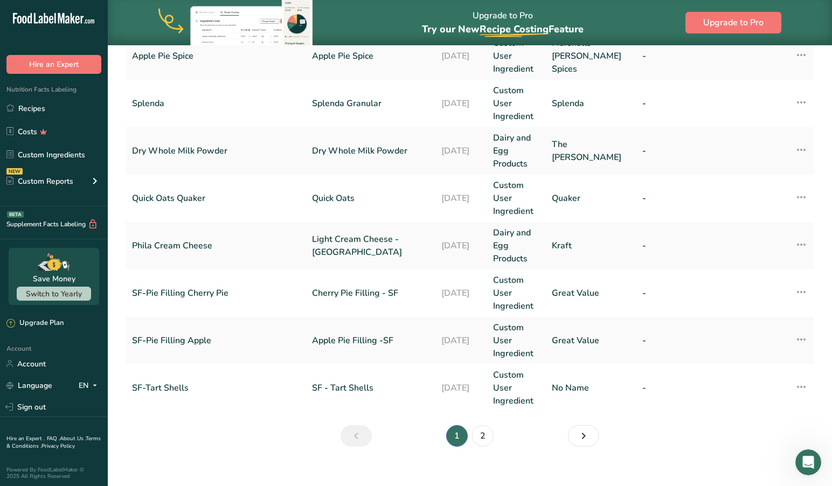
scroll to position [453, 0]
click at [483, 425] on link "2" at bounding box center [483, 436] width 22 height 22
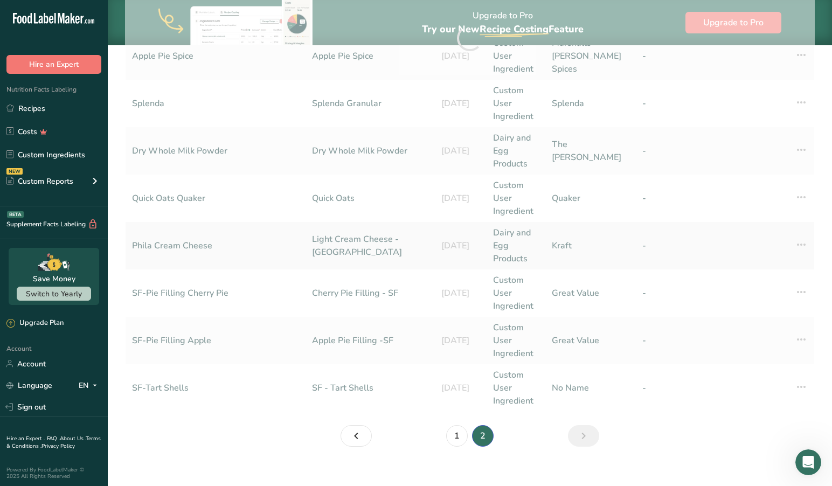
scroll to position [308, 0]
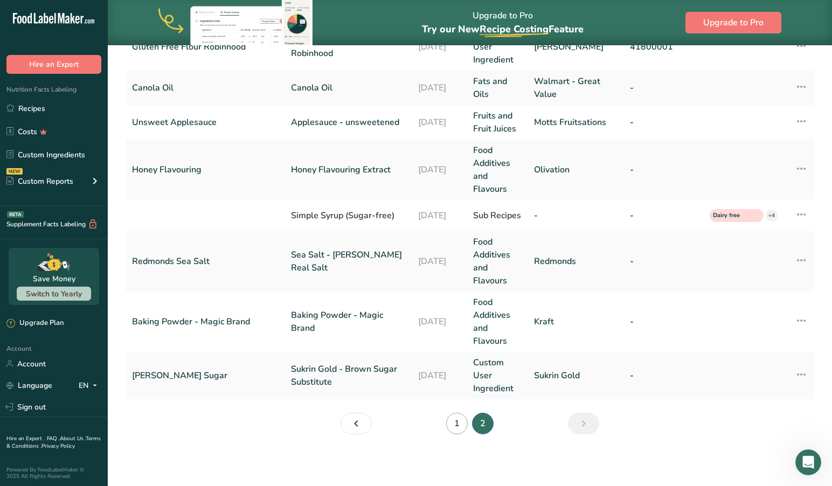
click at [456, 423] on link "1" at bounding box center [457, 424] width 22 height 22
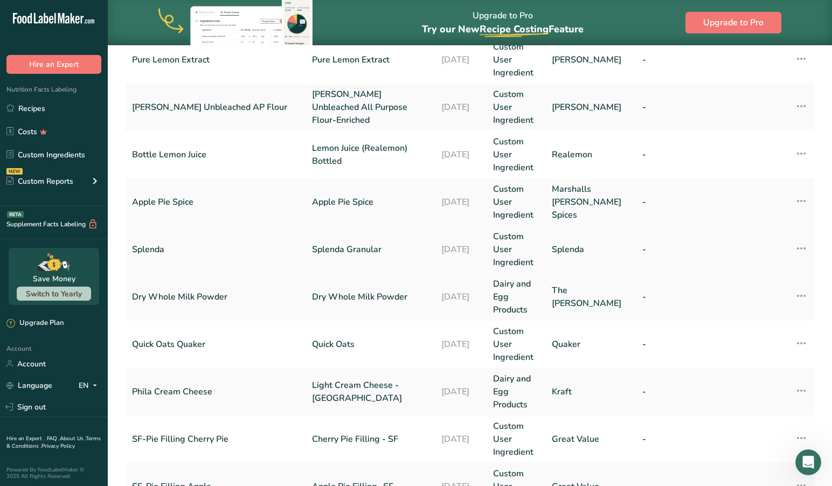
click at [199, 243] on link "Splenda" at bounding box center [215, 249] width 167 height 13
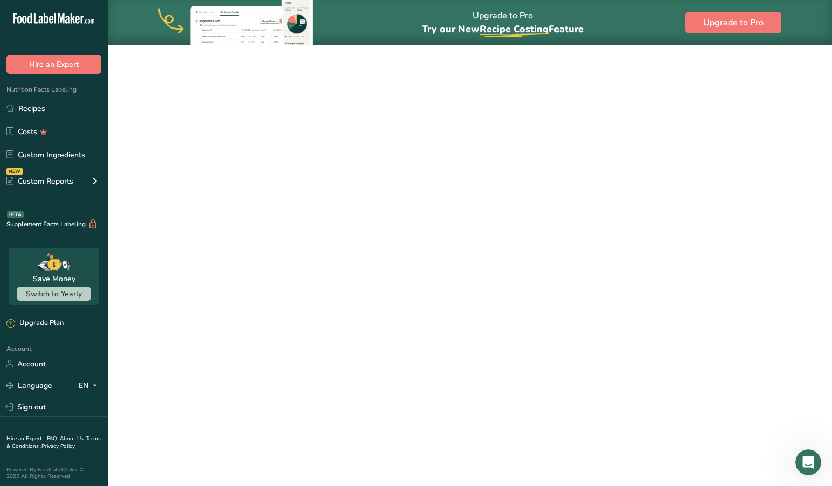
select select "21"
select select "22"
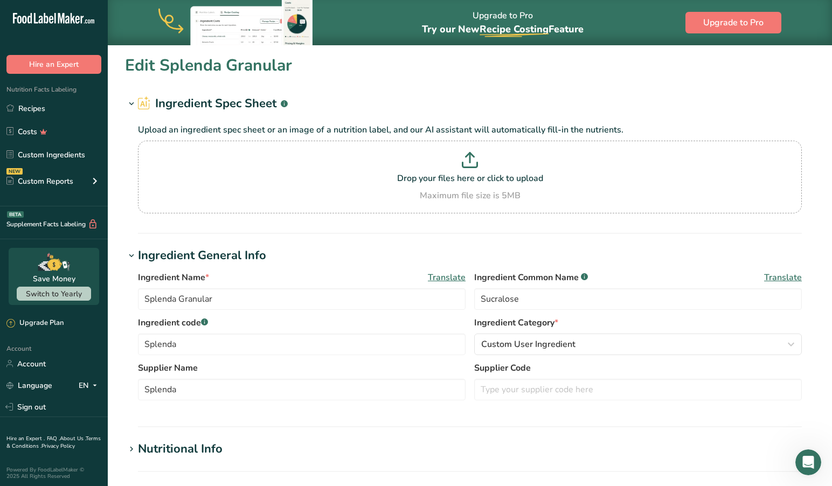
type input "143.284"
type KJ "599.552"
type Fat "0"
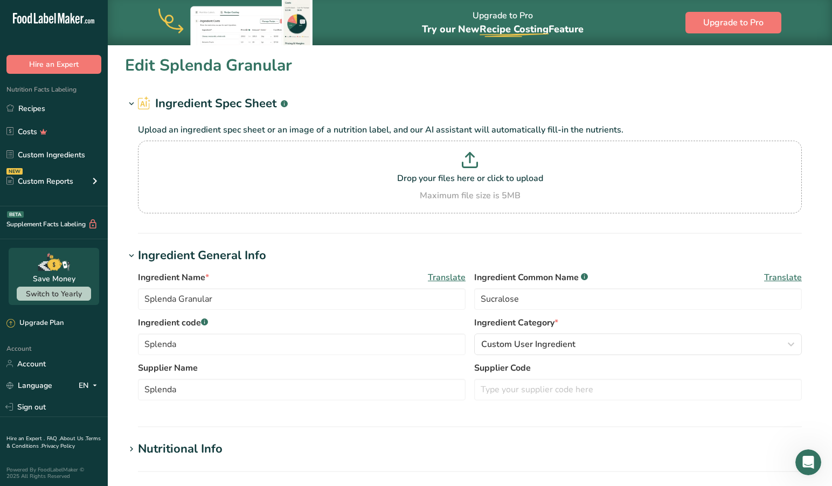
type input "0"
type Carbohydrates "35.821"
type Fiber "0"
type Sugars "0"
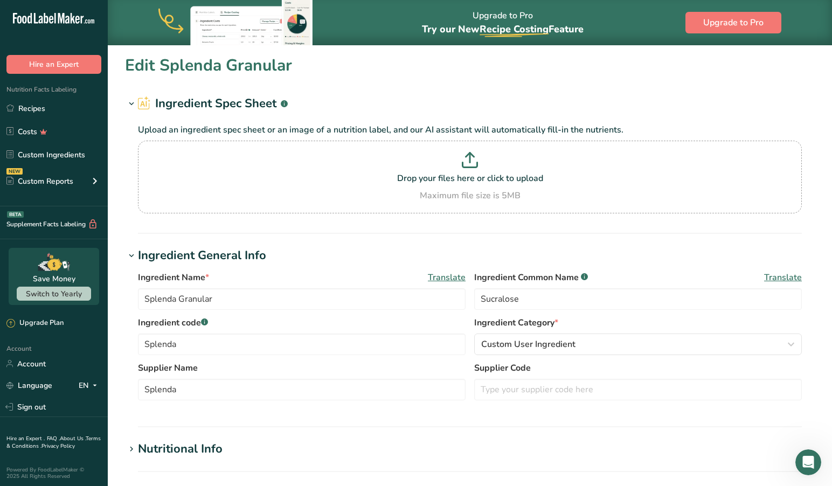
type Sugars "0"
type input "0"
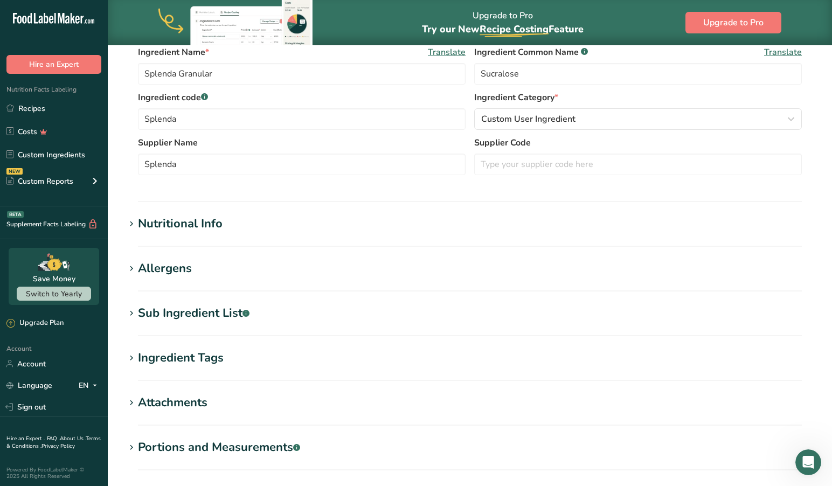
scroll to position [227, 0]
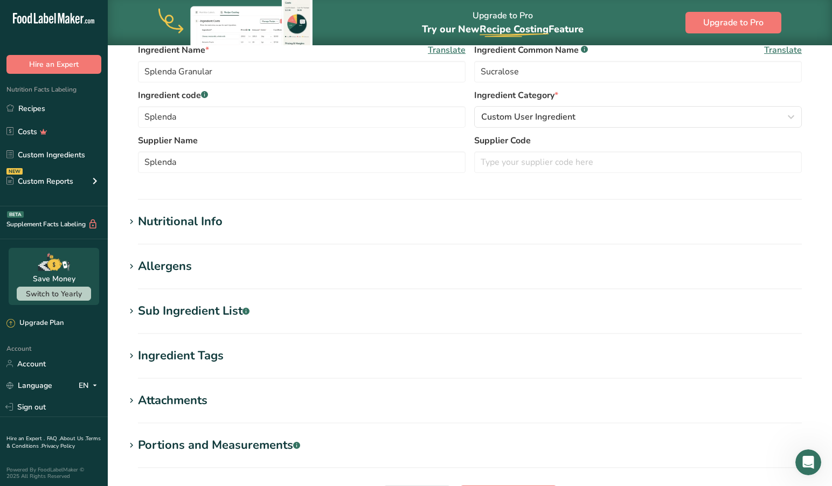
click at [132, 221] on icon at bounding box center [132, 221] width 10 height 15
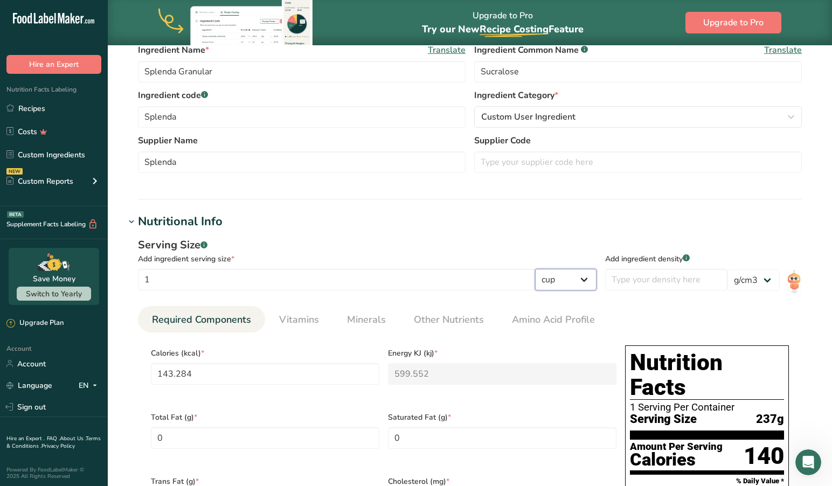
select select "20"
type input "2.9851"
type KJ "12.4909"
type Carbohydrates "0.7463"
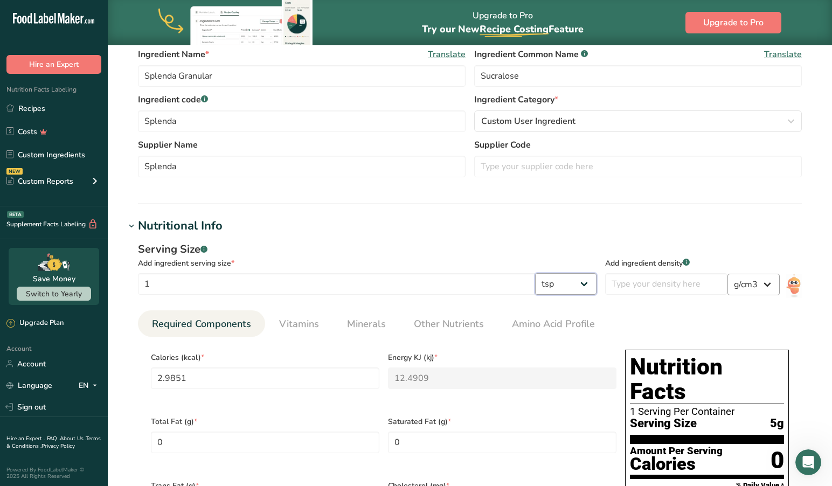
scroll to position [223, 0]
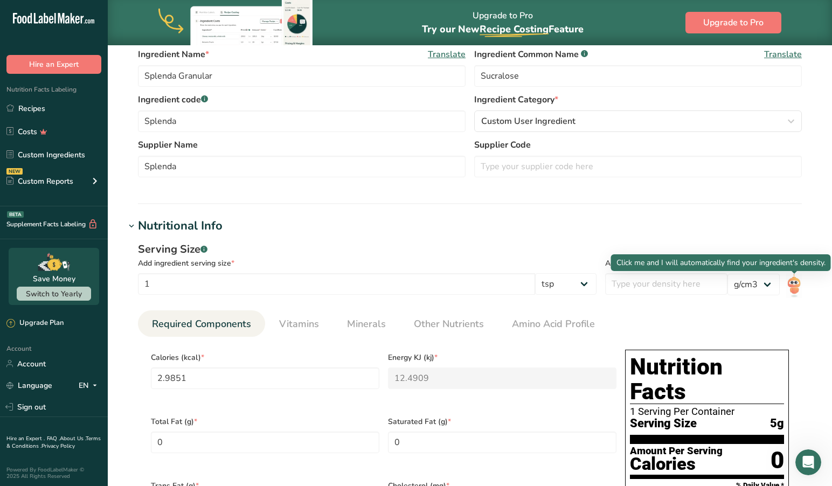
click at [794, 281] on img at bounding box center [794, 286] width 16 height 24
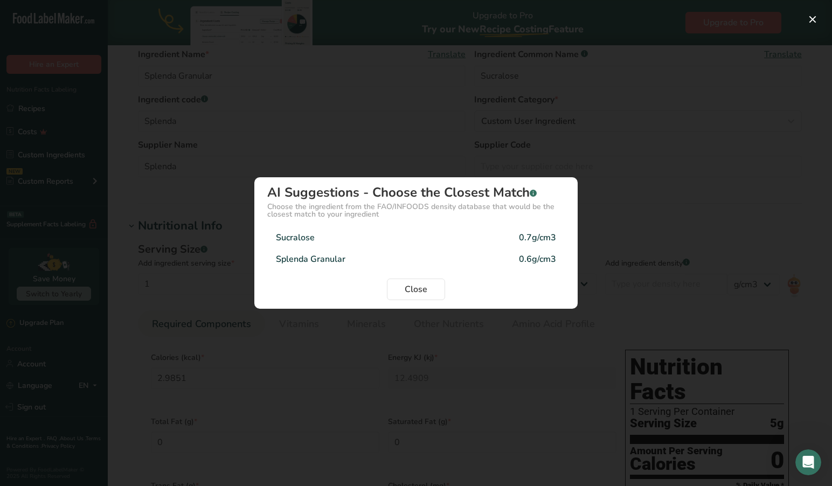
click at [327, 258] on div "Splenda Granular" at bounding box center [310, 259] width 69 height 13
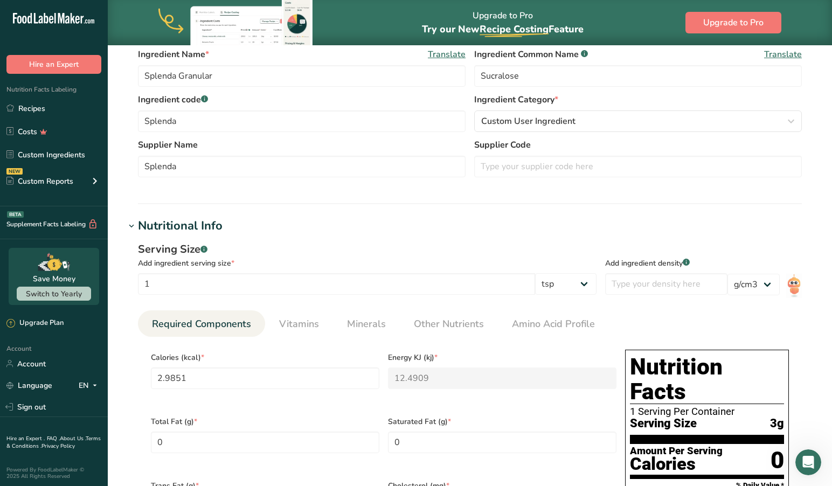
type input "0.6"
type input "1.7911"
type KJ "7.4945"
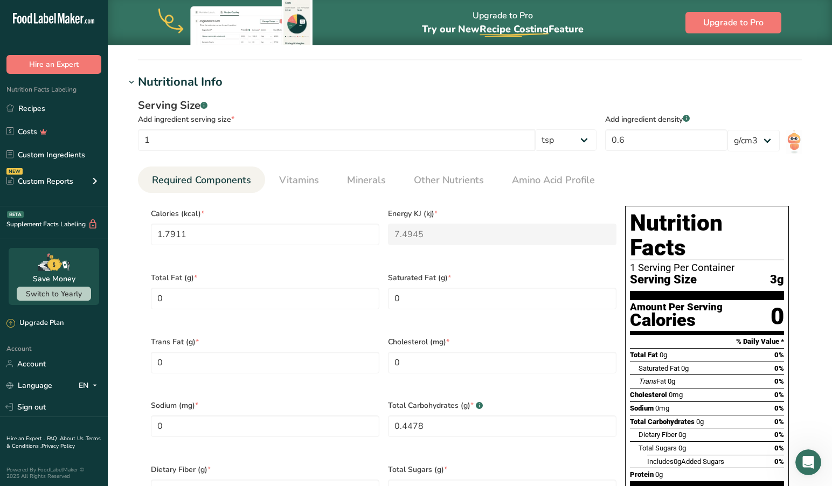
scroll to position [336, 0]
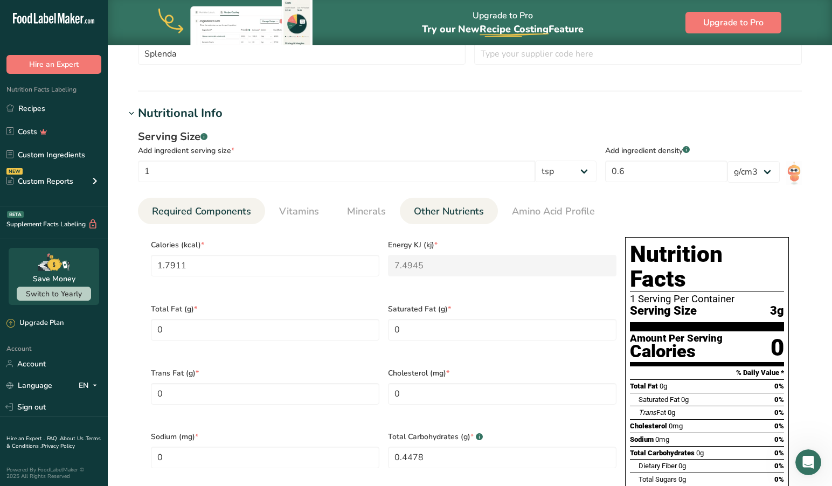
drag, startPoint x: 441, startPoint y: 212, endPoint x: 413, endPoint y: 212, distance: 28.0
click at [441, 212] on span "Other Nutrients" at bounding box center [449, 211] width 70 height 15
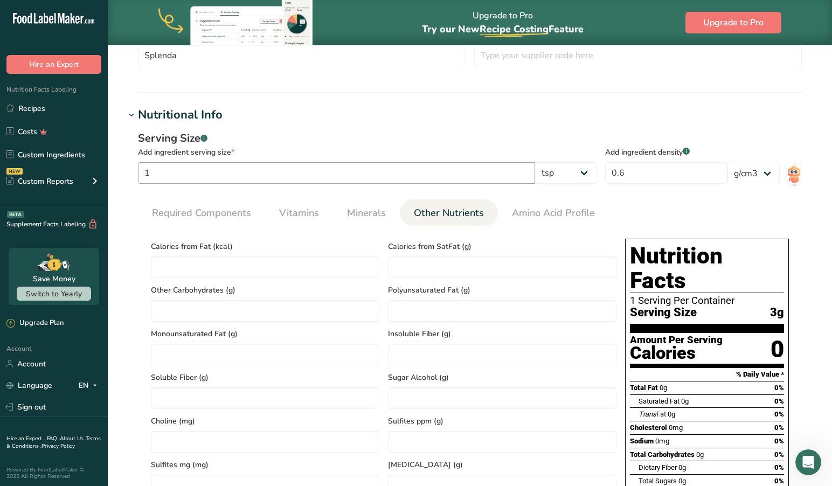
scroll to position [326, 0]
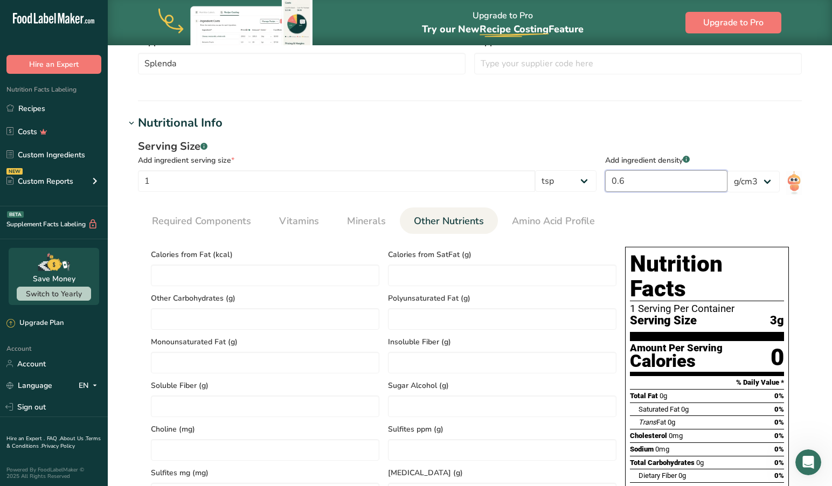
click at [646, 182] on input "0.6" at bounding box center [666, 181] width 122 height 22
click at [749, 209] on ul "Required Components Vitamins Minerals Other Nutrients Amino Acid Profile" at bounding box center [470, 220] width 664 height 26
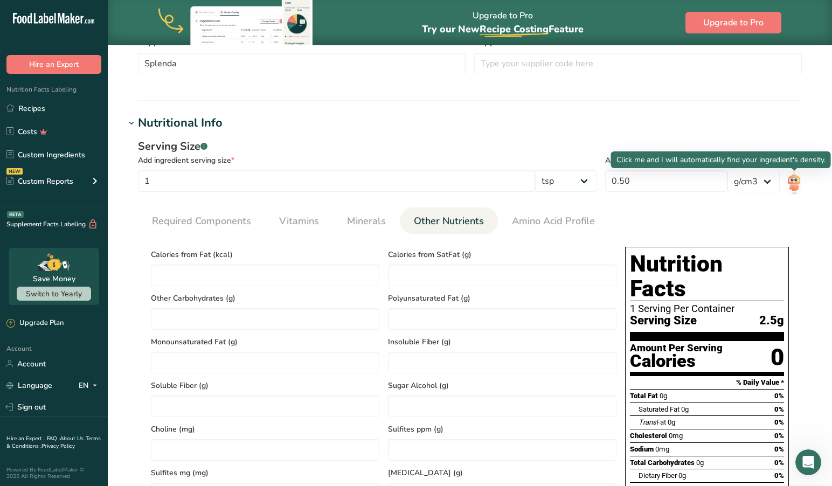
click at [791, 183] on img at bounding box center [794, 183] width 16 height 24
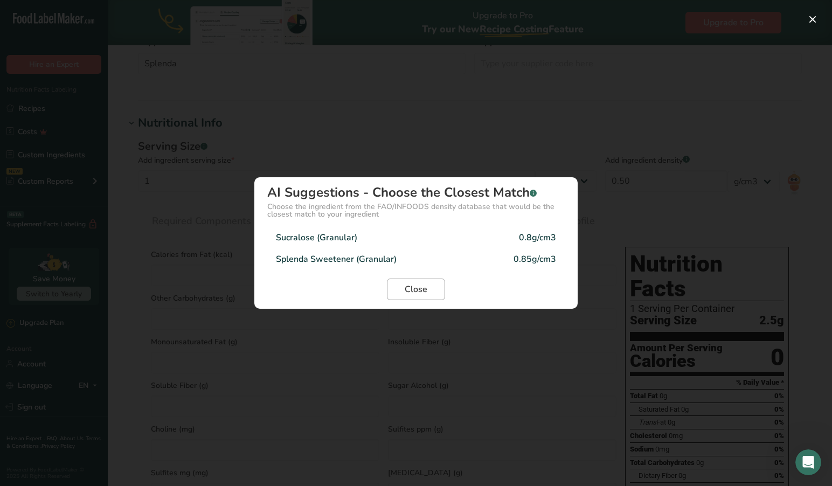
click at [422, 287] on span "Close" at bounding box center [415, 289] width 23 height 13
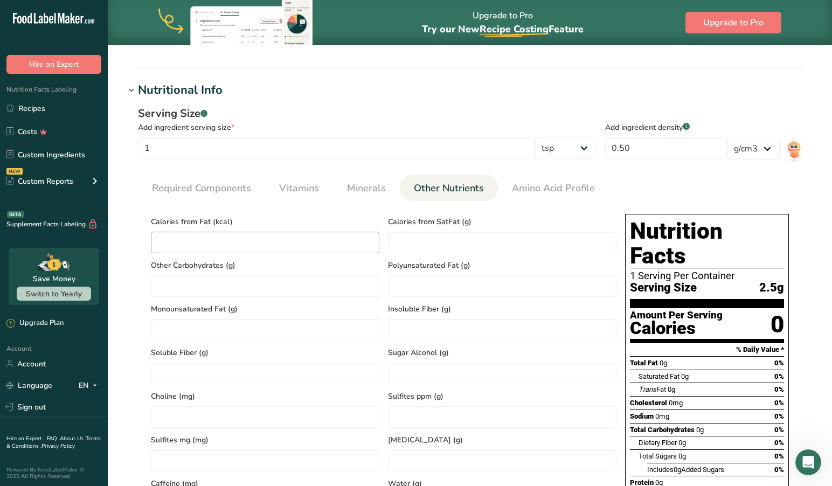
scroll to position [359, 0]
click at [197, 238] on Fat "number" at bounding box center [265, 243] width 228 height 22
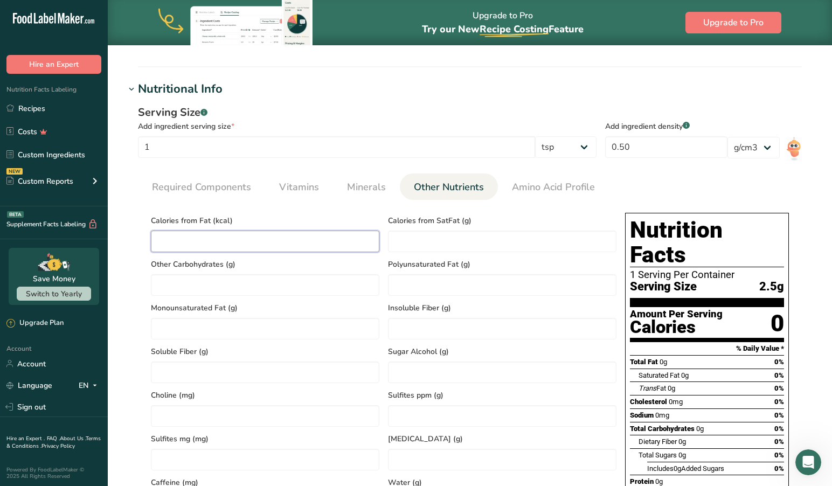
scroll to position [360, 0]
click at [361, 210] on div "Calories from Fat (kcal) 96" at bounding box center [264, 230] width 237 height 44
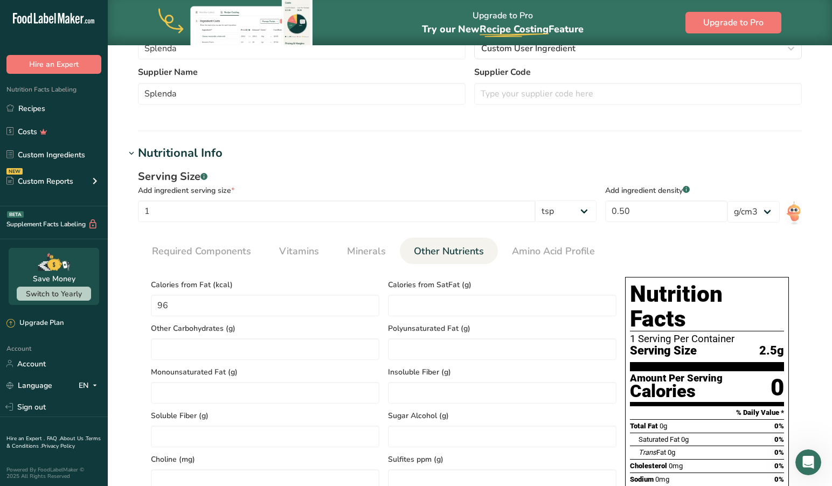
scroll to position [293, 0]
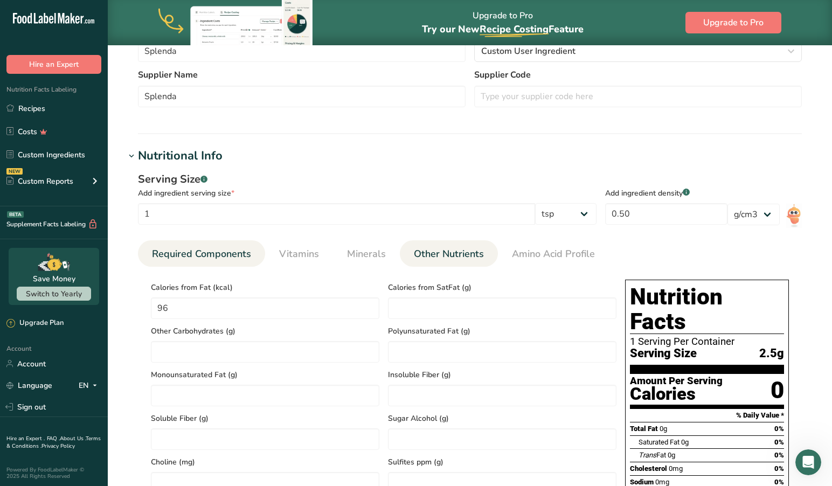
click at [179, 252] on span "Required Components" at bounding box center [201, 254] width 99 height 15
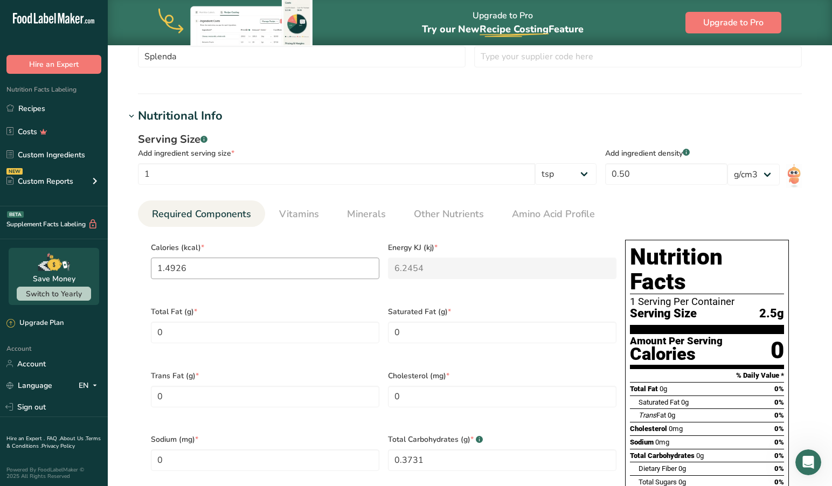
scroll to position [334, 0]
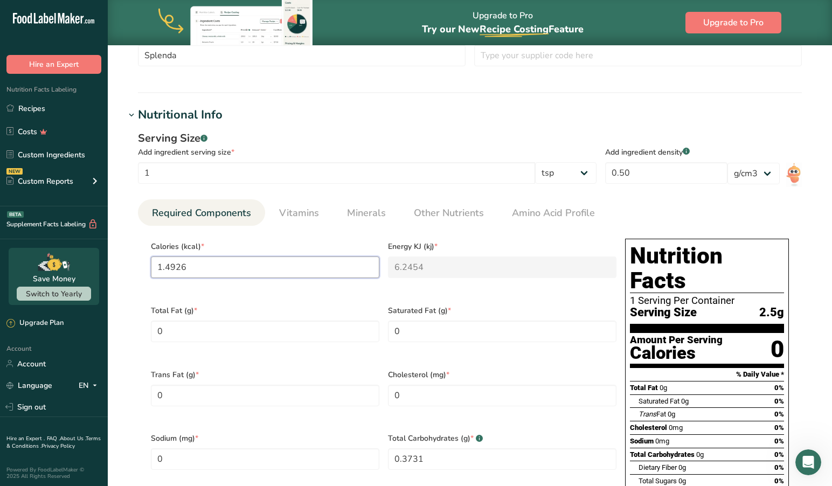
drag, startPoint x: 214, startPoint y: 268, endPoint x: 121, endPoint y: 262, distance: 93.9
click at [121, 262] on section "Edit Splenda Granular Ingredient Spec Sheet .a-a{fill:#347362;}.b-a{fill:#fff;}…" at bounding box center [470, 339] width 724 height 1256
click at [177, 170] on input "1" at bounding box center [336, 173] width 397 height 22
drag, startPoint x: 172, startPoint y: 178, endPoint x: 130, endPoint y: 175, distance: 42.1
click at [130, 175] on div "Serving Size .a-a{fill:#347362;}.b-a{fill:#fff;} Add ingredient serving size * …" at bounding box center [469, 378] width 689 height 509
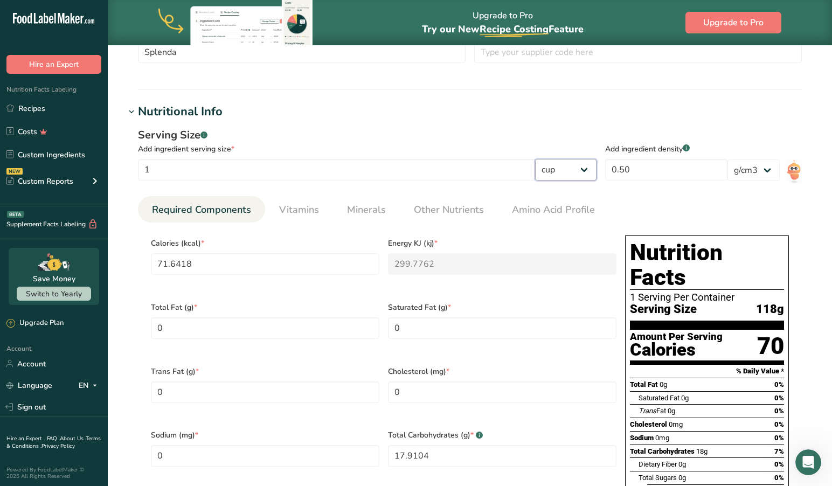
scroll to position [337, 0]
drag, startPoint x: 221, startPoint y: 263, endPoint x: 121, endPoint y: 260, distance: 100.2
click at [121, 260] on section "Edit Splenda Granular Ingredient Spec Sheet .a-a{fill:#347362;}.b-a{fill:#fff;}…" at bounding box center [470, 336] width 724 height 1256
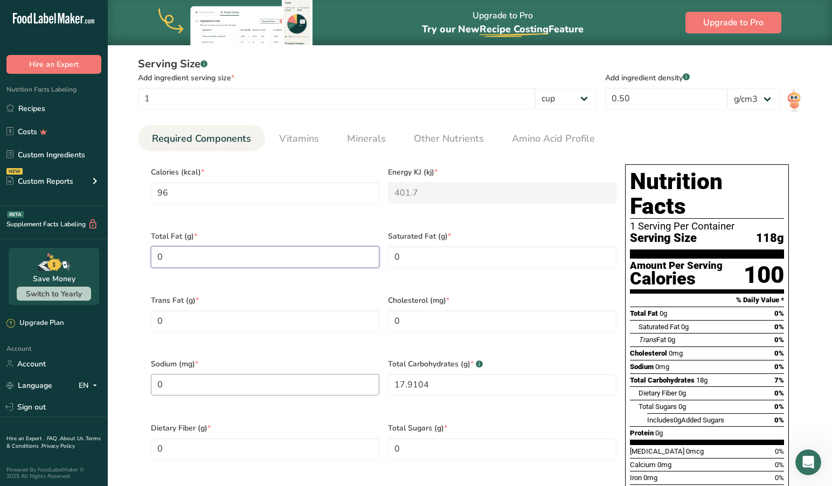
scroll to position [412, 0]
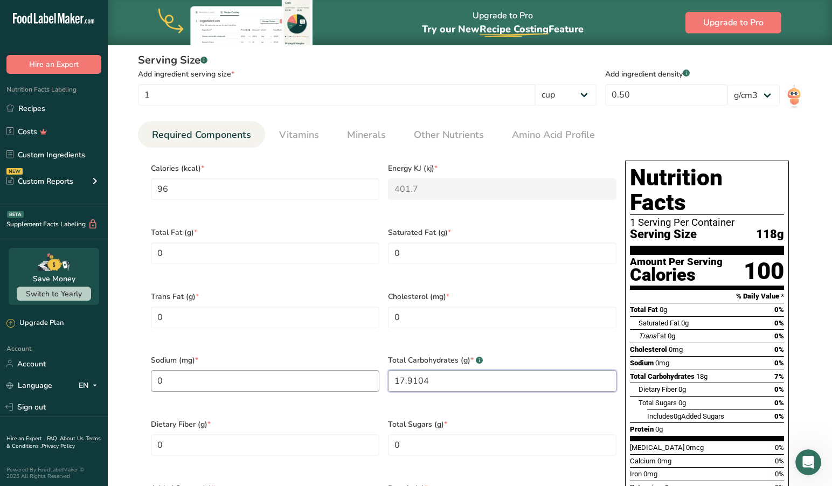
drag, startPoint x: 456, startPoint y: 367, endPoint x: 363, endPoint y: 364, distance: 93.2
click at [363, 364] on div "Calories (kcal) * 96 Energy KJ (kj) * 401.7 Total Fat (g) * 0 Saturated Fat (g)…" at bounding box center [383, 348] width 474 height 384
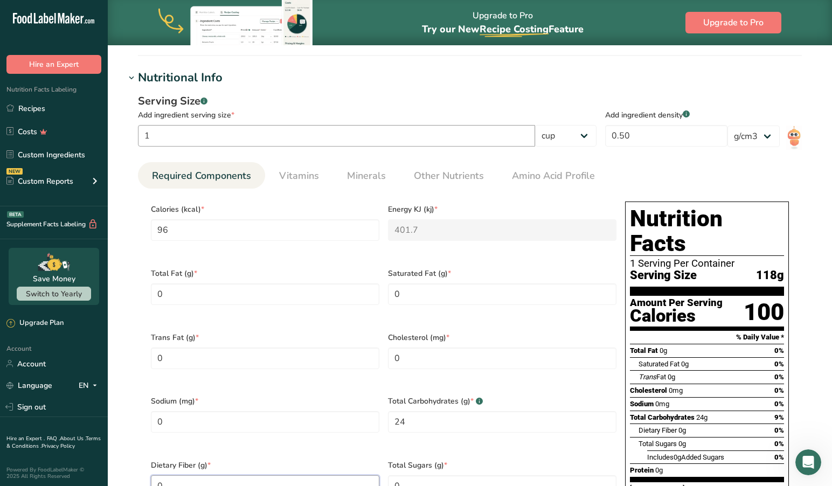
scroll to position [371, 0]
click at [452, 176] on span "Other Nutrients" at bounding box center [449, 176] width 70 height 15
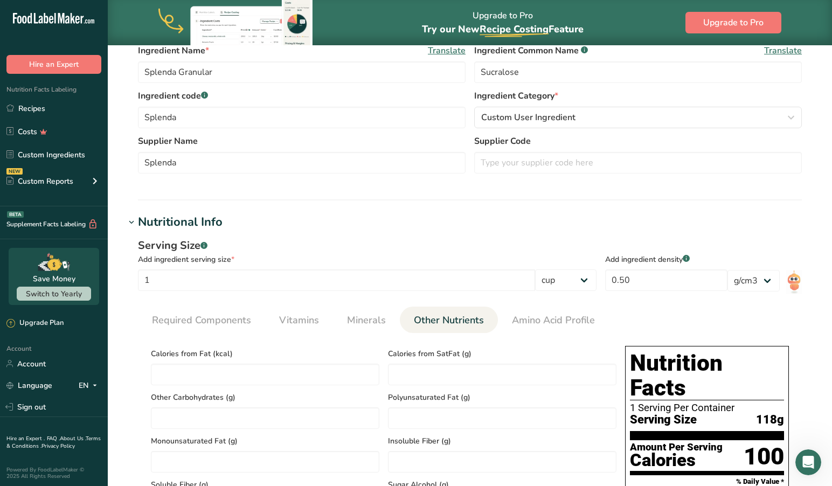
scroll to position [330, 0]
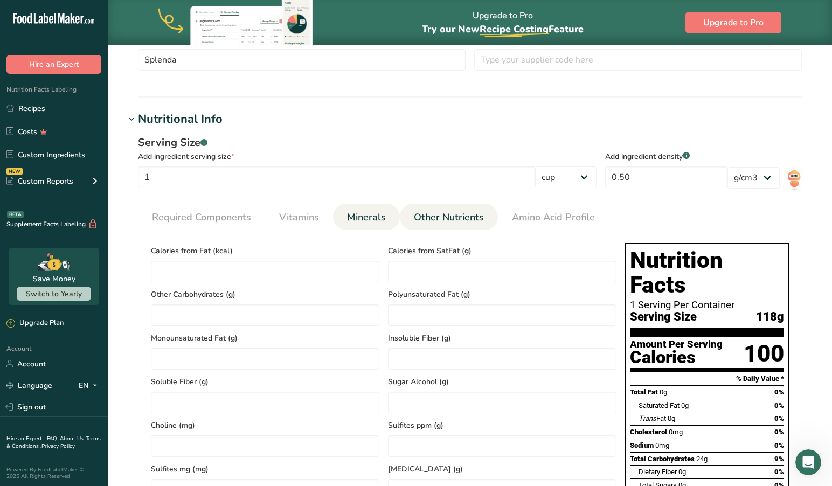
click at [353, 215] on span "Minerals" at bounding box center [366, 217] width 39 height 15
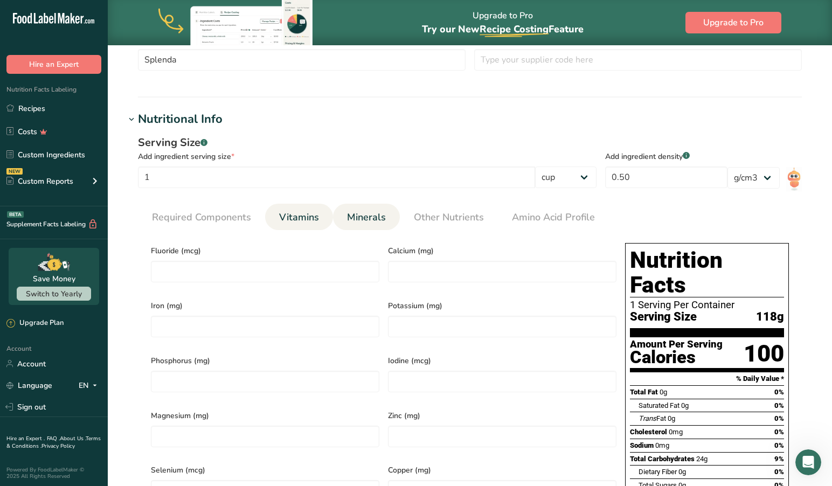
click at [300, 219] on span "Vitamins" at bounding box center [299, 217] width 40 height 15
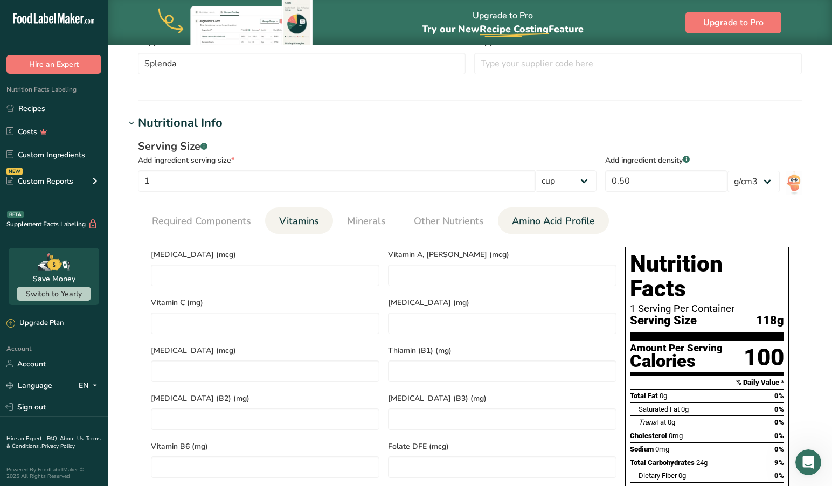
drag, startPoint x: 560, startPoint y: 222, endPoint x: 536, endPoint y: 224, distance: 23.7
click at [560, 222] on span "Amino Acid Profile" at bounding box center [553, 221] width 83 height 15
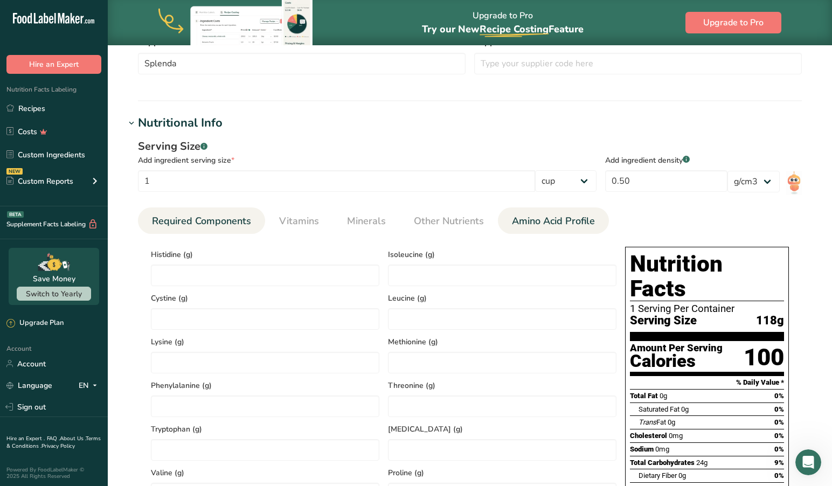
click at [210, 217] on span "Required Components" at bounding box center [201, 221] width 99 height 15
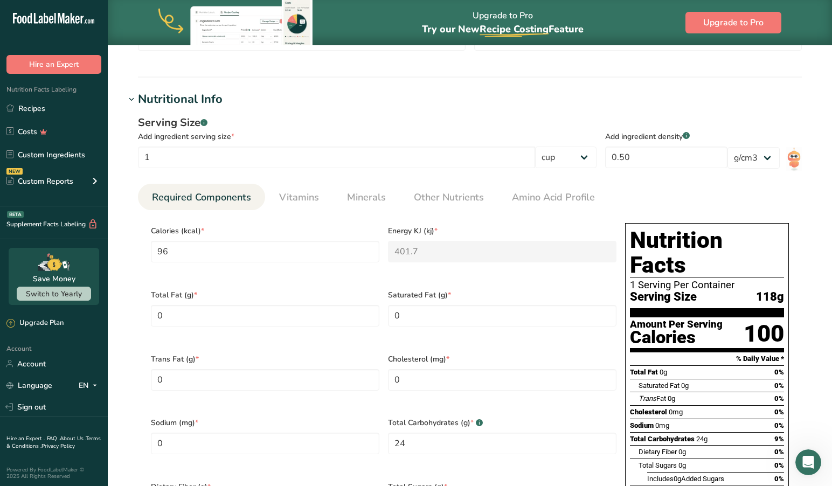
scroll to position [350, 0]
drag, startPoint x: 648, startPoint y: 159, endPoint x: 622, endPoint y: 156, distance: 26.5
click at [591, 156] on section "Serving Size .a-a{fill:#347362;}.b-a{fill:#fff;} Add ingredient serving size * …" at bounding box center [470, 145] width 664 height 60
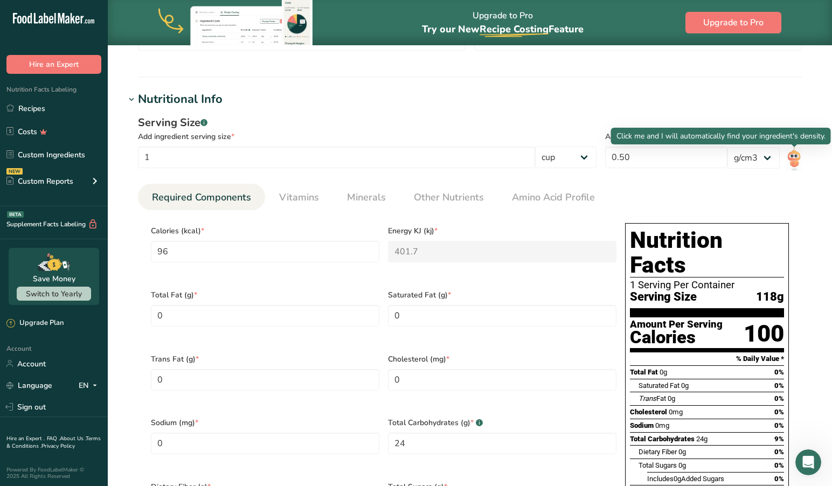
click at [794, 157] on img at bounding box center [794, 159] width 16 height 24
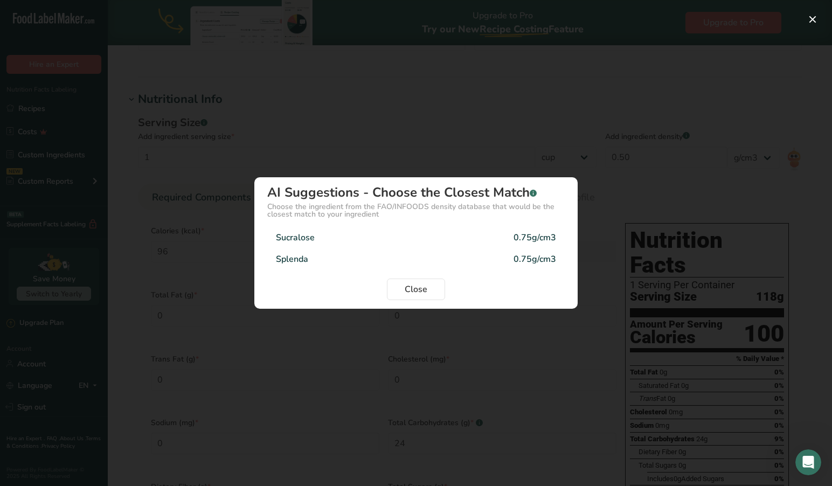
click at [298, 256] on div "Splenda" at bounding box center [292, 259] width 32 height 13
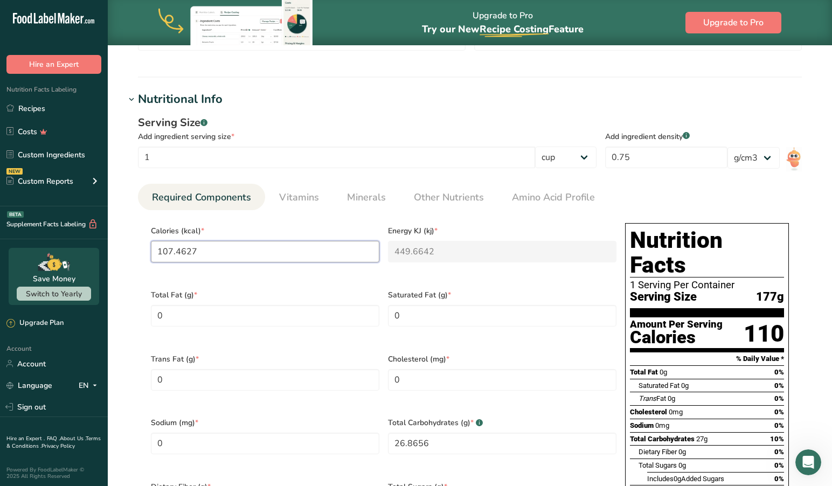
drag, startPoint x: 206, startPoint y: 249, endPoint x: 104, endPoint y: 243, distance: 102.5
click at [104, 243] on div ".a-20{fill:#fff;} Hire an Expert Nutrition Facts Labeling Recipes Costs Custom …" at bounding box center [416, 317] width 832 height 1335
click at [310, 283] on div "Total Fat (g) * 0" at bounding box center [264, 315] width 237 height 64
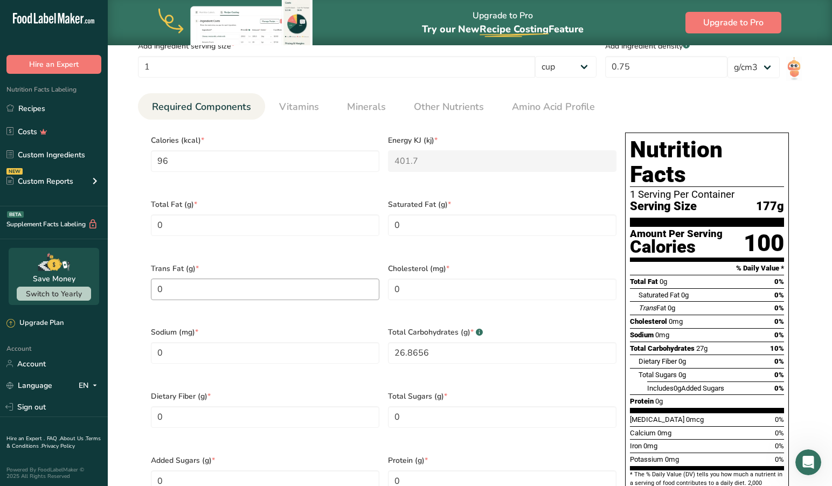
scroll to position [441, 0]
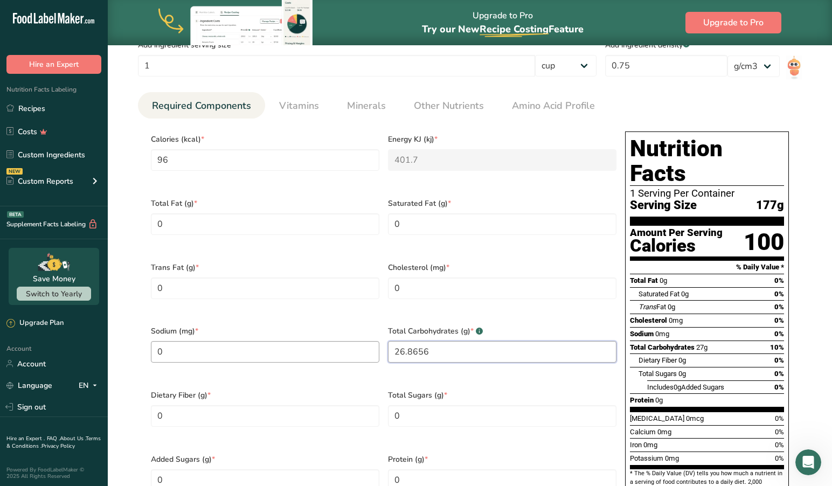
drag, startPoint x: 429, startPoint y: 338, endPoint x: 340, endPoint y: 329, distance: 89.3
click at [340, 329] on div "Calories (kcal) * 96 Energy KJ (kj) * 401.7 Total Fat (g) * 0 Saturated Fat (g)…" at bounding box center [383, 319] width 474 height 384
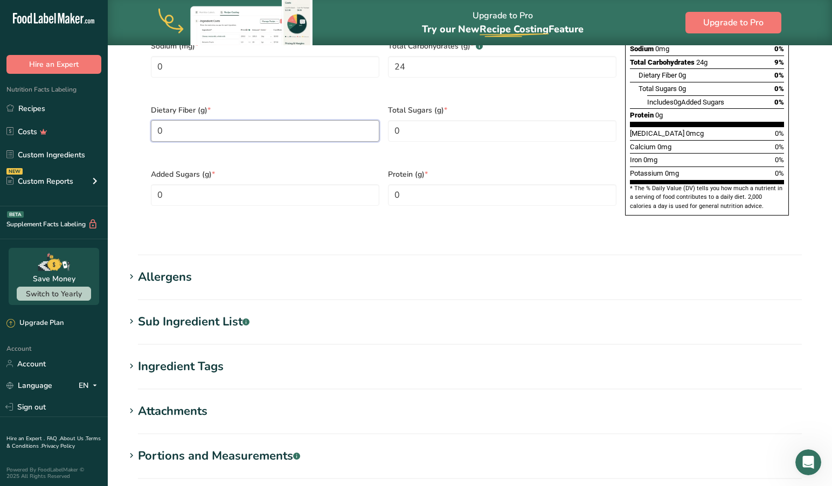
scroll to position [721, 0]
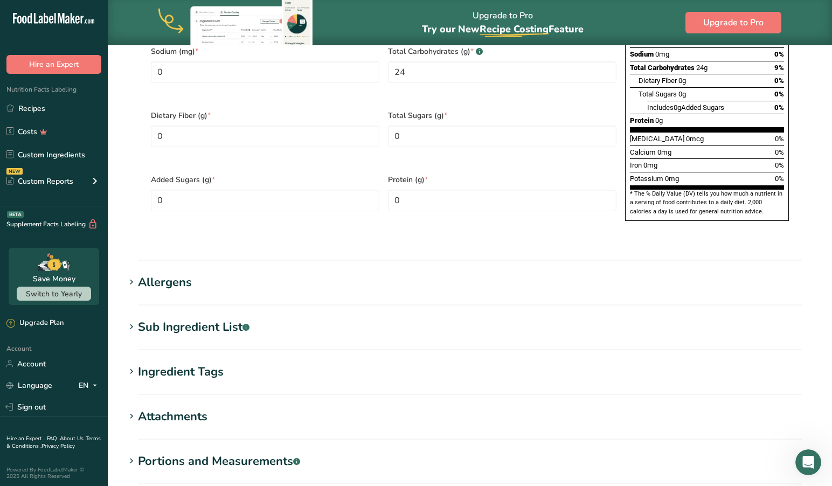
click at [132, 275] on icon at bounding box center [132, 282] width 10 height 15
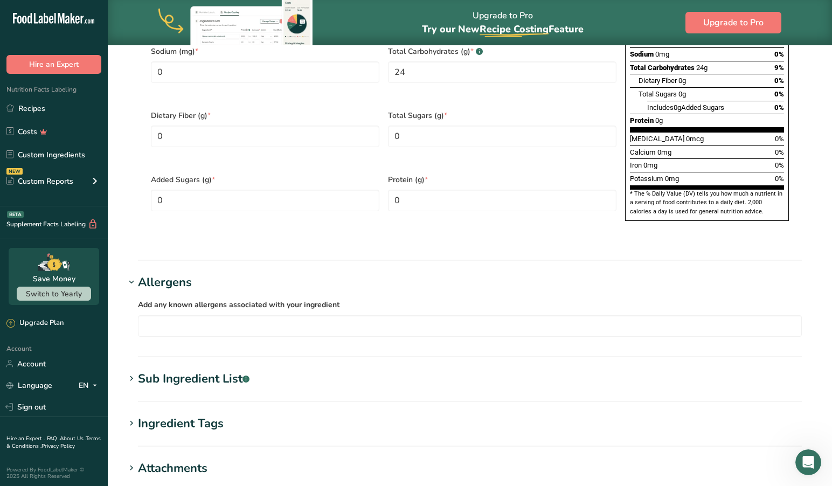
click at [131, 275] on icon at bounding box center [132, 282] width 10 height 15
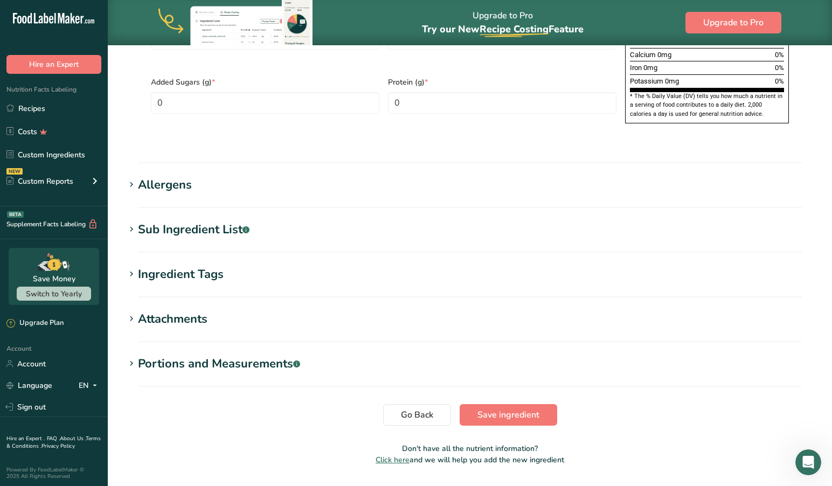
scroll to position [818, 0]
click at [130, 357] on icon at bounding box center [132, 364] width 10 height 15
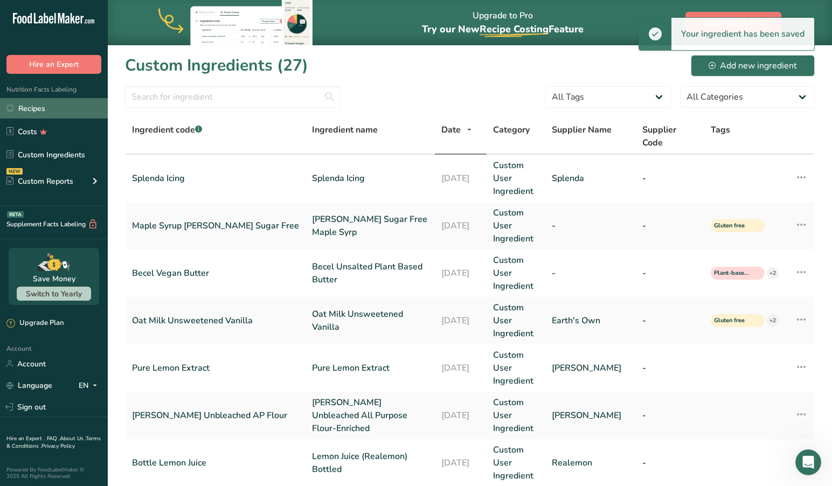
click at [36, 106] on link "Recipes" at bounding box center [54, 108] width 108 height 20
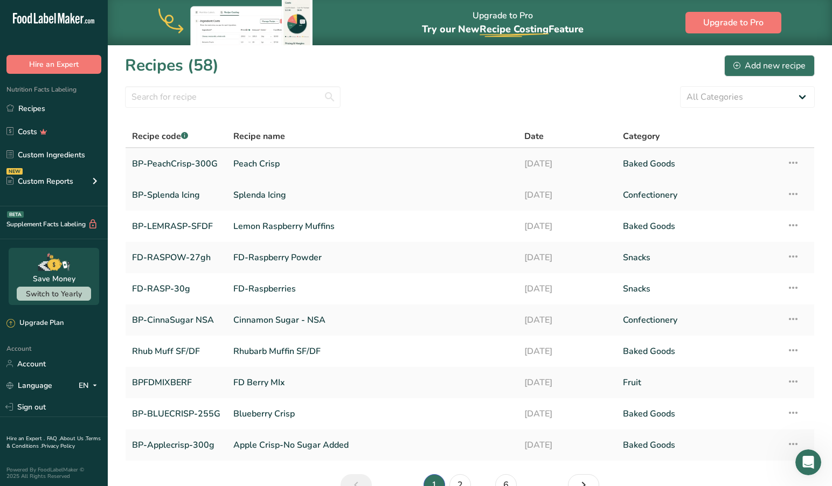
click at [160, 163] on link "BP-PeachCrisp-300G" at bounding box center [176, 163] width 88 height 23
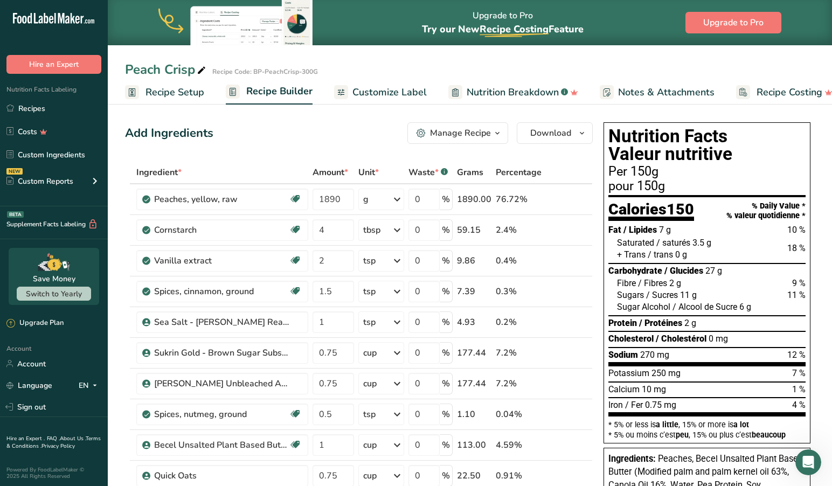
click at [169, 87] on span "Recipe Setup" at bounding box center [174, 92] width 59 height 15
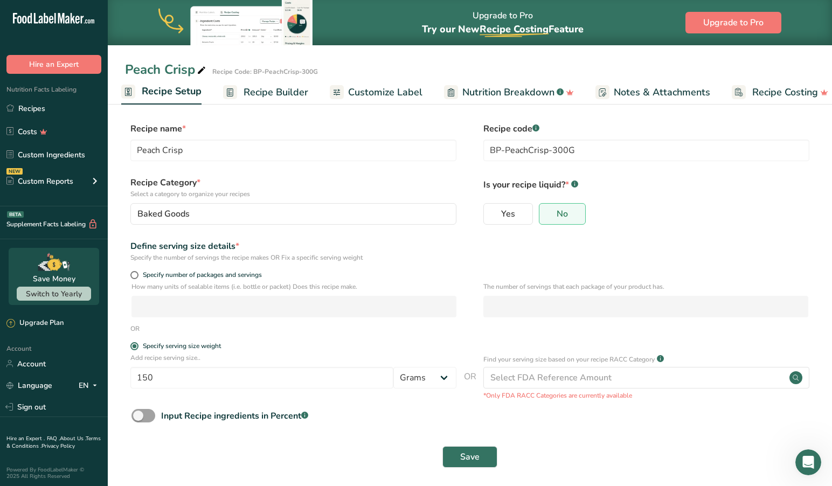
drag, startPoint x: 137, startPoint y: 274, endPoint x: 125, endPoint y: 281, distance: 14.0
click at [137, 274] on span at bounding box center [134, 275] width 8 height 8
click at [137, 274] on input "Specify number of packages and servings" at bounding box center [133, 274] width 7 height 7
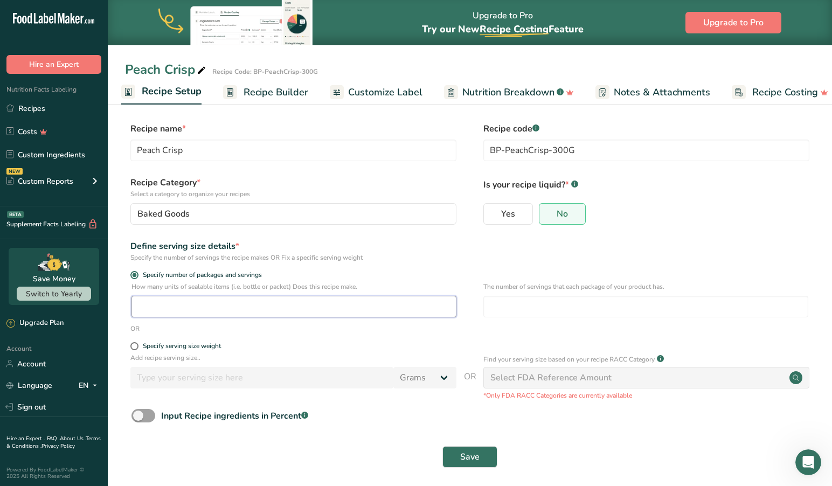
click at [167, 310] on input "number" at bounding box center [293, 307] width 325 height 22
click at [471, 457] on span "Save" at bounding box center [469, 456] width 19 height 13
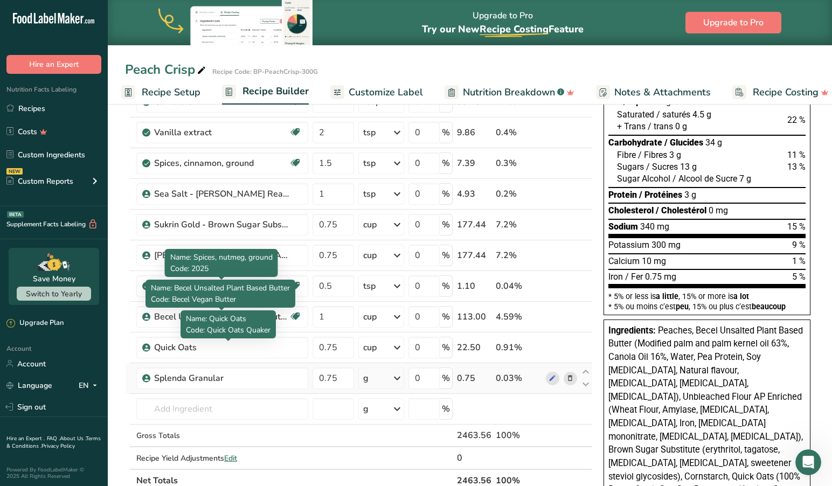
scroll to position [128, 0]
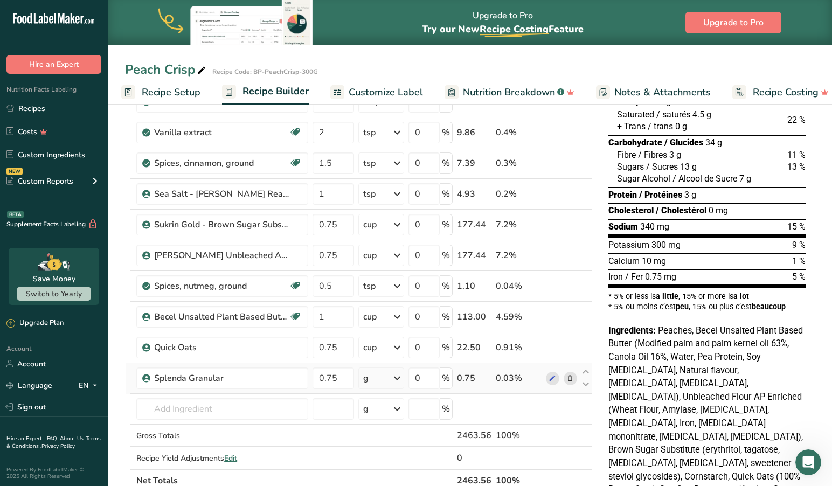
click at [397, 375] on icon at bounding box center [396, 377] width 13 height 19
click at [384, 414] on div "1 cup" at bounding box center [410, 415] width 90 height 16
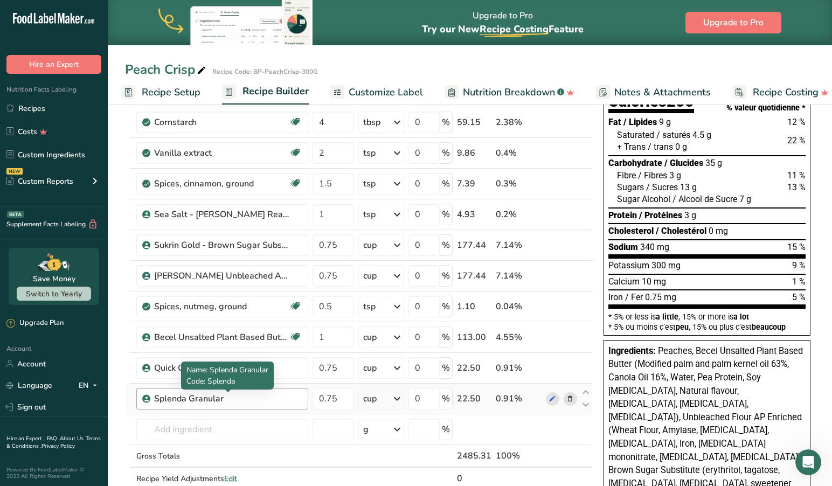
scroll to position [108, 0]
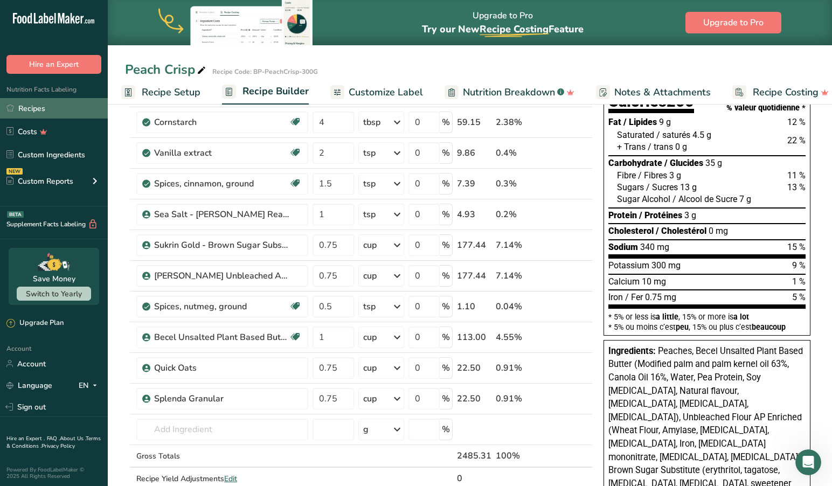
click at [39, 109] on link "Recipes" at bounding box center [54, 108] width 108 height 20
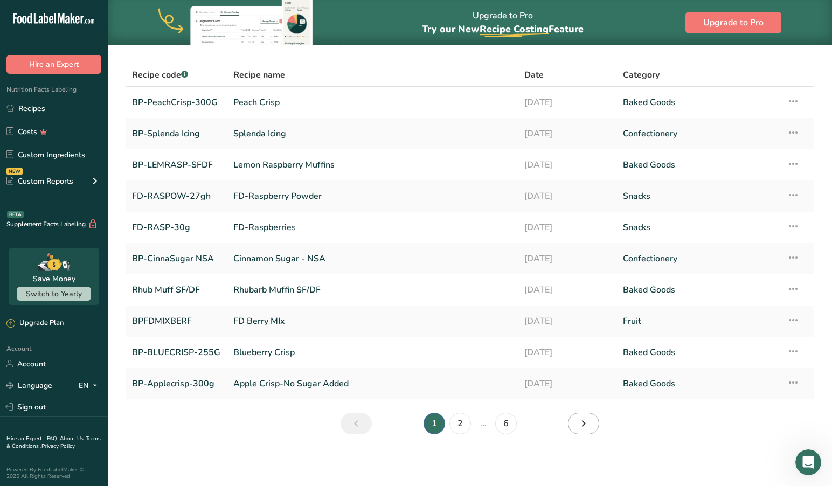
scroll to position [61, 0]
drag, startPoint x: 46, startPoint y: 158, endPoint x: 84, endPoint y: 118, distance: 55.3
click at [101, 103] on body ".a-20{fill:#fff;} Hire an Expert Nutrition Facts Labeling Recipes Costs Custom …" at bounding box center [416, 212] width 832 height 547
click at [45, 155] on link "Custom Ingredients" at bounding box center [54, 154] width 108 height 20
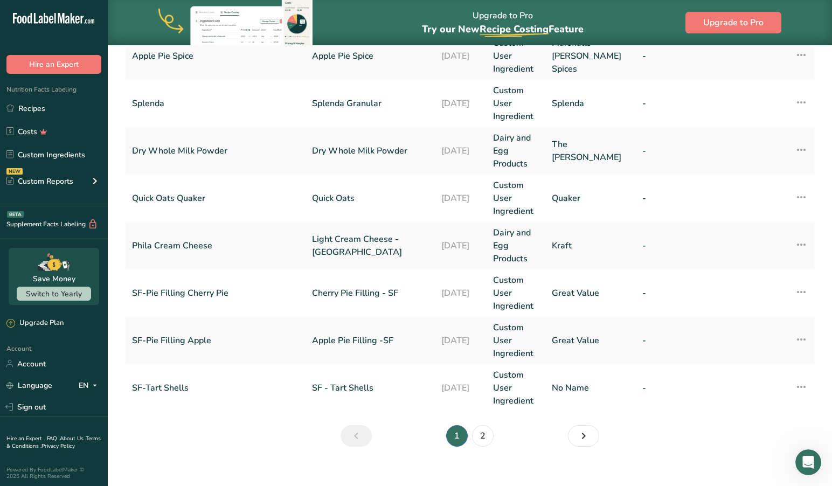
scroll to position [453, 0]
click at [481, 425] on link "2" at bounding box center [483, 436] width 22 height 22
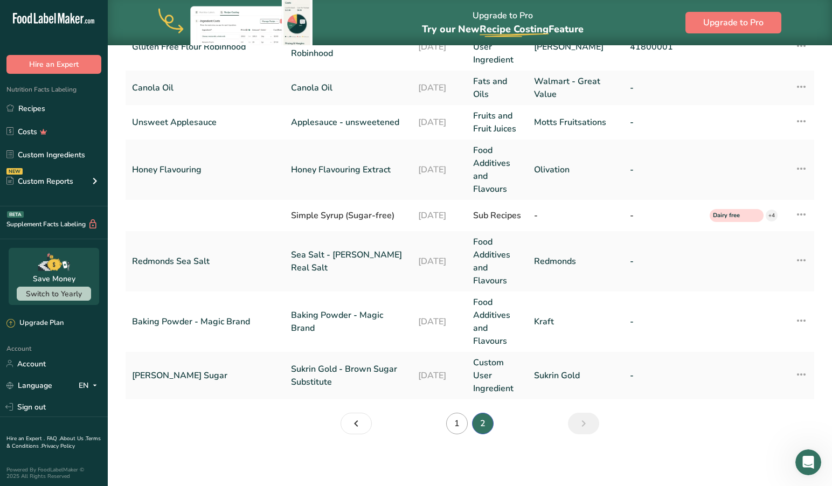
scroll to position [308, 0]
click at [263, 423] on section "Custom Ingredients (27) Add new ingredient All Tags Source of Antioxidants [MED…" at bounding box center [470, 94] width 724 height 715
click at [195, 376] on link "[PERSON_NAME] Sugar" at bounding box center [205, 375] width 146 height 13
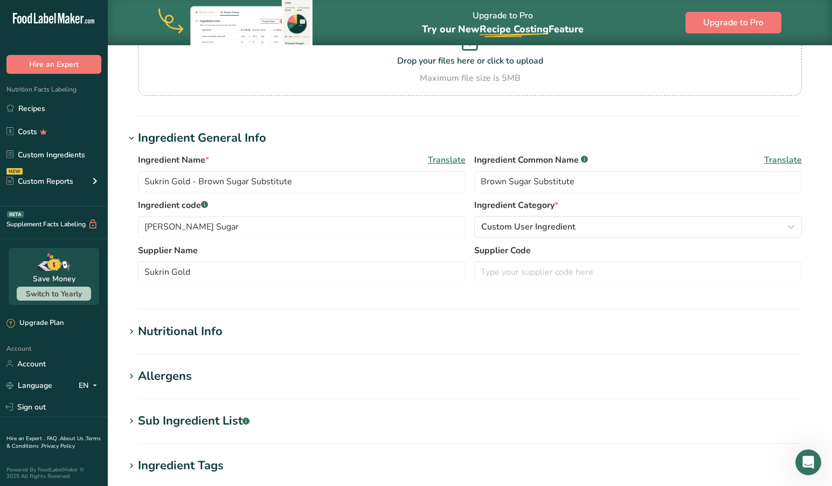
scroll to position [117, 0]
click at [132, 329] on icon at bounding box center [132, 331] width 10 height 15
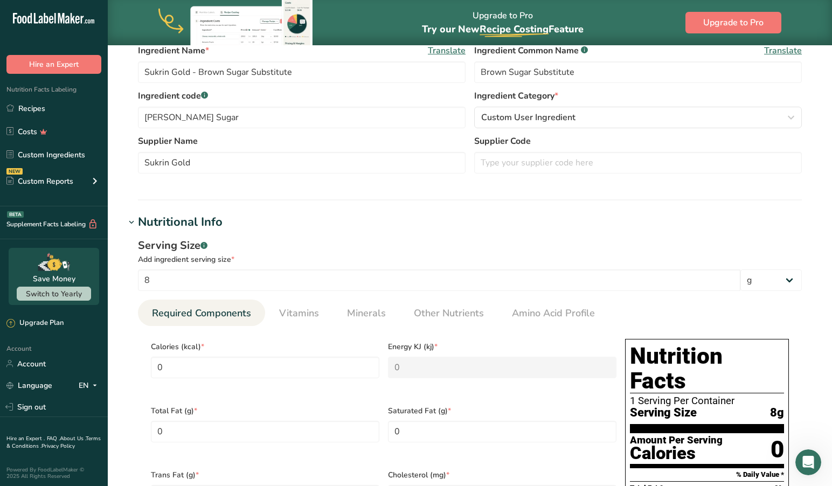
scroll to position [227, 0]
drag, startPoint x: 156, startPoint y: 278, endPoint x: 103, endPoint y: 274, distance: 52.5
click at [104, 274] on div ".a-20{fill:#fff;} Hire an Expert Nutrition Facts Labeling Recipes Costs Custom …" at bounding box center [416, 437] width 832 height 1328
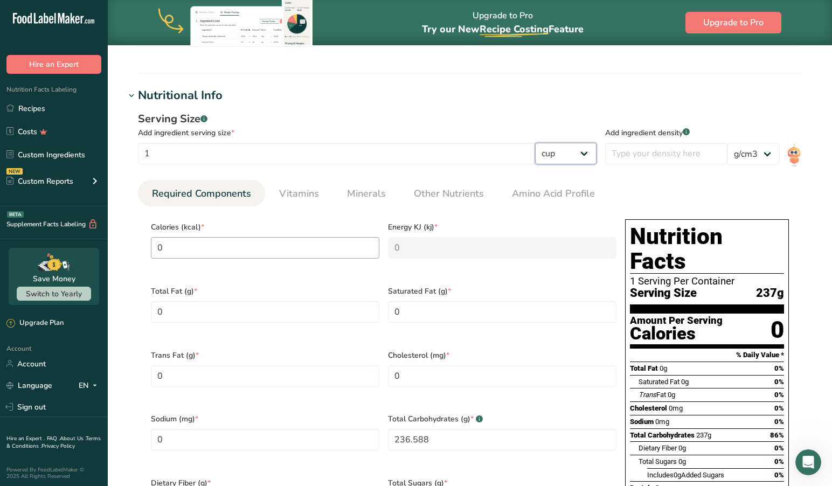
scroll to position [353, 0]
drag, startPoint x: 173, startPoint y: 158, endPoint x: 115, endPoint y: 155, distance: 58.3
click at [115, 155] on section "Edit Sukrin Gold - Brown Sugar Substitute Ingredient Spec Sheet .a-a{fill:#3473…" at bounding box center [470, 320] width 724 height 1256
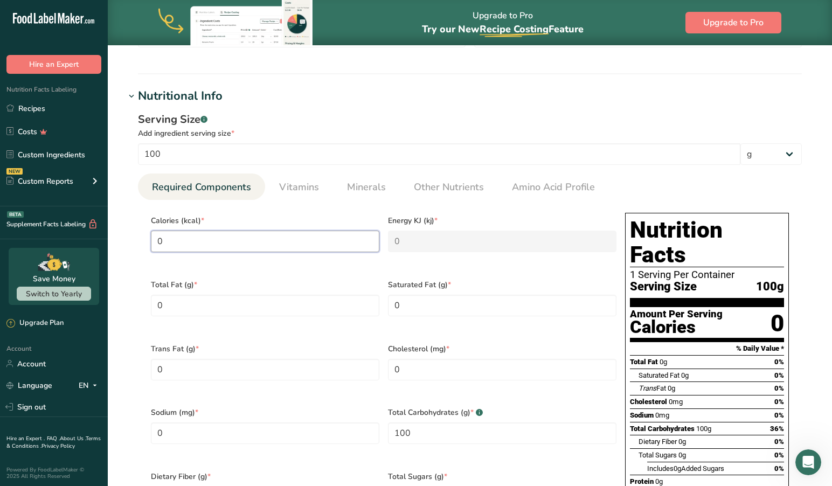
drag, startPoint x: 190, startPoint y: 245, endPoint x: 123, endPoint y: 240, distance: 67.0
click at [123, 240] on section "Edit Sukrin Gold - Brown Sugar Substitute Ingredient Spec Sheet .a-a{fill:#3473…" at bounding box center [470, 316] width 724 height 1249
click at [237, 311] on div "Total Fat (g) * 0" at bounding box center [264, 305] width 237 height 64
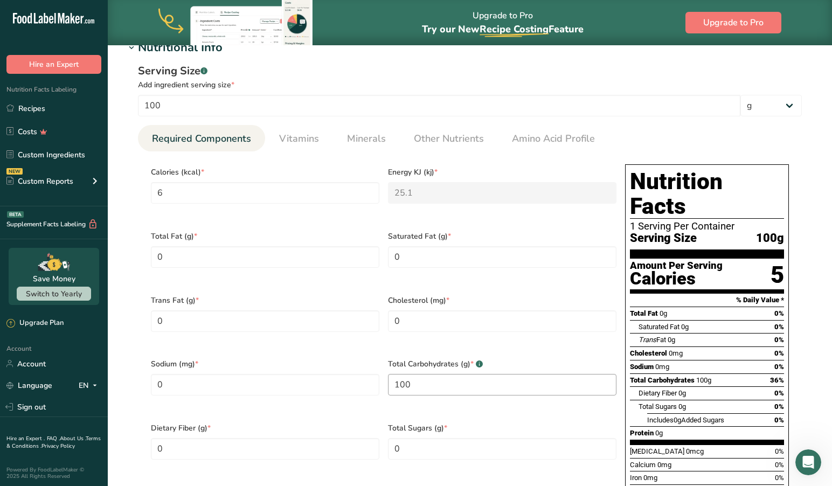
scroll to position [403, 0]
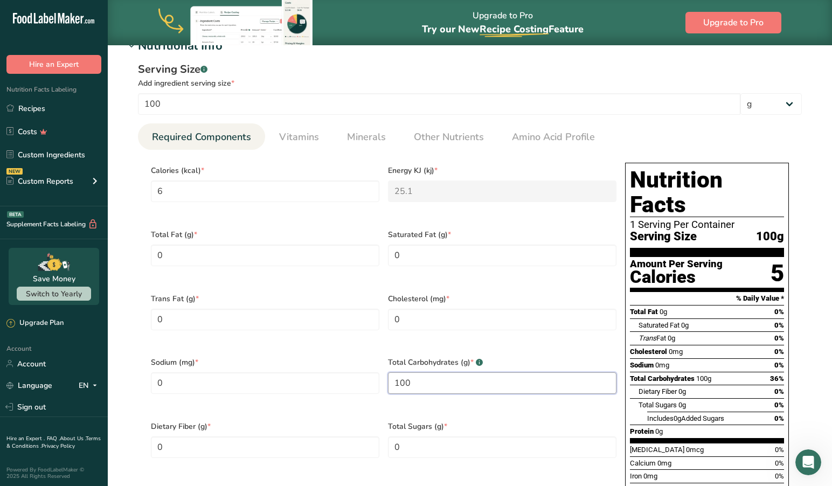
drag, startPoint x: 417, startPoint y: 368, endPoint x: 335, endPoint y: 354, distance: 83.5
click at [336, 355] on div "Calories (kcal) * 6 Energy KJ (kj) * 25.1 Total Fat (g) * 0 Saturated Fat (g) *…" at bounding box center [383, 350] width 474 height 384
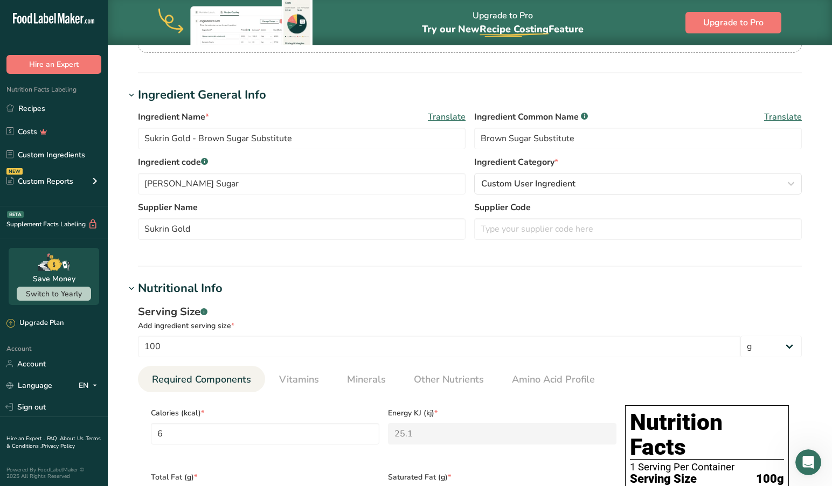
scroll to position [153, 0]
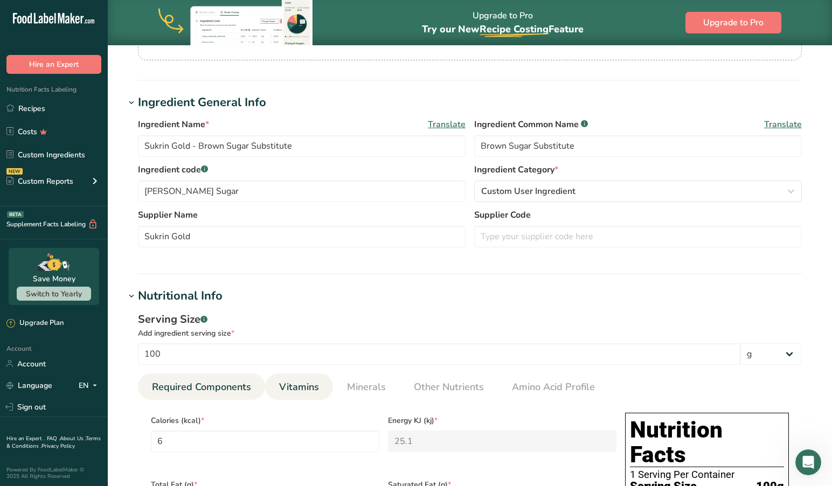
click at [301, 386] on span "Vitamins" at bounding box center [299, 387] width 40 height 15
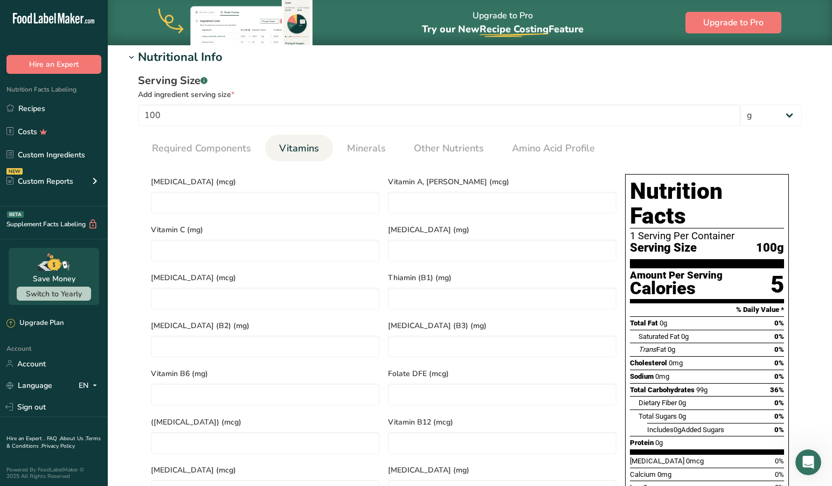
scroll to position [362, 0]
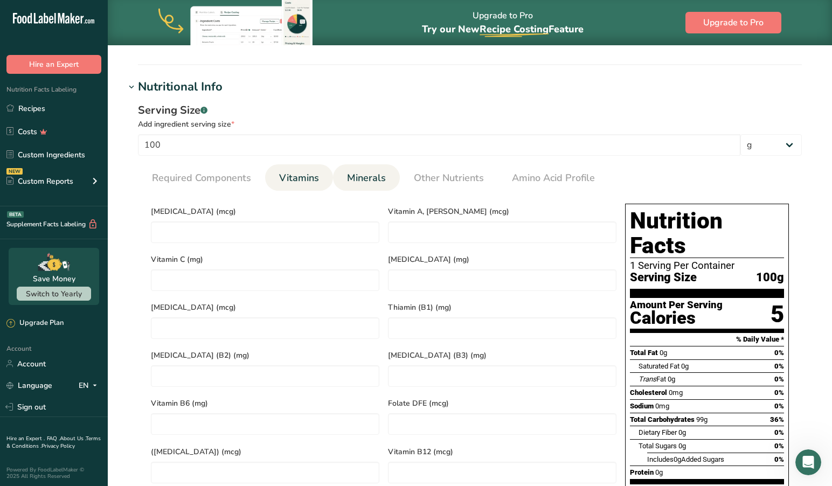
click at [366, 178] on span "Minerals" at bounding box center [366, 178] width 39 height 15
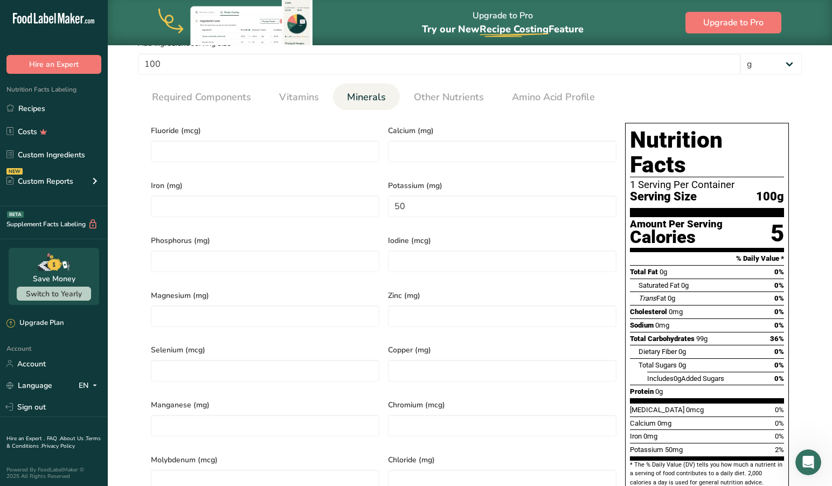
scroll to position [434, 0]
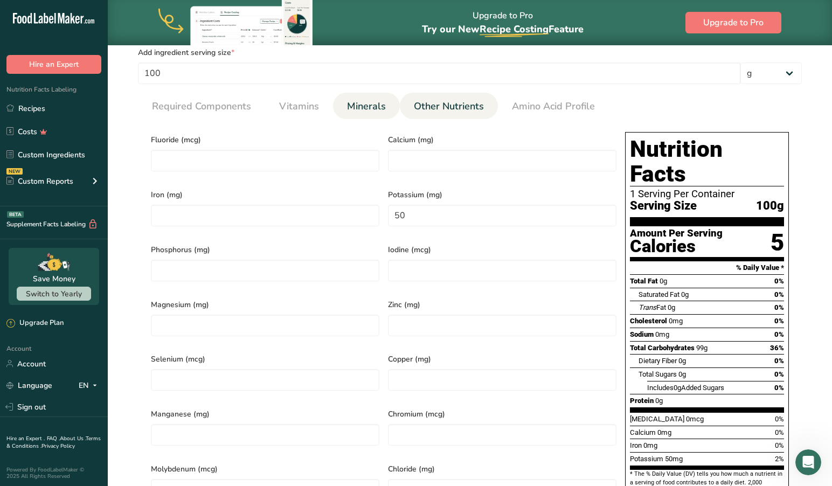
click at [454, 101] on span "Other Nutrients" at bounding box center [449, 106] width 70 height 15
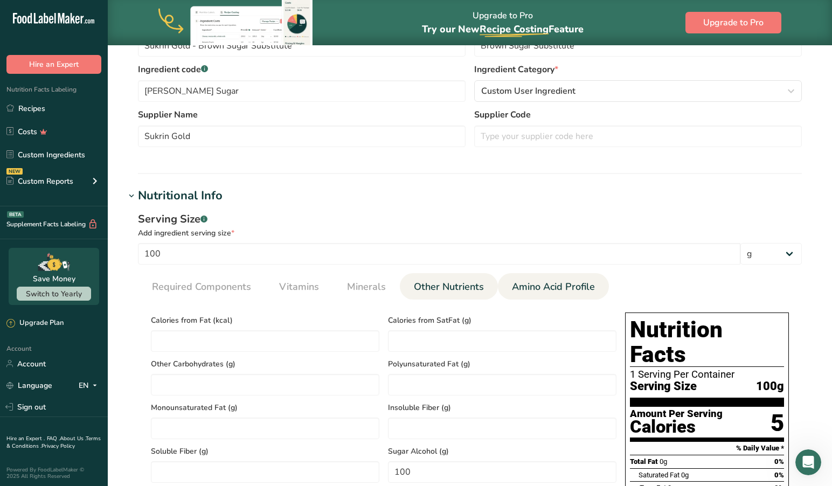
scroll to position [247, 0]
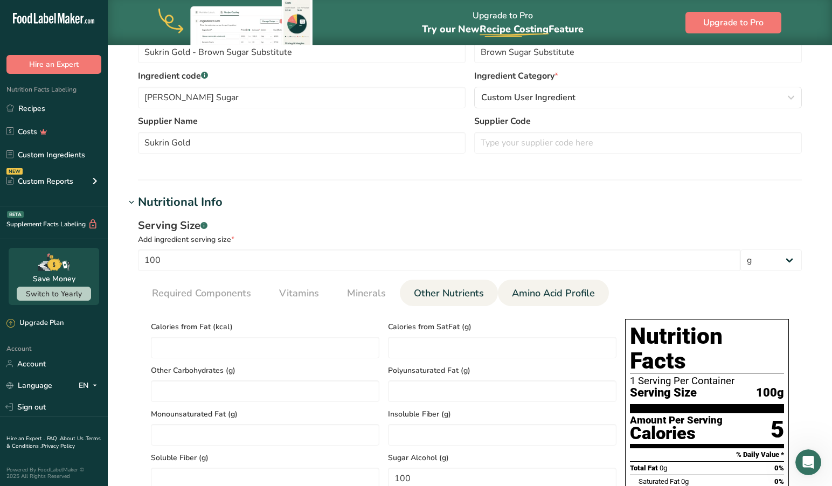
click at [548, 289] on span "Amino Acid Profile" at bounding box center [553, 293] width 83 height 15
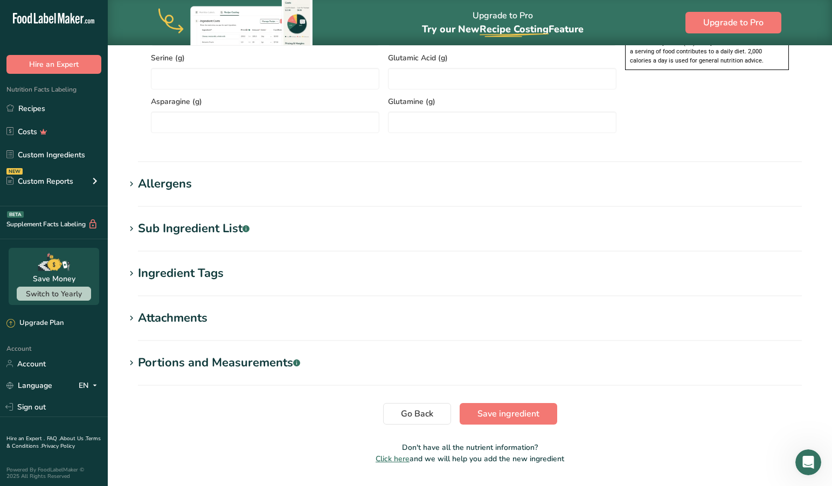
scroll to position [864, 1]
click at [505, 413] on span "Save ingredient" at bounding box center [508, 413] width 62 height 13
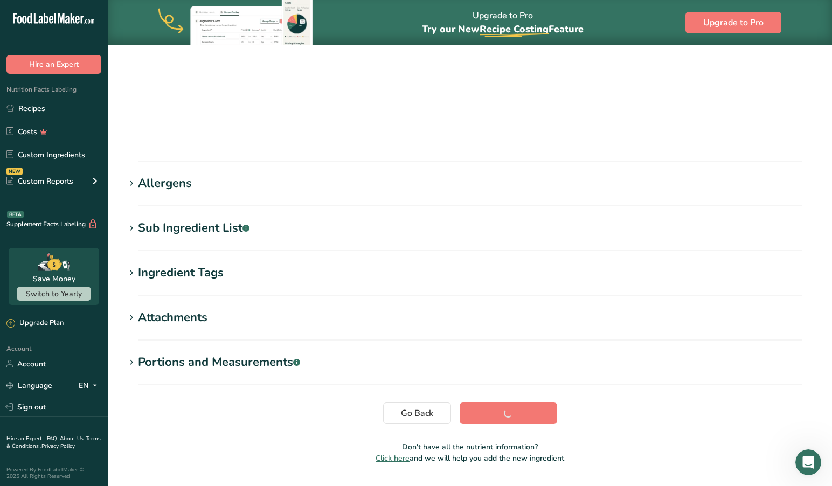
scroll to position [84, 0]
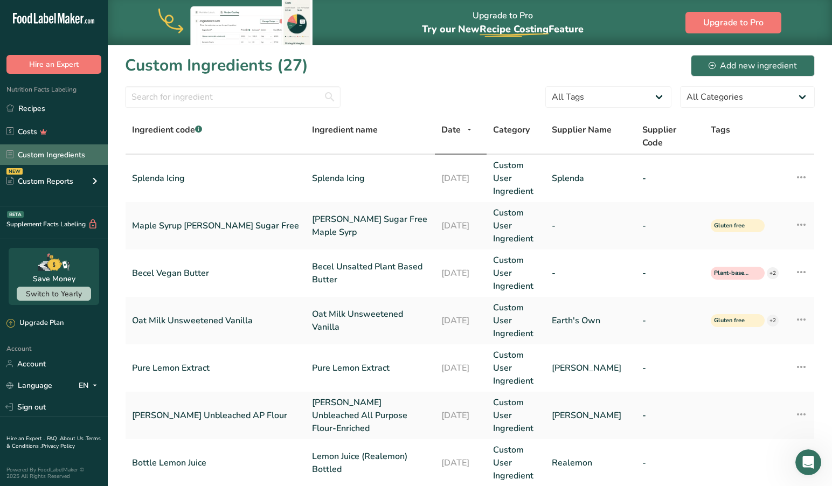
click at [43, 150] on link "Custom Ingredients" at bounding box center [54, 154] width 108 height 20
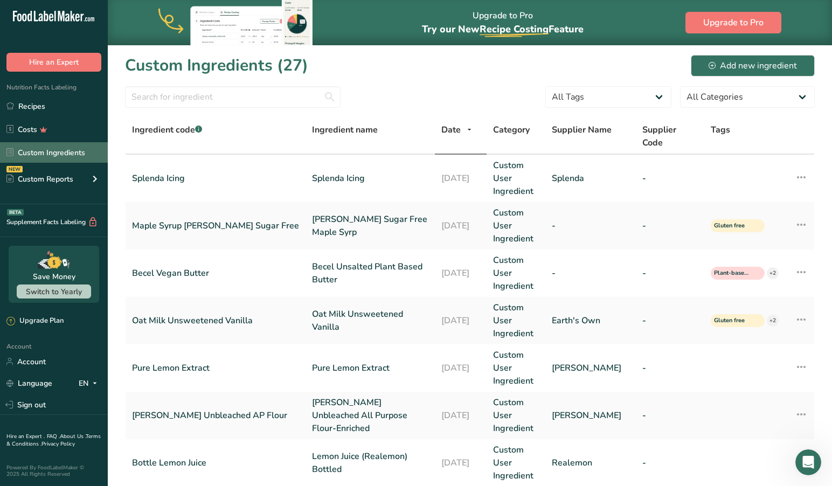
click at [51, 149] on link "Custom Ingredients" at bounding box center [54, 152] width 108 height 20
click at [57, 152] on link "Custom Ingredients" at bounding box center [54, 153] width 108 height 20
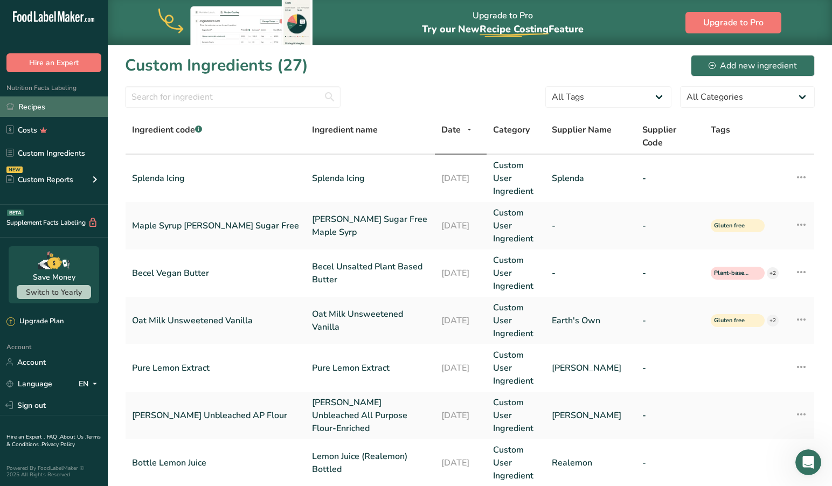
click at [38, 102] on link "Recipes" at bounding box center [54, 106] width 108 height 20
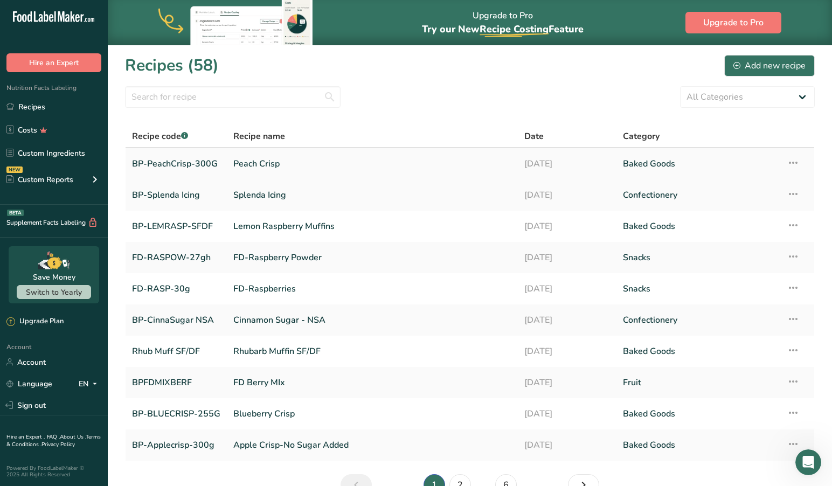
click at [249, 162] on link "Peach Crisp" at bounding box center [372, 163] width 278 height 23
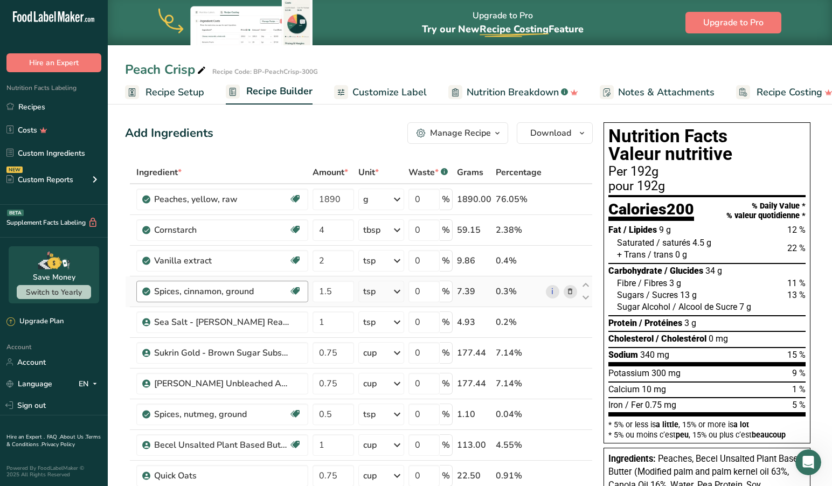
scroll to position [0, 1]
drag, startPoint x: 298, startPoint y: 302, endPoint x: 289, endPoint y: 303, distance: 9.2
click at [298, 301] on div "Spices, cinnamon, ground Source of Antioxidants Dairy free Gluten free Vegan Ve…" at bounding box center [222, 292] width 172 height 22
drag, startPoint x: 344, startPoint y: 200, endPoint x: 303, endPoint y: 200, distance: 40.9
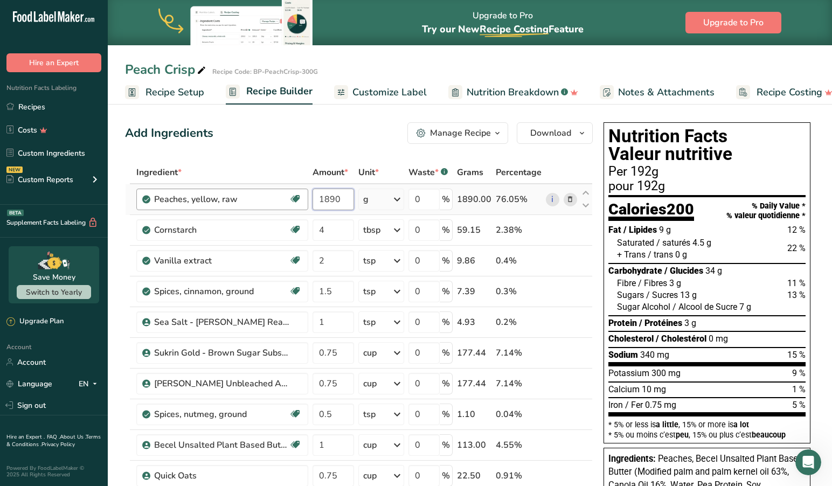
click at [303, 200] on tr "Peaches, yellow, raw Source of Antioxidants Dairy free Gluten free Vegan Vegeta…" at bounding box center [358, 199] width 466 height 31
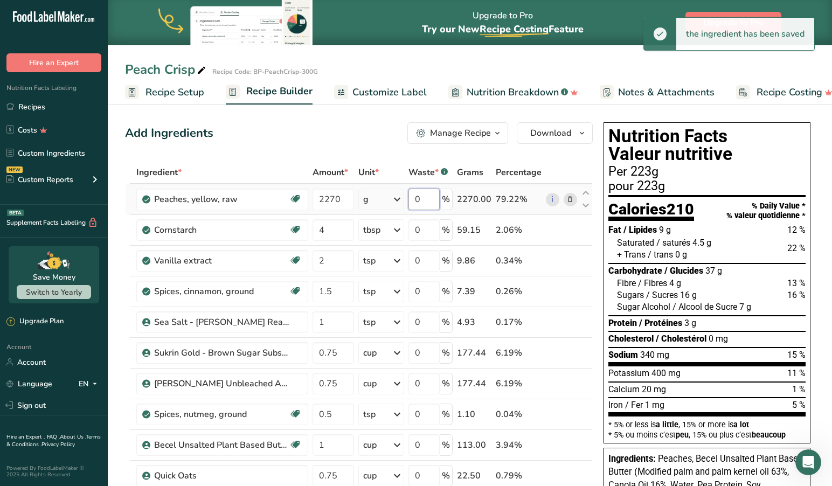
drag, startPoint x: 437, startPoint y: 198, endPoint x: 413, endPoint y: 199, distance: 24.3
click at [413, 199] on input "0" at bounding box center [423, 200] width 31 height 22
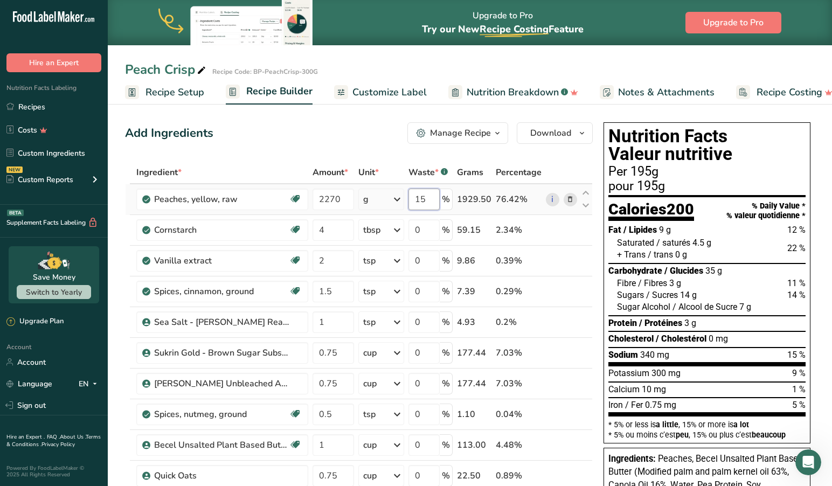
drag, startPoint x: 431, startPoint y: 201, endPoint x: 395, endPoint y: 198, distance: 35.6
click at [395, 198] on tr "Peaches, yellow, raw Source of Antioxidants Dairy free Gluten free Vegan Vegeta…" at bounding box center [358, 199] width 466 height 31
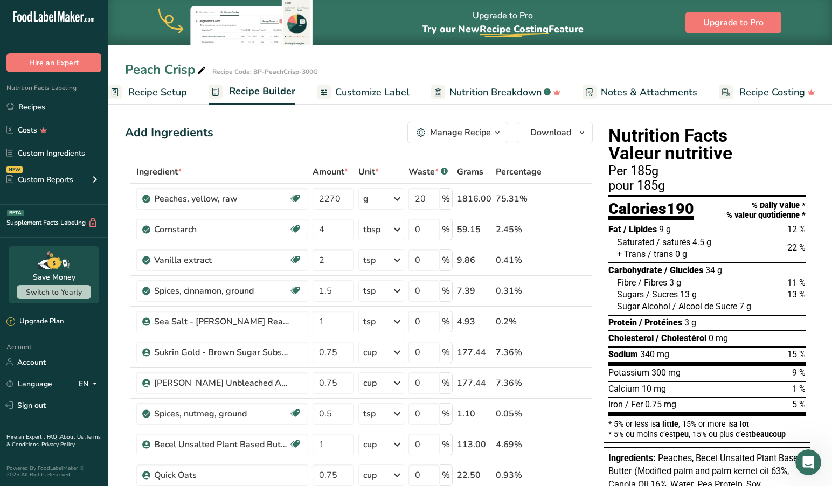
scroll to position [5, 0]
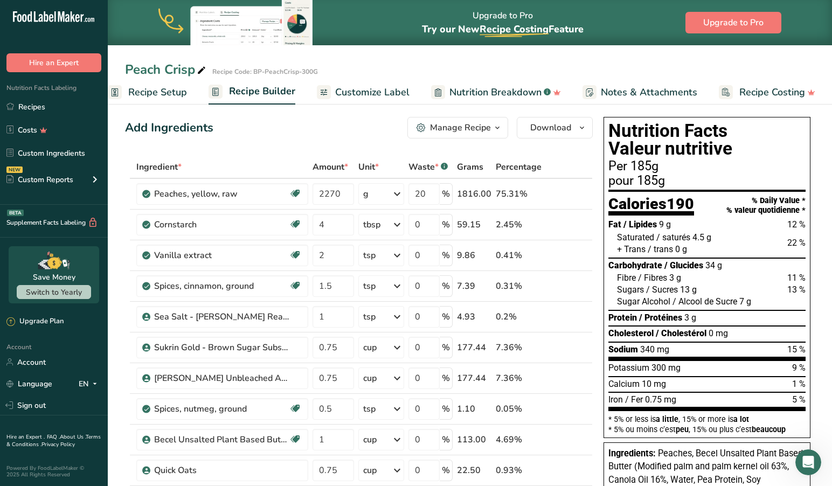
click at [163, 89] on span "Recipe Setup" at bounding box center [157, 92] width 59 height 15
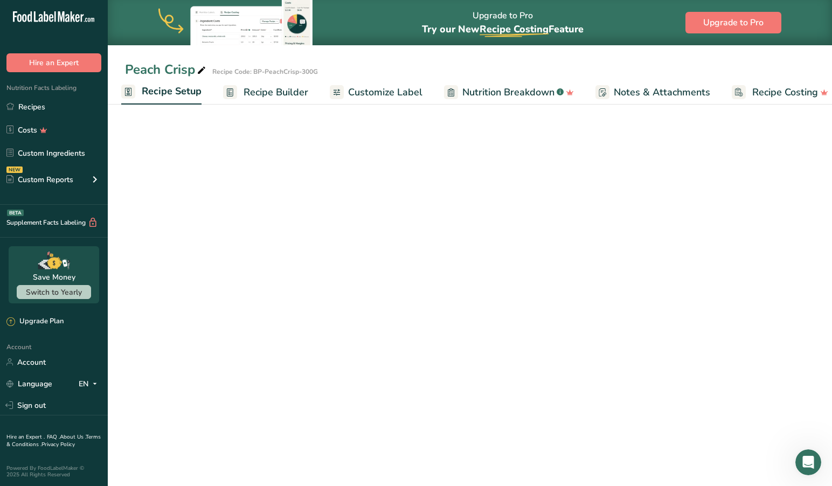
scroll to position [5, 0]
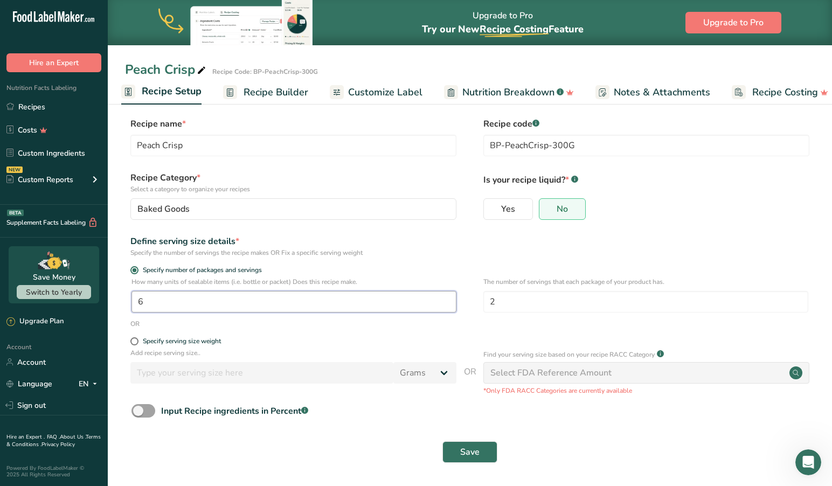
drag, startPoint x: 150, startPoint y: 302, endPoint x: 97, endPoint y: 296, distance: 53.1
click at [97, 296] on div ".a-20{fill:#fff;} Hire an Expert Nutrition Facts Labeling Recipes Costs Custom …" at bounding box center [416, 240] width 832 height 491
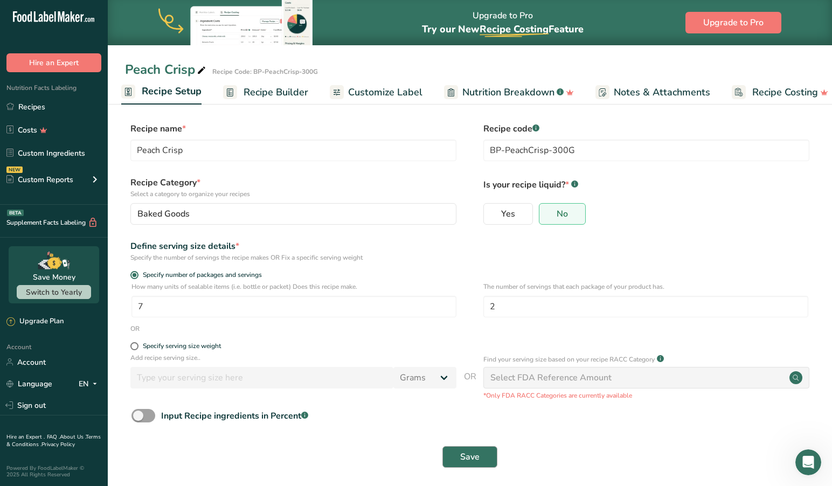
click at [465, 458] on span "Save" at bounding box center [469, 456] width 19 height 13
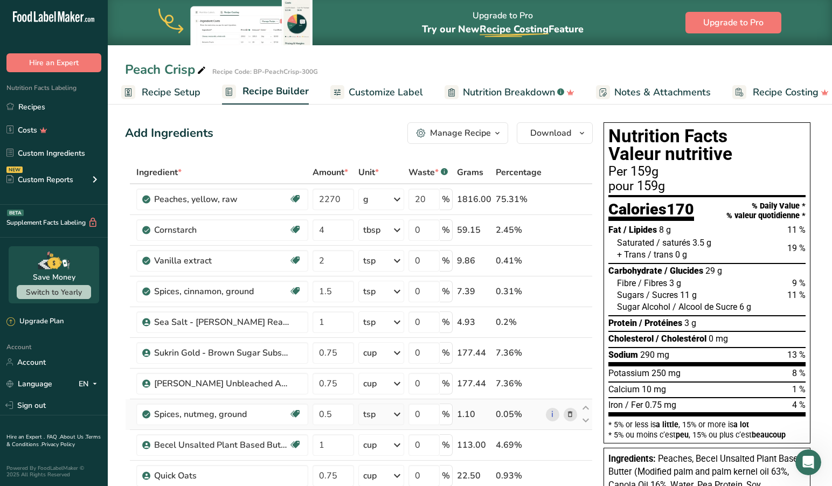
click at [392, 407] on icon at bounding box center [396, 413] width 13 height 19
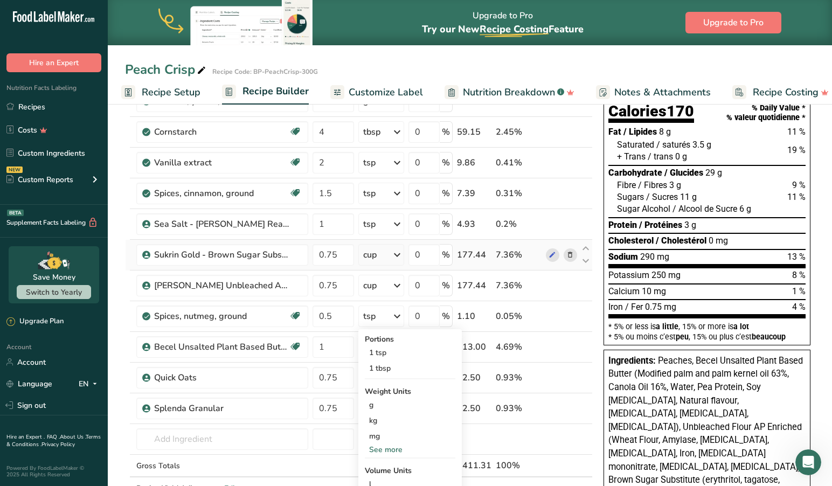
scroll to position [99, 0]
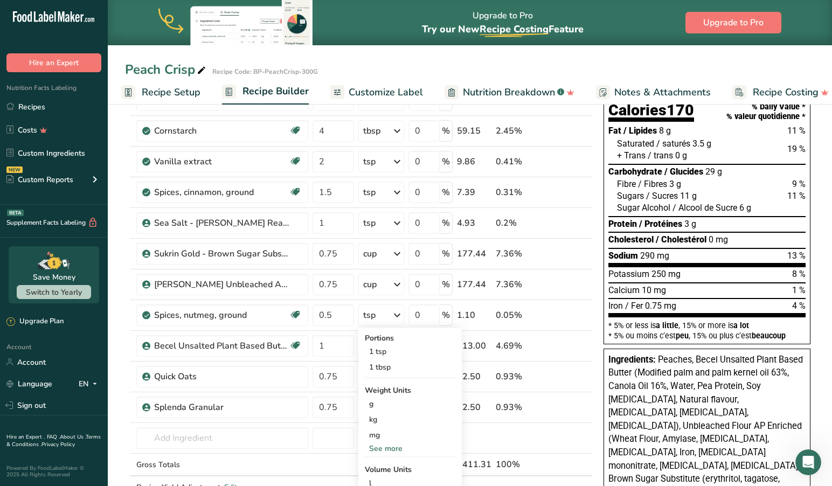
click at [124, 375] on section "Add Ingredients Manage Recipe Delete Recipe Duplicate Recipe Scale Recipe Save …" at bounding box center [470, 465] width 724 height 927
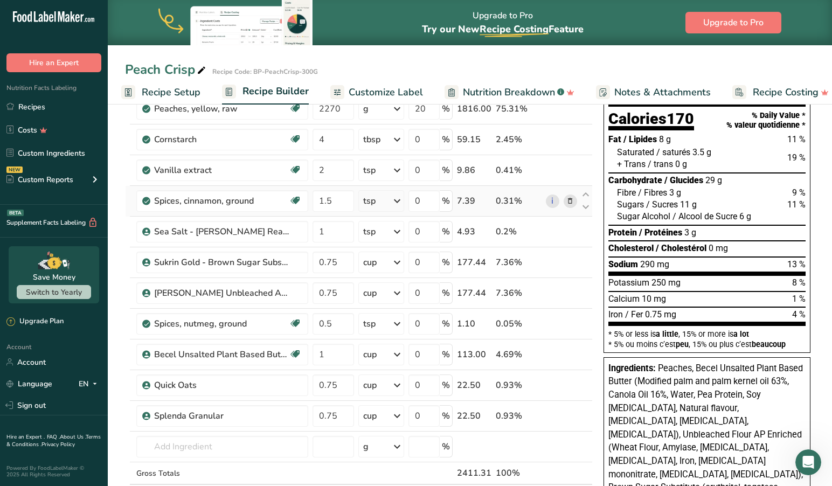
scroll to position [92, 0]
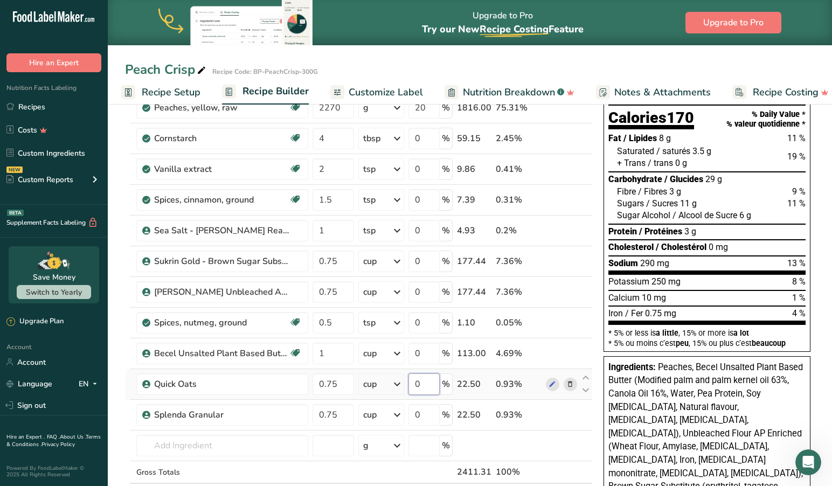
drag, startPoint x: 427, startPoint y: 386, endPoint x: 381, endPoint y: 383, distance: 45.3
click at [381, 383] on tr "Quick Oats 0.75 cup Portions 0.33 cup 1 cup Weight Units g kg mg See more Volum…" at bounding box center [358, 384] width 466 height 31
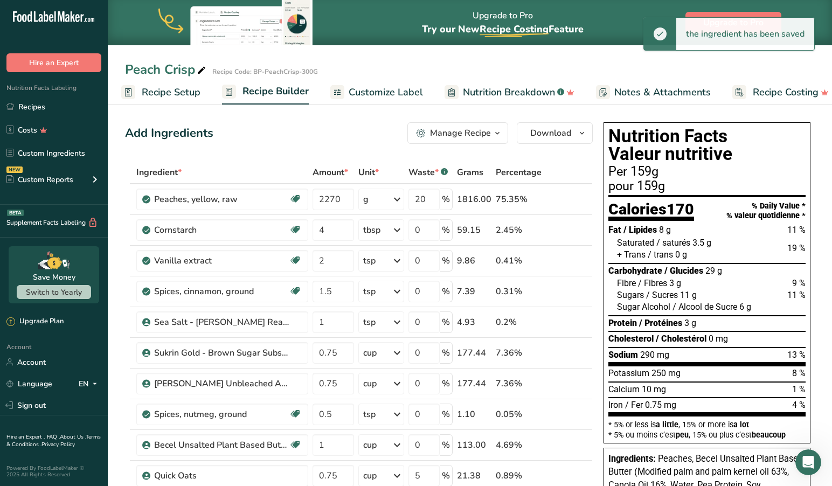
scroll to position [0, 0]
click at [673, 369] on span "250 mg" at bounding box center [665, 373] width 29 height 10
click at [662, 180] on div "pour 159g" at bounding box center [706, 186] width 197 height 13
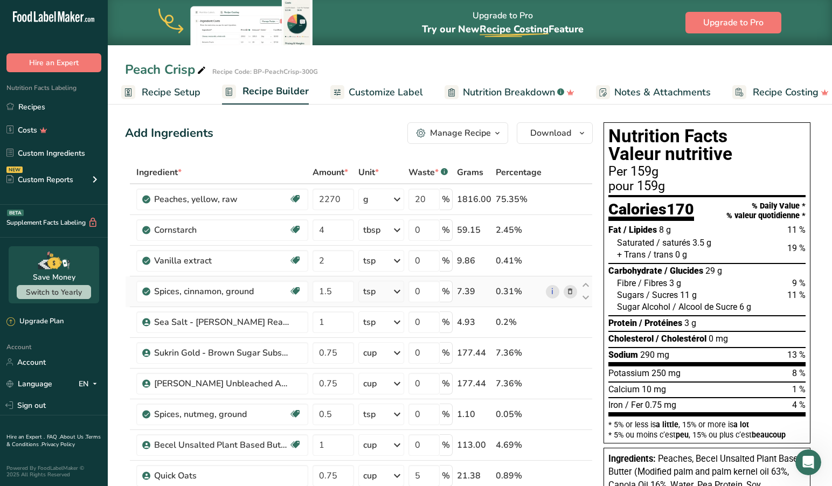
scroll to position [1, 0]
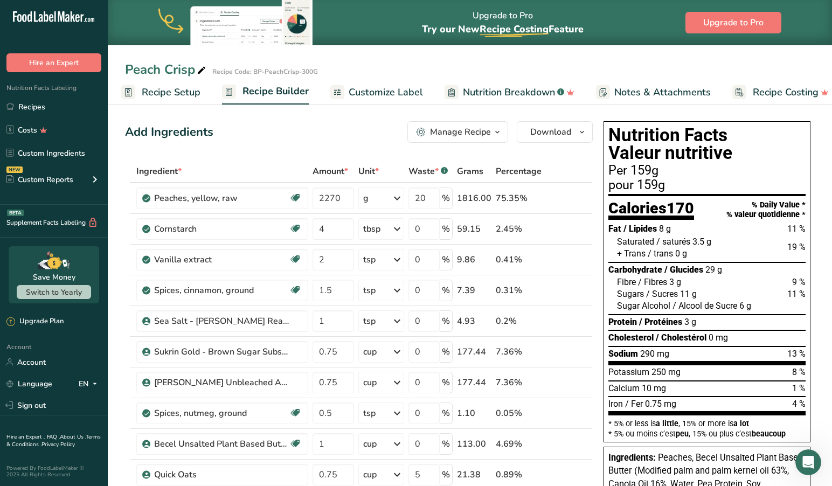
click at [370, 90] on span "Customize Label" at bounding box center [385, 92] width 74 height 15
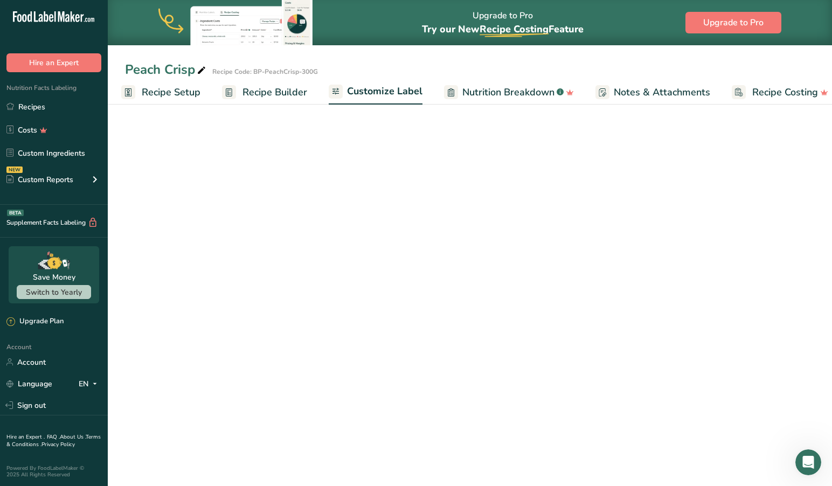
scroll to position [0, 17]
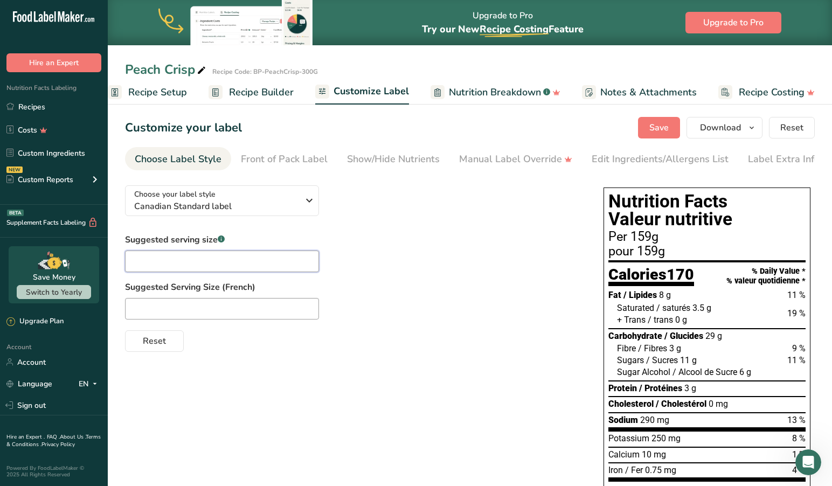
click at [155, 263] on input "text" at bounding box center [222, 261] width 194 height 22
click at [166, 312] on input "text" at bounding box center [222, 309] width 194 height 22
click at [443, 341] on div "Reset" at bounding box center [353, 339] width 457 height 26
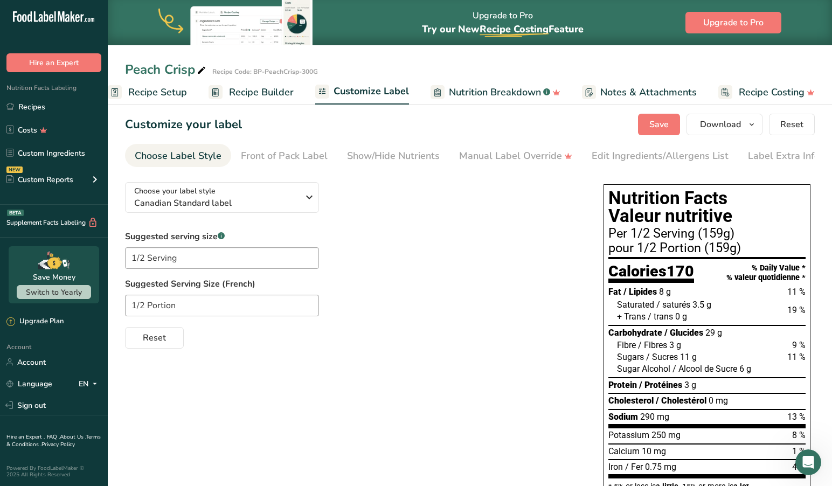
scroll to position [4, 0]
click at [661, 123] on span "Save" at bounding box center [658, 124] width 19 height 13
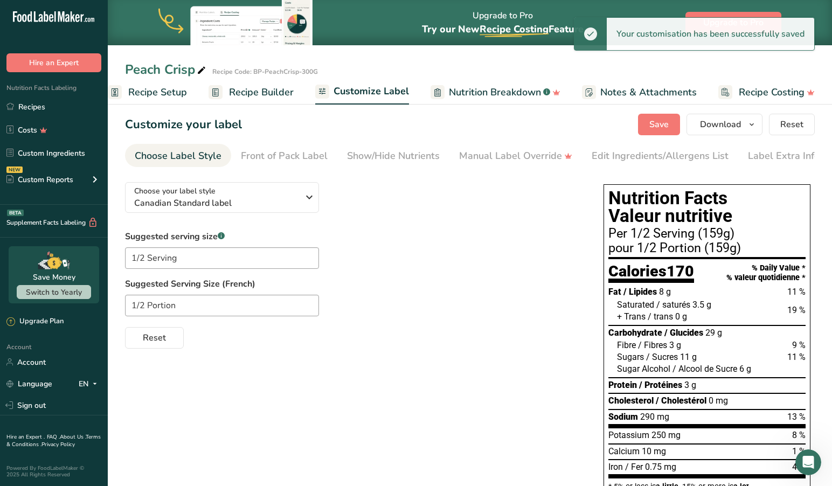
click at [159, 92] on span "Recipe Setup" at bounding box center [157, 92] width 59 height 15
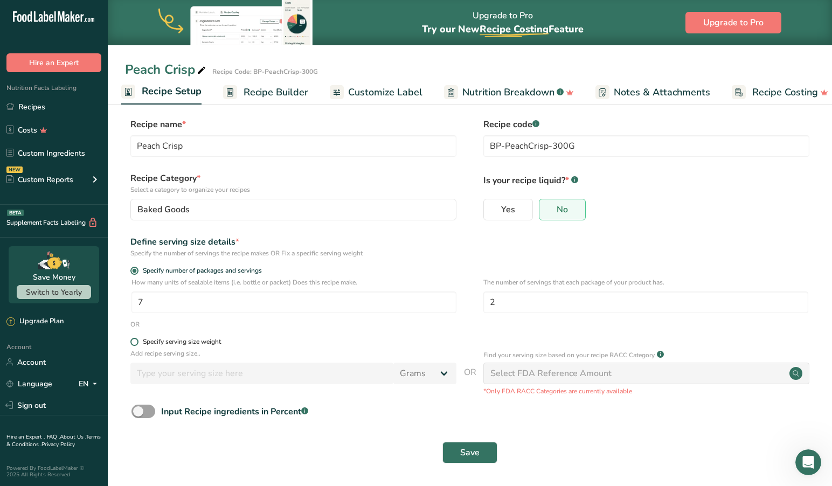
click at [134, 341] on span at bounding box center [134, 342] width 8 height 8
click at [134, 341] on input "Specify serving size weight" at bounding box center [133, 341] width 7 height 7
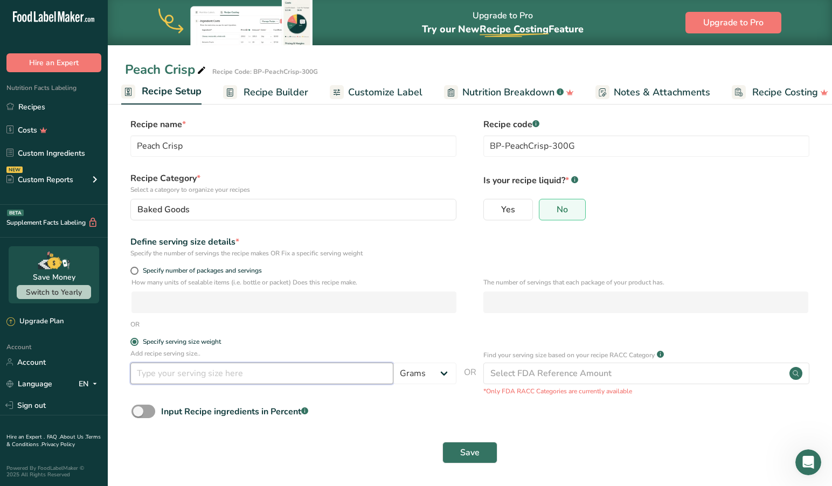
click at [215, 371] on input "number" at bounding box center [261, 373] width 263 height 22
click at [467, 446] on span "Save" at bounding box center [469, 452] width 19 height 13
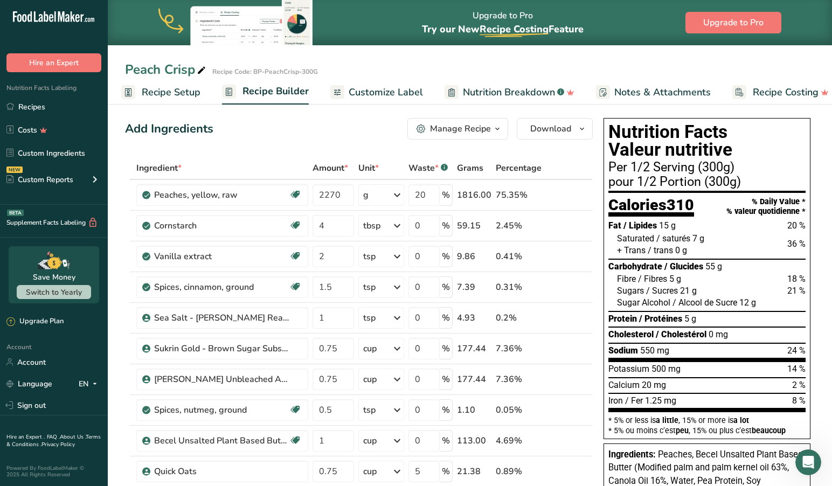
drag, startPoint x: 171, startPoint y: 93, endPoint x: 168, endPoint y: 99, distance: 6.7
click at [171, 93] on span "Recipe Setup" at bounding box center [171, 92] width 59 height 15
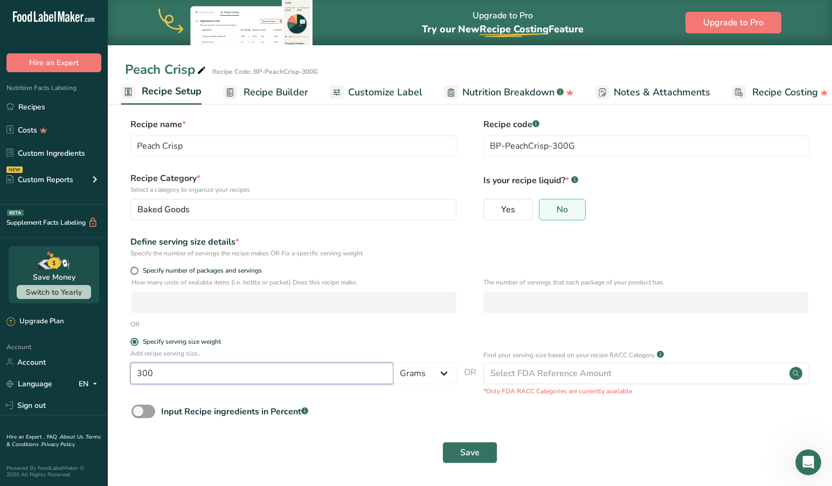
drag, startPoint x: 169, startPoint y: 374, endPoint x: 118, endPoint y: 372, distance: 50.2
click at [119, 372] on section "Recipe name * Peach Crisp Recipe code .a-a{fill:#347362;}.b-a{fill:#fff;} BP-Pe…" at bounding box center [470, 291] width 724 height 390
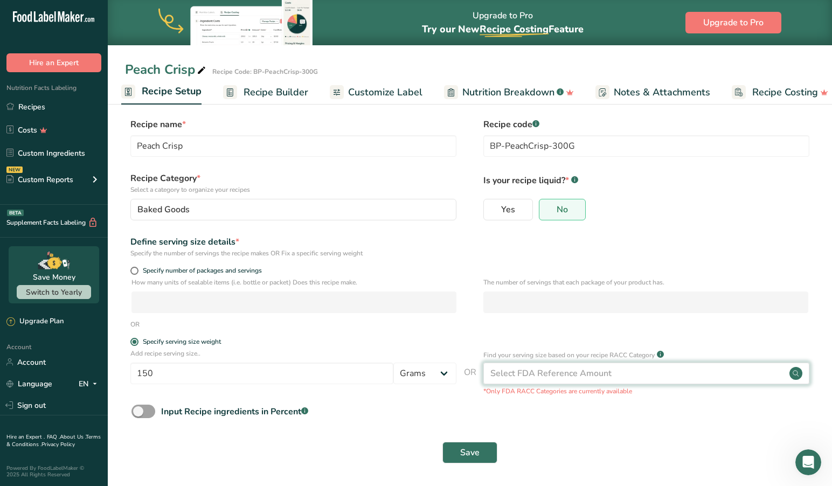
click at [640, 366] on div "Select FDA Reference Amount" at bounding box center [646, 373] width 326 height 22
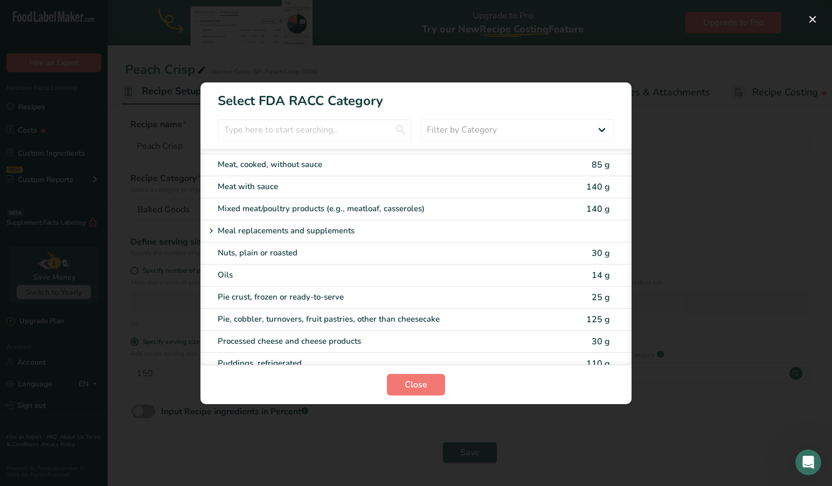
scroll to position [1421, 0]
click at [409, 385] on span "Close" at bounding box center [415, 384] width 23 height 13
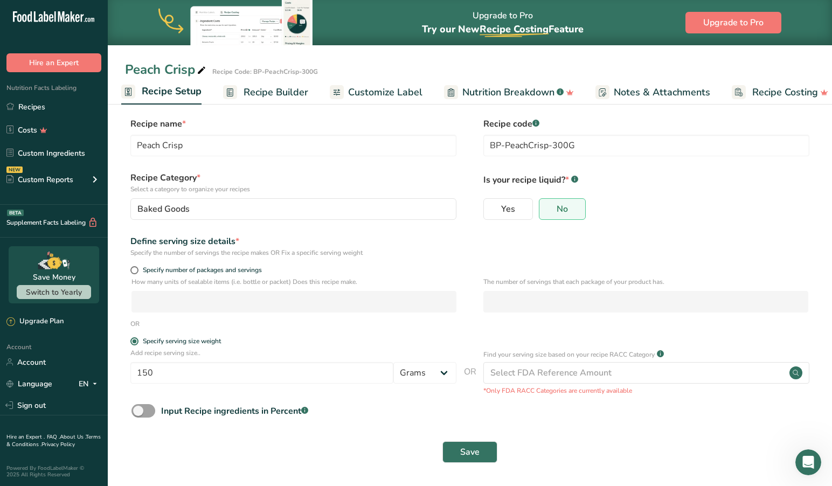
scroll to position [5, 0]
click at [463, 450] on span "Save" at bounding box center [469, 451] width 19 height 13
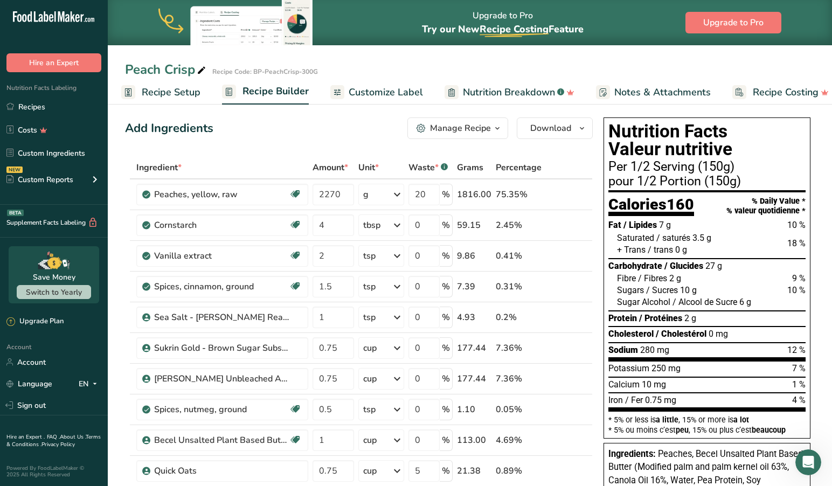
click at [165, 89] on span "Recipe Setup" at bounding box center [171, 92] width 59 height 15
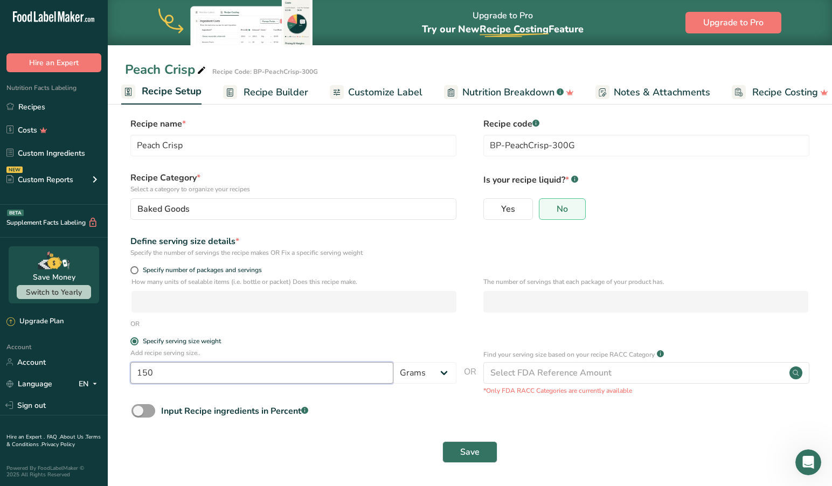
click at [159, 371] on input "150" at bounding box center [261, 373] width 263 height 22
click at [468, 453] on span "Save" at bounding box center [469, 451] width 19 height 13
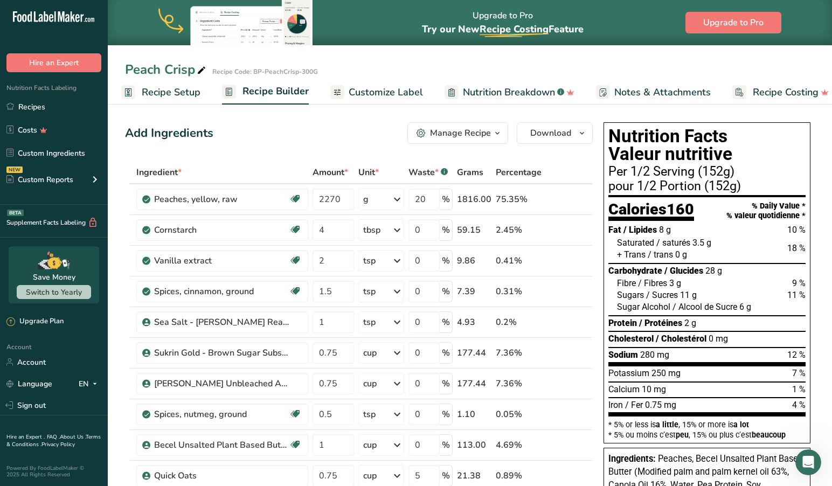
click at [319, 141] on div "Add Ingredients Manage Recipe Delete Recipe Duplicate Recipe Scale Recipe Save …" at bounding box center [358, 133] width 467 height 22
click at [149, 91] on span "Recipe Setup" at bounding box center [171, 92] width 59 height 15
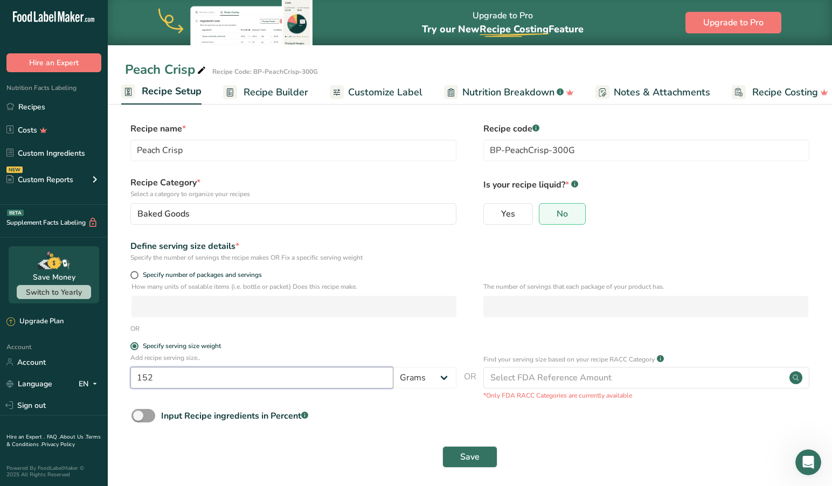
click at [192, 385] on input "152" at bounding box center [261, 378] width 263 height 22
drag, startPoint x: 485, startPoint y: 450, endPoint x: 445, endPoint y: 451, distance: 39.9
click at [485, 450] on button "Save" at bounding box center [469, 457] width 55 height 22
